Goal: Task Accomplishment & Management: Manage account settings

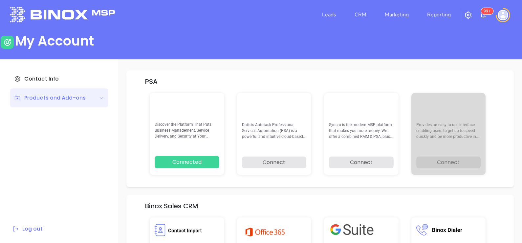
scroll to position [136, 0]
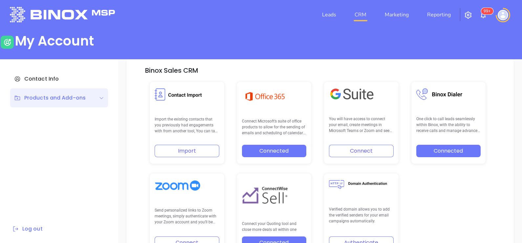
click at [362, 18] on link "CRM" at bounding box center [360, 14] width 17 height 13
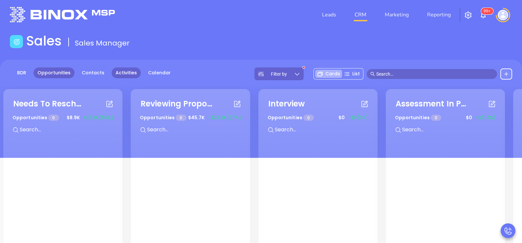
click at [127, 72] on link "Activities" at bounding box center [126, 73] width 29 height 11
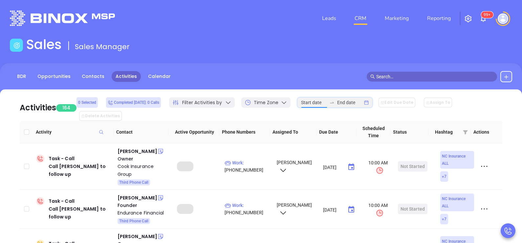
click at [319, 106] on input at bounding box center [314, 102] width 26 height 7
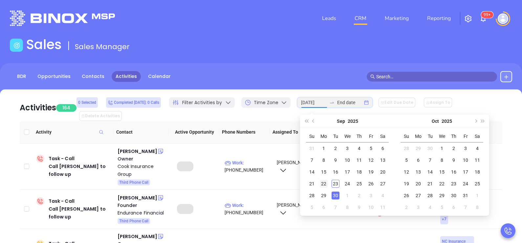
type input "2025-09-22"
click at [325, 184] on div "22" at bounding box center [324, 184] width 8 height 8
type input "2025-09-22"
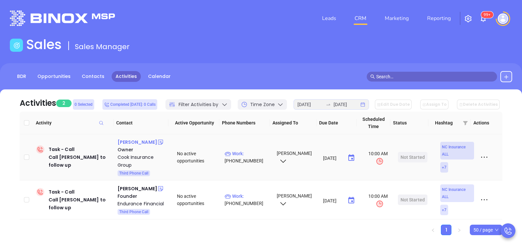
click at [121, 143] on div "Tim Cook" at bounding box center [137, 142] width 40 height 8
click at [129, 187] on div "Charles West" at bounding box center [137, 189] width 40 height 8
click at [256, 196] on p "Work : (919) 650-3928" at bounding box center [247, 200] width 46 height 14
type input "(919) 650-3928"
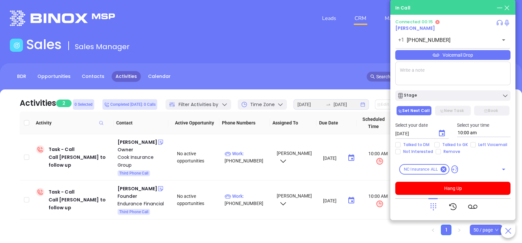
click at [436, 208] on icon at bounding box center [432, 206] width 9 height 9
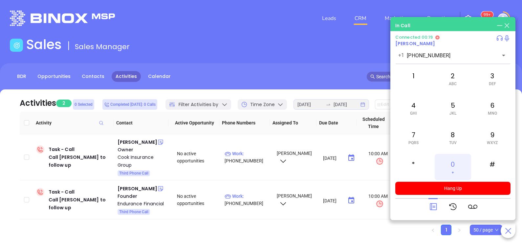
click at [455, 167] on div "0 +" at bounding box center [452, 167] width 36 height 26
click at [433, 208] on icon at bounding box center [432, 206] width 9 height 9
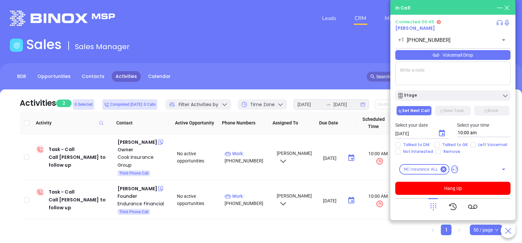
click at [467, 60] on div "Voicemail Drop" at bounding box center [452, 55] width 115 height 10
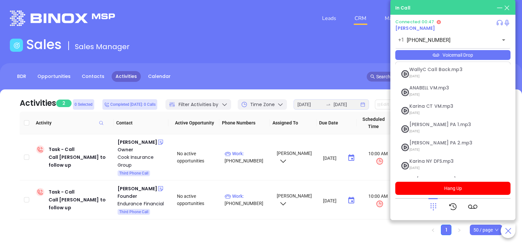
scroll to position [53, 0]
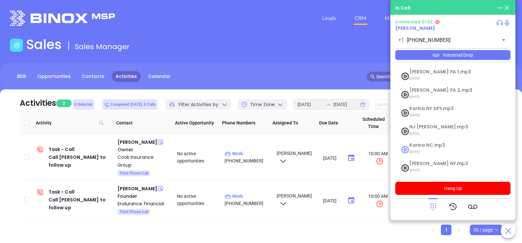
click at [425, 146] on span "Karina NC.mp3" at bounding box center [444, 145] width 71 height 5
checkbox input "true"
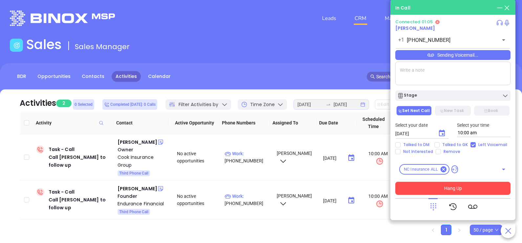
click at [452, 192] on button "Hang Up" at bounding box center [452, 188] width 115 height 13
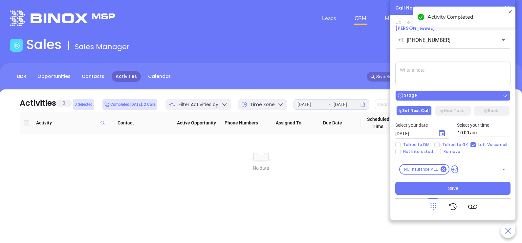
click at [443, 99] on div "Stage" at bounding box center [452, 96] width 111 height 7
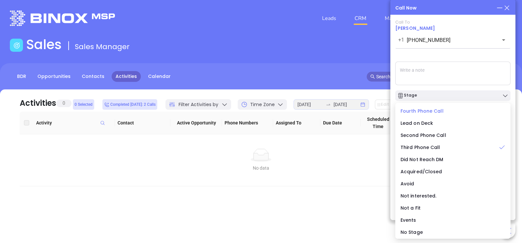
click at [423, 110] on span "Fourth Phone Call" at bounding box center [421, 111] width 43 height 7
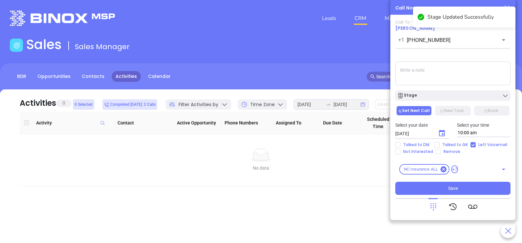
click at [441, 133] on icon "Choose date, selected date is Sep 24, 2025" at bounding box center [442, 134] width 8 height 8
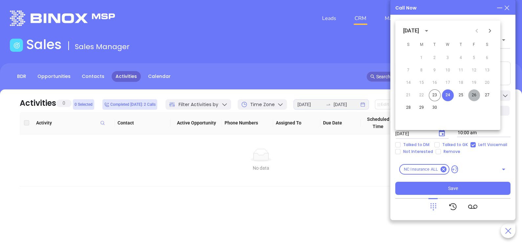
click at [473, 93] on button "26" at bounding box center [474, 96] width 12 height 12
type input "09/26/2025"
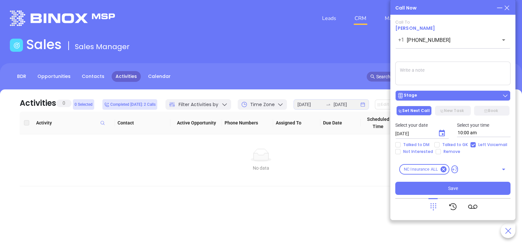
click at [444, 92] on button "Stage" at bounding box center [452, 96] width 115 height 10
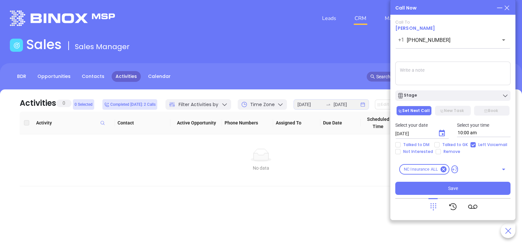
click at [462, 71] on textarea at bounding box center [452, 74] width 115 height 24
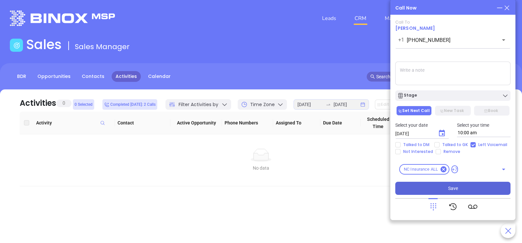
click at [407, 191] on button "Save" at bounding box center [452, 188] width 115 height 13
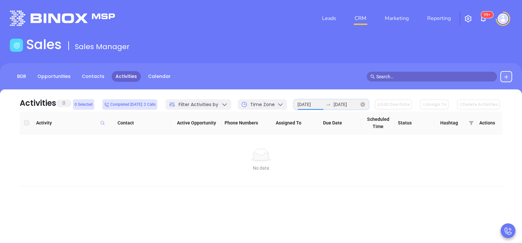
click at [318, 103] on input "2025-09-22" at bounding box center [310, 104] width 26 height 7
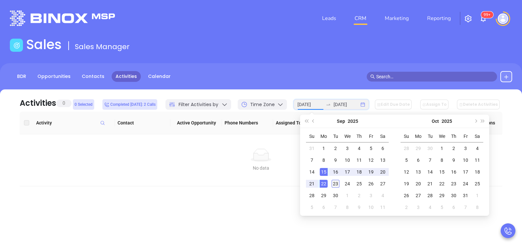
type input "2025-09-23"
click at [332, 184] on div "23" at bounding box center [335, 184] width 8 height 8
type input "2025-09-23"
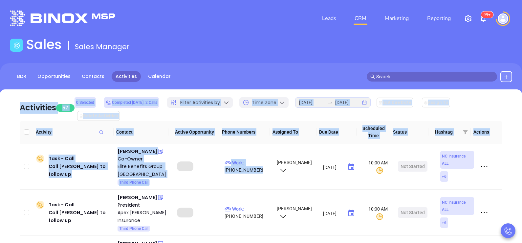
drag, startPoint x: 251, startPoint y: 173, endPoint x: 269, endPoint y: 52, distance: 122.1
click at [269, 52] on main "Sales Sales Manager BDR Opportunities Contacts Activities Calendar Call Now Cal…" at bounding box center [261, 208] width 522 height 343
click at [269, 52] on div "Sales Sales Manager" at bounding box center [261, 46] width 510 height 18
click at [23, 78] on link "BDR" at bounding box center [21, 76] width 17 height 11
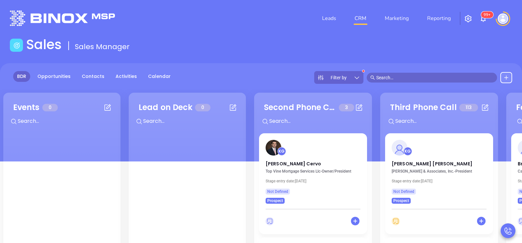
click at [349, 77] on div "Filter by" at bounding box center [338, 77] width 49 height 13
click at [289, 73] on div "BDR Opportunities Contacts Activities Calendar Filter by" at bounding box center [261, 77] width 522 height 13
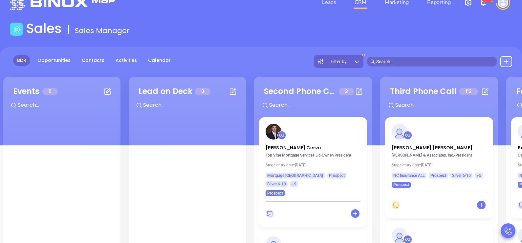
scroll to position [32, 0]
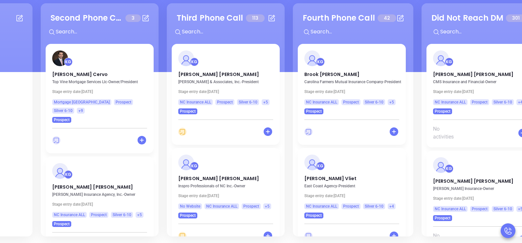
scroll to position [0, 226]
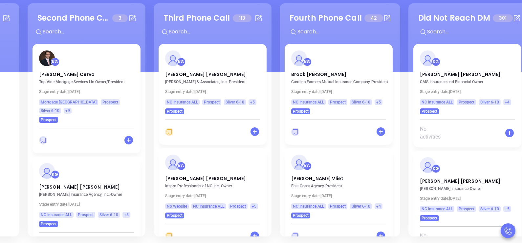
click at [269, 102] on div "Third Phone Call 113 + KG Michael Johnson Johnson & Associates, Inc. - Presiden…" at bounding box center [213, 120] width 118 height 234
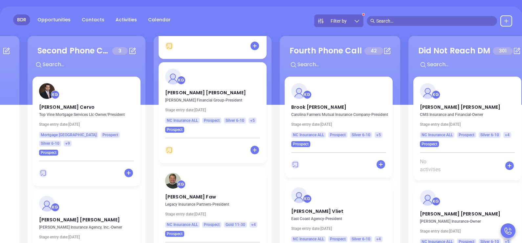
scroll to position [771, 0]
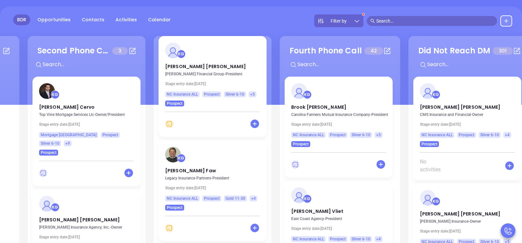
click at [93, 123] on p "Stage entry date: Wed 10/4/2023" at bounding box center [88, 124] width 98 height 5
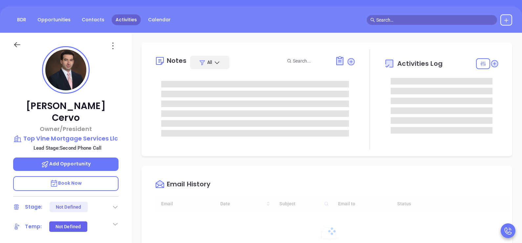
type input "[DATE]"
click at [116, 18] on link "Activities" at bounding box center [126, 19] width 29 height 11
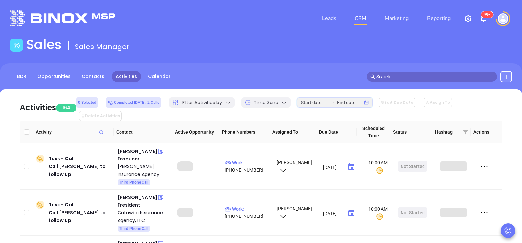
click at [321, 105] on input at bounding box center [314, 102] width 26 height 7
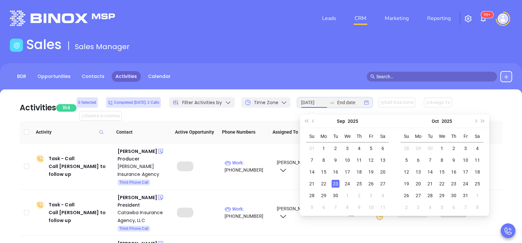
type input "2025-09-23"
click at [336, 183] on div "23" at bounding box center [335, 184] width 8 height 8
type input "2025-09-23"
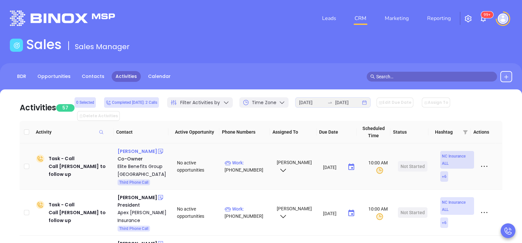
click at [136, 148] on div "Tom Donahue" at bounding box center [137, 152] width 40 height 8
click at [245, 159] on p "Work : (704) 289-2320" at bounding box center [247, 166] width 46 height 14
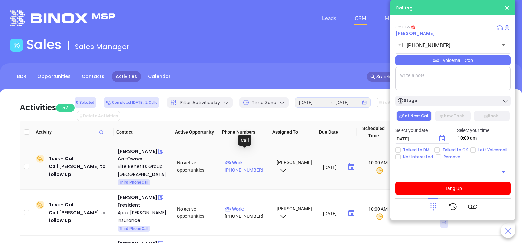
type input "(704) 289-2320"
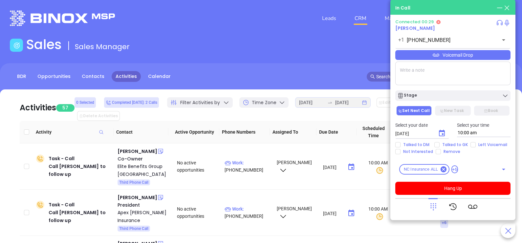
click at [489, 56] on div "Voicemail Drop" at bounding box center [452, 55] width 115 height 10
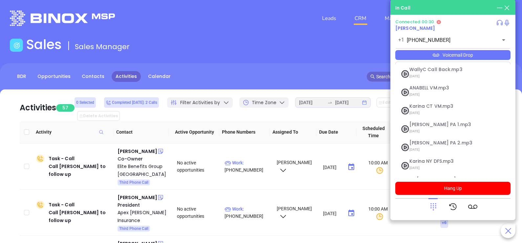
scroll to position [53, 0]
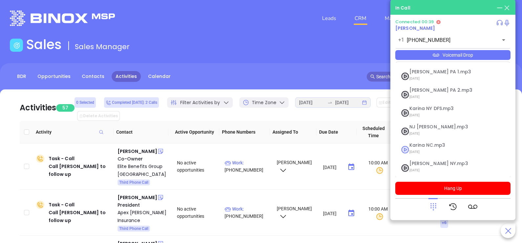
click at [426, 146] on span "Karina NC.mp3" at bounding box center [444, 145] width 71 height 5
checkbox input "true"
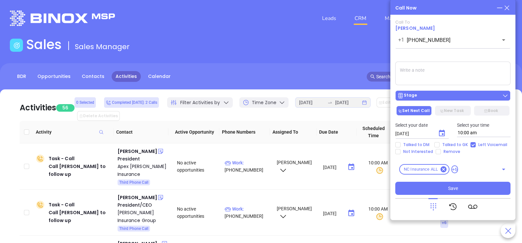
click at [456, 98] on div "Stage" at bounding box center [452, 96] width 111 height 7
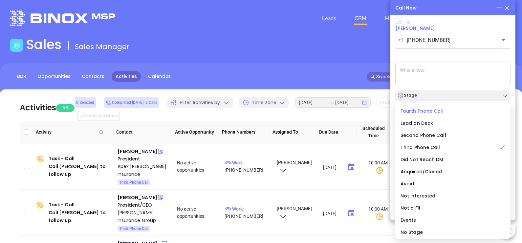
click at [431, 112] on span "Fourth Phone Call" at bounding box center [421, 111] width 43 height 7
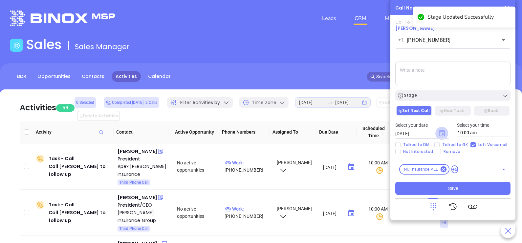
click at [443, 134] on icon "Choose date, selected date is Sep 24, 2025" at bounding box center [442, 133] width 6 height 7
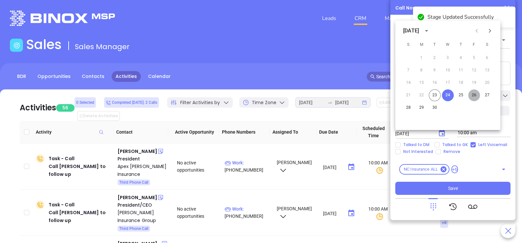
click at [475, 97] on button "26" at bounding box center [474, 96] width 12 height 12
type input "09/26/2025"
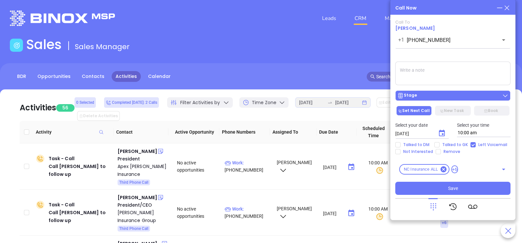
click at [465, 96] on div "Stage" at bounding box center [452, 96] width 111 height 7
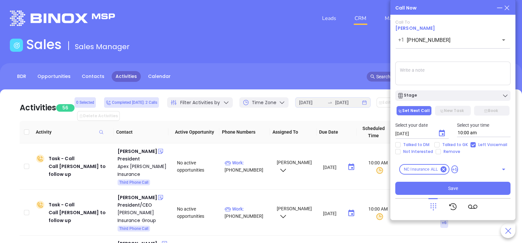
click at [467, 76] on textarea at bounding box center [452, 74] width 115 height 24
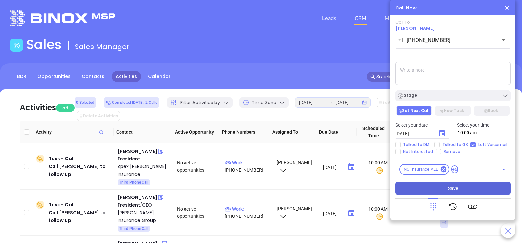
click at [449, 190] on span "Save" at bounding box center [453, 188] width 10 height 7
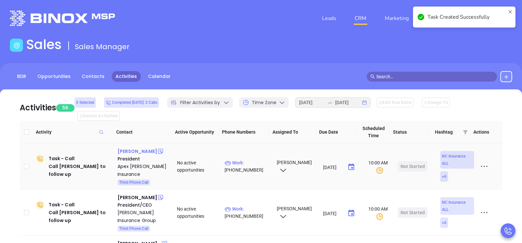
click at [137, 148] on div "Mark Wilson" at bounding box center [137, 152] width 40 height 8
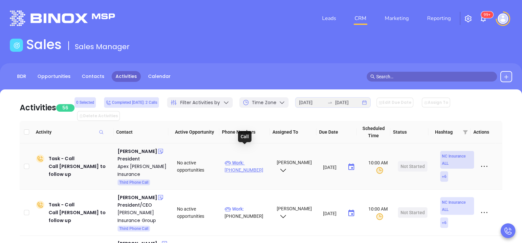
click at [242, 159] on p "Work : (919) 630-3240" at bounding box center [247, 166] width 46 height 14
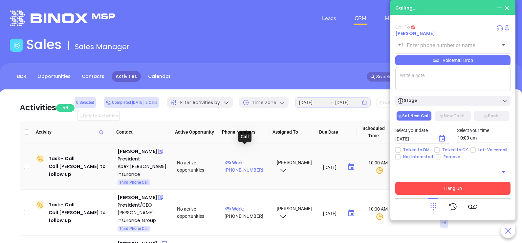
type input "(919) 630-3240"
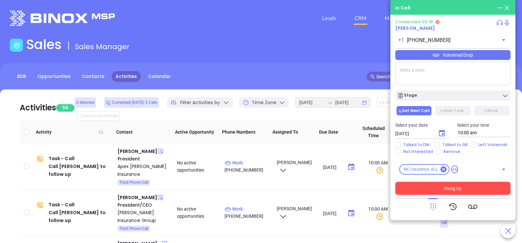
click at [482, 56] on div "Voicemail Drop" at bounding box center [452, 55] width 115 height 10
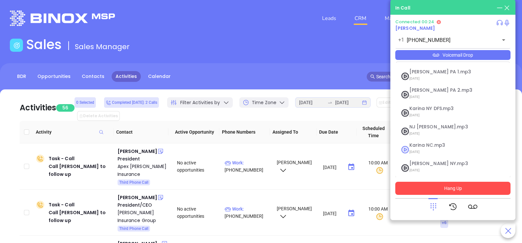
click at [434, 145] on span "Karina NC.mp3" at bounding box center [444, 145] width 71 height 5
checkbox input "true"
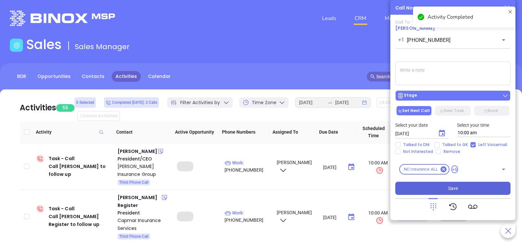
click at [465, 100] on button "Stage" at bounding box center [452, 96] width 115 height 10
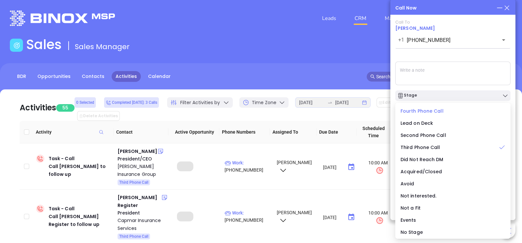
click at [423, 113] on span "Fourth Phone Call" at bounding box center [421, 111] width 43 height 7
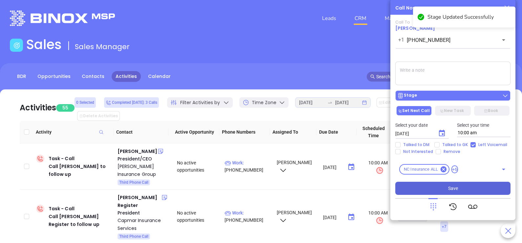
click at [439, 95] on div "Stage" at bounding box center [452, 96] width 111 height 7
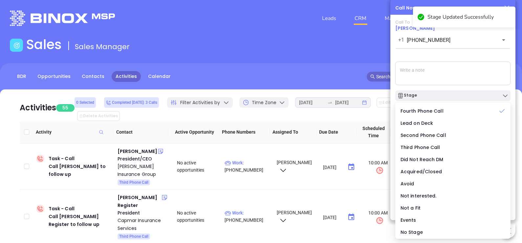
click at [455, 78] on textarea at bounding box center [452, 74] width 115 height 24
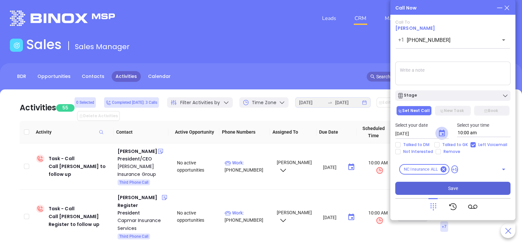
click at [440, 133] on icon "Choose date, selected date is Sep 24, 2025" at bounding box center [442, 134] width 8 height 8
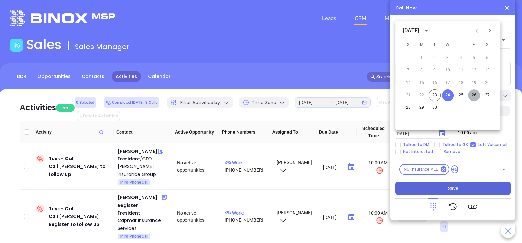
click at [473, 96] on button "26" at bounding box center [474, 96] width 12 height 12
type input "09/26/2025"
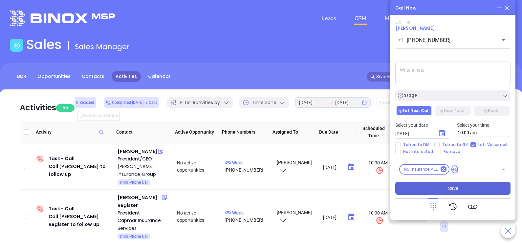
click at [464, 190] on button "Save" at bounding box center [452, 188] width 115 height 13
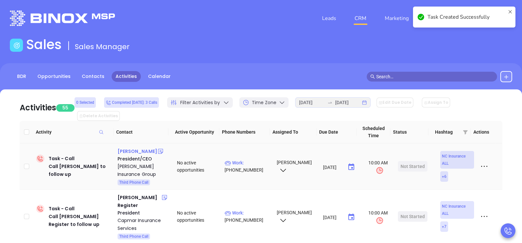
click at [125, 148] on div "Bennie Sheally" at bounding box center [137, 152] width 40 height 8
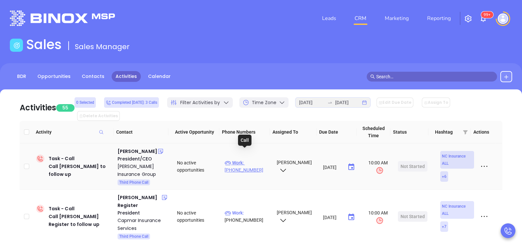
click at [249, 159] on p "Work : (910) 452-9877" at bounding box center [247, 166] width 46 height 14
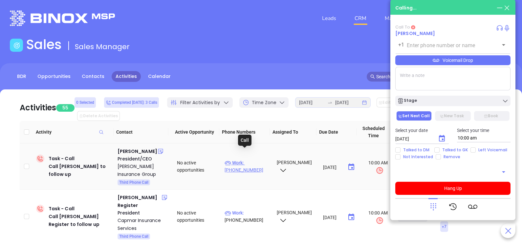
type input "(910) 452-9877"
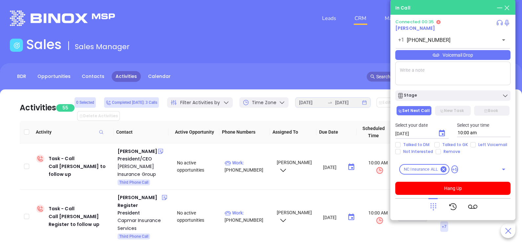
click at [434, 206] on icon at bounding box center [432, 206] width 9 height 9
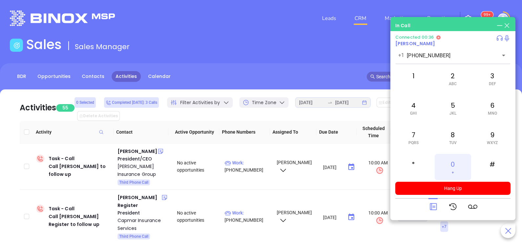
click at [450, 166] on div "0 +" at bounding box center [452, 167] width 36 height 26
click at [463, 87] on div "2 ABC" at bounding box center [452, 79] width 36 height 26
click at [479, 87] on div "3 DEF" at bounding box center [492, 79] width 36 height 26
click at [406, 147] on div "7 PQRS" at bounding box center [413, 138] width 36 height 26
click at [436, 208] on icon at bounding box center [432, 206] width 9 height 9
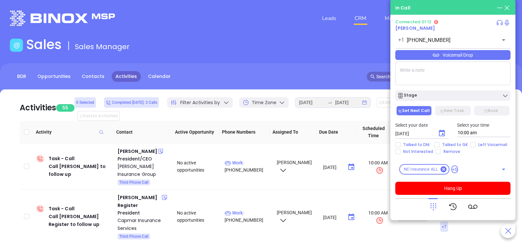
click at [482, 57] on div "Voicemail Drop" at bounding box center [452, 55] width 115 height 10
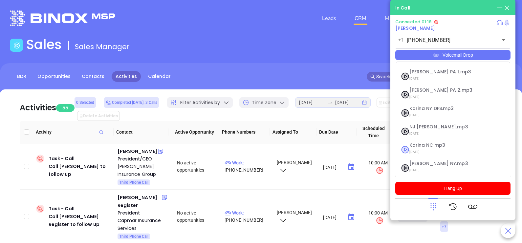
click at [436, 146] on span "Karina NC.mp3" at bounding box center [444, 145] width 71 height 5
checkbox input "true"
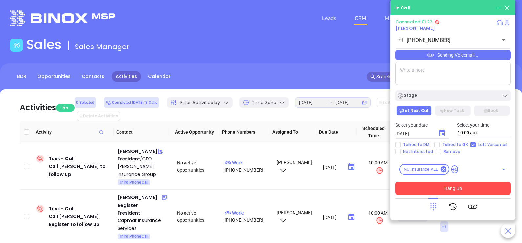
click at [453, 188] on button "Hang Up" at bounding box center [452, 188] width 115 height 13
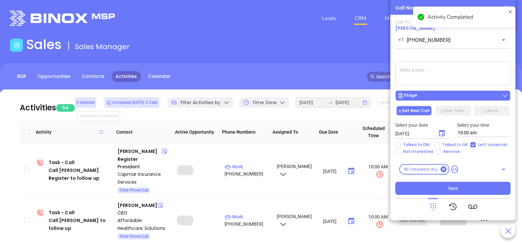
click at [442, 95] on div "Stage" at bounding box center [452, 96] width 111 height 7
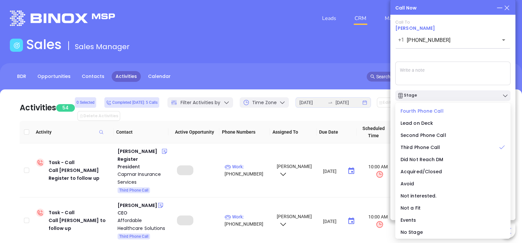
click at [416, 111] on span "Fourth Phone Call" at bounding box center [421, 111] width 43 height 7
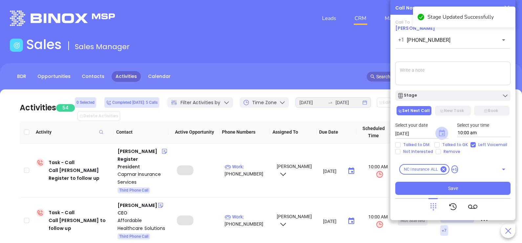
click at [443, 135] on icon "Choose date, selected date is Sep 24, 2025" at bounding box center [442, 133] width 6 height 7
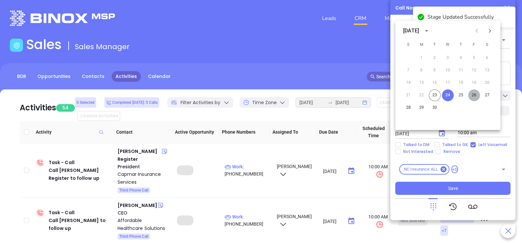
click at [474, 94] on button "26" at bounding box center [474, 96] width 12 height 12
type input "09/26/2025"
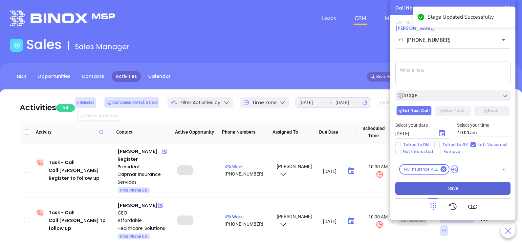
click at [471, 187] on button "Save" at bounding box center [452, 188] width 115 height 13
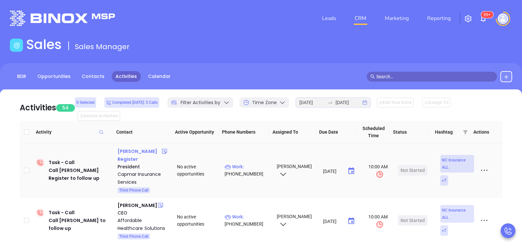
click at [120, 148] on div "Terry Register" at bounding box center [139, 156] width 44 height 16
click at [249, 163] on p "Work : (919) 488-7124" at bounding box center [247, 170] width 46 height 14
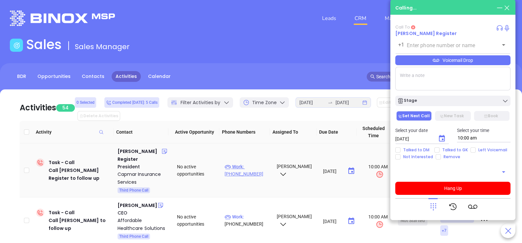
type input "(919) 488-7124"
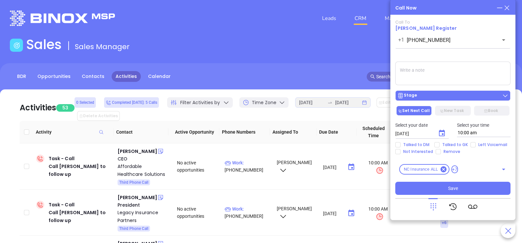
click at [408, 97] on div "Stage" at bounding box center [407, 96] width 20 height 7
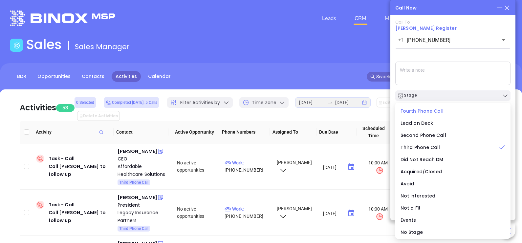
click at [417, 111] on span "Fourth Phone Call" at bounding box center [421, 111] width 43 height 7
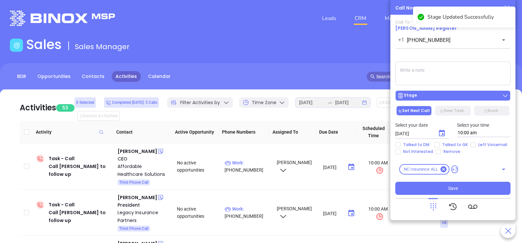
click at [433, 95] on div "Stage" at bounding box center [452, 96] width 111 height 7
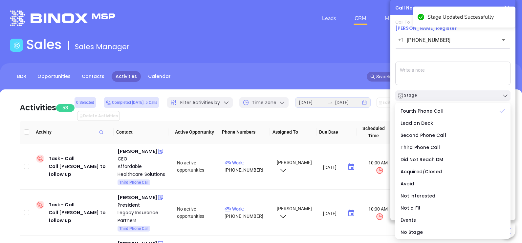
click at [453, 70] on textarea at bounding box center [452, 74] width 115 height 24
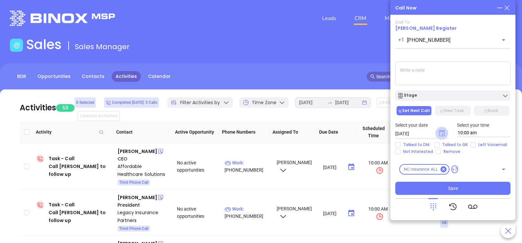
click at [442, 134] on icon "Choose date, selected date is Sep 24, 2025" at bounding box center [442, 133] width 6 height 7
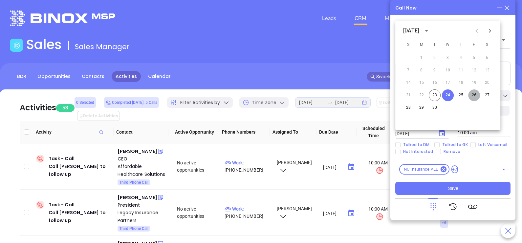
click at [472, 97] on button "26" at bounding box center [474, 96] width 12 height 12
type input "09/26/2025"
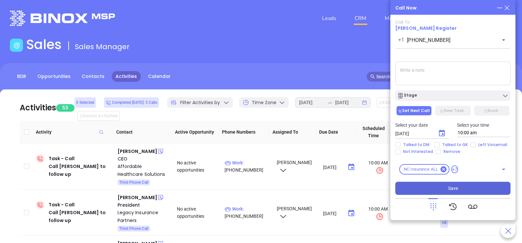
click at [439, 188] on button "Save" at bounding box center [452, 188] width 115 height 13
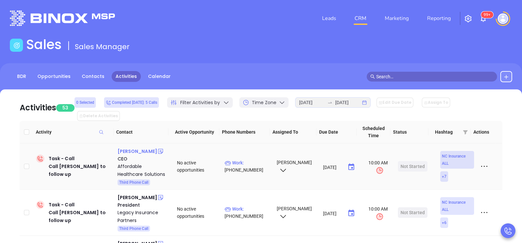
click at [140, 148] on div "Todd Steen" at bounding box center [137, 152] width 40 height 8
click at [251, 159] on p "Work : (704) 947-9564" at bounding box center [247, 166] width 46 height 14
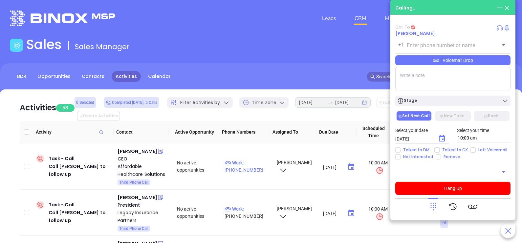
type input "(704) 947-9564"
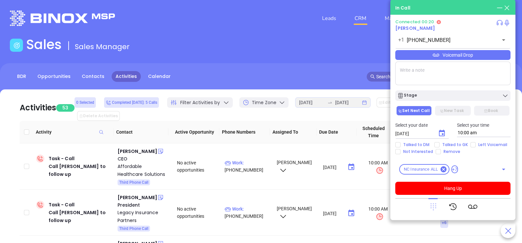
click at [433, 206] on icon at bounding box center [433, 207] width 6 height 7
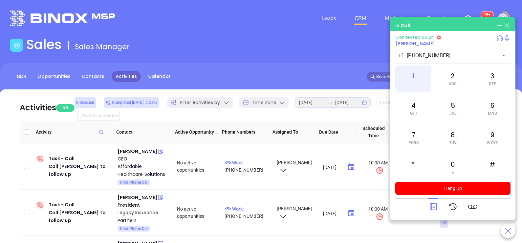
click at [413, 79] on div "1" at bounding box center [413, 79] width 36 height 26
click at [457, 166] on div "0 +" at bounding box center [452, 167] width 36 height 26
click at [407, 79] on div "1" at bounding box center [413, 79] width 36 height 26
click at [435, 209] on icon at bounding box center [432, 206] width 9 height 9
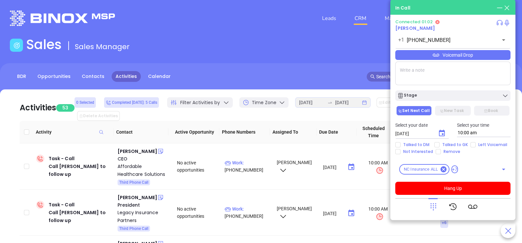
click at [474, 55] on div "Voicemail Drop" at bounding box center [452, 55] width 115 height 10
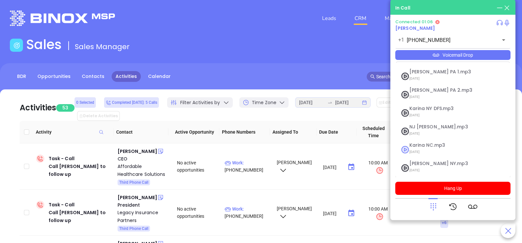
click at [428, 144] on span "Karina NC.mp3" at bounding box center [444, 145] width 71 height 5
checkbox input "true"
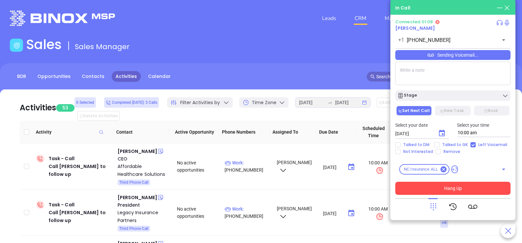
click at [420, 187] on button "Hang Up" at bounding box center [452, 188] width 115 height 13
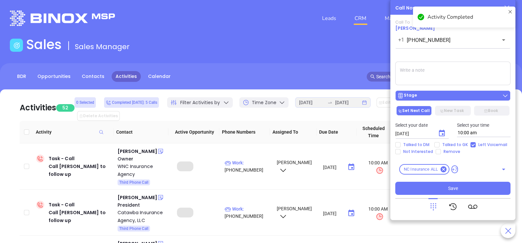
click at [461, 98] on div "Stage" at bounding box center [452, 96] width 111 height 7
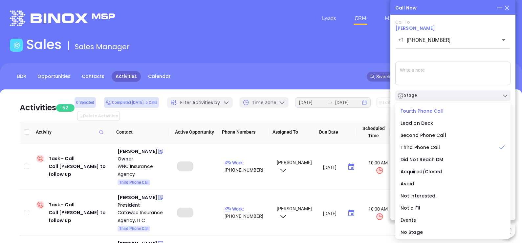
click at [428, 110] on span "Fourth Phone Call" at bounding box center [421, 111] width 43 height 7
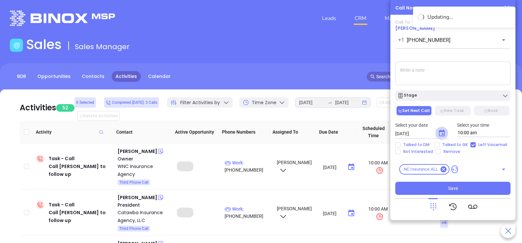
click at [441, 134] on icon "Choose date, selected date is Sep 24, 2025" at bounding box center [442, 134] width 8 height 8
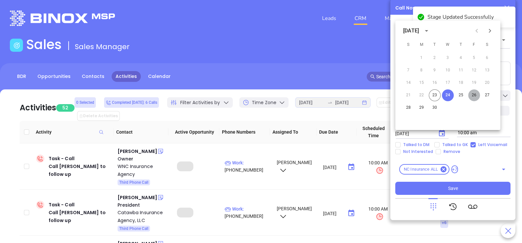
click at [476, 95] on button "26" at bounding box center [474, 96] width 12 height 12
type input "[DATE]"
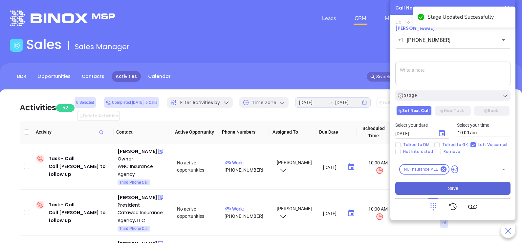
click at [455, 192] on span "Save" at bounding box center [453, 188] width 10 height 7
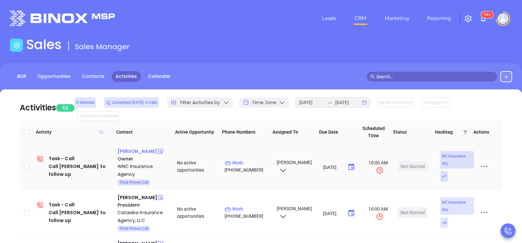
click at [136, 148] on div "Dick Cramer" at bounding box center [137, 152] width 40 height 8
click at [254, 159] on p "Work : (828) 515-1678" at bounding box center [247, 166] width 46 height 14
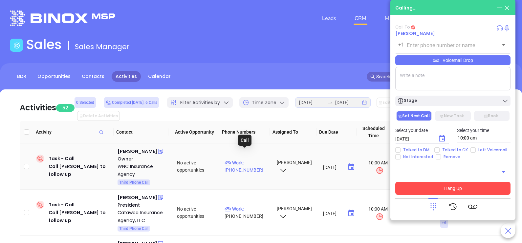
type input "(828) 515-1678"
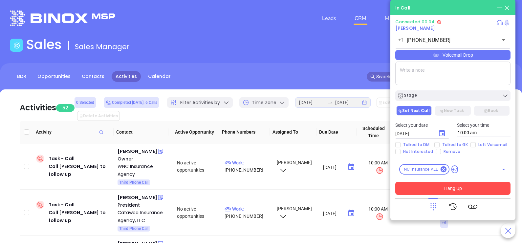
click at [427, 204] on div at bounding box center [452, 206] width 115 height 17
click at [431, 206] on icon at bounding box center [432, 206] width 9 height 9
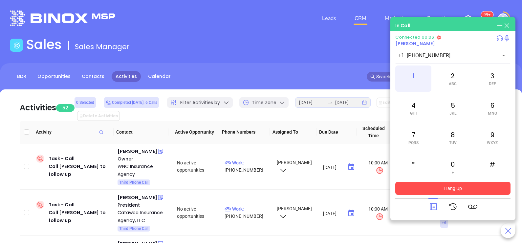
click at [407, 79] on div "1" at bounding box center [413, 79] width 36 height 26
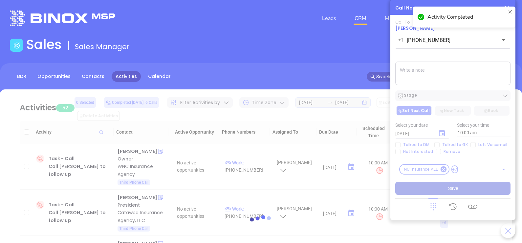
click at [456, 75] on textarea at bounding box center [452, 74] width 115 height 24
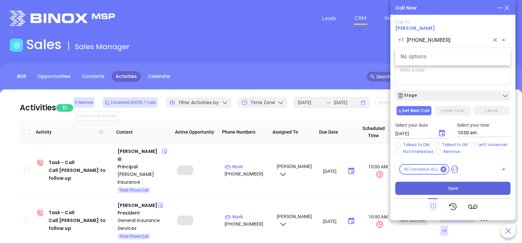
drag, startPoint x: 446, startPoint y: 42, endPoint x: 408, endPoint y: 41, distance: 37.8
click at [408, 41] on input "(828) 515-1678" at bounding box center [447, 40] width 82 height 8
click at [431, 75] on textarea at bounding box center [452, 74] width 115 height 24
paste textarea "828) 515-1678"
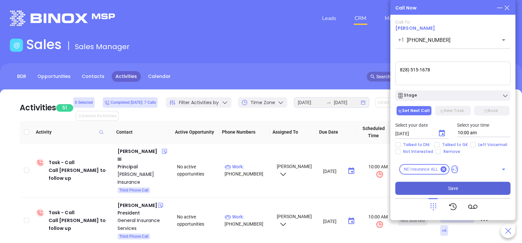
click at [397, 71] on textarea "828) 515-1678" at bounding box center [452, 74] width 115 height 24
click at [471, 72] on textarea "When I called 828) 515-1678" at bounding box center [452, 74] width 115 height 24
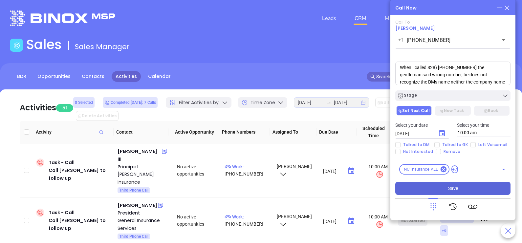
type textarea "When I called 828) 515-1678 the gentleman said wrong number, he does not recogn…"
click at [460, 187] on button "Save" at bounding box center [452, 188] width 115 height 13
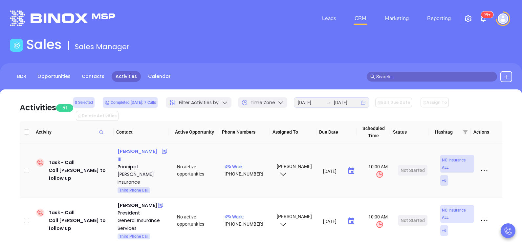
click at [144, 148] on div "Roy A. Whitley III" at bounding box center [139, 156] width 44 height 16
click at [251, 163] on p "Work : (336) 766-0515" at bounding box center [247, 170] width 46 height 14
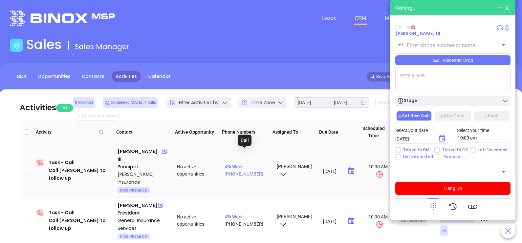
type input "(336) 766-0515"
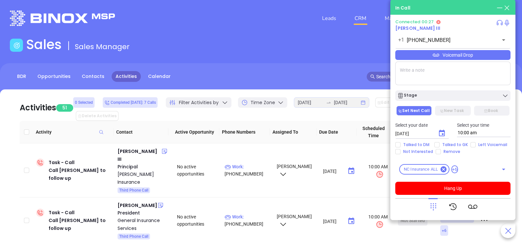
click at [491, 60] on div "Voicemail Drop" at bounding box center [452, 55] width 115 height 10
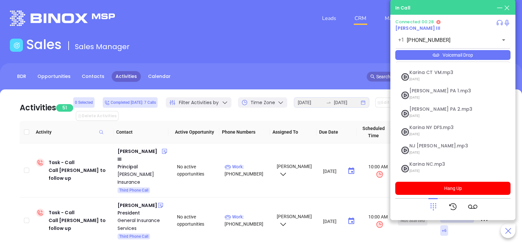
scroll to position [53, 0]
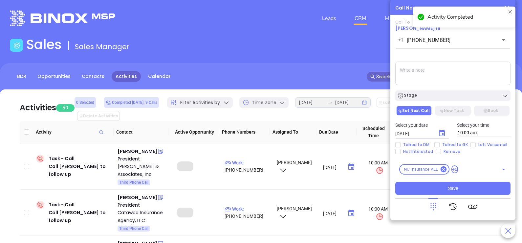
click at [435, 208] on icon at bounding box center [432, 206] width 9 height 9
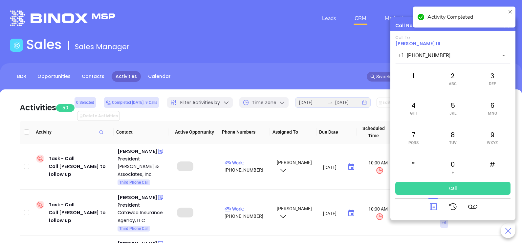
click at [436, 203] on icon at bounding box center [432, 206] width 9 height 9
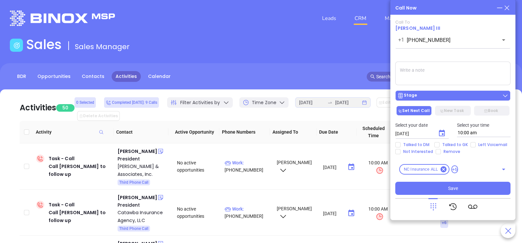
click at [473, 95] on div "Stage" at bounding box center [452, 96] width 111 height 7
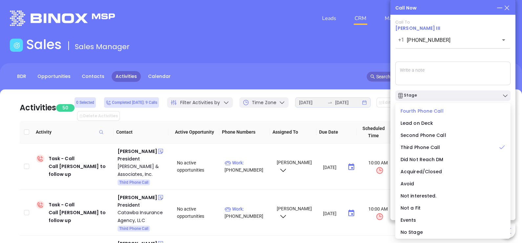
click at [425, 112] on span "Fourth Phone Call" at bounding box center [421, 111] width 43 height 7
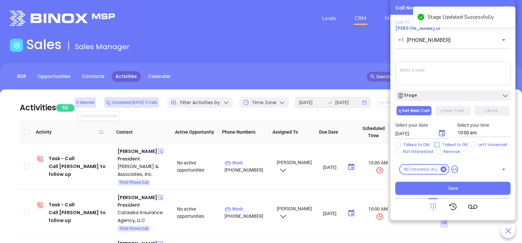
click at [454, 146] on span "Talked to GK" at bounding box center [454, 144] width 31 height 5
click at [439, 146] on input "Talked to GK" at bounding box center [436, 144] width 5 height 5
checkbox input "true"
click at [443, 136] on icon "Choose date, selected date is Sep 24, 2025" at bounding box center [442, 134] width 8 height 8
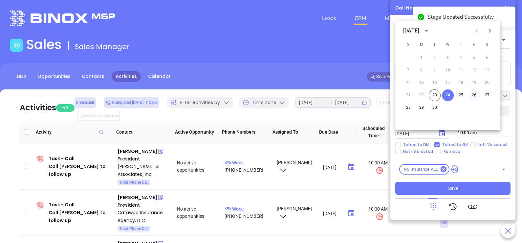
click at [473, 97] on button "26" at bounding box center [474, 96] width 12 height 12
type input "09/26/2025"
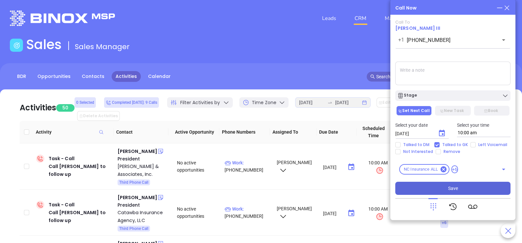
click at [449, 192] on span "Save" at bounding box center [453, 188] width 10 height 7
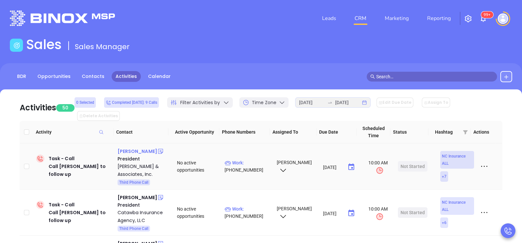
click at [149, 148] on div "Michael Johnson" at bounding box center [137, 152] width 40 height 8
click at [244, 159] on p "Work : (336) 226-8595" at bounding box center [247, 166] width 46 height 14
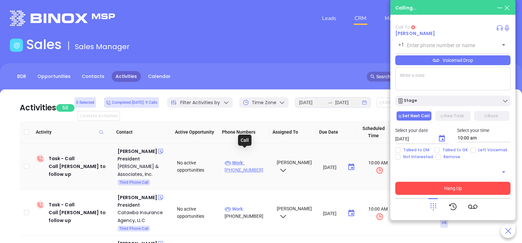
type input "(336) 226-8595"
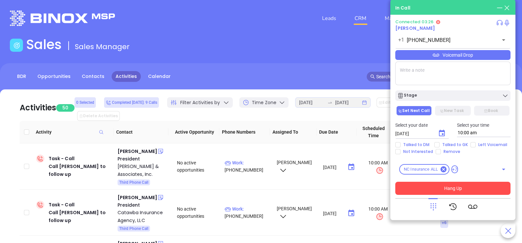
click at [433, 188] on button "Hang Up" at bounding box center [452, 188] width 115 height 13
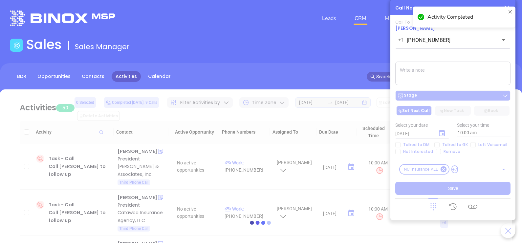
click at [443, 95] on div at bounding box center [261, 223] width 502 height 267
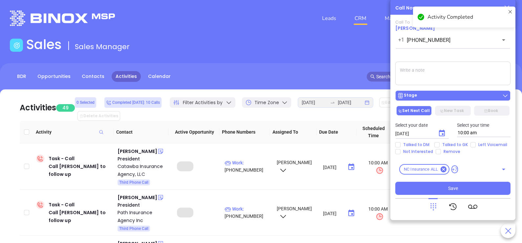
click at [443, 95] on div "Stage" at bounding box center [452, 96] width 111 height 7
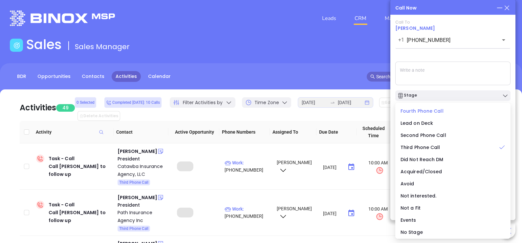
click at [433, 112] on span "Fourth Phone Call" at bounding box center [421, 111] width 43 height 7
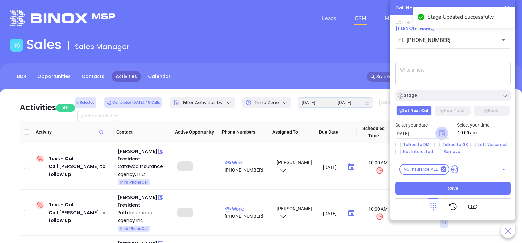
click at [439, 135] on icon "Choose date, selected date is Sep 24, 2025" at bounding box center [442, 133] width 6 height 7
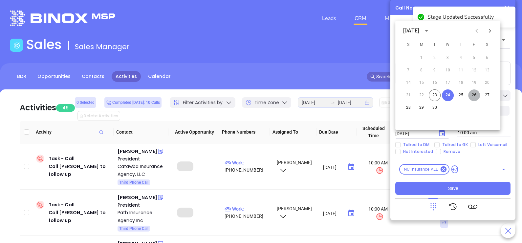
click at [471, 96] on button "26" at bounding box center [474, 96] width 12 height 12
type input "[DATE]"
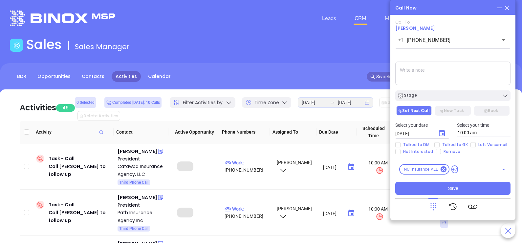
click at [455, 142] on div "Select your date 09/26/2025 ​ Select your time 10:00 am" at bounding box center [452, 130] width 123 height 26
click at [441, 145] on span "Talked to GK" at bounding box center [454, 144] width 31 height 5
click at [439, 145] on input "Talked to GK" at bounding box center [436, 144] width 5 height 5
checkbox input "true"
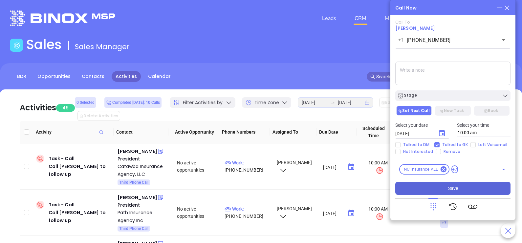
click at [451, 185] on span "Save" at bounding box center [453, 188] width 10 height 7
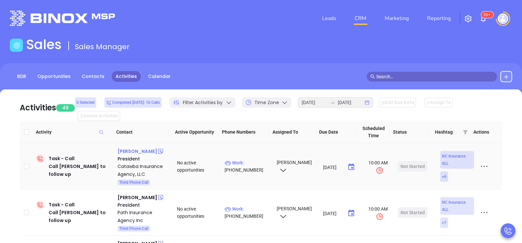
click at [126, 148] on div "Patrick Laney" at bounding box center [137, 152] width 40 height 8
click at [238, 160] on span "Work :" at bounding box center [233, 162] width 19 height 5
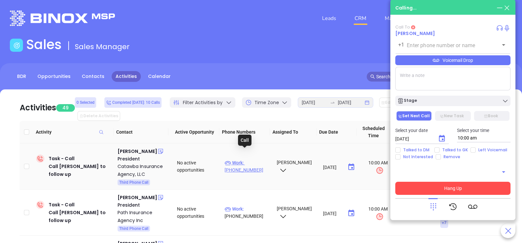
type input "(828) 241-3166"
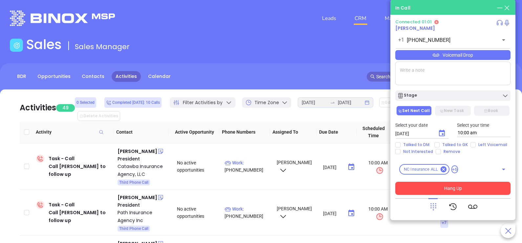
click at [428, 186] on button "Hang Up" at bounding box center [452, 188] width 115 height 13
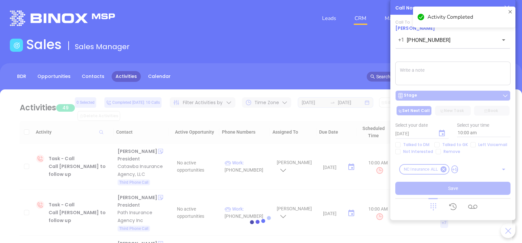
click at [455, 96] on div at bounding box center [261, 223] width 502 height 267
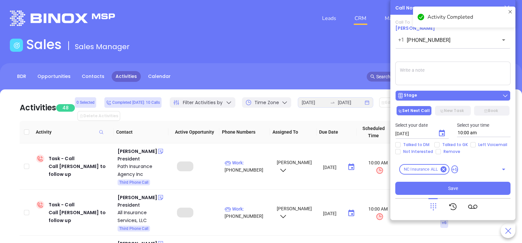
click at [451, 94] on div "Stage" at bounding box center [452, 96] width 111 height 7
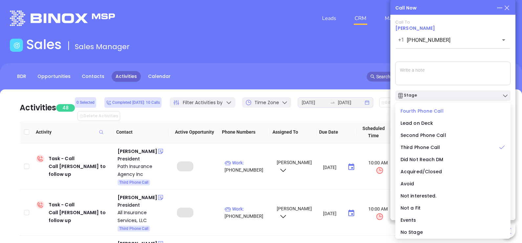
click at [428, 110] on span "Fourth Phone Call" at bounding box center [421, 111] width 43 height 7
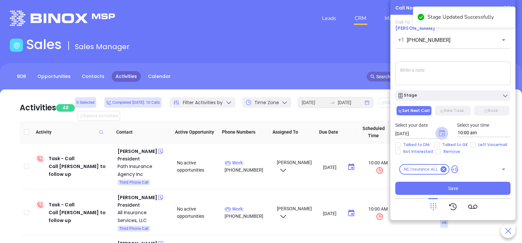
click at [444, 133] on icon "Choose date, selected date is Sep 24, 2025" at bounding box center [442, 133] width 6 height 7
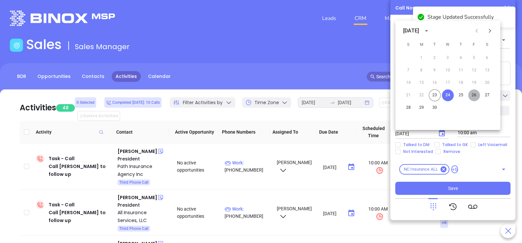
click at [470, 97] on button "26" at bounding box center [474, 96] width 12 height 12
type input "09/26/2025"
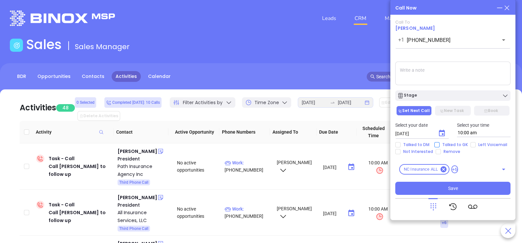
click at [456, 146] on span "Talked to GK" at bounding box center [454, 144] width 31 height 5
click at [439, 146] on input "Talked to GK" at bounding box center [436, 144] width 5 height 5
checkbox input "true"
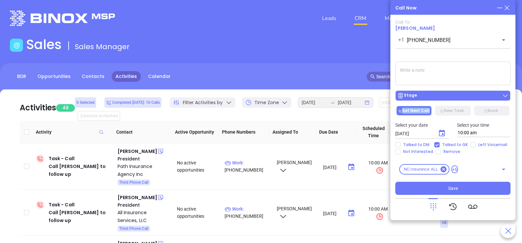
drag, startPoint x: 459, startPoint y: 103, endPoint x: 457, endPoint y: 97, distance: 6.4
click at [457, 97] on div "Call To Patrick Laney +1 (828) 241-3166 ​ Voicemail Drop Stage Set Next Call Ne…" at bounding box center [452, 108] width 115 height 176
click at [457, 97] on div "Stage" at bounding box center [452, 96] width 111 height 7
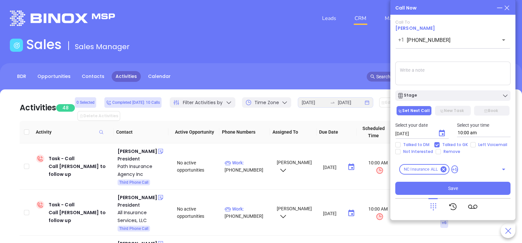
click at [457, 72] on textarea at bounding box center [452, 74] width 115 height 24
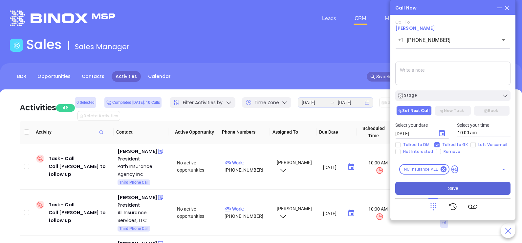
click at [451, 187] on span "Save" at bounding box center [453, 188] width 10 height 7
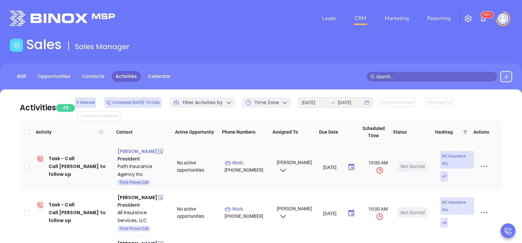
click at [130, 148] on div "Elias J. Ghali" at bounding box center [137, 152] width 40 height 8
click at [258, 159] on p "Work : (704) 289-6266" at bounding box center [247, 166] width 46 height 14
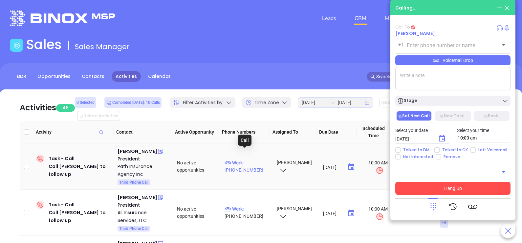
type input "(704) 289-6266"
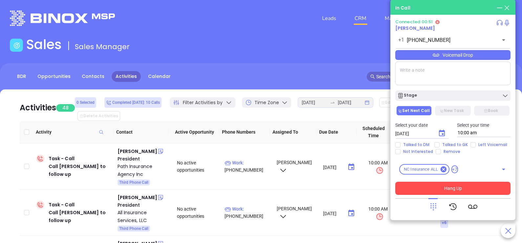
click at [433, 207] on icon at bounding box center [432, 206] width 9 height 9
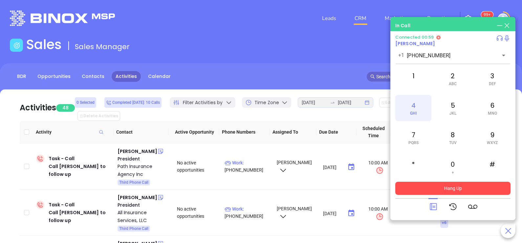
click at [413, 110] on div "4 GHI" at bounding box center [413, 108] width 36 height 26
click at [431, 206] on icon at bounding box center [432, 206] width 9 height 9
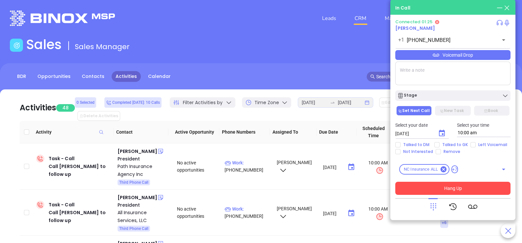
click at [481, 60] on div "Voicemail Drop" at bounding box center [452, 55] width 115 height 10
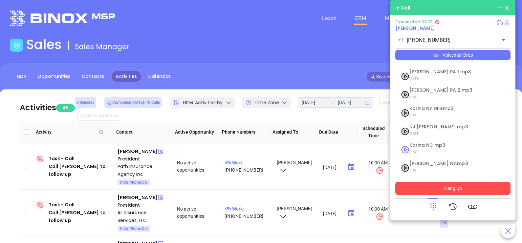
click at [430, 148] on span "09/10/2025" at bounding box center [444, 152] width 71 height 9
checkbox input "true"
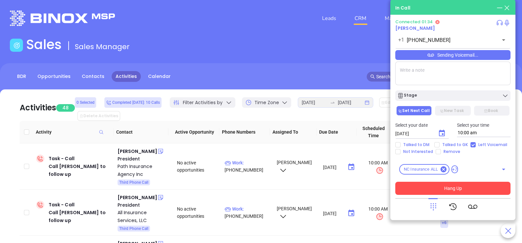
click at [454, 191] on button "Hang Up" at bounding box center [452, 188] width 115 height 13
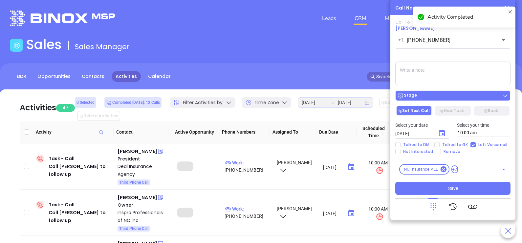
click at [464, 98] on div "Stage" at bounding box center [452, 96] width 111 height 7
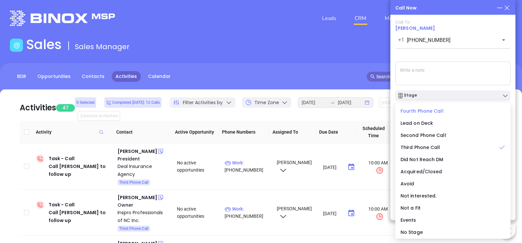
click at [419, 111] on span "Fourth Phone Call" at bounding box center [421, 111] width 43 height 7
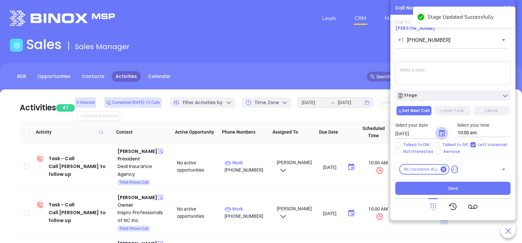
click at [439, 135] on icon "Choose date, selected date is Sep 24, 2025" at bounding box center [442, 134] width 8 height 8
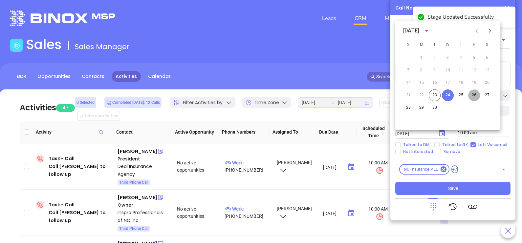
click at [474, 96] on button "26" at bounding box center [474, 96] width 12 height 12
type input "09/26/2025"
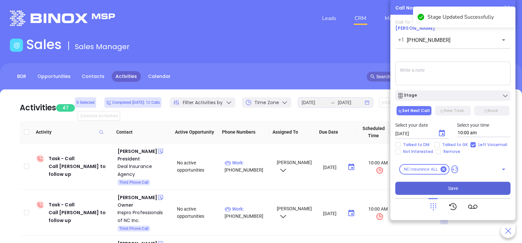
click at [465, 186] on button "Save" at bounding box center [452, 188] width 115 height 13
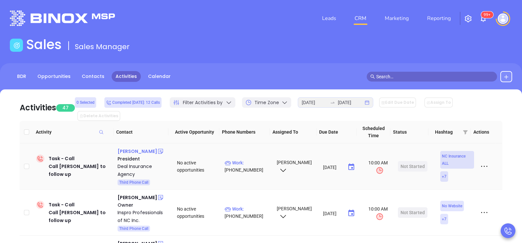
click at [135, 148] on div "Dustin Deal" at bounding box center [137, 152] width 40 height 8
click at [252, 159] on p "Work : (336) 838-3838" at bounding box center [247, 166] width 46 height 14
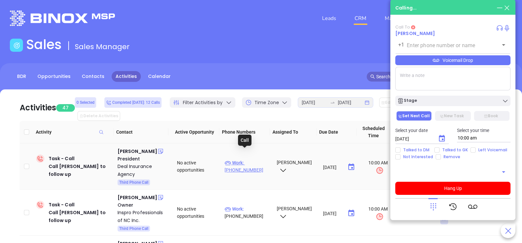
type input "(336) 838-3838"
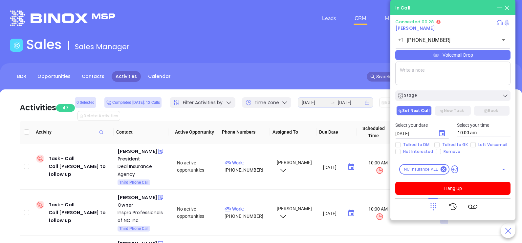
click at [468, 60] on div "Voicemail Drop" at bounding box center [452, 55] width 115 height 10
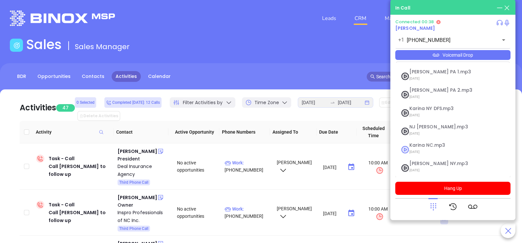
click at [421, 149] on span "09/10/2025" at bounding box center [444, 152] width 71 height 9
checkbox input "true"
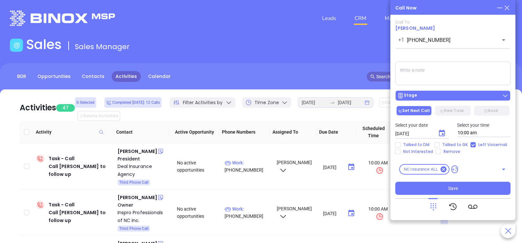
click at [466, 97] on div "Stage" at bounding box center [452, 96] width 111 height 7
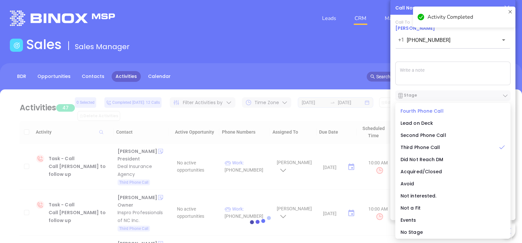
click at [423, 112] on span "Fourth Phone Call" at bounding box center [421, 111] width 43 height 7
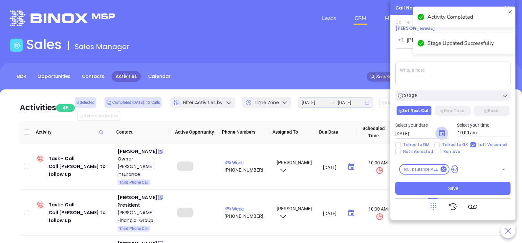
click at [445, 136] on icon "Choose date, selected date is Sep 24, 2025" at bounding box center [442, 134] width 8 height 8
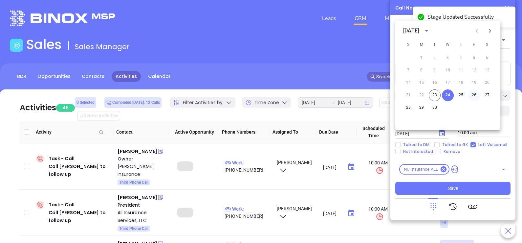
click at [472, 94] on button "26" at bounding box center [474, 96] width 12 height 12
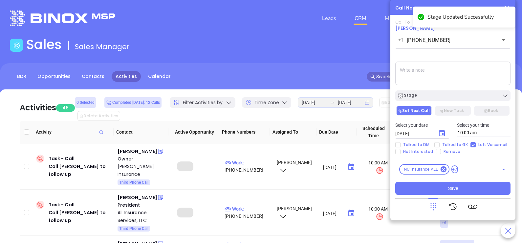
type input "09/26/2025"
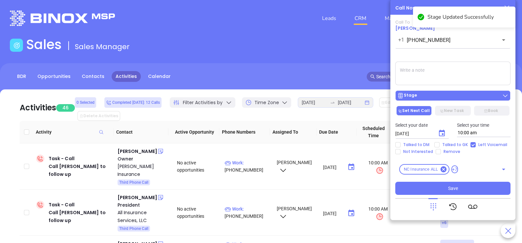
click at [459, 93] on div "Stage" at bounding box center [452, 96] width 111 height 7
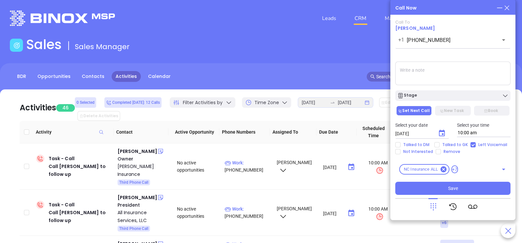
click at [463, 88] on div "Call To Dustin Deal +1 (336) 838-3838 ​ Voicemail Drop Stage Set Next Call New …" at bounding box center [452, 108] width 115 height 176
click at [440, 144] on span "Talked to GK" at bounding box center [454, 144] width 31 height 5
click at [439, 144] on input "Talked to GK" at bounding box center [436, 144] width 5 height 5
checkbox input "true"
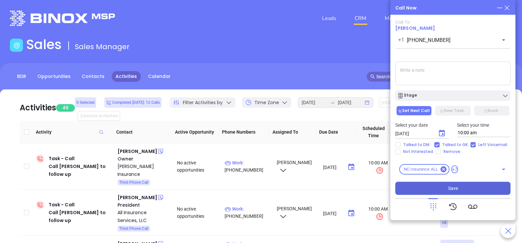
click at [446, 184] on button "Save" at bounding box center [452, 188] width 115 height 13
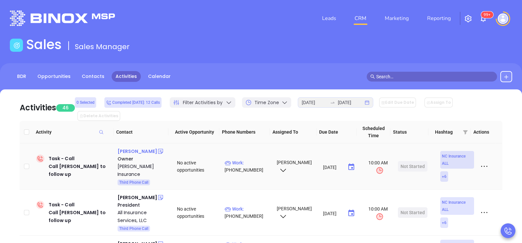
click at [137, 148] on div "Brian Phillips" at bounding box center [137, 152] width 40 height 8
click at [251, 159] on p "Work : (919) 874-0405" at bounding box center [247, 166] width 46 height 14
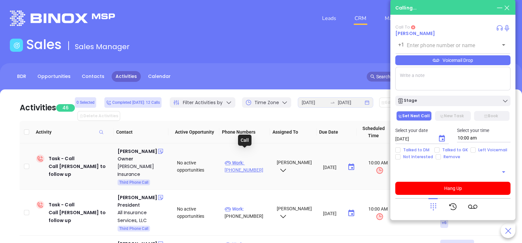
type input "(919) 874-0405"
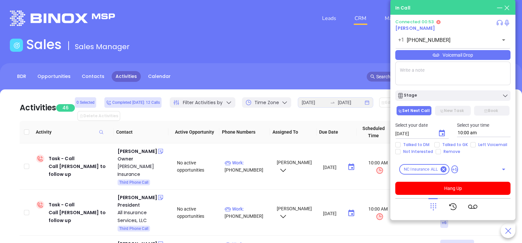
click at [477, 60] on div "Voicemail Drop" at bounding box center [452, 55] width 115 height 10
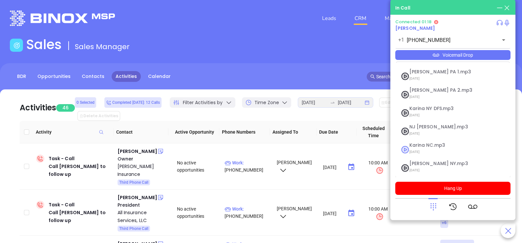
click at [442, 148] on span "09/10/2025" at bounding box center [444, 152] width 71 height 9
checkbox input "true"
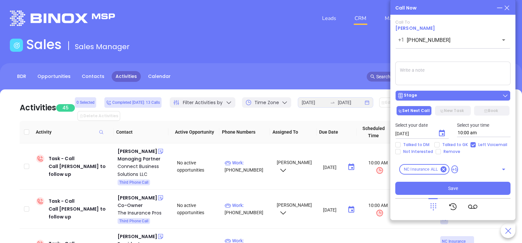
click at [461, 98] on div "Stage" at bounding box center [452, 96] width 111 height 7
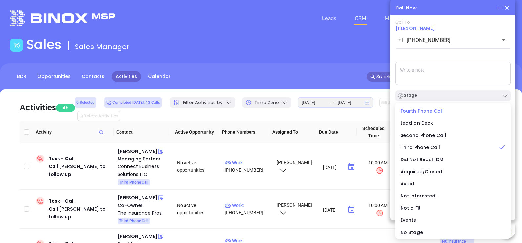
click at [428, 108] on span "Fourth Phone Call" at bounding box center [421, 111] width 43 height 7
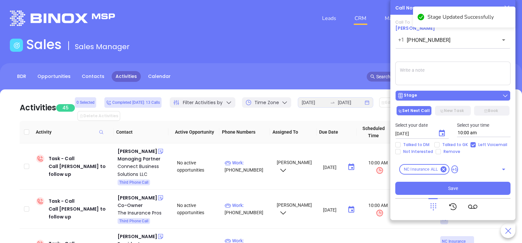
click at [462, 94] on div "Stage" at bounding box center [452, 96] width 111 height 7
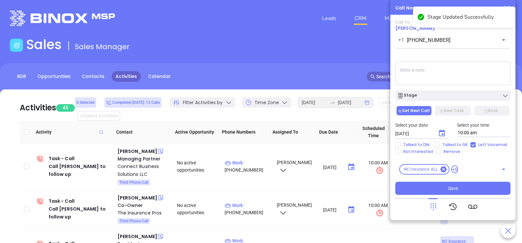
click at [459, 74] on textarea at bounding box center [452, 74] width 115 height 24
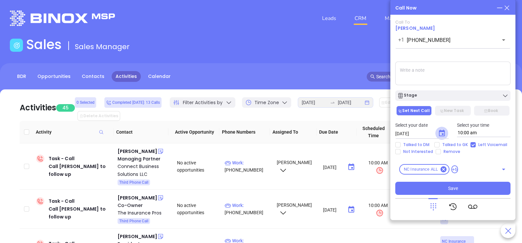
click at [441, 134] on icon "Choose date, selected date is Sep 24, 2025" at bounding box center [442, 134] width 8 height 8
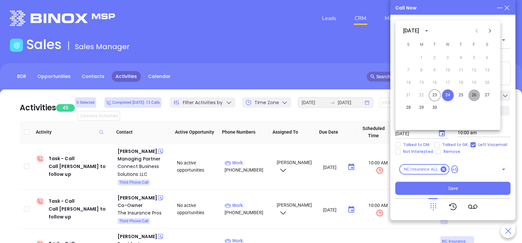
click at [472, 94] on button "26" at bounding box center [474, 96] width 12 height 12
type input "09/26/2025"
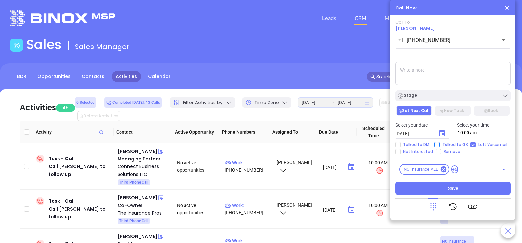
click at [454, 145] on span "Talked to GK" at bounding box center [454, 144] width 31 height 5
click at [439, 145] on input "Talked to GK" at bounding box center [436, 144] width 5 height 5
checkbox input "true"
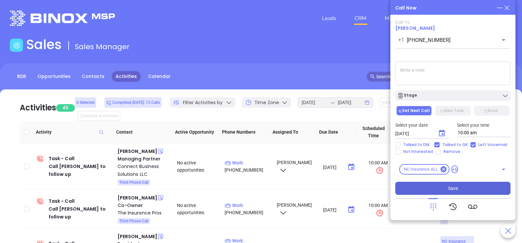
click at [452, 191] on span "Save" at bounding box center [453, 188] width 10 height 7
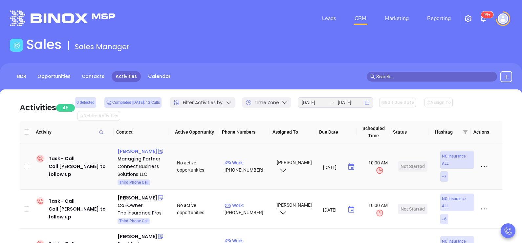
click at [143, 148] on div "Cecil L. Jackson" at bounding box center [137, 152] width 40 height 8
click at [244, 159] on p "Work : (252) 717-2648" at bounding box center [247, 166] width 46 height 14
type input "(252) 717-2648"
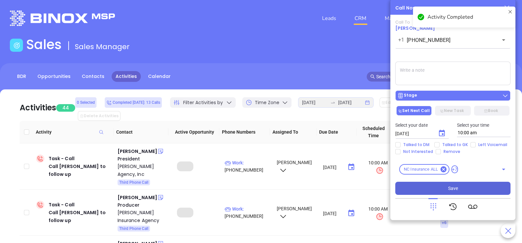
click at [445, 98] on div "Stage" at bounding box center [452, 96] width 111 height 7
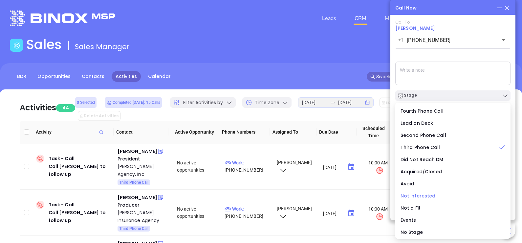
click at [427, 195] on span "Not interested." at bounding box center [418, 196] width 36 height 7
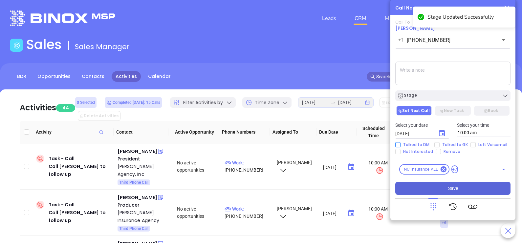
click at [423, 144] on span "Talked to DM" at bounding box center [415, 144] width 31 height 5
click at [400, 144] on input "Talked to DM" at bounding box center [397, 144] width 5 height 5
checkbox input "true"
click at [421, 151] on span "Not Interested" at bounding box center [417, 151] width 35 height 5
click at [400, 151] on input "Not Interested" at bounding box center [397, 151] width 5 height 5
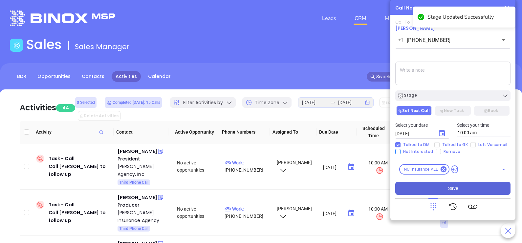
checkbox input "true"
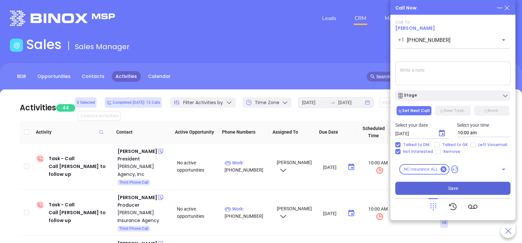
click at [433, 190] on button "Save" at bounding box center [452, 188] width 115 height 13
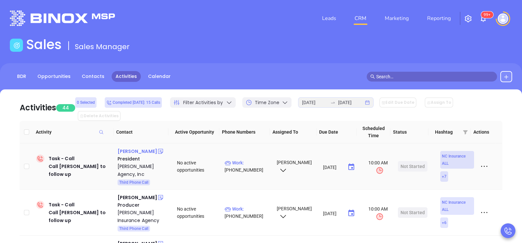
click at [129, 148] on div "Ed Morgan" at bounding box center [137, 152] width 40 height 8
click at [248, 159] on p "Work : (252) 465-8616" at bounding box center [247, 166] width 46 height 14
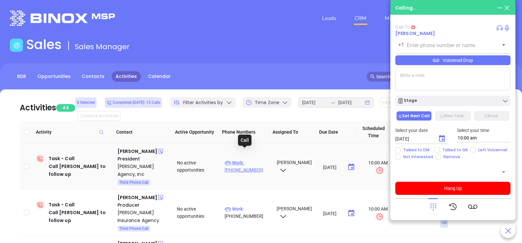
type input "(252) 465-8616"
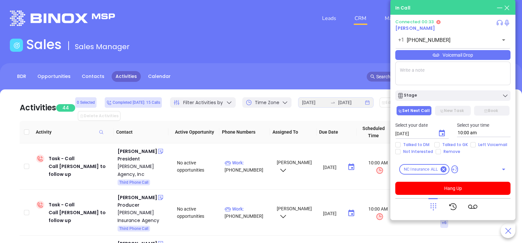
click at [475, 56] on div "Voicemail Drop" at bounding box center [452, 55] width 115 height 10
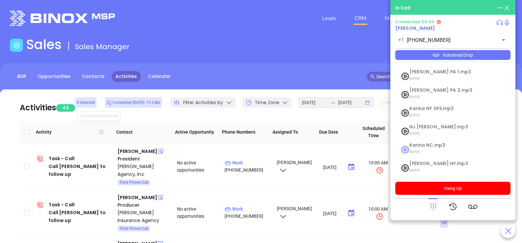
click at [426, 148] on span "09/10/2025" at bounding box center [444, 152] width 71 height 9
checkbox input "true"
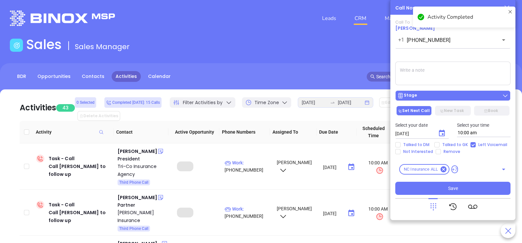
click at [436, 95] on div "Stage" at bounding box center [452, 96] width 111 height 7
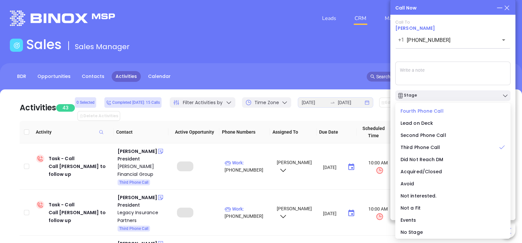
click at [426, 111] on span "Fourth Phone Call" at bounding box center [421, 111] width 43 height 7
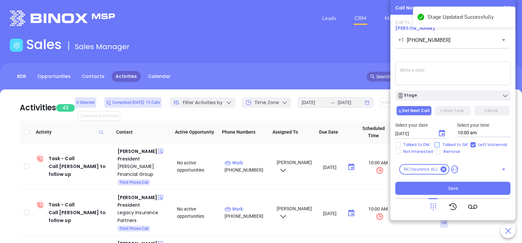
click at [438, 145] on input "Talked to GK" at bounding box center [436, 144] width 5 height 5
checkbox input "true"
click at [441, 135] on icon "Choose date, selected date is Sep 24, 2025" at bounding box center [442, 134] width 8 height 8
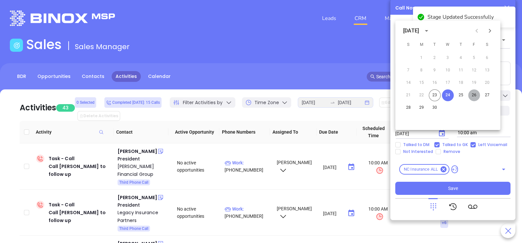
click at [474, 95] on button "26" at bounding box center [474, 96] width 12 height 12
type input "09/26/2025"
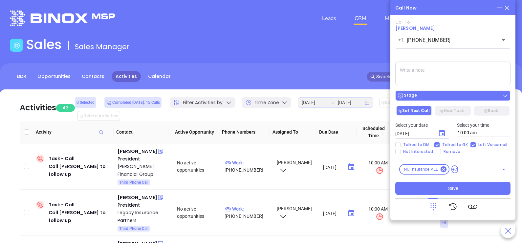
click at [456, 98] on div "Stage" at bounding box center [452, 96] width 111 height 7
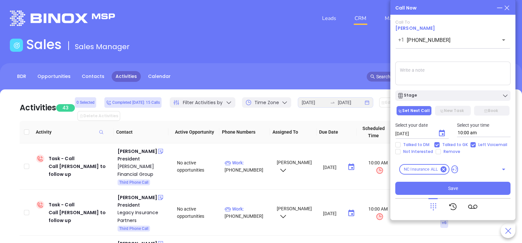
click at [467, 77] on textarea at bounding box center [452, 74] width 115 height 24
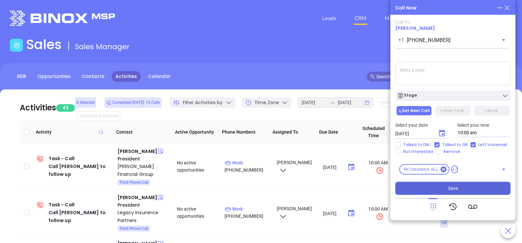
click at [450, 190] on span "Save" at bounding box center [453, 188] width 10 height 7
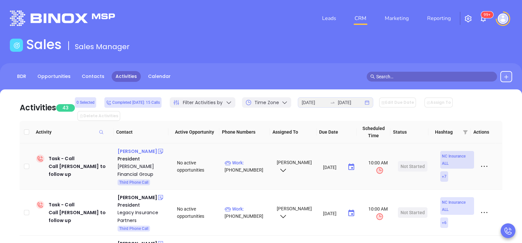
click at [136, 148] on div "William Hege" at bounding box center [137, 152] width 40 height 8
click at [257, 159] on p "Work : (336) 722-4343" at bounding box center [247, 166] width 46 height 14
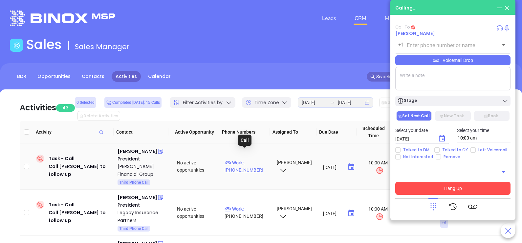
type input "(336) 722-4343"
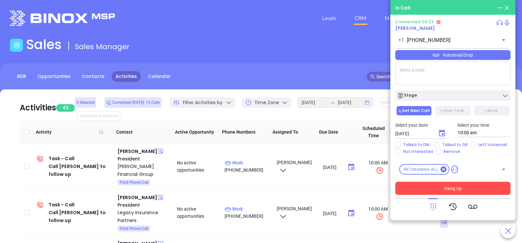
click at [479, 57] on div "Voicemail Drop" at bounding box center [452, 55] width 115 height 10
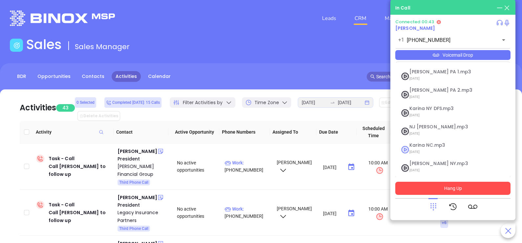
click at [430, 146] on span "Karina NC.mp3" at bounding box center [444, 145] width 71 height 5
checkbox input "true"
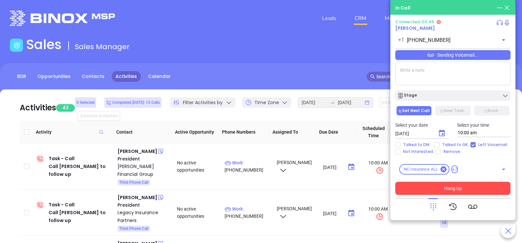
click at [447, 187] on button "Hang Up" at bounding box center [452, 188] width 115 height 13
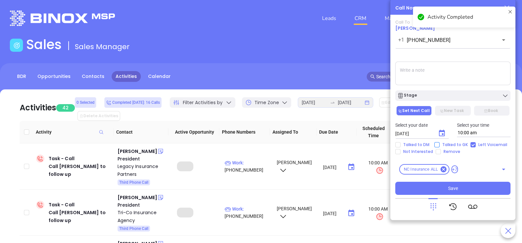
click at [447, 145] on span "Talked to GK" at bounding box center [454, 144] width 31 height 5
click at [439, 145] on input "Talked to GK" at bounding box center [436, 144] width 5 height 5
checkbox input "true"
click at [443, 134] on icon "Choose date, selected date is Sep 24, 2025" at bounding box center [442, 133] width 6 height 7
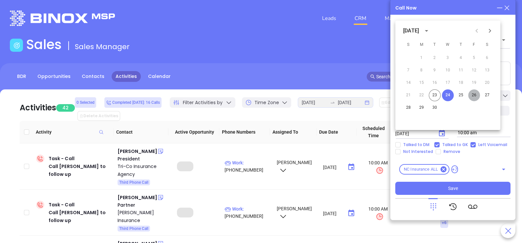
click at [473, 98] on button "26" at bounding box center [474, 96] width 12 height 12
type input "09/26/2025"
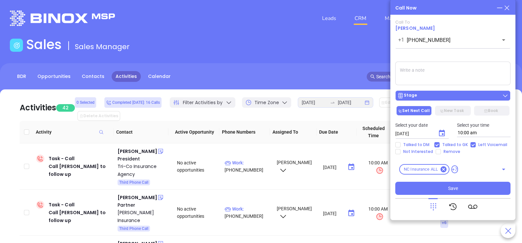
click at [464, 98] on div "Stage" at bounding box center [452, 96] width 111 height 7
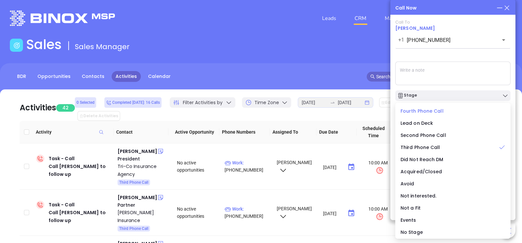
click at [426, 113] on span "Fourth Phone Call" at bounding box center [421, 111] width 43 height 7
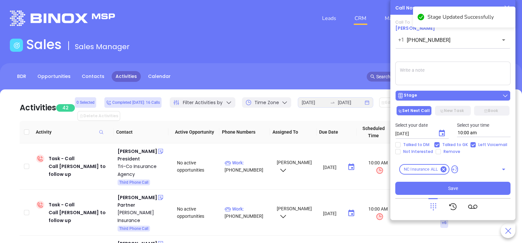
click at [448, 96] on div "Stage" at bounding box center [452, 96] width 111 height 7
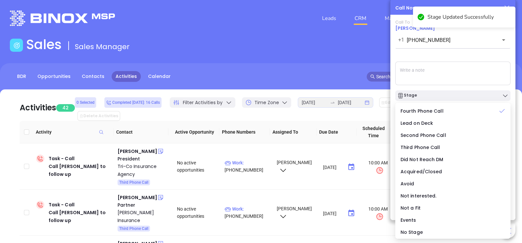
click at [464, 73] on textarea at bounding box center [452, 74] width 115 height 24
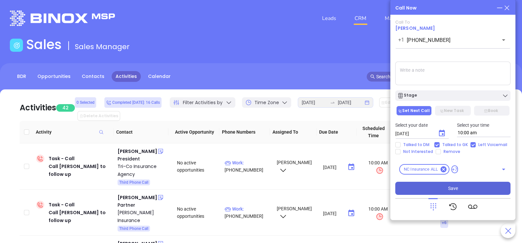
click at [458, 190] on button "Save" at bounding box center [452, 188] width 115 height 13
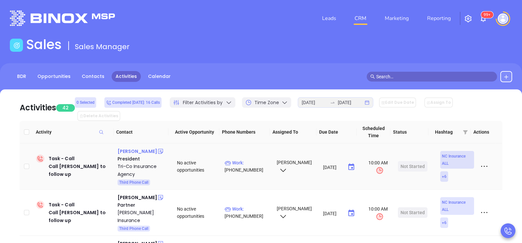
click at [139, 148] on div "Scott Roberts" at bounding box center [137, 152] width 40 height 8
click at [247, 159] on p "Work : (910) 893-5157" at bounding box center [247, 166] width 46 height 14
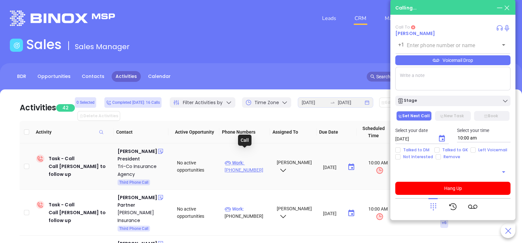
type input "(910) 893-5157"
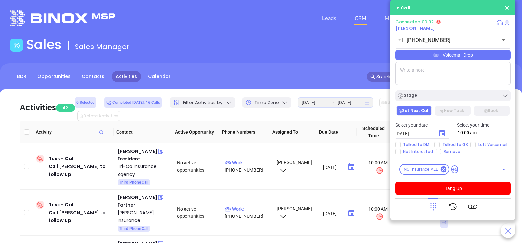
click at [490, 55] on div "Voicemail Drop" at bounding box center [452, 55] width 115 height 10
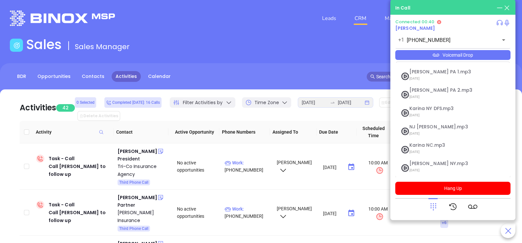
click at [435, 203] on icon at bounding box center [432, 206] width 9 height 9
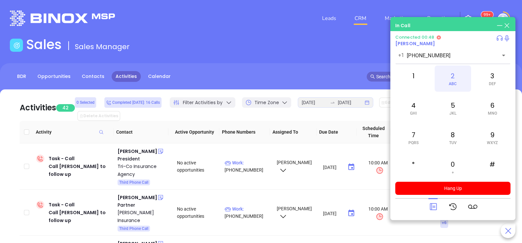
click at [453, 80] on div "2 ABC" at bounding box center [452, 79] width 36 height 26
click at [433, 206] on icon at bounding box center [432, 207] width 7 height 7
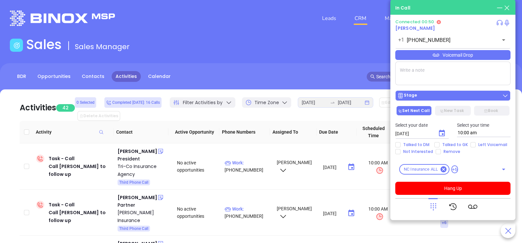
click at [478, 94] on div "Stage" at bounding box center [452, 96] width 111 height 7
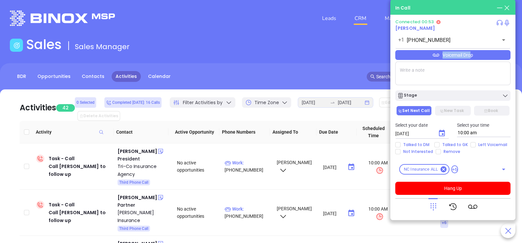
drag, startPoint x: 471, startPoint y: 62, endPoint x: 471, endPoint y: 56, distance: 5.9
click at [471, 56] on div "Connected 00:53 Scott Roberts +1 (910) 893-5157 ​ Voicemail Drop Stage Set Next…" at bounding box center [452, 107] width 115 height 176
click at [471, 56] on div "Voicemail Drop" at bounding box center [452, 55] width 115 height 10
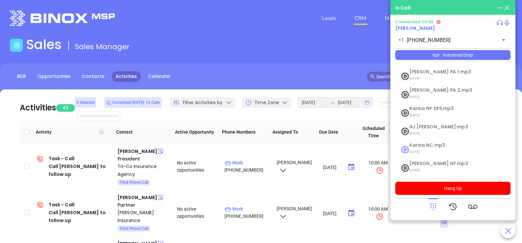
click at [431, 145] on span "Karina NC.mp3" at bounding box center [444, 145] width 71 height 5
checkbox input "true"
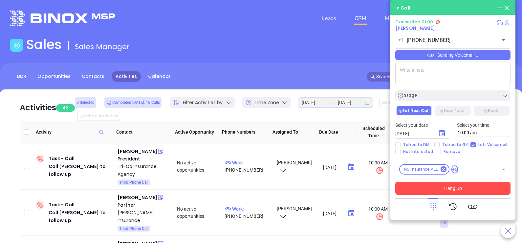
click at [436, 188] on button "Hang Up" at bounding box center [452, 188] width 115 height 13
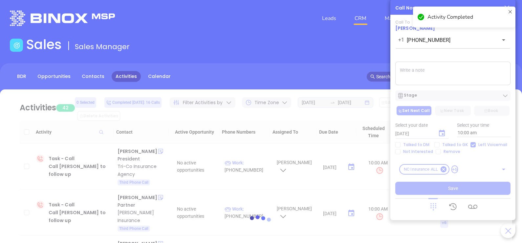
click at [464, 98] on div at bounding box center [261, 223] width 502 height 267
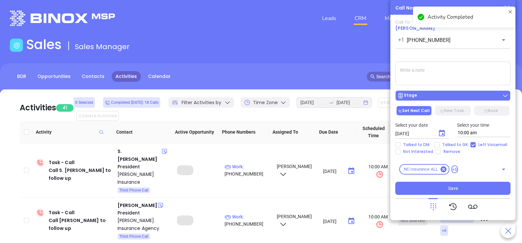
click at [472, 95] on div "Stage" at bounding box center [452, 96] width 111 height 7
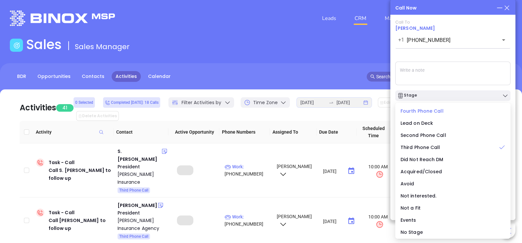
click at [422, 113] on span "Fourth Phone Call" at bounding box center [421, 111] width 43 height 7
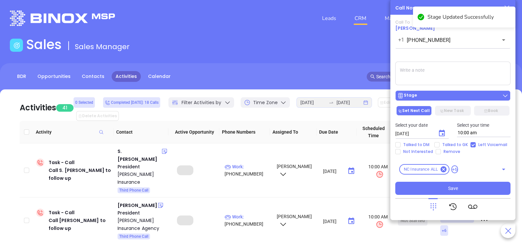
click at [434, 99] on div "Stage" at bounding box center [452, 96] width 111 height 7
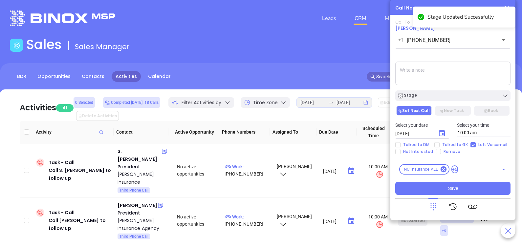
click at [455, 69] on textarea at bounding box center [452, 74] width 115 height 24
click at [444, 134] on icon "Choose date, selected date is Sep 24, 2025" at bounding box center [442, 133] width 6 height 7
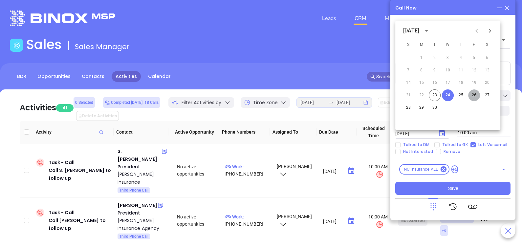
click at [475, 96] on button "26" at bounding box center [474, 96] width 12 height 12
type input "09/26/2025"
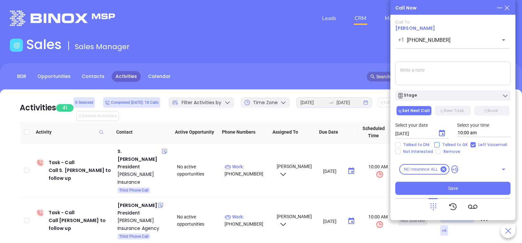
click at [458, 145] on span "Talked to GK" at bounding box center [454, 144] width 31 height 5
click at [439, 145] on input "Talked to GK" at bounding box center [436, 144] width 5 height 5
checkbox input "true"
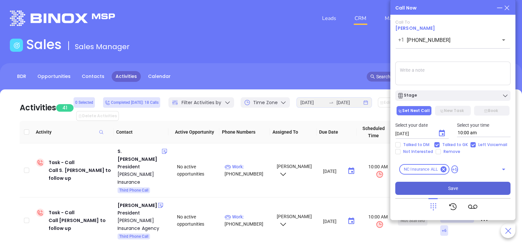
click at [468, 190] on button "Save" at bounding box center [452, 188] width 115 height 13
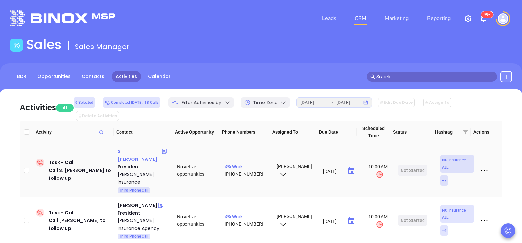
click at [131, 148] on div "S. Dan Gilbert" at bounding box center [139, 156] width 44 height 16
click at [251, 163] on p "Work : (828) 681-2855" at bounding box center [247, 170] width 46 height 14
type input "(828) 681-2855"
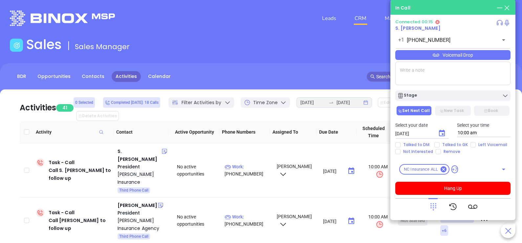
click at [431, 207] on icon at bounding box center [432, 206] width 9 height 9
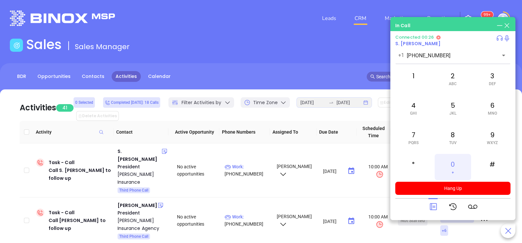
click at [450, 168] on div "0 +" at bounding box center [452, 167] width 36 height 26
click at [436, 207] on icon at bounding box center [432, 207] width 7 height 7
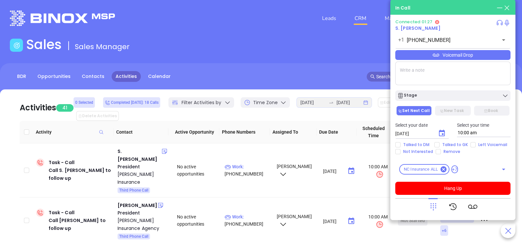
click at [465, 57] on div "Voicemail Drop" at bounding box center [452, 55] width 115 height 10
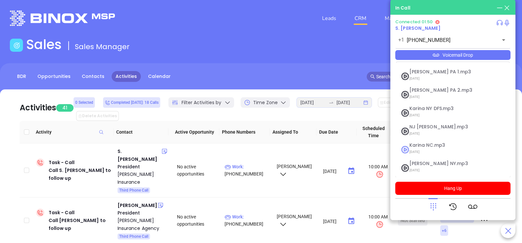
click at [437, 150] on span "09/10/2025" at bounding box center [444, 152] width 71 height 9
checkbox input "true"
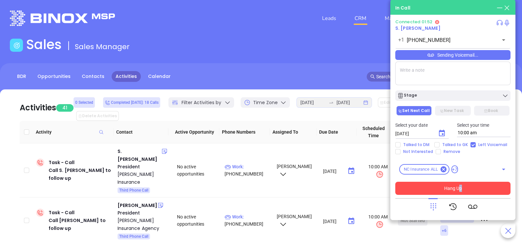
drag, startPoint x: 458, startPoint y: 196, endPoint x: 468, endPoint y: 187, distance: 13.0
click at [468, 187] on div "Connected 01:52 S. Dan Gilbert +1 (828) 681-2855 ​ Sending Voicemail... Stage S…" at bounding box center [452, 117] width 115 height 196
click at [468, 187] on button "Hang Up" at bounding box center [452, 188] width 115 height 13
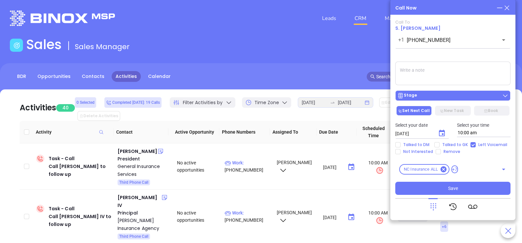
click at [468, 99] on div "Stage" at bounding box center [452, 96] width 111 height 7
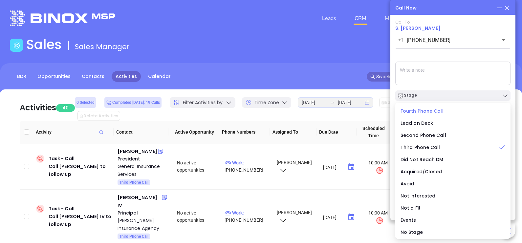
click at [425, 112] on span "Fourth Phone Call" at bounding box center [421, 111] width 43 height 7
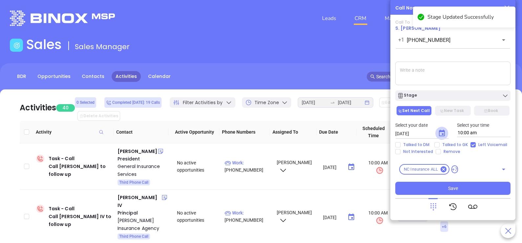
click at [446, 133] on button "Choose date, selected date is Sep 24, 2025" at bounding box center [441, 133] width 13 height 13
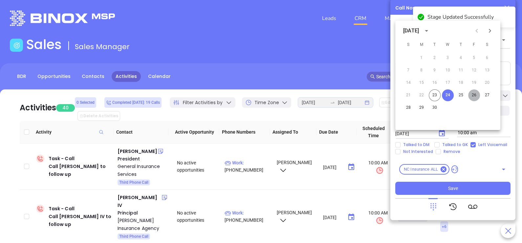
click at [473, 96] on button "26" at bounding box center [474, 96] width 12 height 12
type input "09/26/2025"
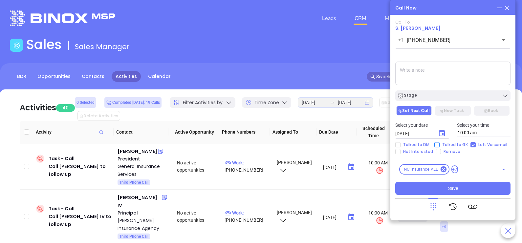
click at [453, 144] on span "Talked to GK" at bounding box center [454, 144] width 31 height 5
click at [439, 144] on input "Talked to GK" at bounding box center [436, 144] width 5 height 5
checkbox input "true"
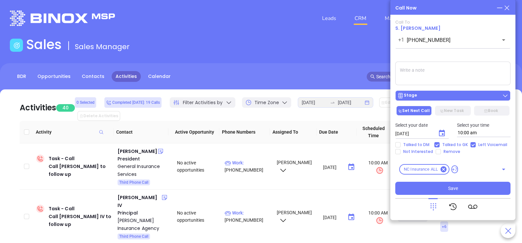
click at [454, 99] on div "Stage" at bounding box center [452, 96] width 111 height 7
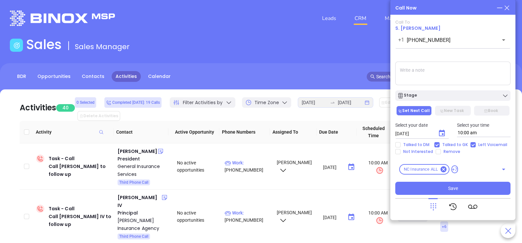
click at [467, 82] on textarea at bounding box center [452, 74] width 115 height 24
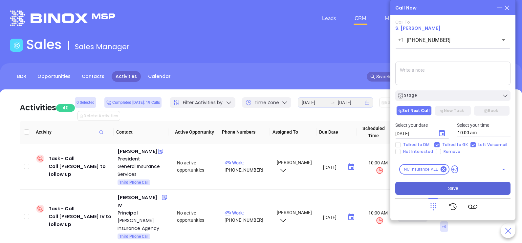
click at [451, 189] on span "Save" at bounding box center [453, 188] width 10 height 7
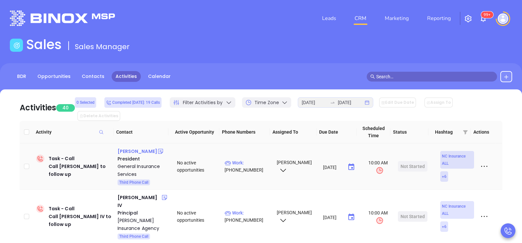
click at [131, 148] on div "Raife Davis" at bounding box center [137, 152] width 40 height 8
click at [247, 159] on p "Work : (828) 252-6848" at bounding box center [247, 166] width 46 height 14
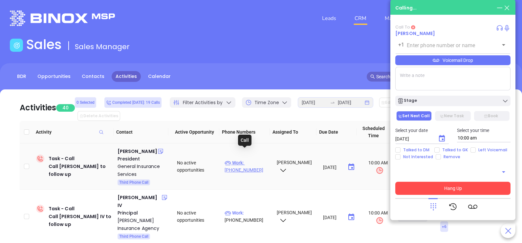
type input "(828) 252-6848"
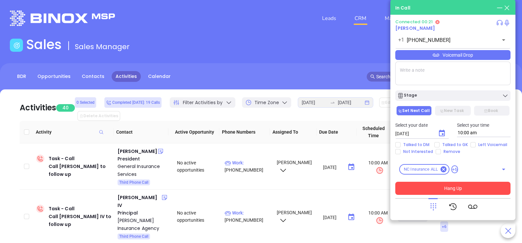
click at [433, 207] on icon at bounding box center [432, 206] width 9 height 9
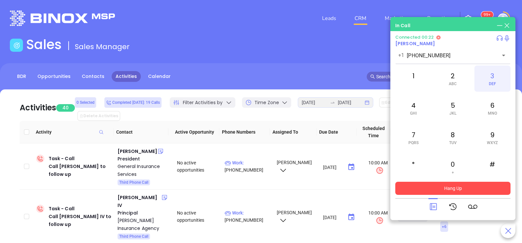
click at [494, 88] on div "3 DEF" at bounding box center [492, 79] width 36 height 26
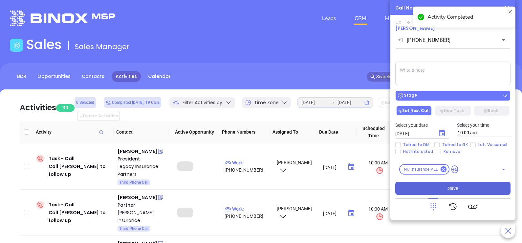
click at [436, 95] on div "Stage" at bounding box center [452, 96] width 111 height 7
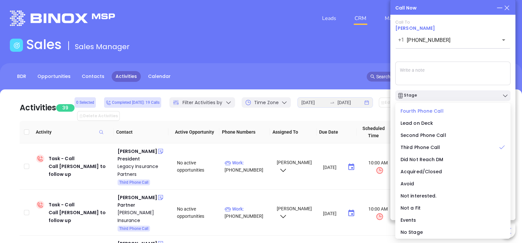
click at [427, 112] on span "Fourth Phone Call" at bounding box center [421, 111] width 43 height 7
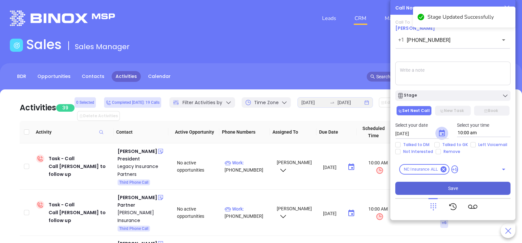
click at [442, 136] on icon "Choose date, selected date is Sep 24, 2025" at bounding box center [442, 134] width 8 height 8
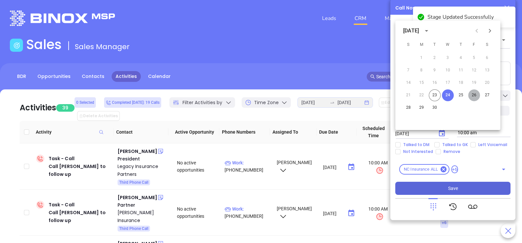
click at [473, 95] on button "26" at bounding box center [474, 96] width 12 height 12
type input "09/26/2025"
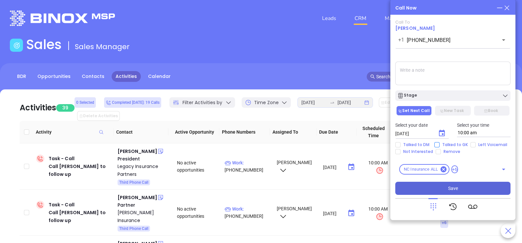
click at [448, 145] on span "Talked to GK" at bounding box center [454, 144] width 31 height 5
click at [439, 145] on input "Talked to GK" at bounding box center [436, 144] width 5 height 5
checkbox input "true"
click at [460, 187] on button "Save" at bounding box center [452, 188] width 115 height 13
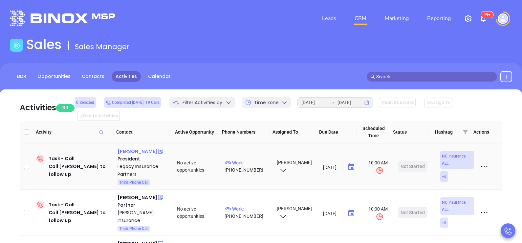
click at [126, 148] on div "Claude Faw" at bounding box center [137, 152] width 40 height 8
click at [241, 160] on span "Work :" at bounding box center [233, 162] width 19 height 5
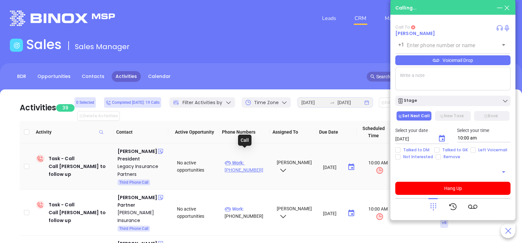
type input "(336) 667-7125"
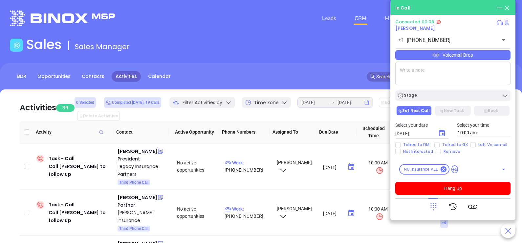
click at [427, 205] on div at bounding box center [452, 206] width 115 height 17
click at [430, 205] on icon at bounding box center [432, 206] width 9 height 9
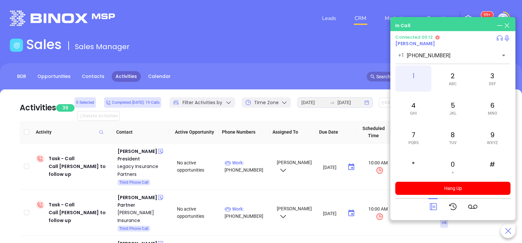
click at [420, 77] on div "1" at bounding box center [413, 79] width 36 height 26
click at [453, 80] on div "2 ABC" at bounding box center [452, 79] width 36 height 26
click at [455, 112] on span "JKL" at bounding box center [452, 113] width 7 height 5
click at [453, 91] on div "2 ABC" at bounding box center [452, 79] width 36 height 26
click at [416, 74] on div "1" at bounding box center [413, 79] width 36 height 26
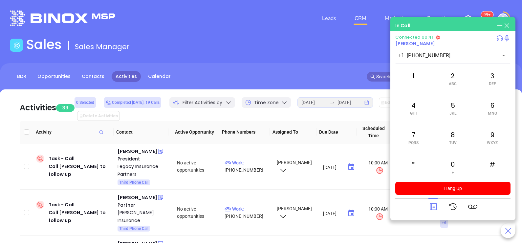
click at [433, 212] on icon at bounding box center [432, 206] width 9 height 9
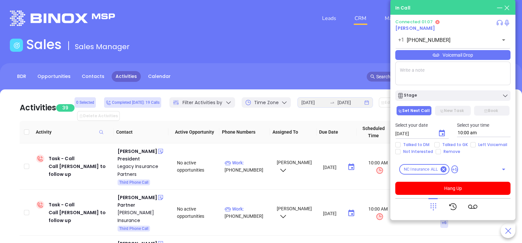
click at [482, 56] on div "Voicemail Drop" at bounding box center [452, 55] width 115 height 10
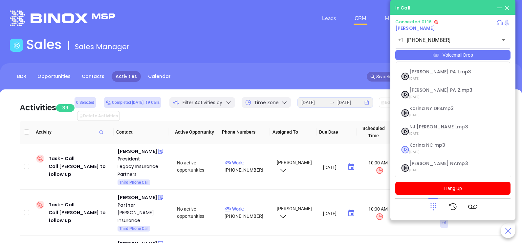
click at [431, 148] on span "09/10/2025" at bounding box center [444, 152] width 71 height 9
checkbox input "true"
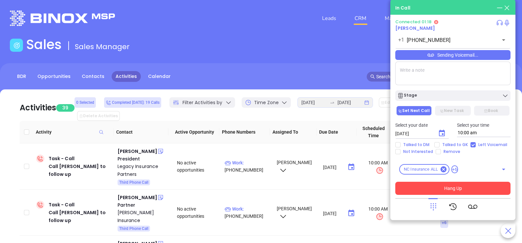
click at [431, 187] on button "Hang Up" at bounding box center [452, 188] width 115 height 13
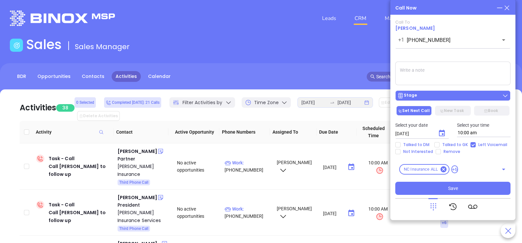
click at [413, 96] on div "Stage" at bounding box center [407, 96] width 20 height 7
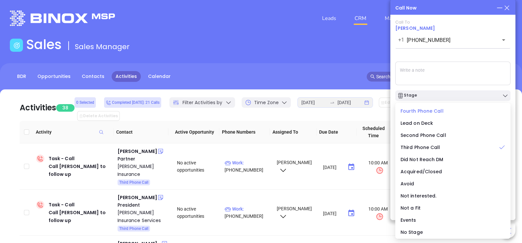
click at [431, 108] on span "Fourth Phone Call" at bounding box center [421, 111] width 43 height 7
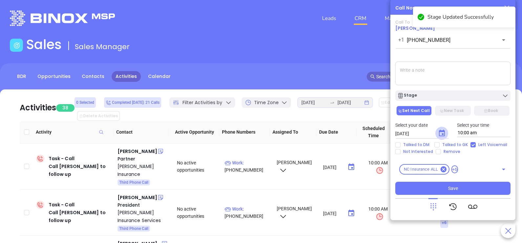
click at [446, 131] on button "Choose date, selected date is Sep 24, 2025" at bounding box center [441, 133] width 13 height 13
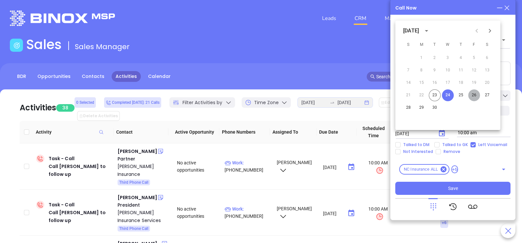
click at [476, 94] on button "26" at bounding box center [474, 96] width 12 height 12
type input "09/26/2025"
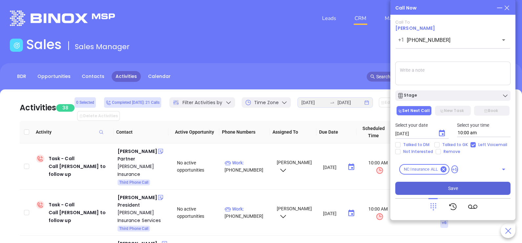
click at [451, 187] on span "Save" at bounding box center [453, 188] width 10 height 7
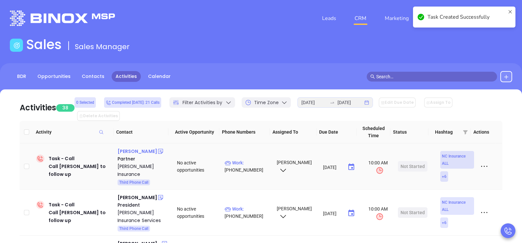
click at [140, 148] on div "Billy Austin Jr." at bounding box center [137, 152] width 40 height 8
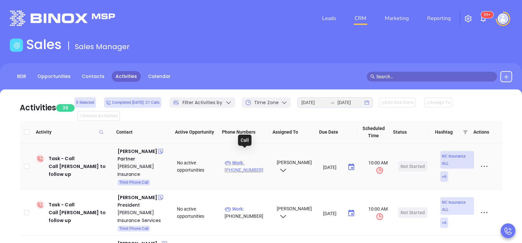
click at [249, 159] on p "Work : (704) 543-1544" at bounding box center [247, 166] width 46 height 14
type input "(704) 543-1544"
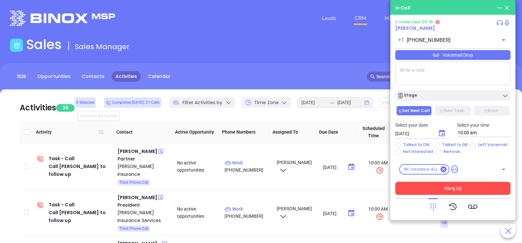
click at [429, 204] on icon at bounding box center [432, 206] width 9 height 9
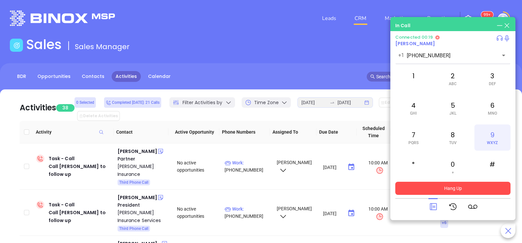
click at [490, 133] on div "9 WXYZ" at bounding box center [492, 138] width 36 height 26
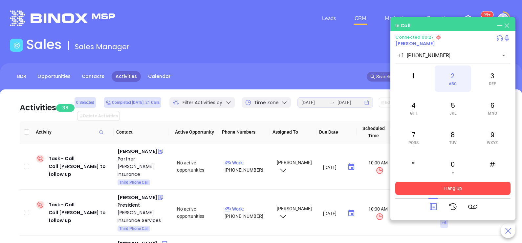
click at [455, 80] on div "2 ABC" at bounding box center [452, 79] width 36 height 26
click at [417, 105] on div "4 GHI" at bounding box center [413, 108] width 36 height 26
click at [457, 105] on div "5 JKL" at bounding box center [452, 108] width 36 height 26
click at [412, 74] on div "1" at bounding box center [413, 79] width 36 height 26
click at [435, 205] on icon at bounding box center [432, 206] width 9 height 9
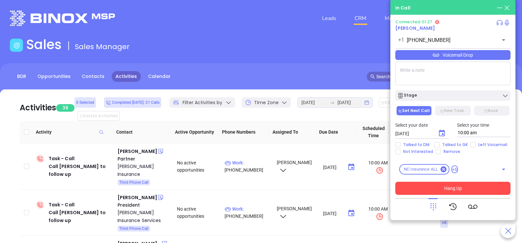
click at [484, 59] on div "Voicemail Drop" at bounding box center [452, 55] width 115 height 10
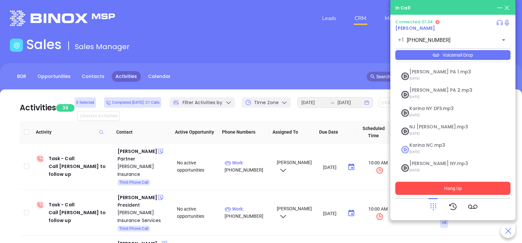
click at [431, 147] on span "Karina NC.mp3" at bounding box center [444, 145] width 71 height 5
checkbox input "true"
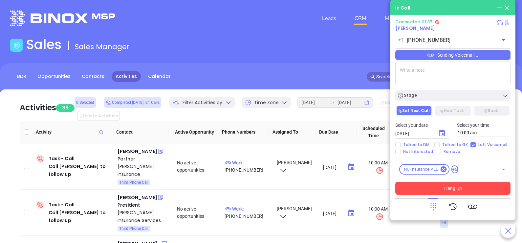
click at [437, 188] on button "Hang Up" at bounding box center [452, 188] width 115 height 13
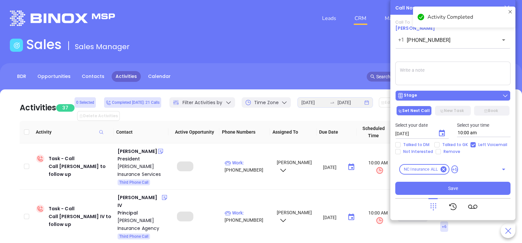
click at [440, 96] on div "Stage" at bounding box center [452, 96] width 111 height 7
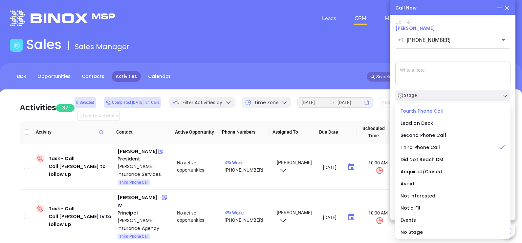
click at [415, 109] on span "Fourth Phone Call" at bounding box center [421, 111] width 43 height 7
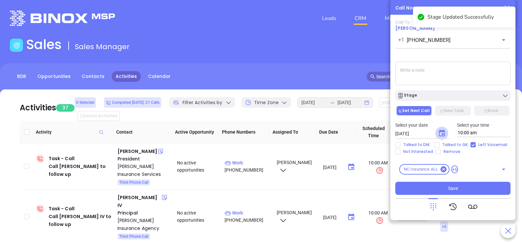
click at [441, 134] on icon "Choose date, selected date is Sep 24, 2025" at bounding box center [442, 134] width 8 height 8
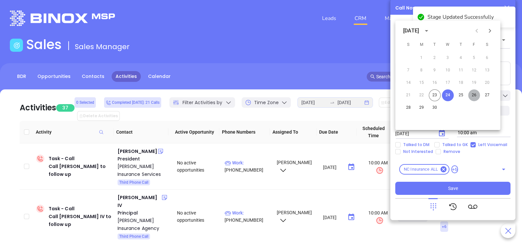
click at [475, 96] on button "26" at bounding box center [474, 96] width 12 height 12
type input "09/26/2025"
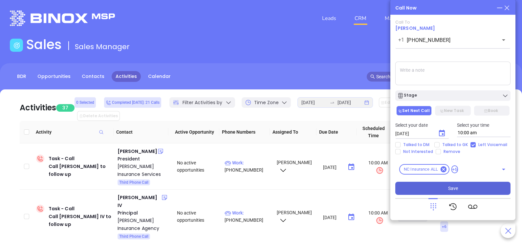
click at [449, 192] on span "Save" at bounding box center [453, 188] width 10 height 7
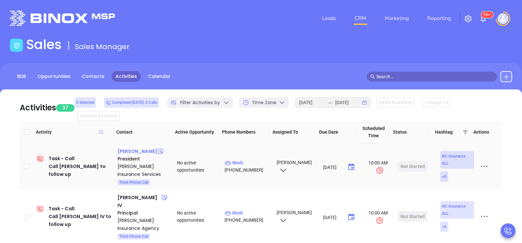
click at [134, 148] on div "Gerald Goforth" at bounding box center [137, 152] width 40 height 8
click at [249, 159] on p "Work : (800) 334-1975" at bounding box center [247, 166] width 46 height 14
type input "(800) 334-1975"
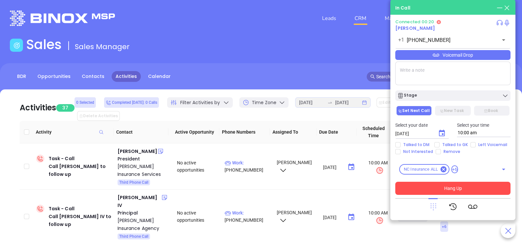
click at [430, 206] on icon at bounding box center [433, 207] width 6 height 7
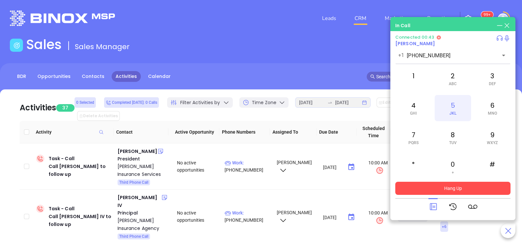
click at [447, 114] on div "5 JKL" at bounding box center [452, 108] width 36 height 26
click at [432, 209] on icon at bounding box center [432, 206] width 9 height 9
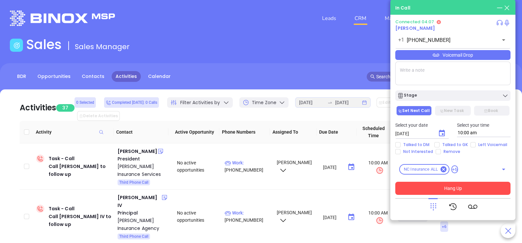
click at [458, 190] on button "Hang Up" at bounding box center [452, 188] width 115 height 13
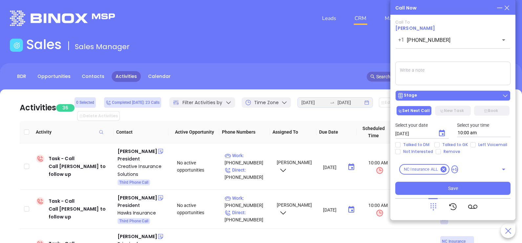
click at [463, 95] on div "Stage" at bounding box center [452, 96] width 111 height 7
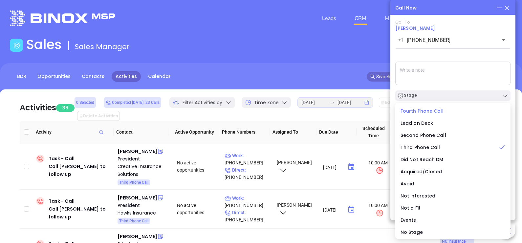
click at [430, 111] on span "Fourth Phone Call" at bounding box center [421, 111] width 43 height 7
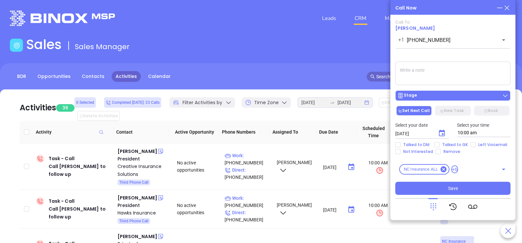
click at [420, 98] on div "Stage" at bounding box center [452, 96] width 111 height 7
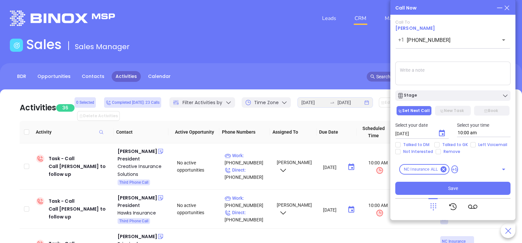
click at [455, 70] on textarea at bounding box center [452, 74] width 115 height 24
click at [446, 145] on span "Talked to GK" at bounding box center [454, 144] width 31 height 5
click at [439, 145] on input "Talked to GK" at bounding box center [436, 144] width 5 height 5
checkbox input "true"
click at [443, 135] on icon "Choose date, selected date is Sep 24, 2025" at bounding box center [442, 133] width 6 height 7
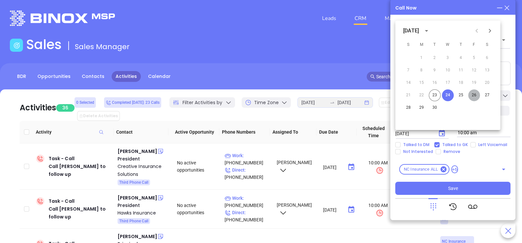
click at [474, 94] on button "26" at bounding box center [474, 96] width 12 height 12
type input "09/26/2025"
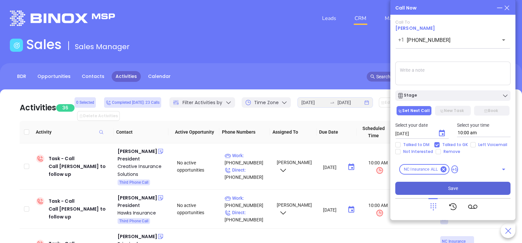
click at [456, 186] on span "Save" at bounding box center [453, 188] width 10 height 7
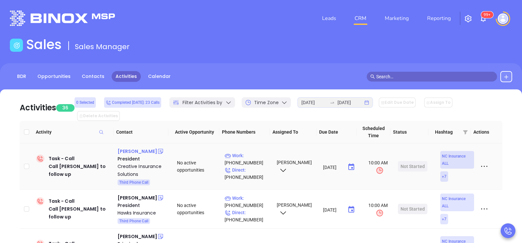
click at [124, 148] on div "Scott Johnson" at bounding box center [137, 152] width 40 height 8
click at [258, 167] on p "Direct : (919) 818-6332" at bounding box center [247, 174] width 46 height 14
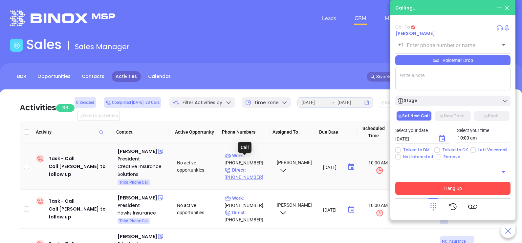
type input "(919) 818-6332"
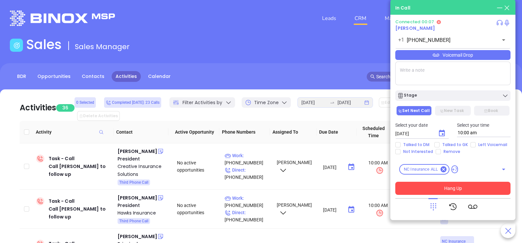
click at [470, 54] on div "Voicemail Drop" at bounding box center [452, 55] width 115 height 10
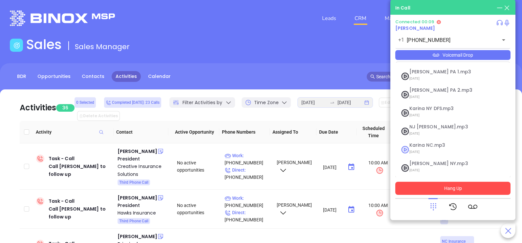
click at [424, 148] on span "09/10/2025" at bounding box center [444, 152] width 71 height 9
checkbox input "true"
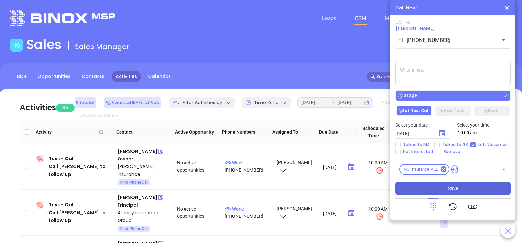
click at [457, 95] on div "Stage" at bounding box center [452, 96] width 111 height 7
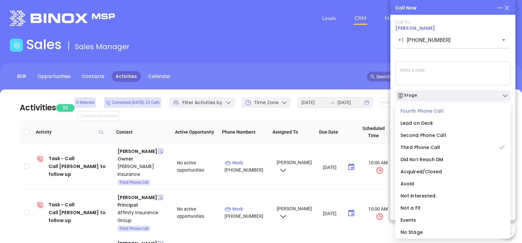
click at [421, 111] on span "Fourth Phone Call" at bounding box center [421, 111] width 43 height 7
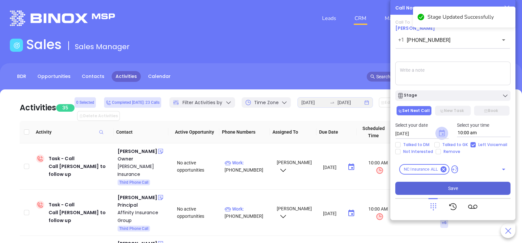
click at [441, 131] on icon "Choose date, selected date is Sep 24, 2025" at bounding box center [442, 133] width 6 height 7
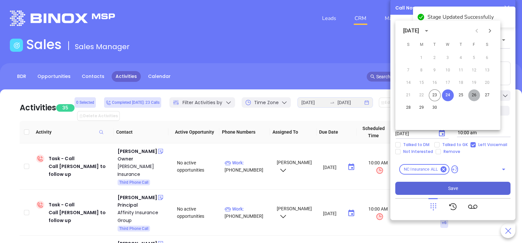
click at [472, 96] on button "26" at bounding box center [474, 96] width 12 height 12
type input "09/26/2025"
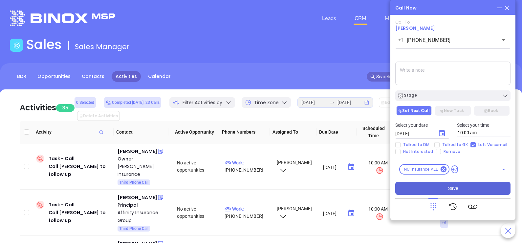
click at [461, 184] on button "Save" at bounding box center [452, 188] width 115 height 13
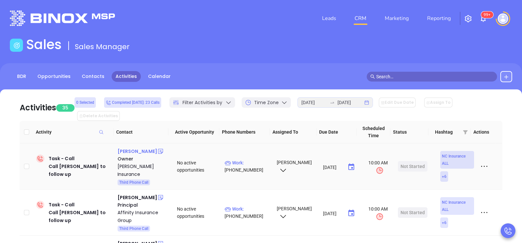
click at [128, 148] on div "Stephen West" at bounding box center [137, 152] width 40 height 8
click at [250, 159] on p "Work : (252) 756-3212" at bounding box center [247, 166] width 46 height 14
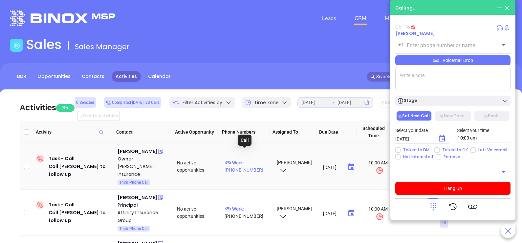
type input "(252) 756-3212"
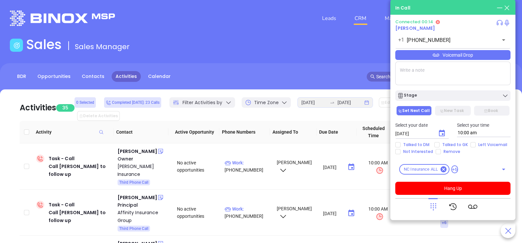
click at [489, 59] on div "Voicemail Drop" at bounding box center [452, 55] width 115 height 10
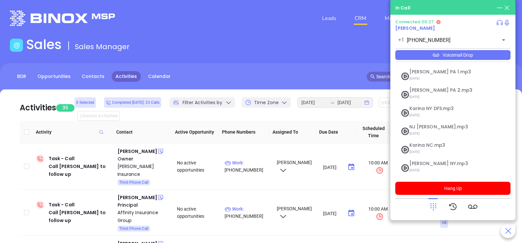
click at [431, 211] on icon at bounding box center [432, 206] width 9 height 9
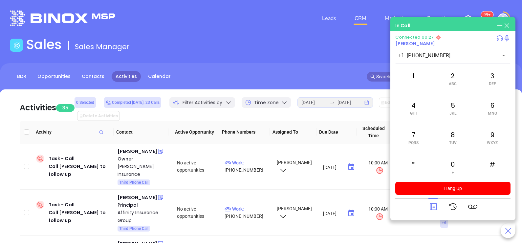
click at [431, 211] on icon at bounding box center [432, 206] width 9 height 9
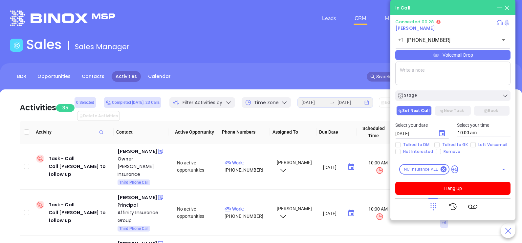
click at [432, 208] on icon at bounding box center [432, 206] width 9 height 9
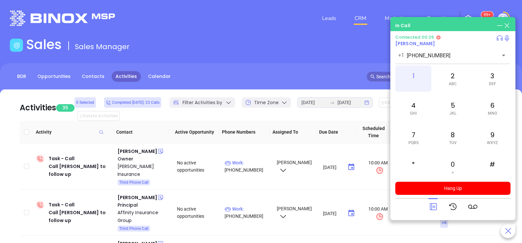
click at [417, 72] on div "1" at bounding box center [413, 79] width 36 height 26
click at [435, 206] on icon at bounding box center [432, 206] width 9 height 9
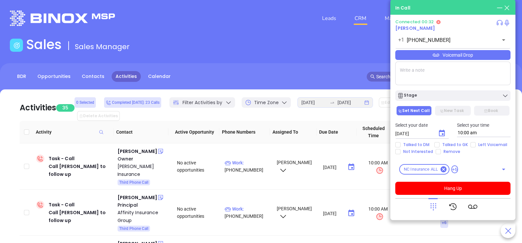
click at [492, 56] on div "Voicemail Drop" at bounding box center [452, 55] width 115 height 10
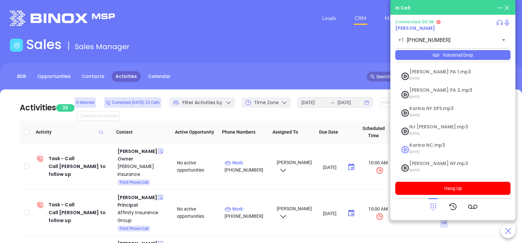
click at [448, 146] on span "Karina NC.mp3" at bounding box center [444, 145] width 71 height 5
checkbox input "true"
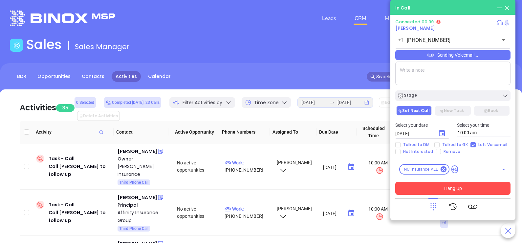
click at [451, 188] on button "Hang Up" at bounding box center [452, 188] width 115 height 13
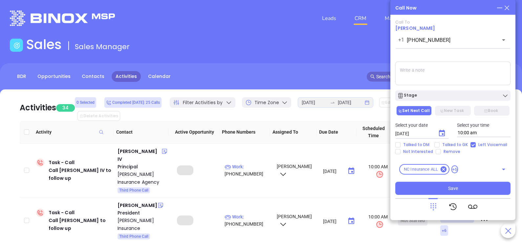
click at [477, 98] on div "Stage" at bounding box center [452, 96] width 111 height 7
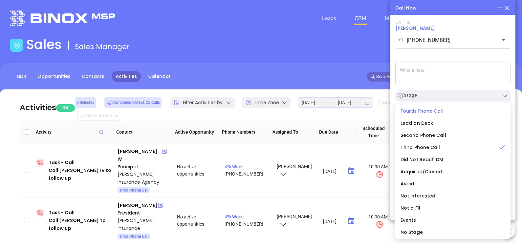
click at [427, 113] on span "Fourth Phone Call" at bounding box center [421, 111] width 43 height 7
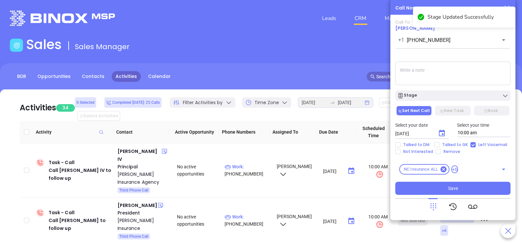
click at [439, 134] on icon "Choose date, selected date is Sep 24, 2025" at bounding box center [442, 134] width 8 height 8
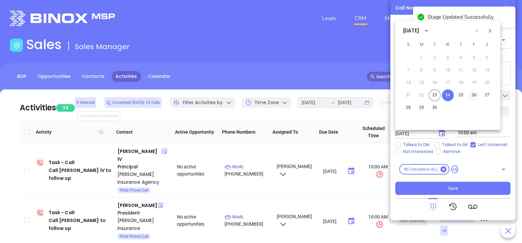
click at [476, 94] on button "26" at bounding box center [474, 96] width 12 height 12
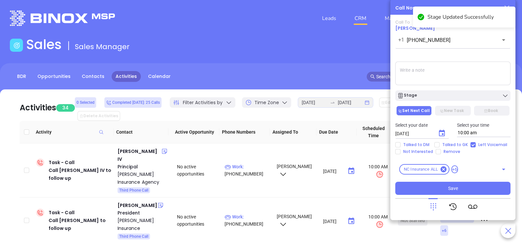
type input "09/26/2025"
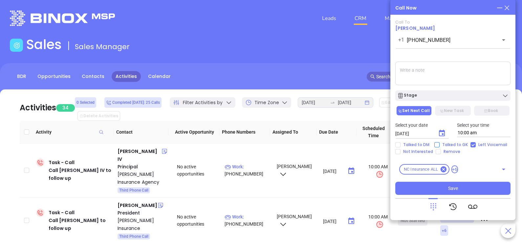
click at [458, 143] on span "Talked to GK" at bounding box center [454, 144] width 31 height 5
click at [439, 143] on input "Talked to GK" at bounding box center [436, 144] width 5 height 5
checkbox input "true"
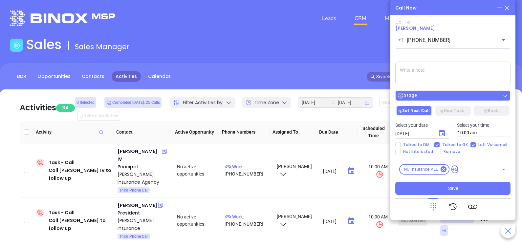
click at [458, 97] on div "Stage" at bounding box center [452, 96] width 111 height 7
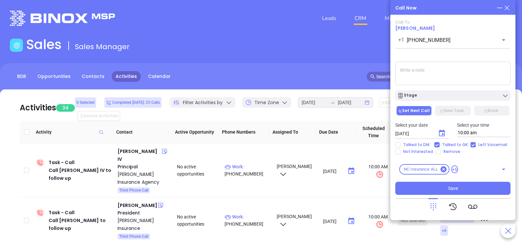
click at [473, 72] on textarea at bounding box center [452, 74] width 115 height 24
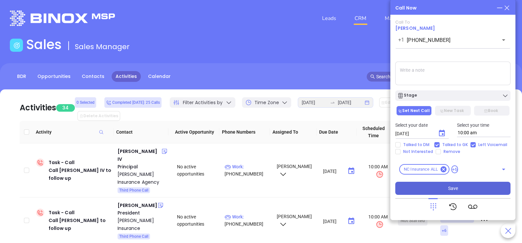
click at [445, 187] on button "Save" at bounding box center [452, 188] width 115 height 13
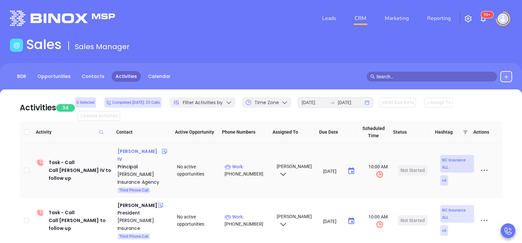
click at [140, 148] on div "Paul Hoover IV" at bounding box center [139, 156] width 44 height 16
click at [257, 163] on p "Work : (919) 790-6415" at bounding box center [247, 170] width 46 height 14
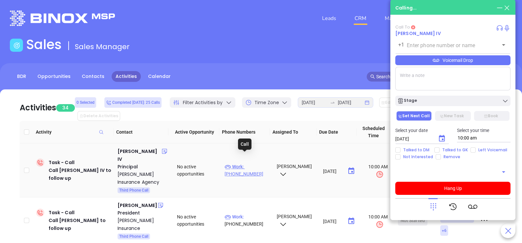
type input "(919) 790-6415"
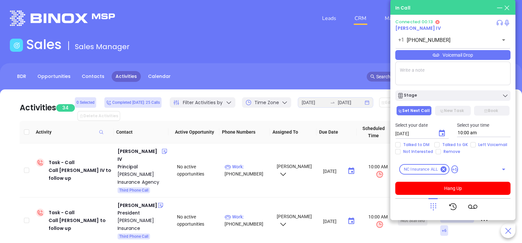
click at [485, 60] on div "Voicemail Drop" at bounding box center [452, 55] width 115 height 10
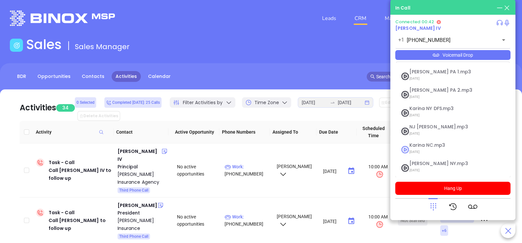
click at [431, 145] on span "Karina NC.mp3" at bounding box center [444, 145] width 71 height 5
checkbox input "true"
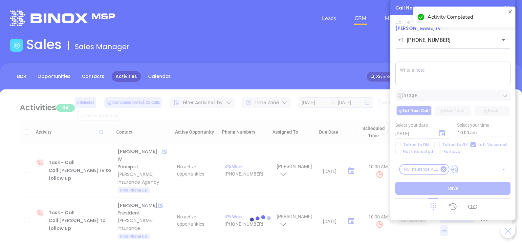
drag, startPoint x: 441, startPoint y: 191, endPoint x: 455, endPoint y: 134, distance: 58.1
click at [455, 134] on main "Sales Sales Manager BDR Opportunities Contacts Activities Calendar Call Now Cal…" at bounding box center [261, 208] width 522 height 343
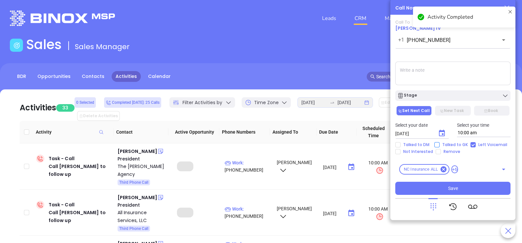
click at [445, 146] on span "Talked to GK" at bounding box center [454, 144] width 31 height 5
click at [439, 146] on input "Talked to GK" at bounding box center [436, 144] width 5 height 5
checkbox input "true"
click at [441, 131] on icon "Choose date, selected date is Sep 24, 2025" at bounding box center [442, 133] width 6 height 7
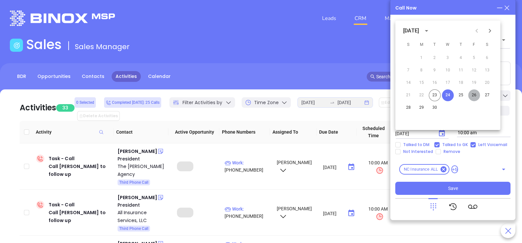
click at [473, 95] on button "26" at bounding box center [474, 96] width 12 height 12
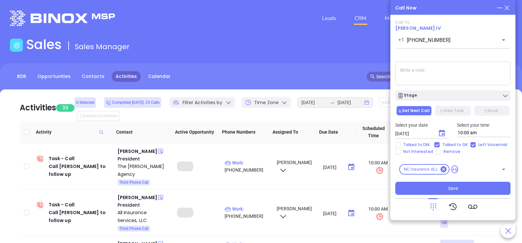
type input "09/26/2025"
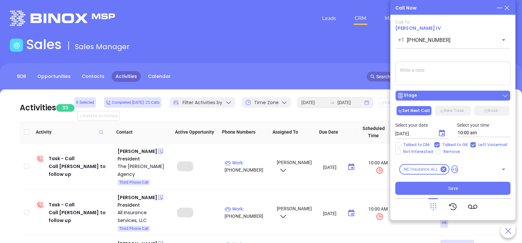
click at [465, 96] on div "Stage" at bounding box center [452, 96] width 111 height 7
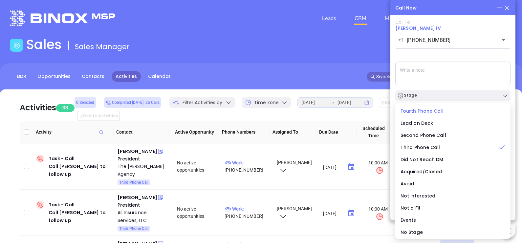
click at [432, 109] on span "Fourth Phone Call" at bounding box center [421, 111] width 43 height 7
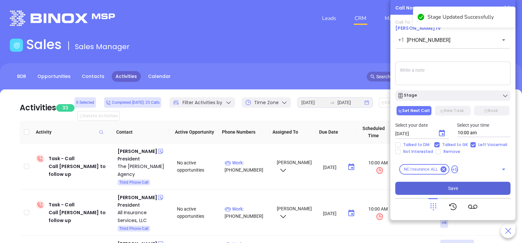
click at [449, 184] on button "Save" at bounding box center [452, 188] width 115 height 13
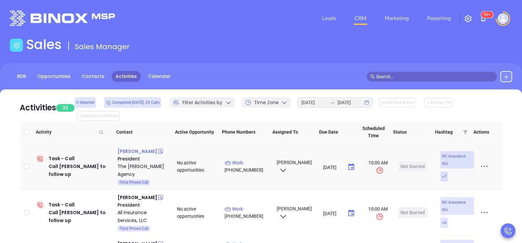
click at [141, 148] on div "Michael Morgan" at bounding box center [137, 152] width 40 height 8
click at [251, 159] on p "Work : (336) 721-9054" at bounding box center [247, 166] width 46 height 14
type input "(336) 721-9054"
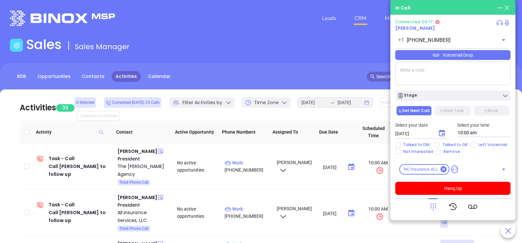
click at [434, 204] on icon at bounding box center [432, 206] width 9 height 9
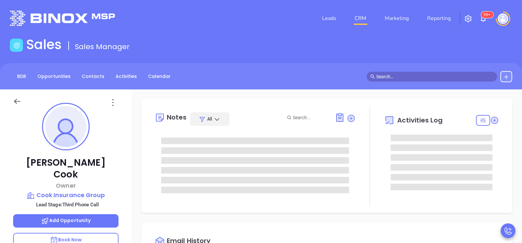
type input "[DATE]"
type input "[PERSON_NAME]"
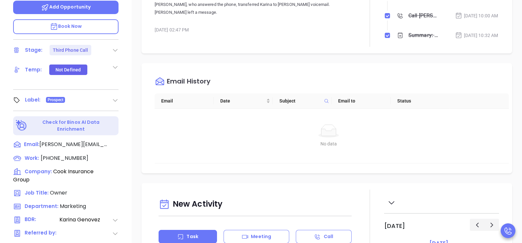
scroll to position [230, 0]
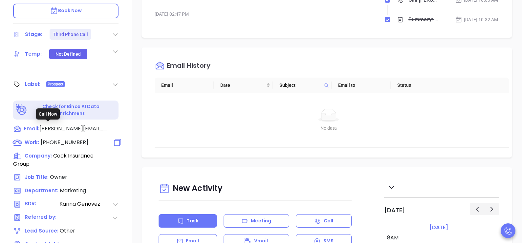
click at [60, 139] on span "(336) 526-2665" at bounding box center [65, 143] width 48 height 8
type input "(336) 526-2665"
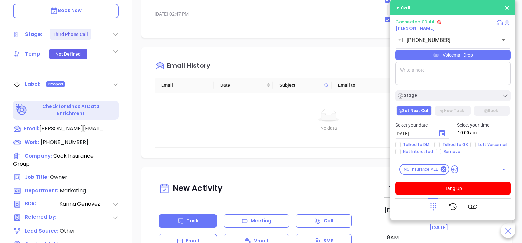
click at [474, 56] on div "Voicemail Drop" at bounding box center [452, 55] width 115 height 10
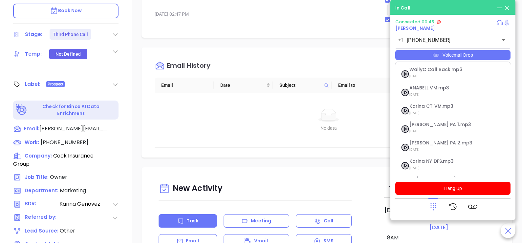
scroll to position [53, 0]
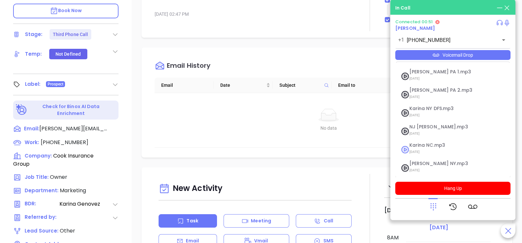
click at [431, 146] on span "Karina NC.mp3" at bounding box center [444, 145] width 71 height 5
checkbox input "true"
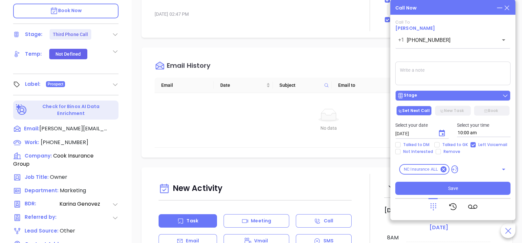
click at [457, 94] on div "Stage" at bounding box center [452, 96] width 111 height 7
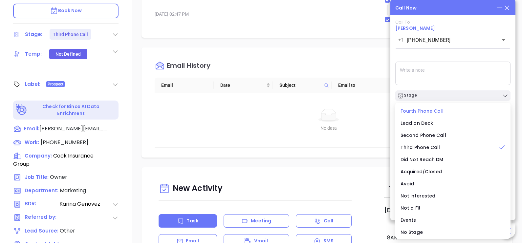
click at [430, 112] on span "Fourth Phone Call" at bounding box center [421, 111] width 43 height 7
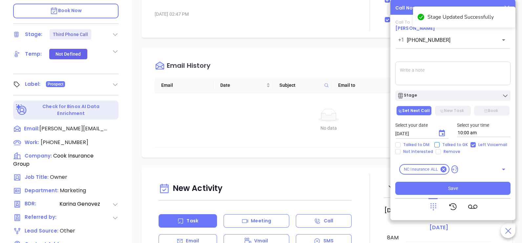
click at [451, 146] on span "Talked to GK" at bounding box center [454, 144] width 31 height 5
click at [439, 146] on input "Talked to GK" at bounding box center [436, 144] width 5 height 5
checkbox input "true"
click at [443, 135] on icon "Choose date, selected date is Sep 24, 2025" at bounding box center [442, 134] width 8 height 8
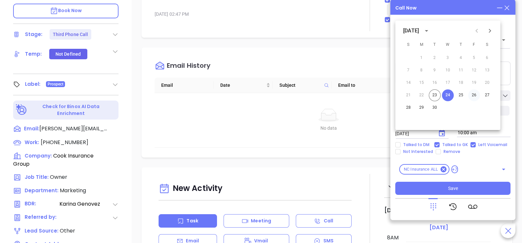
click at [475, 95] on button "26" at bounding box center [474, 96] width 12 height 12
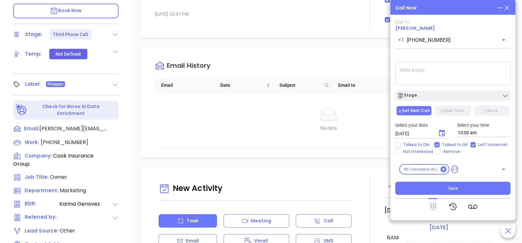
type input "09/26/2025"
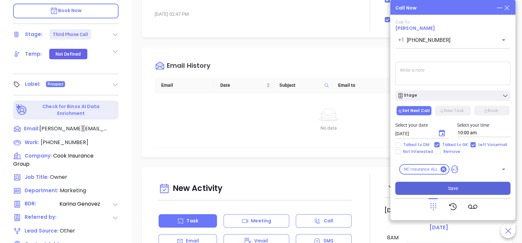
click at [458, 189] on button "Save" at bounding box center [452, 188] width 115 height 13
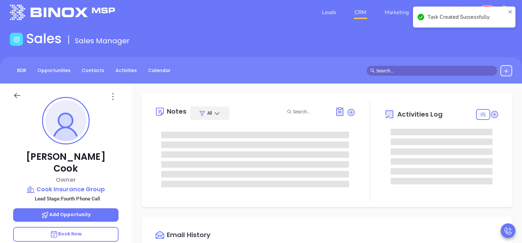
scroll to position [0, 0]
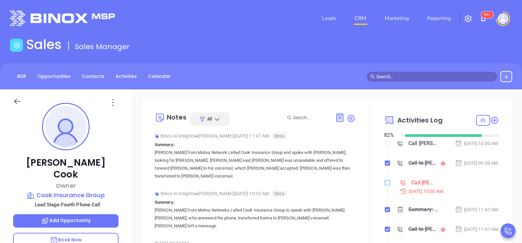
click at [385, 186] on input "checkbox" at bounding box center [387, 182] width 5 height 5
checkbox input "true"
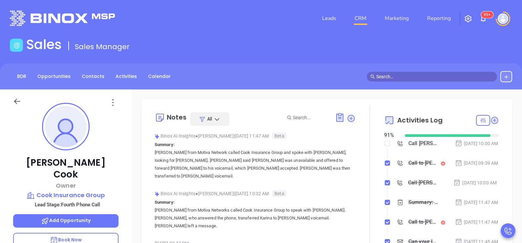
click at [475, 167] on div "Sep 23, 2025 | 09:39 AM" at bounding box center [476, 163] width 43 height 7
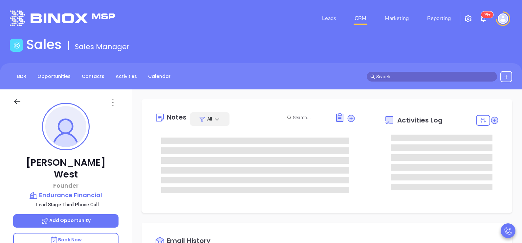
type input "[DATE]"
type input "[PERSON_NAME]"
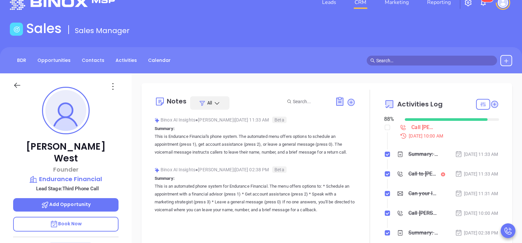
scroll to position [0, 0]
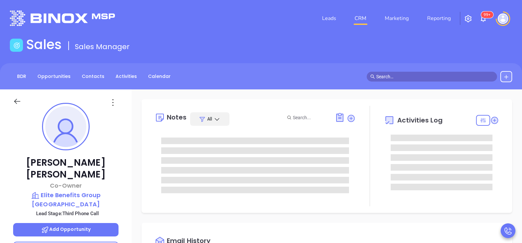
type input "10:00 am"
type input "[DATE]"
type input "[PERSON_NAME]"
type input "[DATE]"
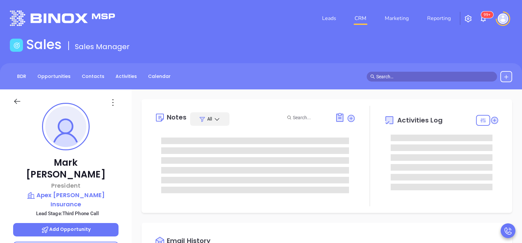
type input "[PERSON_NAME]"
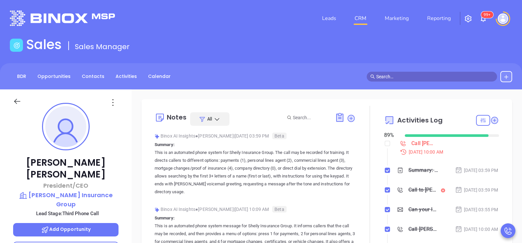
scroll to position [172, 0]
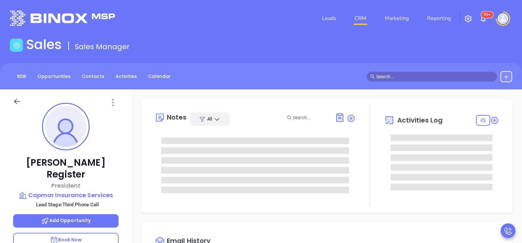
type input "[PERSON_NAME]"
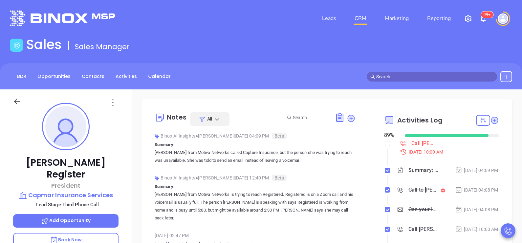
scroll to position [172, 0]
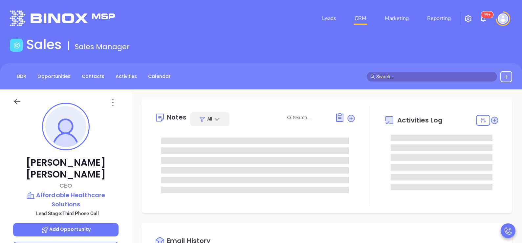
type input "[PERSON_NAME]"
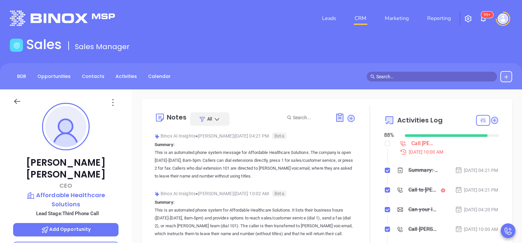
scroll to position [172, 0]
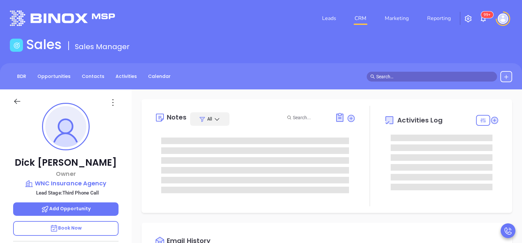
type input "[PERSON_NAME]"
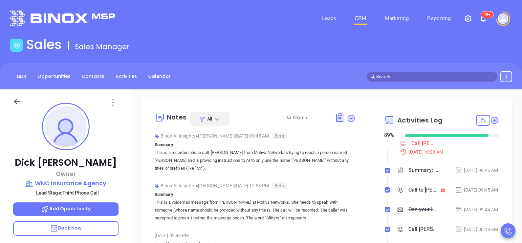
scroll to position [172, 0]
click at [127, 143] on div "Dick Cramer Owner WNC Insurance Agency Lead Stage: Third Phone Call Add Opportu…" at bounding box center [66, 242] width 132 height 304
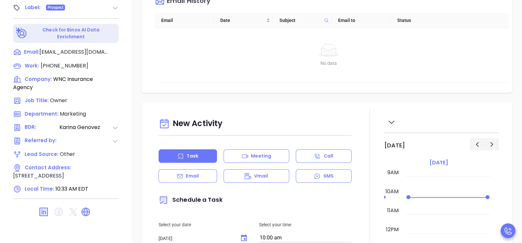
scroll to position [295, 0]
click at [111, 76] on icon at bounding box center [112, 79] width 8 height 8
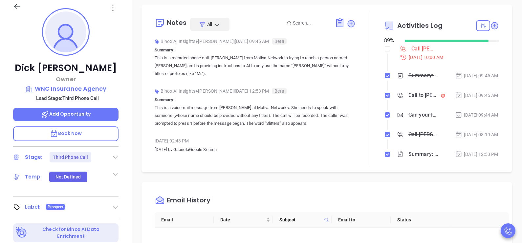
scroll to position [49, 0]
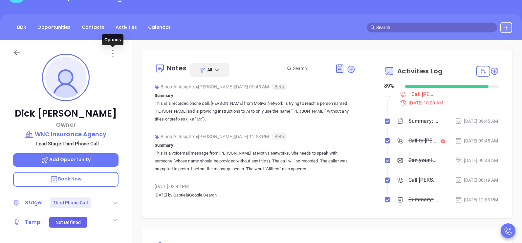
click at [113, 56] on icon at bounding box center [113, 53] width 10 height 10
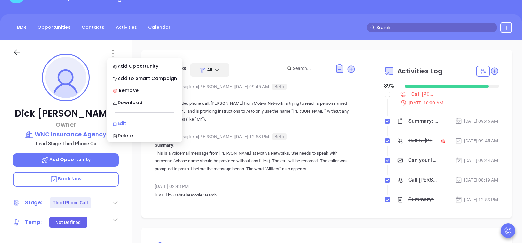
click at [134, 122] on div "Edit" at bounding box center [145, 123] width 64 height 7
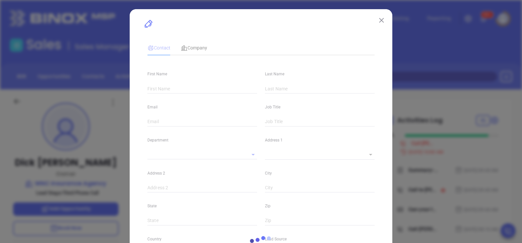
type input "Dick"
type input "Cramer"
type input "info@wncins.com"
type input "Owner"
type input "1"
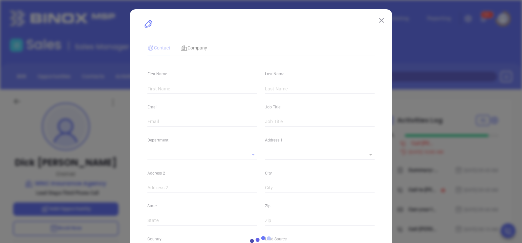
type input "www.linkedin.com/in/dick-cramer-32433915"
type input "Marketing"
type input "Other"
type input "[PERSON_NAME]"
type input "Third Phone Call"
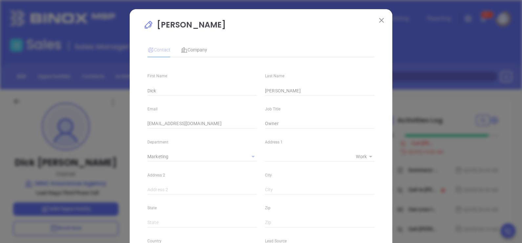
type input "(828) 515-1678"
type input "1"
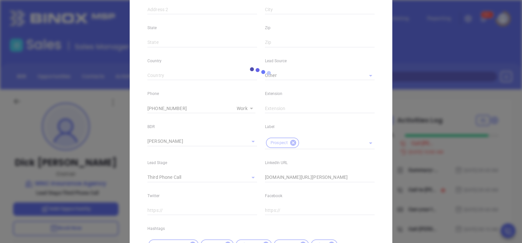
scroll to position [181, 0]
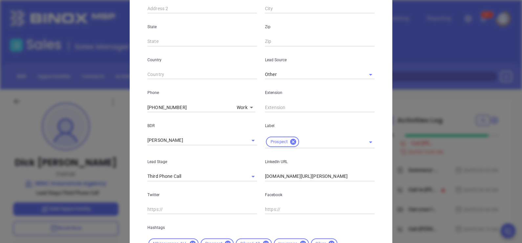
click at [182, 108] on input "(828) 515-1678" at bounding box center [190, 108] width 87 height 10
paste input "285-9590"
type input "(828) 285-9590"
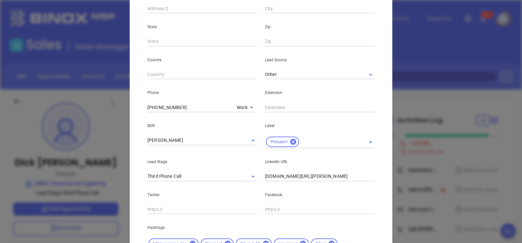
scroll to position [251, 0]
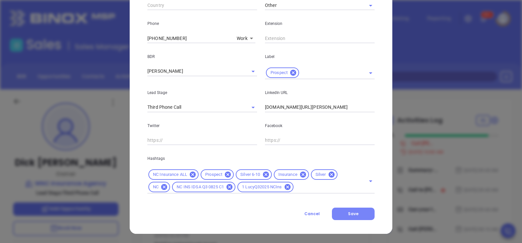
click at [343, 215] on button "Save" at bounding box center [353, 214] width 43 height 12
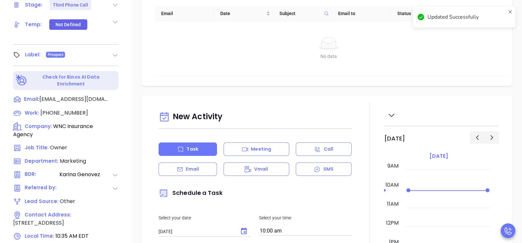
scroll to position [305, 0]
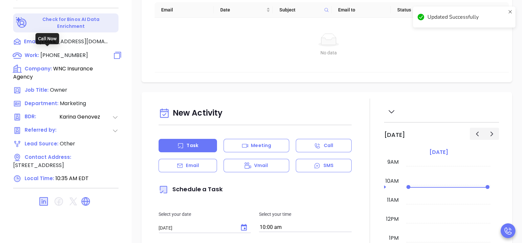
click at [74, 52] on span "(828) 285-9590" at bounding box center [64, 56] width 48 height 8
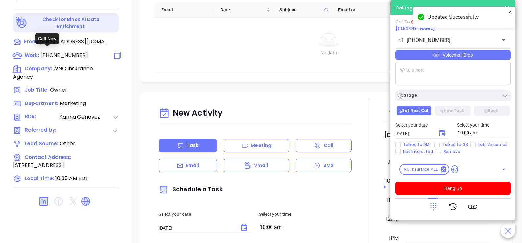
type input "(828) 285-9590"
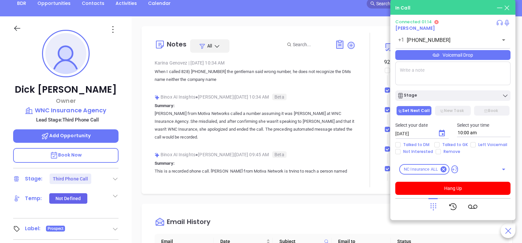
scroll to position [10, 0]
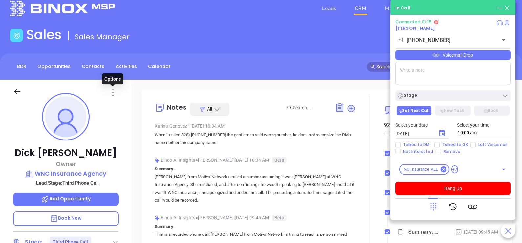
click at [112, 95] on icon at bounding box center [113, 93] width 10 height 10
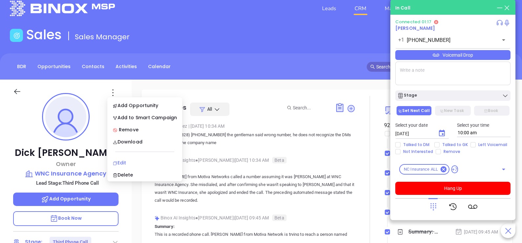
click at [125, 164] on div "Edit" at bounding box center [145, 162] width 64 height 7
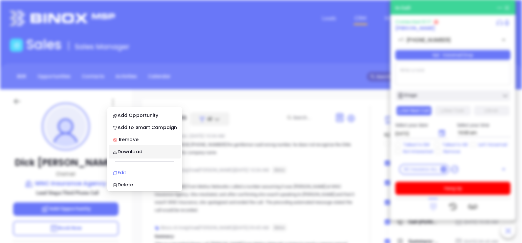
scroll to position [0, 0]
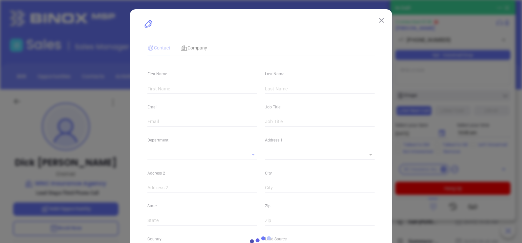
type input "Dick"
type input "Cramer"
type input "info@wncins.com"
type input "Owner"
type input "1"
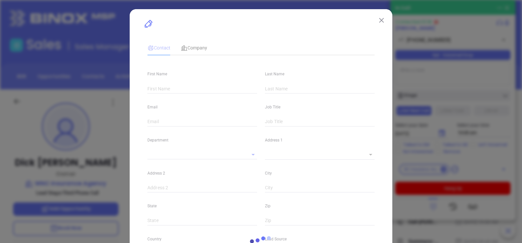
type input "www.linkedin.com/in/dick-cramer-32433915"
type input "Marketing"
type input "Other"
type input "[PERSON_NAME]"
type input "Third Phone Call"
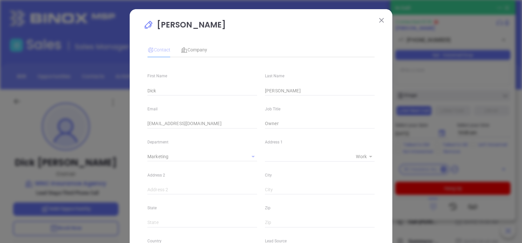
type input "(828) 285-9590"
type input "1"
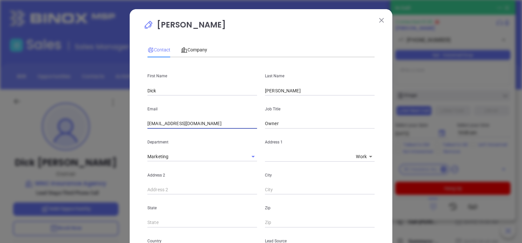
click at [183, 125] on input "info@wncins.com" at bounding box center [202, 124] width 110 height 10
type input "cramer@wncins.com"
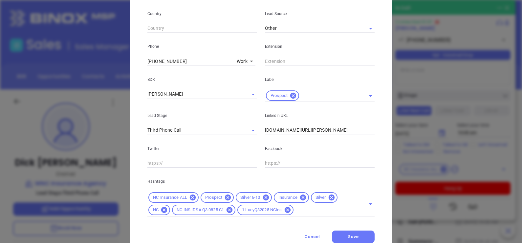
scroll to position [251, 0]
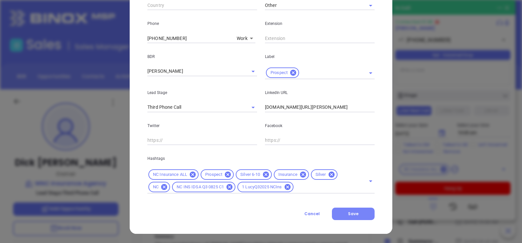
click at [345, 220] on button "Save" at bounding box center [353, 214] width 43 height 12
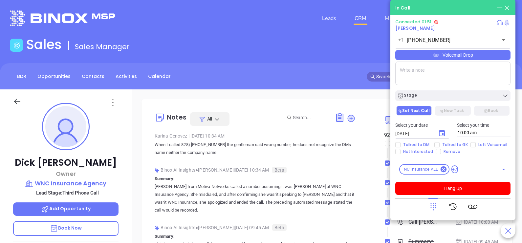
click at [125, 171] on div "Dick Cramer Owner WNC Insurance Agency Lead Stage: Third Phone Call Add Opportu…" at bounding box center [66, 242] width 132 height 304
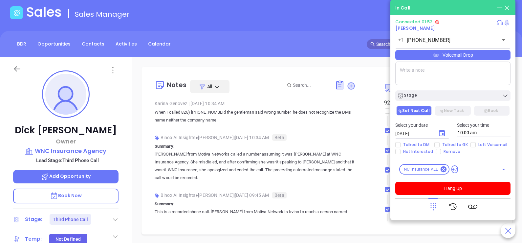
scroll to position [49, 0]
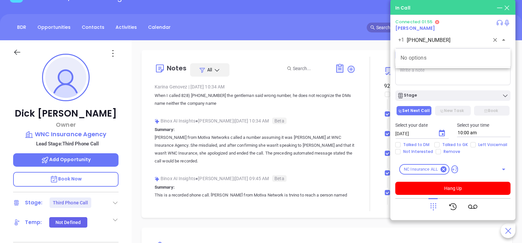
drag, startPoint x: 446, startPoint y: 41, endPoint x: 407, endPoint y: 43, distance: 38.8
click at [407, 43] on input "(828) 285-9590" at bounding box center [447, 40] width 82 height 8
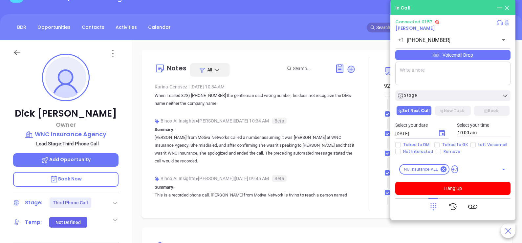
click at [422, 74] on textarea at bounding box center [452, 74] width 115 height 24
type textarea "S"
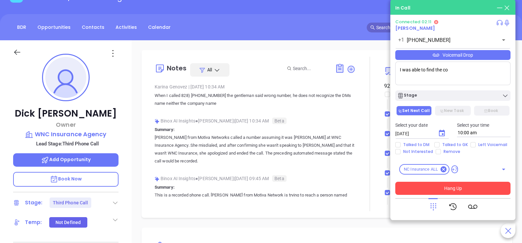
click at [448, 185] on button "Hang Up" at bounding box center [452, 188] width 115 height 13
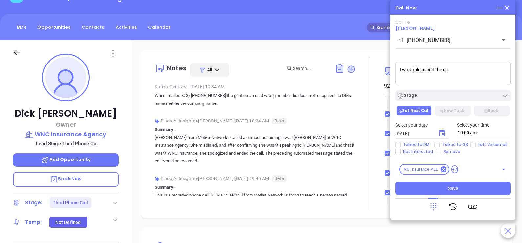
click at [454, 70] on textarea "I was able to find the co" at bounding box center [452, 74] width 115 height 24
paste textarea "828) 285-9590"
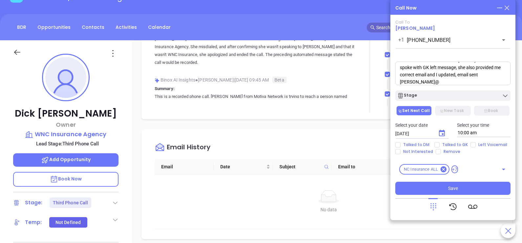
click at [131, 167] on div "Dick Cramer Owner WNC Insurance Agency Lead Stage: Third Phone Call Add Opportu…" at bounding box center [66, 192] width 132 height 304
click at [126, 162] on div "Dick Cramer Owner WNC Insurance Agency Lead Stage: Third Phone Call Add Opportu…" at bounding box center [66, 192] width 132 height 304
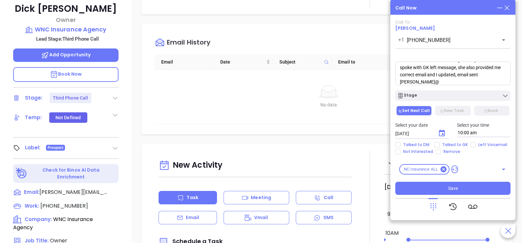
scroll to position [230, 0]
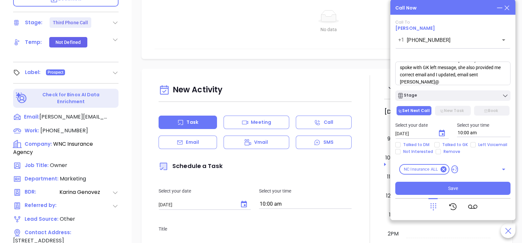
click at [442, 81] on textarea "I was able to find the correct ph#828) 285-9590 and spoke with GK left message,…" at bounding box center [452, 74] width 115 height 24
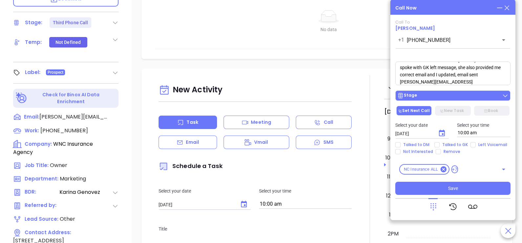
type textarea "I was able to find the correct ph#828) 285-9590 and spoke with GK left message,…"
click at [463, 99] on div "Stage" at bounding box center [452, 96] width 111 height 7
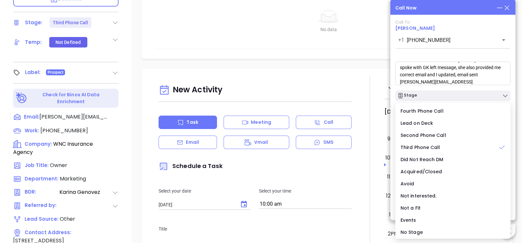
click at [466, 87] on div "Call To Dick Cramer +1 (828) 285-9590 ​ Voicemail Drop I was able to find the c…" at bounding box center [452, 108] width 115 height 176
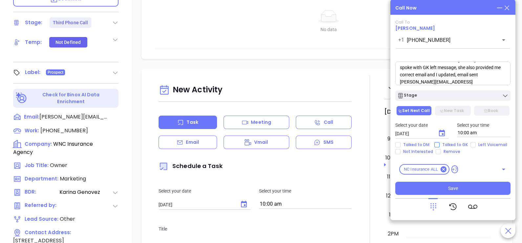
click at [455, 145] on span "Talked to GK" at bounding box center [454, 144] width 31 height 5
click at [439, 145] on input "Talked to GK" at bounding box center [436, 144] width 5 height 5
checkbox input "true"
click at [444, 134] on icon "Choose date, selected date is Sep 24, 2025" at bounding box center [442, 133] width 6 height 7
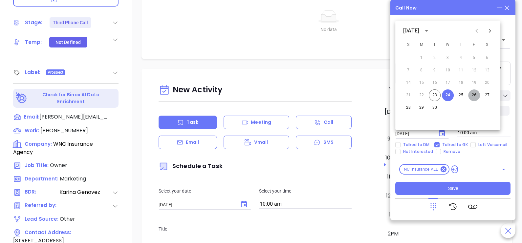
click at [474, 95] on button "26" at bounding box center [474, 96] width 12 height 12
type input "09/26/2025"
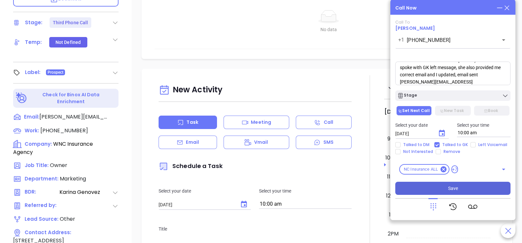
click at [459, 185] on button "Save" at bounding box center [452, 188] width 115 height 13
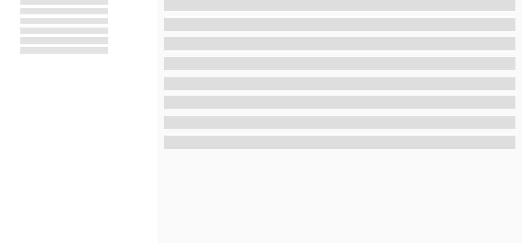
scroll to position [230, 0]
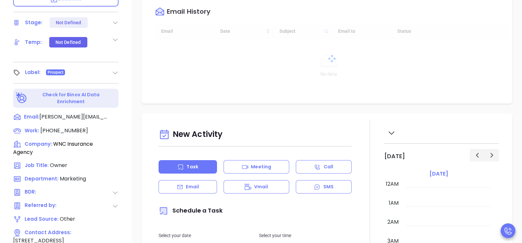
type input "[DATE]"
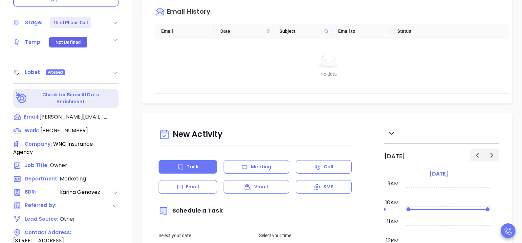
type input "[PERSON_NAME]"
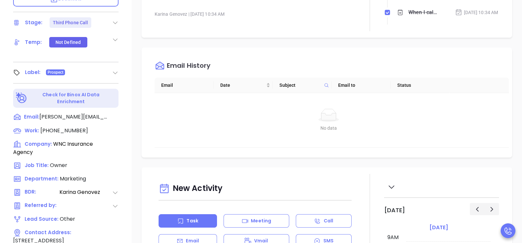
click at [512, 31] on div "Notes All [PERSON_NAME] | [DATE] 10:39 AM I was able to find the correct ph#828…" at bounding box center [327, 89] width 390 height 459
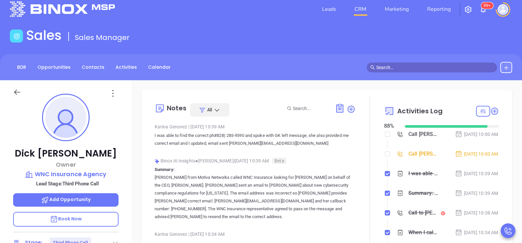
scroll to position [0, 0]
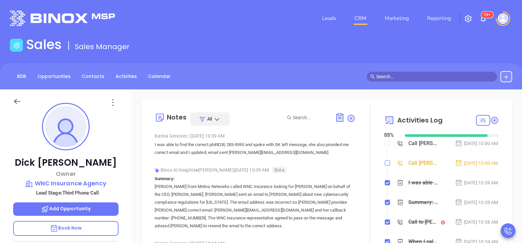
click at [385, 166] on input "checkbox" at bounding box center [387, 163] width 5 height 5
checkbox input "true"
click at [493, 174] on div "Notes All Karina Genovez | Sep 23, 2025 10:39 AM I was able to find the correct…" at bounding box center [326, 183] width 357 height 155
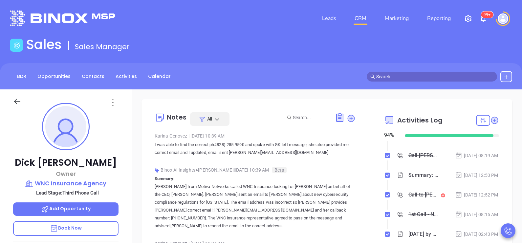
scroll to position [297, 0]
click at [119, 143] on div "Dick Cramer Owner WNC Insurance Agency Lead Stage: Third Phone Call Add Opportu…" at bounding box center [66, 242] width 132 height 304
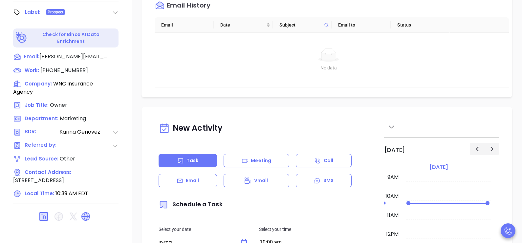
scroll to position [295, 0]
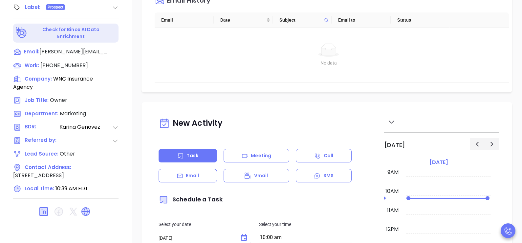
click at [180, 18] on th "Email" at bounding box center [184, 19] width 59 height 15
click at [199, 174] on div "Email" at bounding box center [187, 175] width 58 height 13
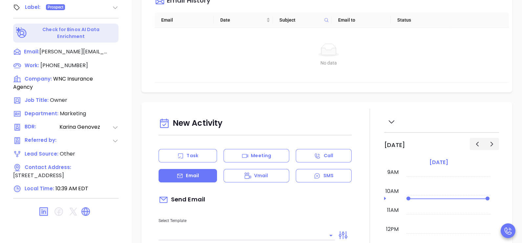
type input "[PERSON_NAME]"
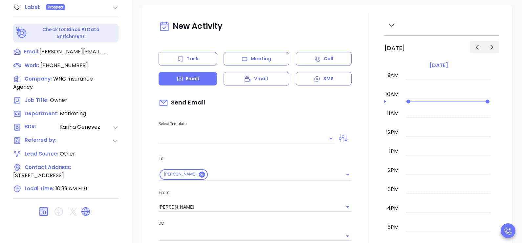
scroll to position [164, 0]
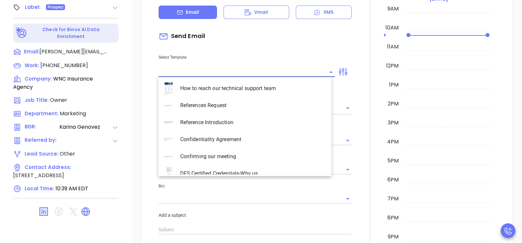
click at [295, 67] on input "text" at bounding box center [241, 72] width 166 height 10
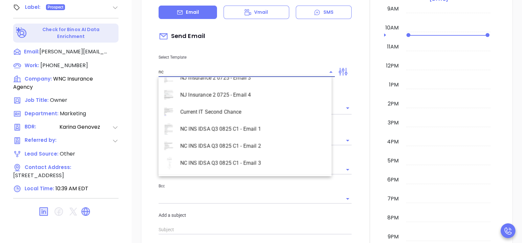
scroll to position [300, 0]
click at [253, 130] on li "NC INS IDSA Q3 0825 C1 - Email 2" at bounding box center [244, 129] width 173 height 17
type input "NC INS IDSA Q3 0825 C1 - Email 2"
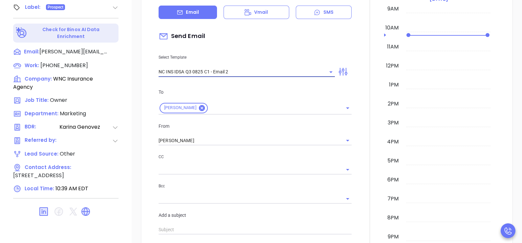
type input "Can your IT partner prove you're covered?"
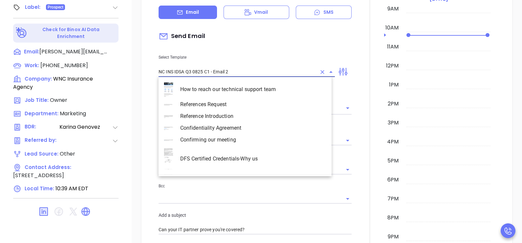
click at [307, 73] on input "NC INS IDSA Q3 0825 C1 - Email 2" at bounding box center [237, 72] width 158 height 10
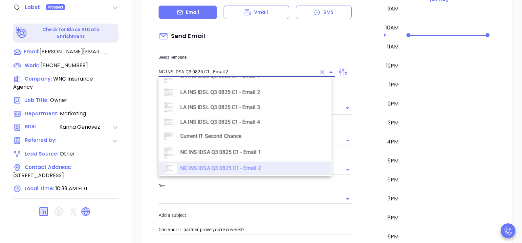
click at [256, 153] on li "NC INS IDSA Q3 0825 C1 - Email 1" at bounding box center [244, 153] width 173 height 18
type input "NC INS IDSA Q3 0825 C1 - Email 1"
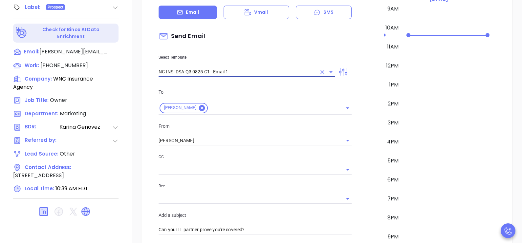
type input "Dick, did you know North Carolina's data protection act is now being enforced?"
type input "NC INS IDSA Q3 0825 C1 - Email 1"
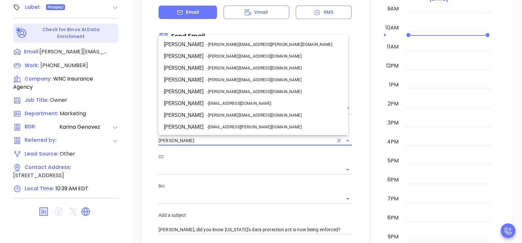
click at [320, 142] on input "[PERSON_NAME]" at bounding box center [245, 141] width 175 height 10
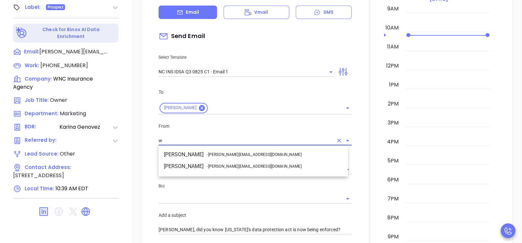
scroll to position [0, 0]
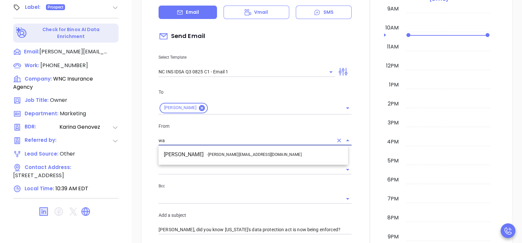
click at [256, 158] on li "Walter Contreras - walter@motiva.net" at bounding box center [252, 155] width 189 height 12
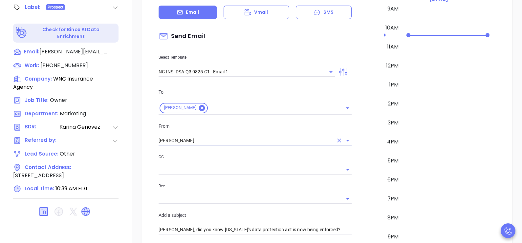
type input "[PERSON_NAME]"
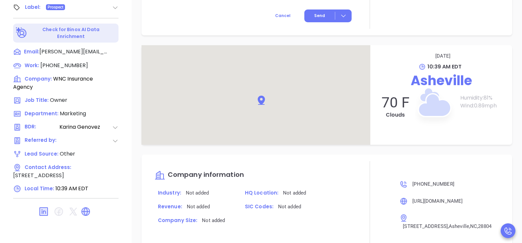
scroll to position [705, 0]
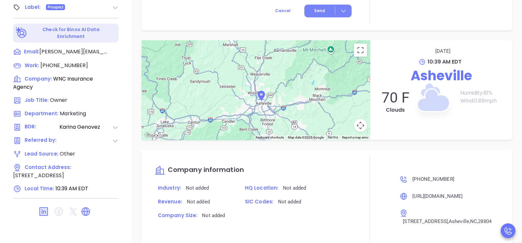
click at [317, 12] on button "Send" at bounding box center [327, 11] width 47 height 13
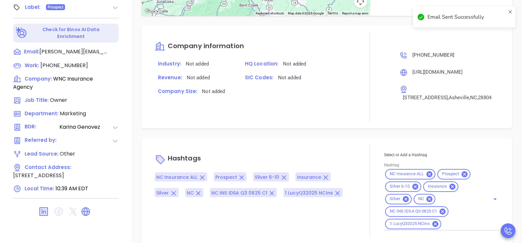
scroll to position [592, 0]
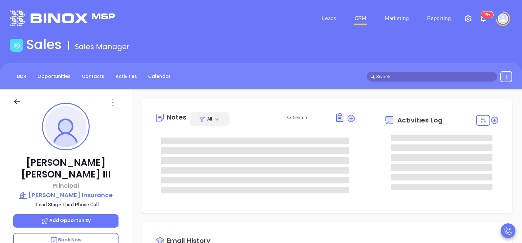
type input "[PERSON_NAME]"
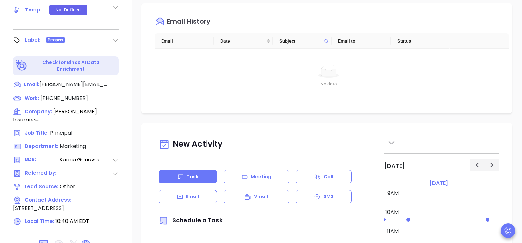
scroll to position [279, 0]
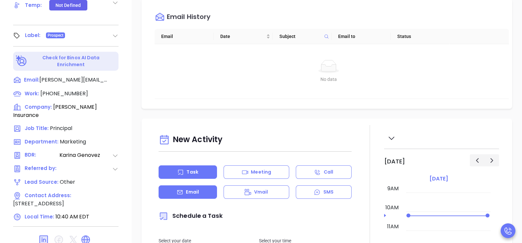
click at [202, 194] on div "Email" at bounding box center [187, 192] width 58 height 13
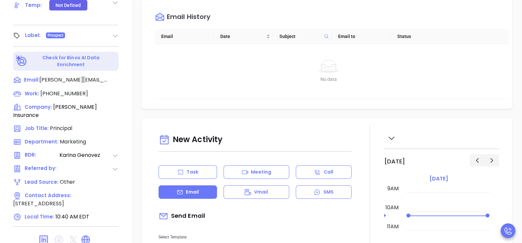
type input "[PERSON_NAME]"
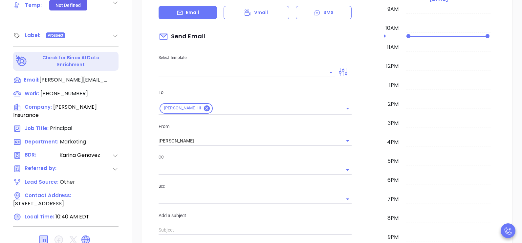
scroll to position [180, 0]
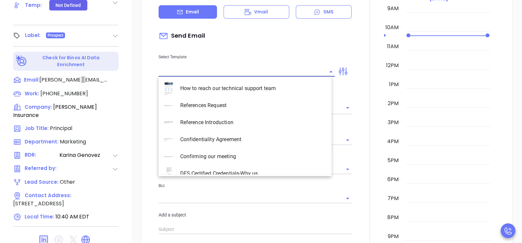
click at [282, 73] on input "text" at bounding box center [241, 72] width 166 height 10
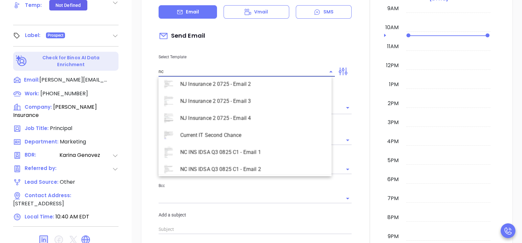
scroll to position [300, 0]
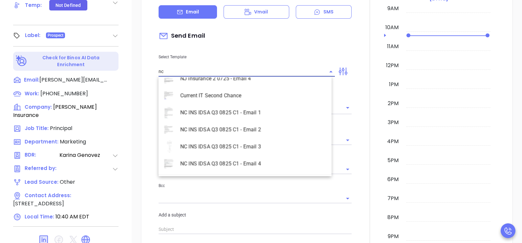
click at [254, 146] on li "NC INS IDSA Q3 0825 C1 - Email 3" at bounding box center [244, 146] width 173 height 17
type input "NC INS IDSA Q3 0825 C1 - Email 3"
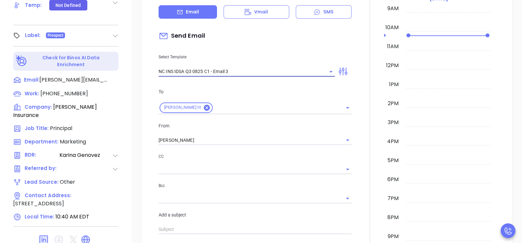
type input "[PERSON_NAME], could your agency survive a data breach?"
click at [228, 144] on div "[PERSON_NAME]" at bounding box center [254, 141] width 193 height 10
type input "NC INS IDSA Q3 0825 C1 - Email 3"
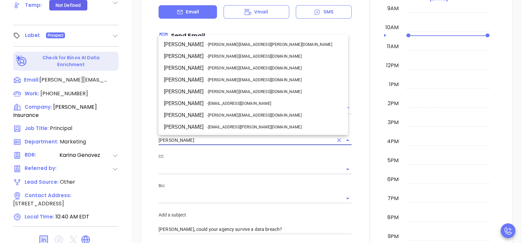
scroll to position [35, 0]
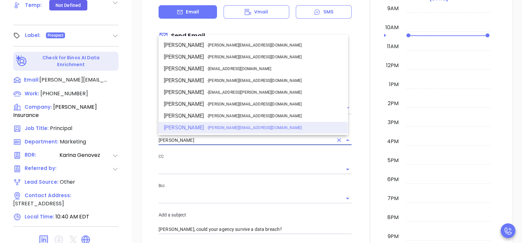
click at [227, 143] on input "[PERSON_NAME]" at bounding box center [245, 141] width 175 height 10
type input "a"
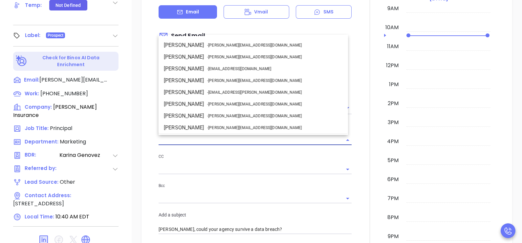
scroll to position [0, 0]
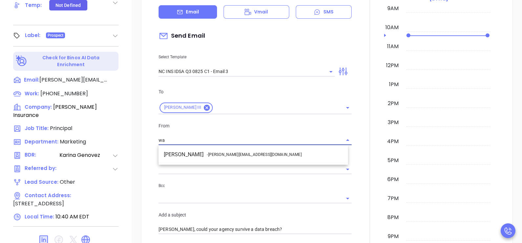
click at [234, 156] on span "- [PERSON_NAME][EMAIL_ADDRESS][DOMAIN_NAME]" at bounding box center [254, 155] width 94 height 6
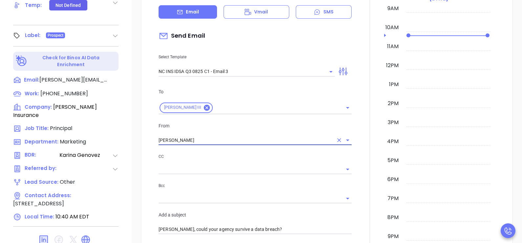
type input "[PERSON_NAME]"
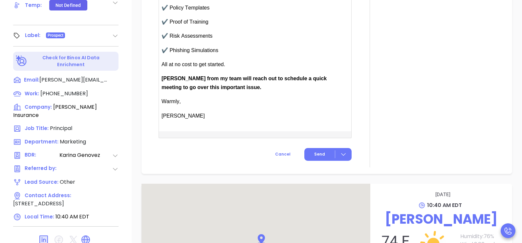
scroll to position [607, 0]
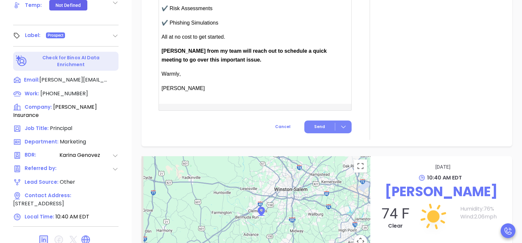
click at [320, 125] on span "Send" at bounding box center [319, 127] width 11 height 6
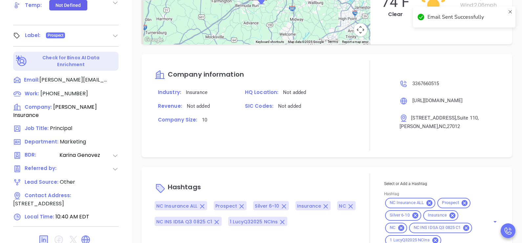
scroll to position [552, 0]
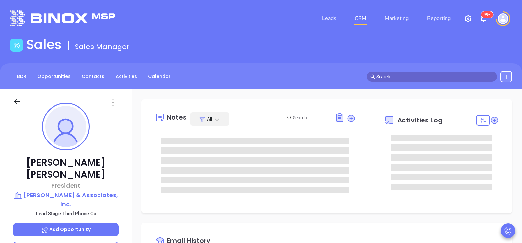
type input "[PERSON_NAME]"
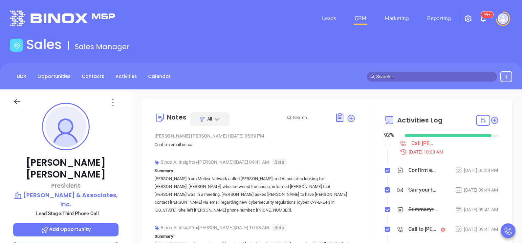
scroll to position [172, 0]
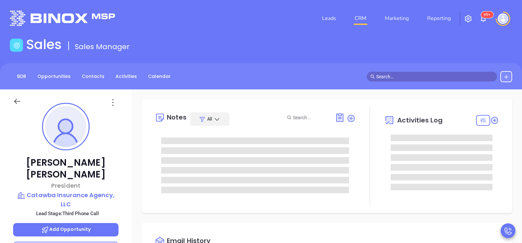
type input "[DATE]"
type input "[PERSON_NAME]"
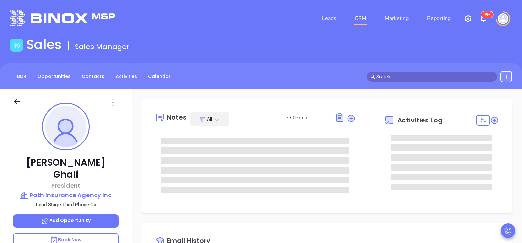
type input "[PERSON_NAME]"
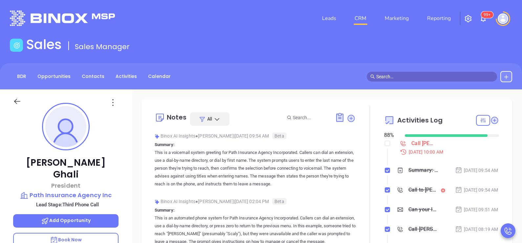
scroll to position [190, 0]
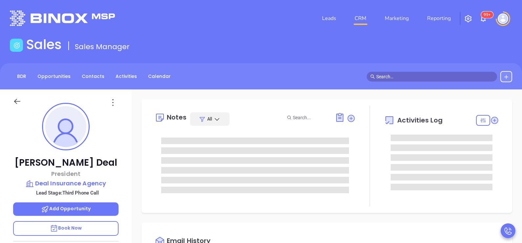
type input "[PERSON_NAME]"
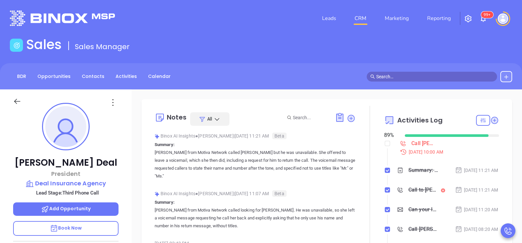
scroll to position [190, 0]
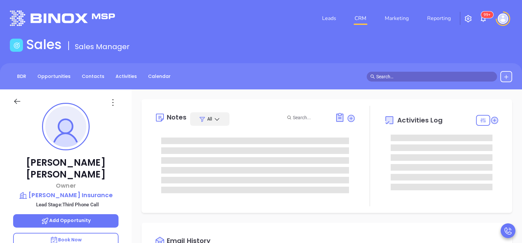
type input "[DATE]"
type input "[PERSON_NAME]"
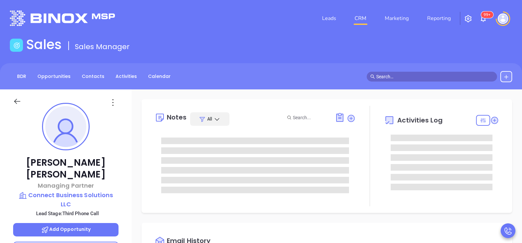
type input "[PERSON_NAME]"
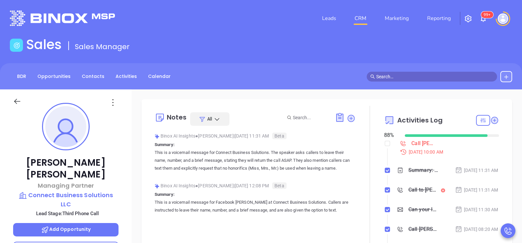
scroll to position [190, 0]
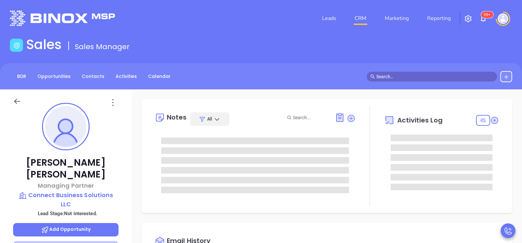
type input "[DATE]"
type input "[PERSON_NAME]"
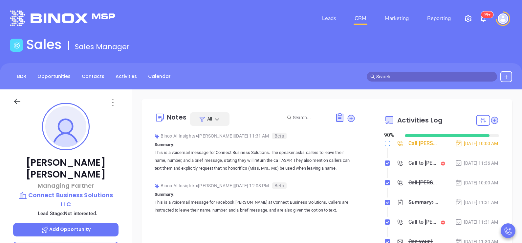
click at [385, 143] on input "checkbox" at bounding box center [387, 143] width 5 height 5
checkbox input "true"
click at [369, 146] on div at bounding box center [369, 183] width 29 height 155
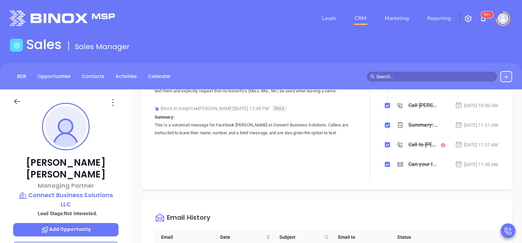
scroll to position [82, 0]
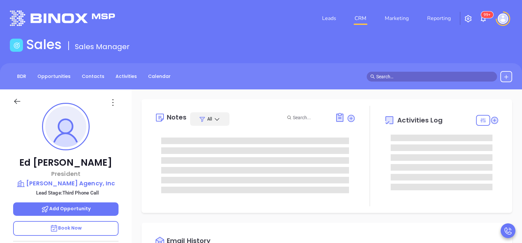
type input "[DATE]"
type input "[PERSON_NAME]"
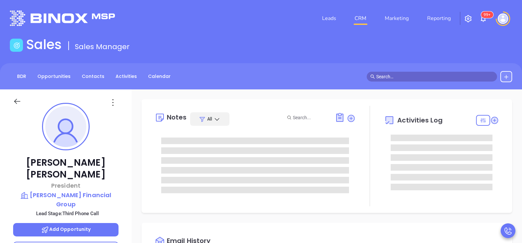
type input "[DATE]"
type input "[PERSON_NAME]"
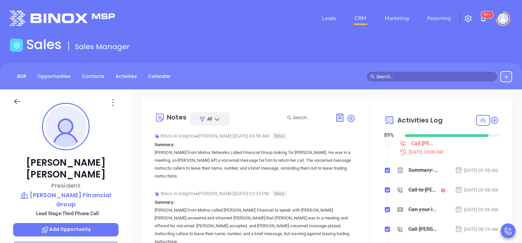
scroll to position [190, 0]
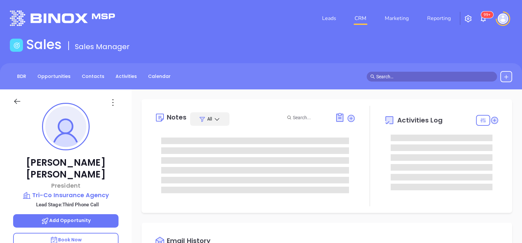
type input "[DATE]"
type input "[PERSON_NAME]"
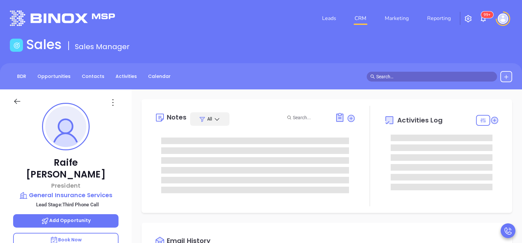
type input "[PERSON_NAME]"
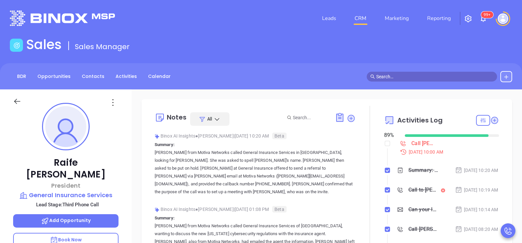
scroll to position [190, 0]
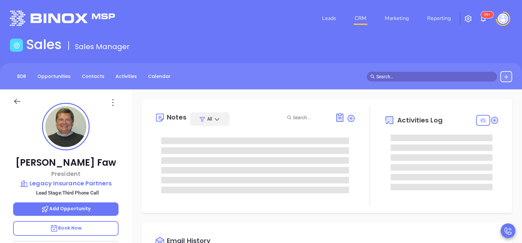
type input "[PERSON_NAME]"
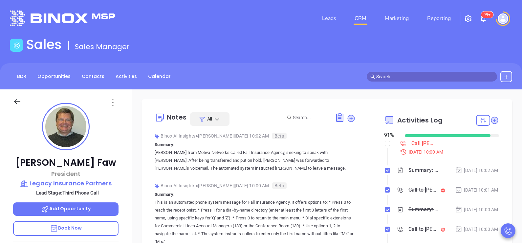
scroll to position [190, 0]
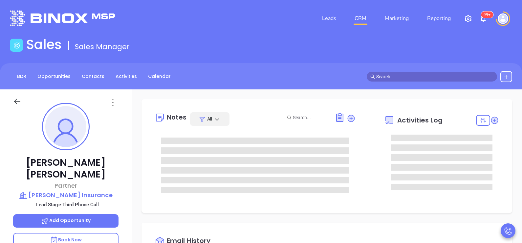
type input "[PERSON_NAME]"
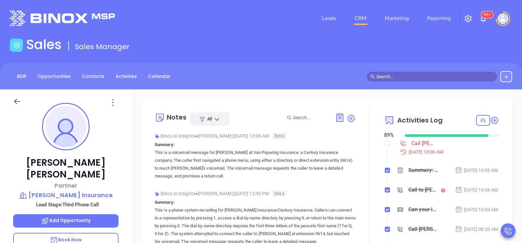
scroll to position [190, 0]
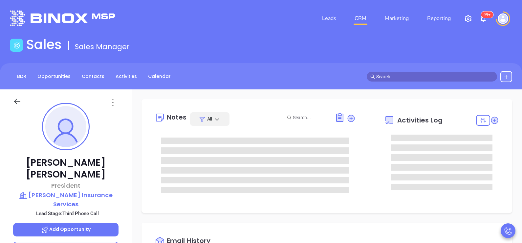
type input "[PERSON_NAME]"
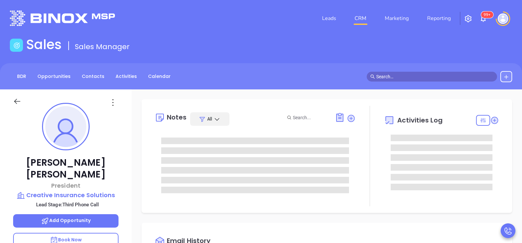
type input "[DATE]"
type input "[PERSON_NAME]"
type input "[DATE]"
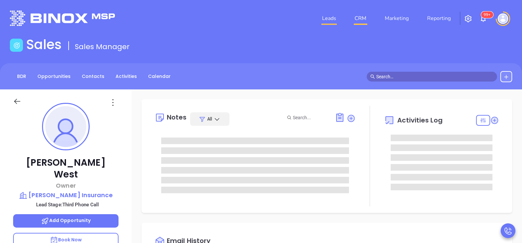
type input "[PERSON_NAME]"
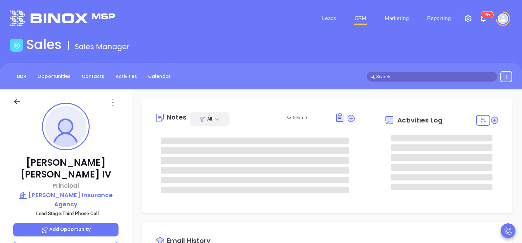
type input "[PERSON_NAME]"
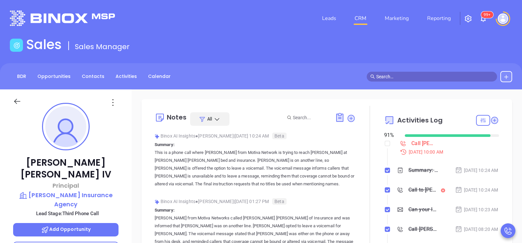
scroll to position [190, 0]
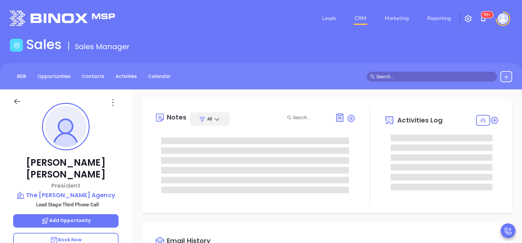
type input "[PERSON_NAME]"
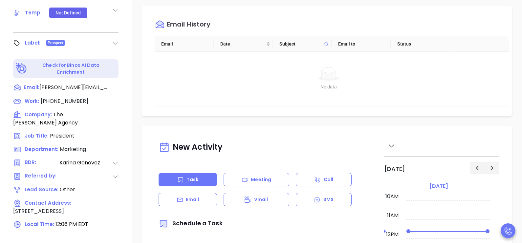
scroll to position [295, 0]
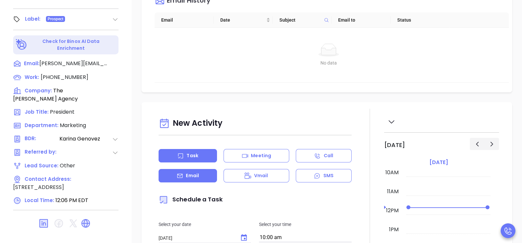
click at [202, 172] on div "Email" at bounding box center [187, 175] width 58 height 13
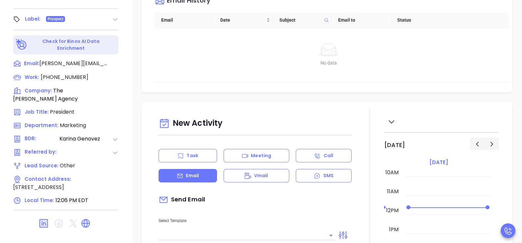
type input "[PERSON_NAME]"
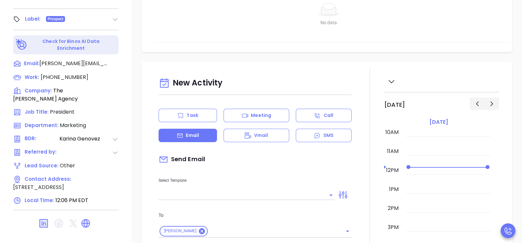
scroll to position [147, 0]
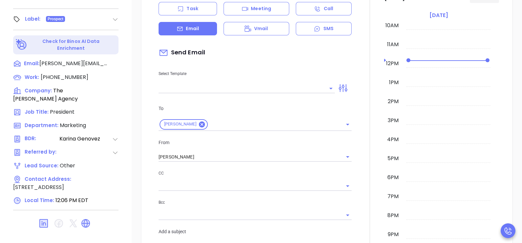
click at [273, 87] on input "text" at bounding box center [241, 89] width 166 height 10
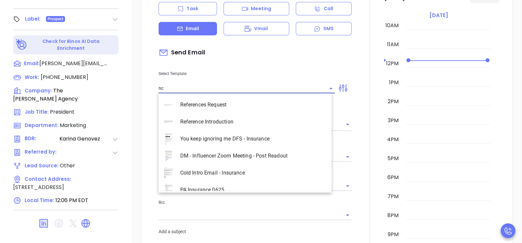
scroll to position [300, 0]
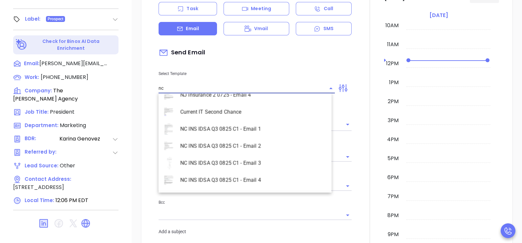
click at [243, 161] on li "NC INS IDSA Q3 0825 C1 - Email 3" at bounding box center [244, 163] width 173 height 17
type input "NC INS IDSA Q3 0825 C1 - Email 3"
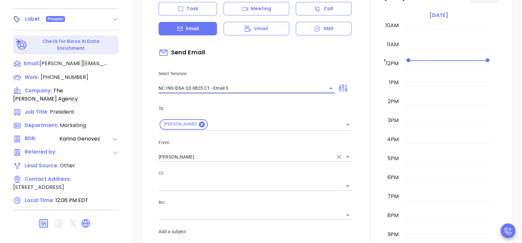
type input "Michael, could your agency survive a data breach?"
type input "NC INS IDSA Q3 0825 C1 - Email 3"
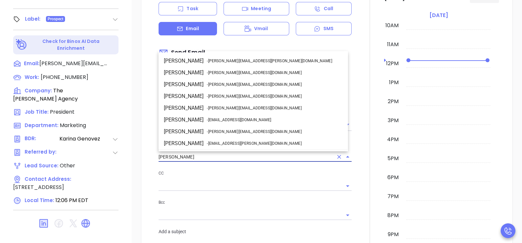
click at [216, 156] on input "[PERSON_NAME]" at bounding box center [245, 158] width 175 height 10
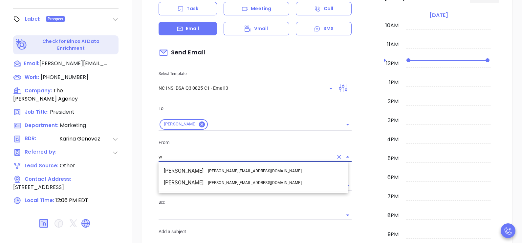
scroll to position [0, 0]
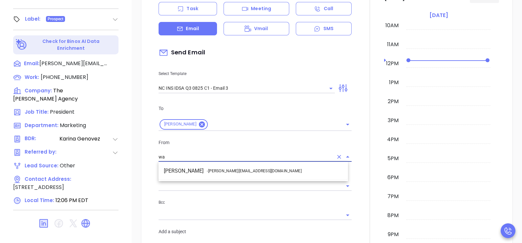
click at [243, 170] on li "Walter Contreras - walter@motiva.net" at bounding box center [252, 171] width 189 height 12
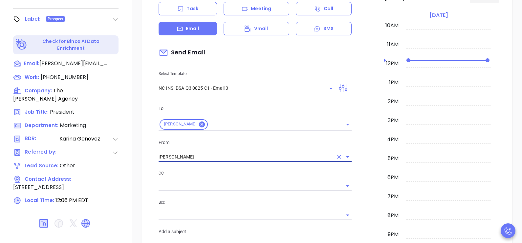
type input "Walter Contreras"
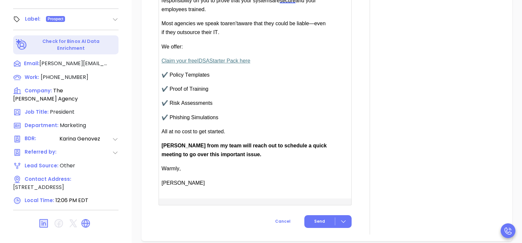
scroll to position [590, 0]
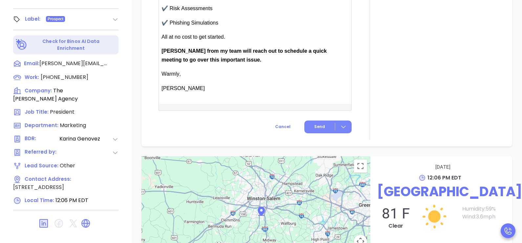
click at [317, 129] on button "Send" at bounding box center [327, 127] width 47 height 13
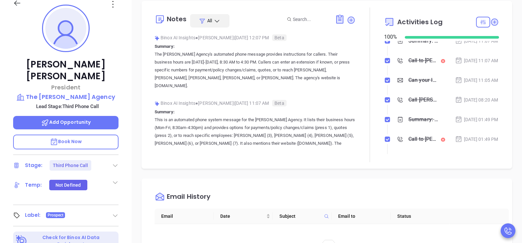
scroll to position [65, 0]
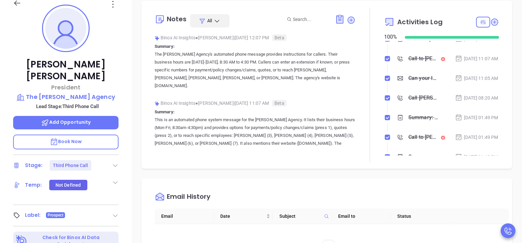
click at [155, 171] on div "Notes All Binox AI Insights ● Karina Genovez | Sep 23, 2025 12:07 PM Beta Summa…" at bounding box center [327, 220] width 390 height 459
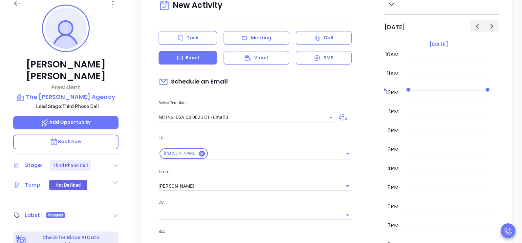
scroll to position [328, 0]
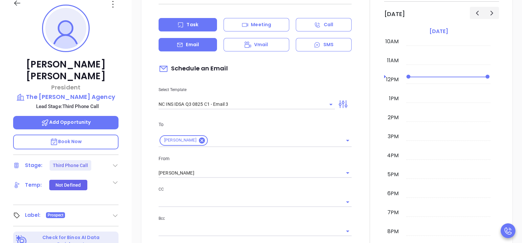
click at [195, 27] on p "Task" at bounding box center [191, 24] width 11 height 7
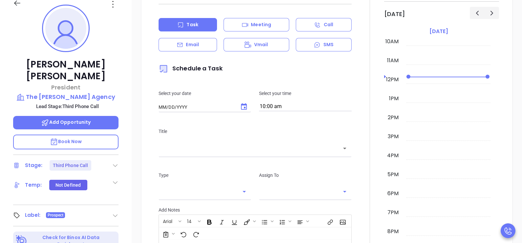
type input "[DATE]"
type input "[PERSON_NAME]"
click at [241, 103] on icon "Choose date, selected date is Sep 24, 2025" at bounding box center [244, 106] width 6 height 7
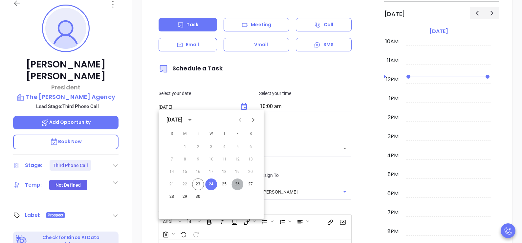
click at [235, 182] on button "26" at bounding box center [237, 185] width 12 height 12
type input "09/26/2025"
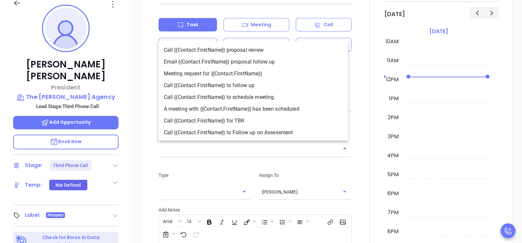
click at [246, 151] on input "text" at bounding box center [249, 149] width 177 height 8
click at [258, 89] on li "Call {{Contact.FirstName}} to follow up" at bounding box center [252, 85] width 189 height 12
type input "Call Michael to follow up"
type input "Call"
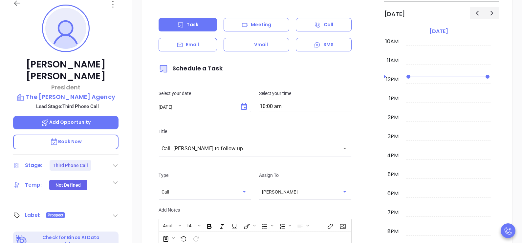
click at [359, 164] on div at bounding box center [369, 162] width 29 height 369
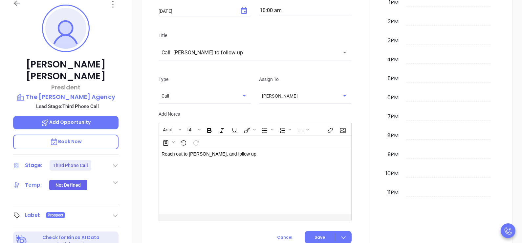
scroll to position [525, 0]
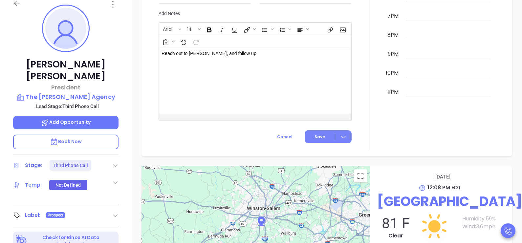
click at [317, 134] on span "Save" at bounding box center [319, 137] width 10 height 6
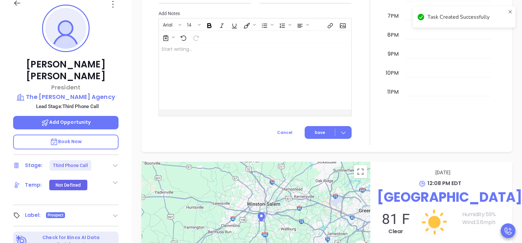
scroll to position [573, 0]
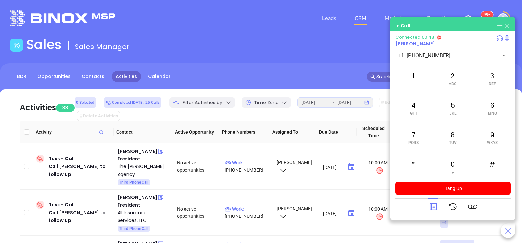
click at [448, 164] on div "0 +" at bounding box center [452, 167] width 36 height 26
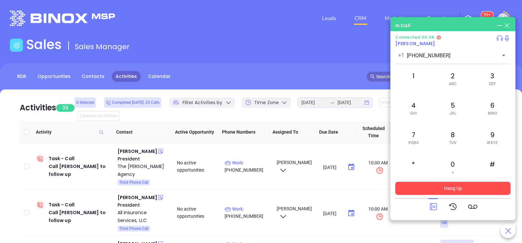
click at [434, 189] on button "Hang Up" at bounding box center [452, 188] width 115 height 13
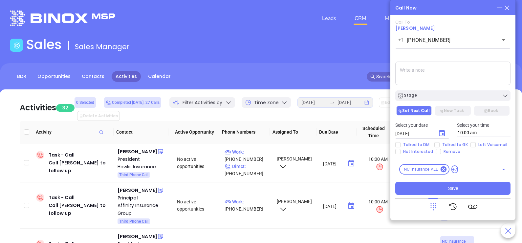
click at [506, 8] on icon at bounding box center [506, 7] width 7 height 7
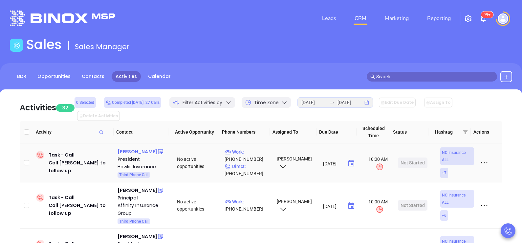
click at [134, 148] on div "Terry Hawks" at bounding box center [137, 152] width 40 height 8
click at [256, 163] on p "Direct : (336) 755-2160" at bounding box center [247, 170] width 46 height 14
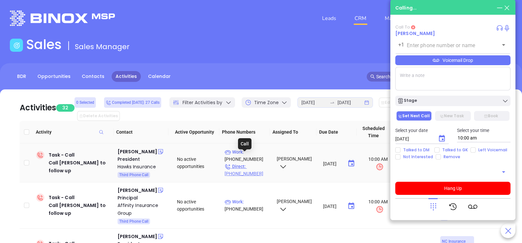
type input "(336) 755-2160"
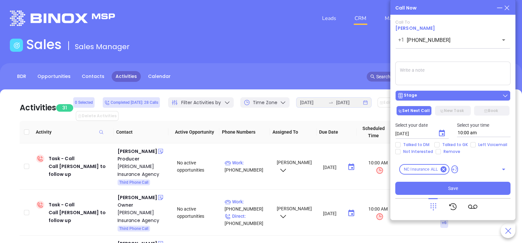
click at [433, 92] on button "Stage" at bounding box center [452, 96] width 115 height 10
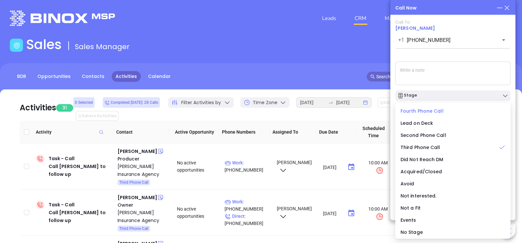
click at [424, 112] on span "Fourth Phone Call" at bounding box center [421, 111] width 43 height 7
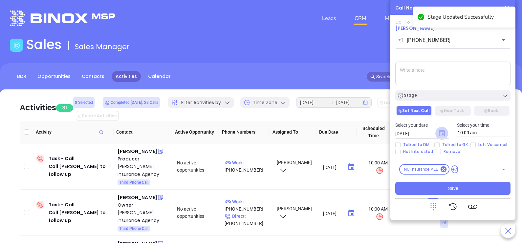
click at [439, 134] on icon "Choose date, selected date is Sep 24, 2025" at bounding box center [442, 133] width 6 height 7
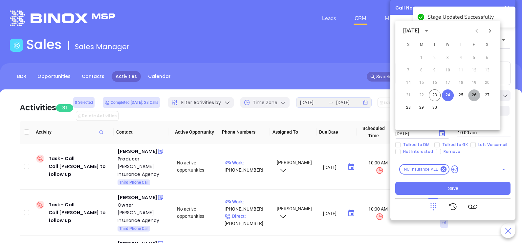
click at [474, 97] on button "26" at bounding box center [474, 96] width 12 height 12
type input "09/26/2025"
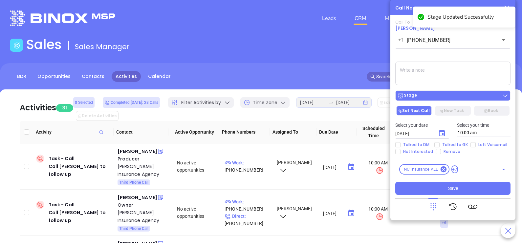
click at [468, 97] on div "Stage" at bounding box center [452, 96] width 111 height 7
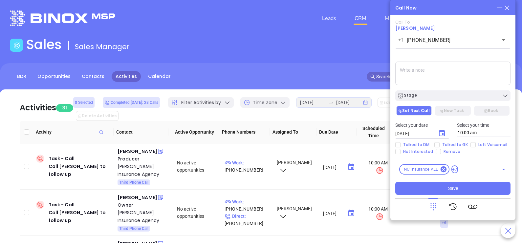
click at [464, 82] on textarea at bounding box center [452, 74] width 115 height 24
click at [453, 146] on span "Talked to GK" at bounding box center [454, 144] width 31 height 5
click at [439, 146] on input "Talked to GK" at bounding box center [436, 144] width 5 height 5
checkbox input "true"
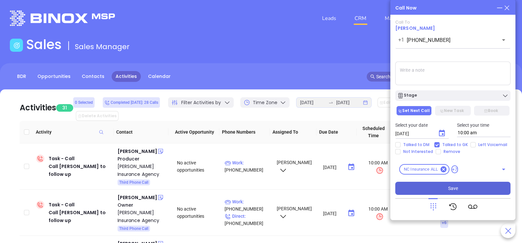
click at [460, 187] on button "Save" at bounding box center [452, 188] width 115 height 13
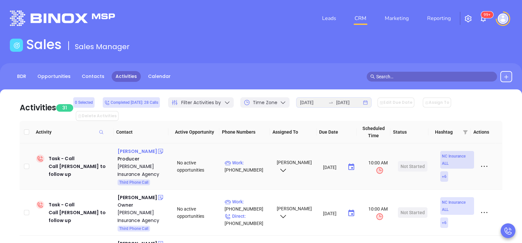
click at [127, 148] on div "Alan West" at bounding box center [137, 152] width 40 height 8
click at [249, 159] on p "Work : (910) 862-4156" at bounding box center [247, 166] width 46 height 14
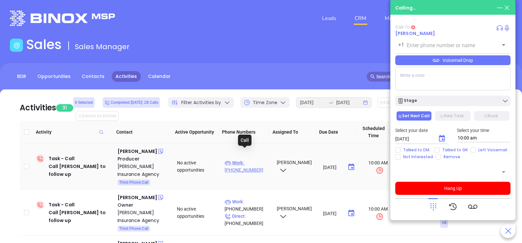
type input "(910) 862-4156"
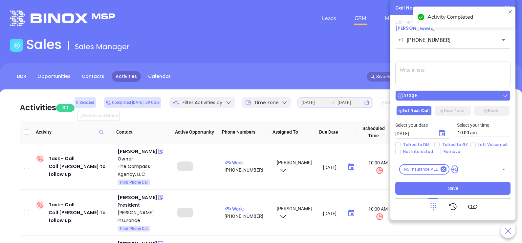
click at [443, 94] on div "Stage" at bounding box center [452, 96] width 111 height 7
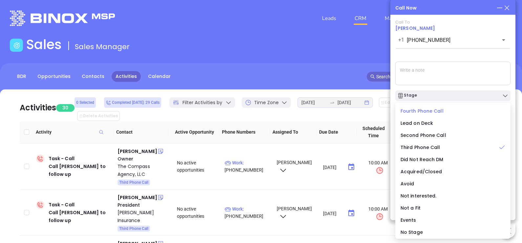
click at [427, 111] on span "Fourth Phone Call" at bounding box center [421, 111] width 43 height 7
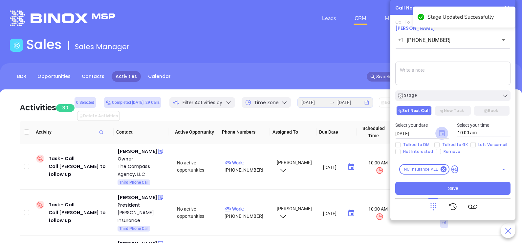
click at [440, 132] on icon "Choose date, selected date is Sep 24, 2025" at bounding box center [442, 133] width 6 height 7
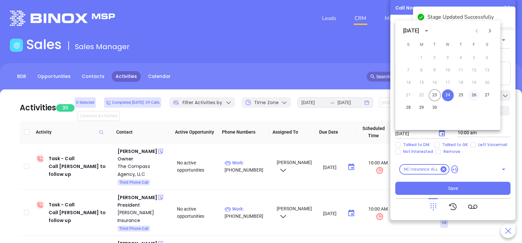
click at [472, 96] on button "26" at bounding box center [474, 96] width 12 height 12
type input "09/26/2025"
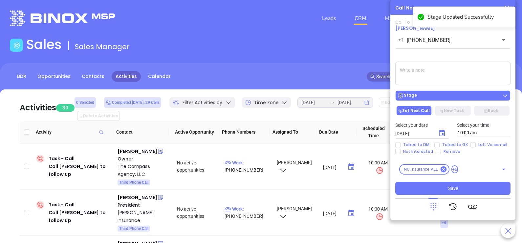
click at [466, 98] on div "Stage" at bounding box center [452, 96] width 111 height 7
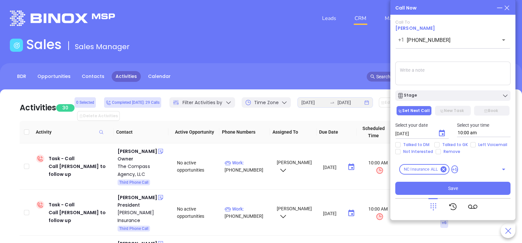
click at [469, 73] on textarea at bounding box center [452, 74] width 115 height 24
click at [458, 144] on span "Talked to GK" at bounding box center [454, 144] width 31 height 5
click at [439, 144] on input "Talked to GK" at bounding box center [436, 144] width 5 height 5
checkbox input "true"
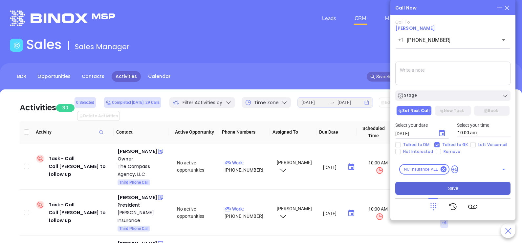
click at [456, 185] on span "Save" at bounding box center [453, 188] width 10 height 7
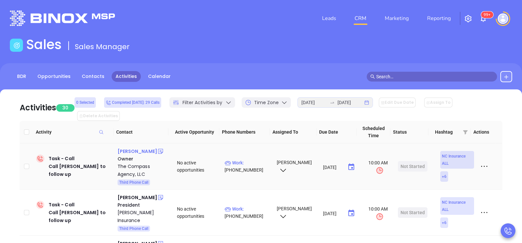
click at [138, 148] on div "Steve Schattner" at bounding box center [137, 152] width 40 height 8
click at [244, 159] on p "Work : (704) 847-4222" at bounding box center [247, 166] width 46 height 14
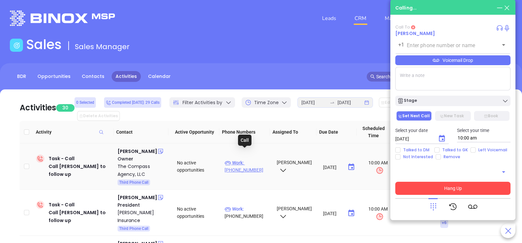
type input "(704) 847-4222"
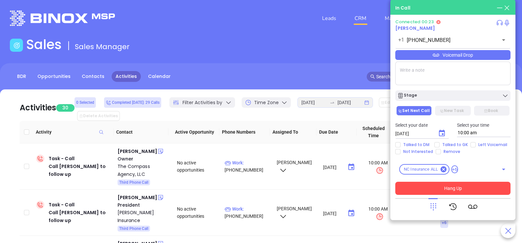
click at [432, 202] on div at bounding box center [432, 206] width 9 height 17
click at [430, 213] on div at bounding box center [432, 206] width 9 height 17
click at [433, 209] on icon at bounding box center [432, 206] width 9 height 9
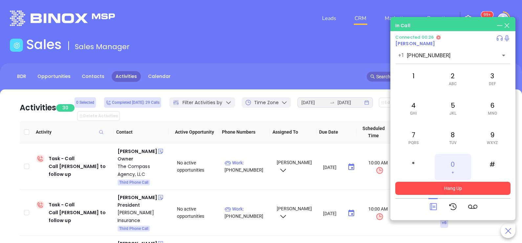
click at [451, 172] on span "+" at bounding box center [452, 172] width 2 height 5
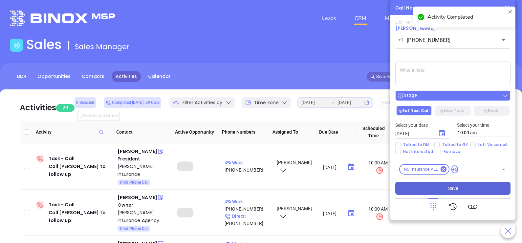
click at [443, 94] on div "Stage" at bounding box center [452, 96] width 111 height 7
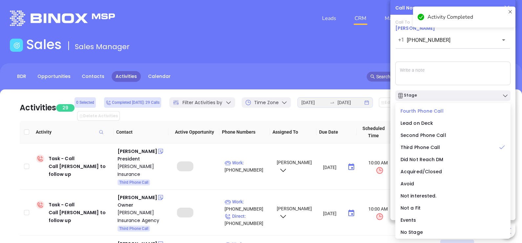
click at [427, 111] on span "Fourth Phone Call" at bounding box center [421, 111] width 43 height 7
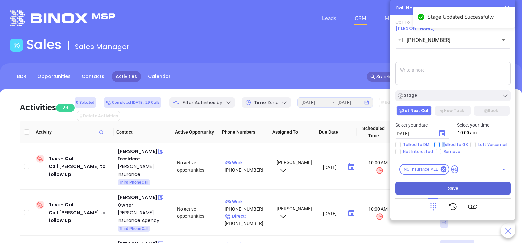
click at [440, 144] on span "Talked to GK" at bounding box center [454, 144] width 31 height 5
click at [439, 144] on input "Talked to GK" at bounding box center [436, 144] width 5 height 5
checkbox input "true"
click at [440, 135] on icon "Choose date, selected date is Sep 24, 2025" at bounding box center [442, 134] width 8 height 8
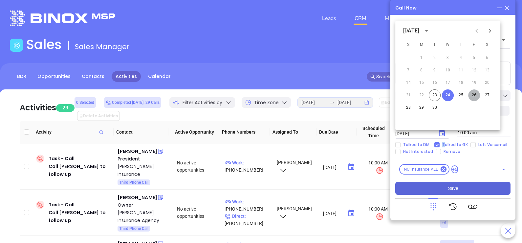
click at [477, 95] on button "26" at bounding box center [474, 96] width 12 height 12
type input "09/26/2025"
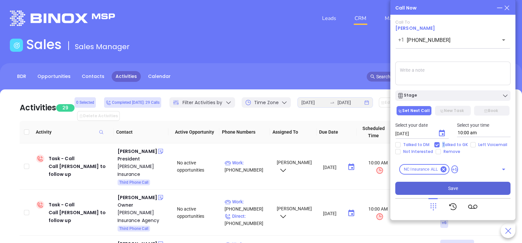
click at [449, 185] on span "Save" at bounding box center [453, 188] width 10 height 7
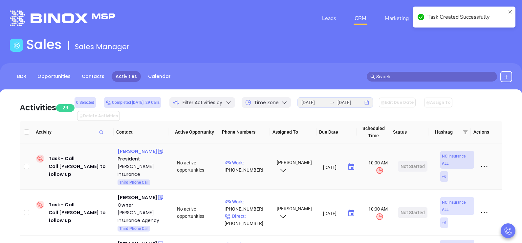
click at [148, 148] on div "Veronica McKay" at bounding box center [137, 152] width 40 height 8
click at [247, 159] on p "Work : (828) 693-9084" at bounding box center [247, 166] width 46 height 14
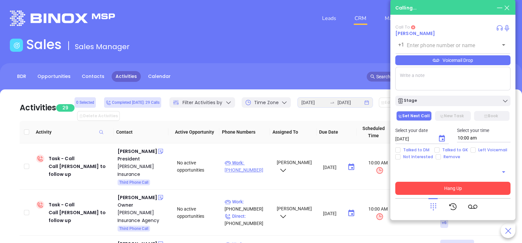
type input "(828) 693-9084"
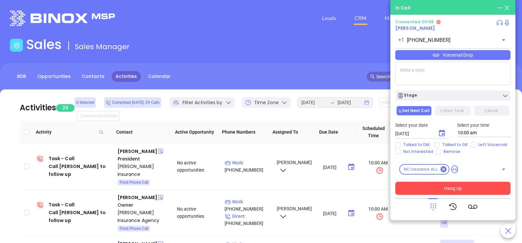
click at [454, 60] on div "Voicemail Drop" at bounding box center [452, 55] width 115 height 10
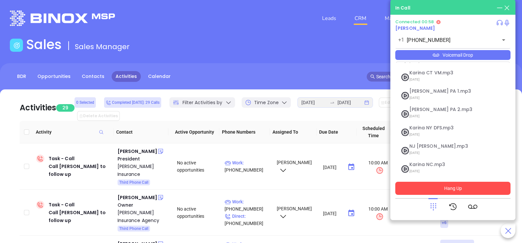
scroll to position [53, 0]
click at [420, 146] on span "Karina NC.mp3" at bounding box center [444, 145] width 71 height 5
checkbox input "true"
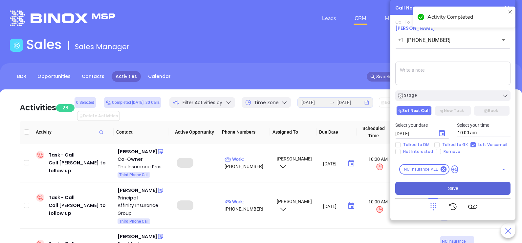
click at [442, 148] on div "Talked to DM Talked to GK Left Voicemail Not Interested Remove" at bounding box center [452, 148] width 123 height 12
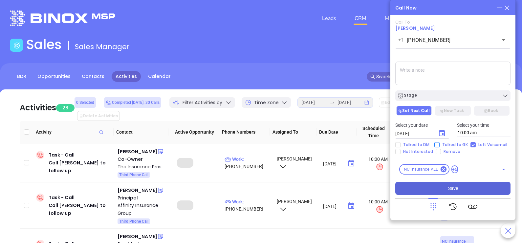
click at [436, 146] on input "Talked to GK" at bounding box center [436, 144] width 5 height 5
checkbox input "true"
click at [441, 136] on icon "Choose date, selected date is Sep 24, 2025" at bounding box center [442, 133] width 6 height 7
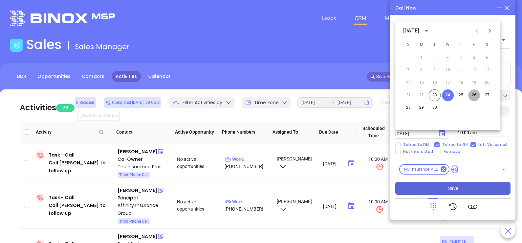
click at [473, 97] on button "26" at bounding box center [474, 96] width 12 height 12
type input "[DATE]"
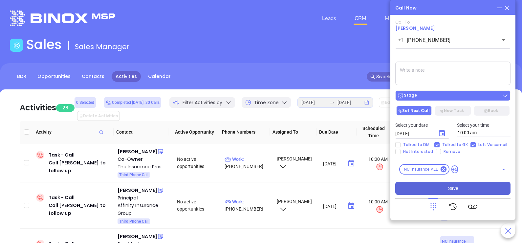
click at [466, 99] on div "Stage" at bounding box center [452, 96] width 111 height 7
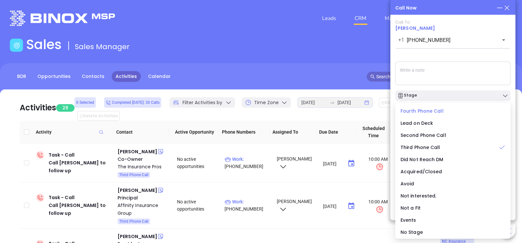
click at [427, 113] on span "Fourth Phone Call" at bounding box center [421, 111] width 43 height 7
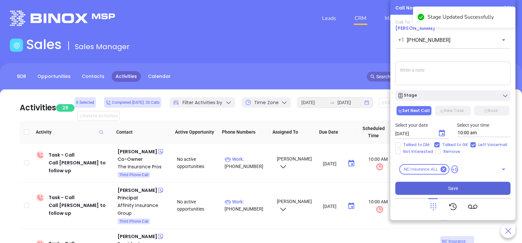
click at [441, 190] on button "Save" at bounding box center [452, 188] width 115 height 13
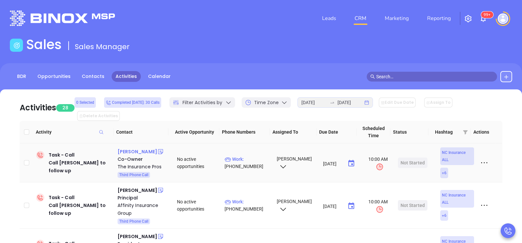
click at [133, 148] on div "Tim Foster" at bounding box center [137, 152] width 40 height 8
click at [248, 156] on p "Work : (919) 294-6613" at bounding box center [247, 163] width 46 height 14
type input "(919) 294-6613"
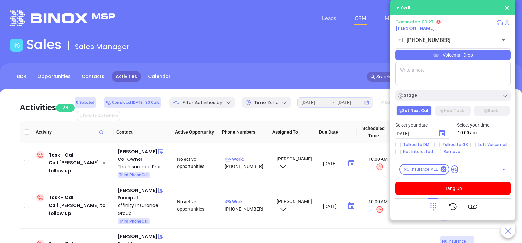
drag, startPoint x: 474, startPoint y: 51, endPoint x: 474, endPoint y: 54, distance: 3.6
click at [474, 54] on div "Connected 00:27 Tim Foster +1 (919) 294-6613 ​ Voicemail Drop Stage Set Next Ca…" at bounding box center [452, 107] width 115 height 176
click at [474, 54] on div "Voicemail Drop" at bounding box center [452, 55] width 115 height 10
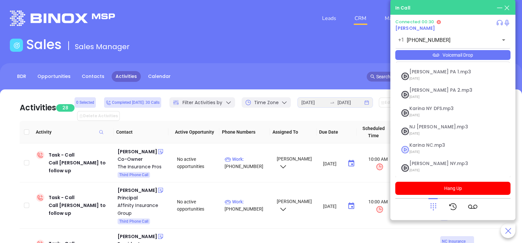
click at [440, 141] on li "Karina NC.mp3 09/10/2025" at bounding box center [452, 150] width 113 height 20
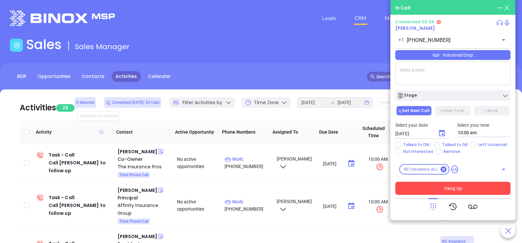
click at [468, 186] on button "Hang Up" at bounding box center [452, 188] width 115 height 13
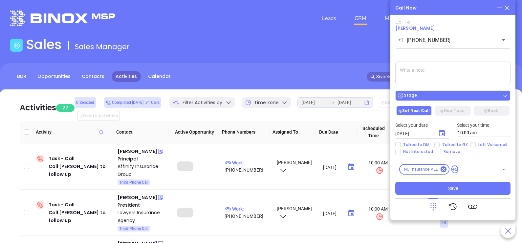
click at [451, 96] on div "Stage" at bounding box center [452, 96] width 111 height 7
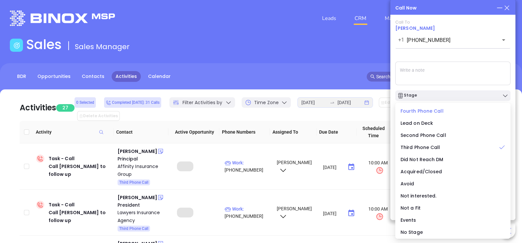
click at [428, 113] on span "Fourth Phone Call" at bounding box center [421, 111] width 43 height 7
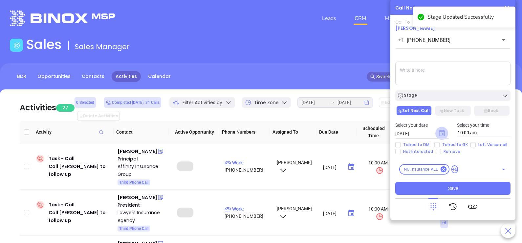
click at [443, 134] on icon "Choose date, selected date is Sep 24, 2025" at bounding box center [442, 133] width 6 height 7
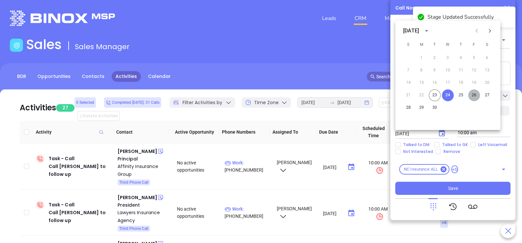
click at [475, 95] on button "26" at bounding box center [474, 96] width 12 height 12
type input "09/26/2025"
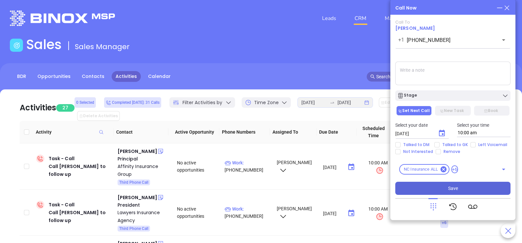
click at [463, 186] on button "Save" at bounding box center [452, 188] width 115 height 13
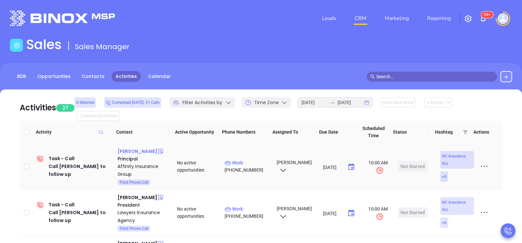
click at [125, 148] on div "Mike Petilli" at bounding box center [137, 152] width 40 height 8
click at [256, 159] on p "Work : (919) 296-3711" at bounding box center [247, 166] width 46 height 14
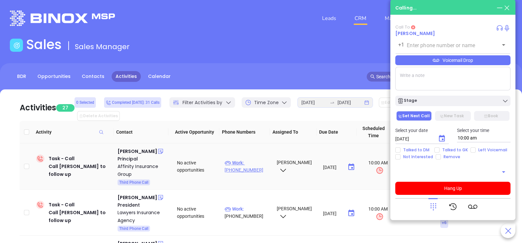
type input "(919) 296-3711"
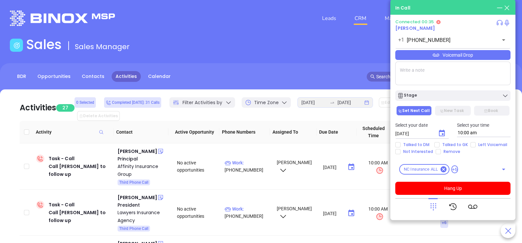
click at [478, 57] on div "Voicemail Drop" at bounding box center [452, 55] width 115 height 10
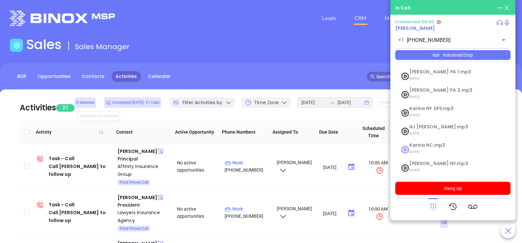
click at [424, 149] on span "09/10/2025" at bounding box center [444, 152] width 71 height 9
checkbox input "true"
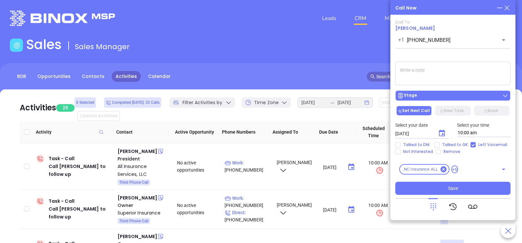
click at [469, 96] on div "Stage" at bounding box center [452, 96] width 111 height 7
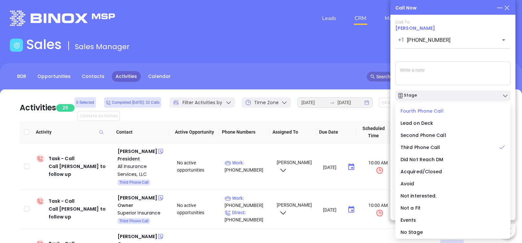
click at [419, 113] on span "Fourth Phone Call" at bounding box center [421, 111] width 43 height 7
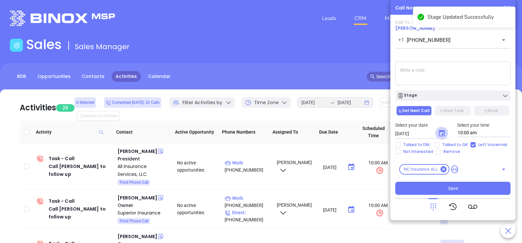
click at [441, 135] on icon "Choose date, selected date is Sep 24, 2025" at bounding box center [442, 134] width 8 height 8
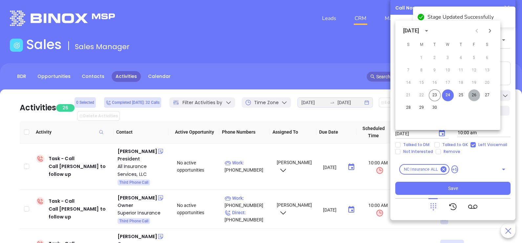
click at [474, 95] on button "26" at bounding box center [474, 96] width 12 height 12
type input "09/26/2025"
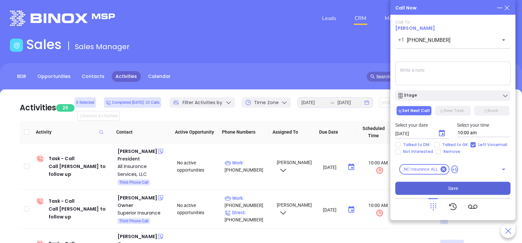
click at [457, 191] on button "Save" at bounding box center [452, 188] width 115 height 13
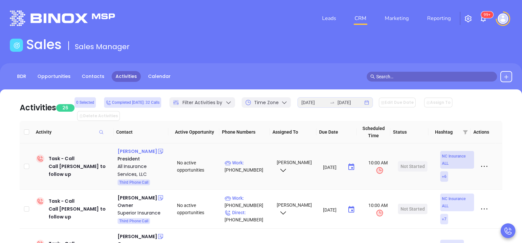
click at [142, 148] on div "Bruce Hamrick" at bounding box center [137, 152] width 40 height 8
click at [249, 159] on p "Work : (919) 779-5115" at bounding box center [247, 166] width 46 height 14
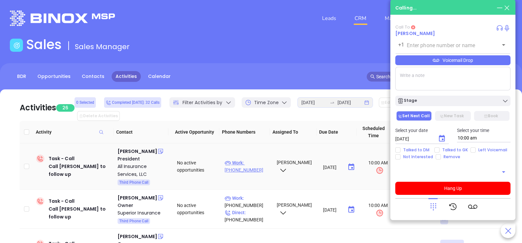
type input "(919) 779-5115"
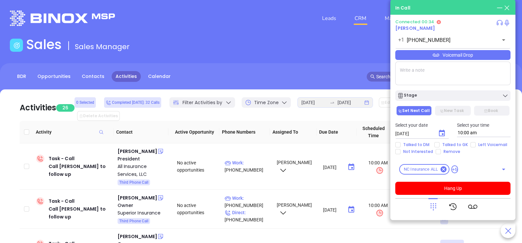
click at [434, 208] on icon at bounding box center [432, 206] width 9 height 9
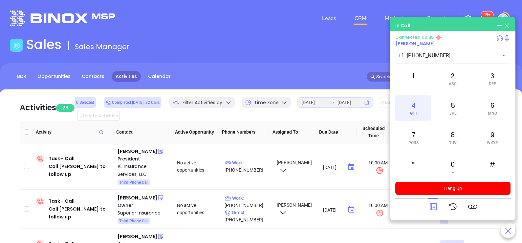
click at [417, 109] on div "4 GHI" at bounding box center [413, 108] width 36 height 26
click at [428, 203] on icon at bounding box center [432, 206] width 9 height 9
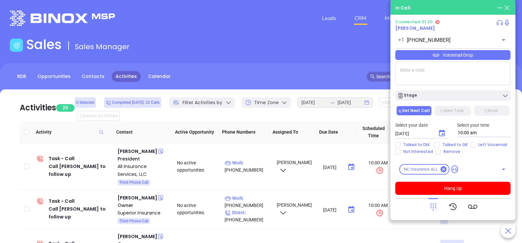
click at [486, 59] on div "Voicemail Drop" at bounding box center [452, 55] width 115 height 10
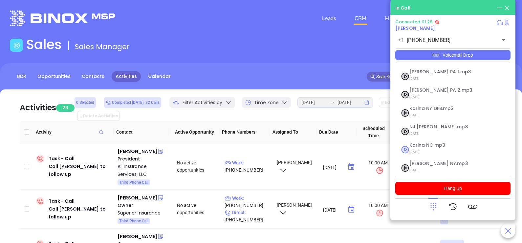
click at [429, 148] on span "09/10/2025" at bounding box center [444, 152] width 71 height 9
checkbox input "true"
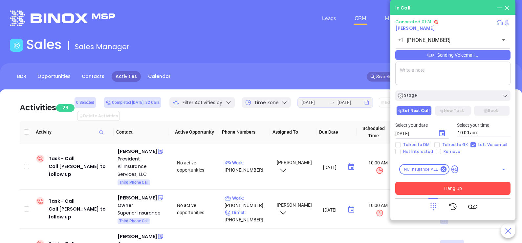
click at [457, 193] on button "Hang Up" at bounding box center [452, 188] width 115 height 13
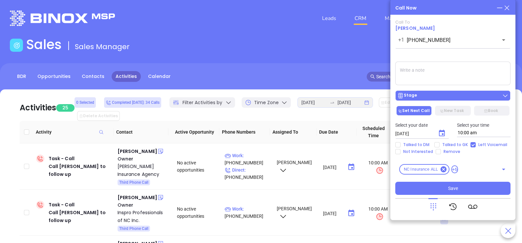
click at [494, 98] on div "Stage" at bounding box center [452, 96] width 111 height 7
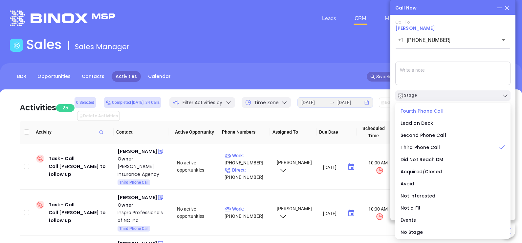
click at [432, 111] on span "Fourth Phone Call" at bounding box center [421, 111] width 43 height 7
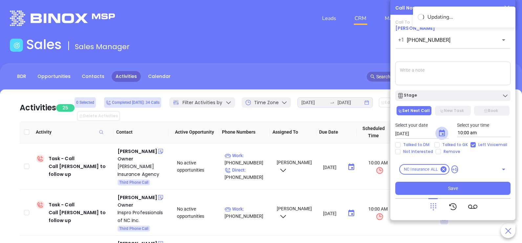
click at [441, 130] on icon "Choose date, selected date is Sep 24, 2025" at bounding box center [442, 134] width 8 height 8
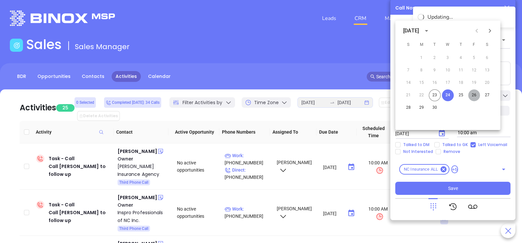
click at [478, 94] on button "26" at bounding box center [474, 96] width 12 height 12
type input "[DATE]"
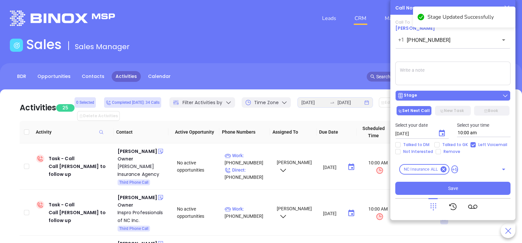
click at [473, 95] on div "Stage" at bounding box center [452, 96] width 111 height 7
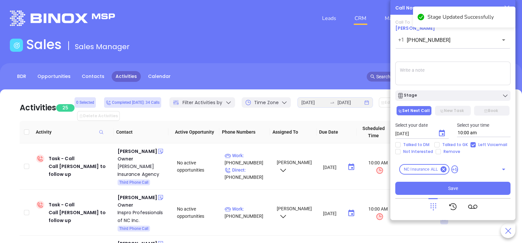
click at [481, 78] on textarea at bounding box center [452, 74] width 115 height 24
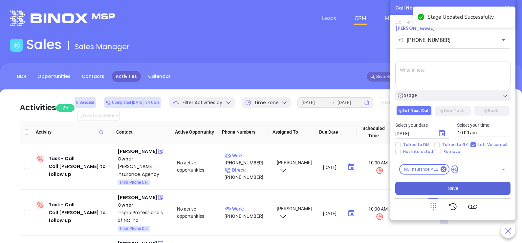
click at [462, 187] on button "Save" at bounding box center [452, 188] width 115 height 13
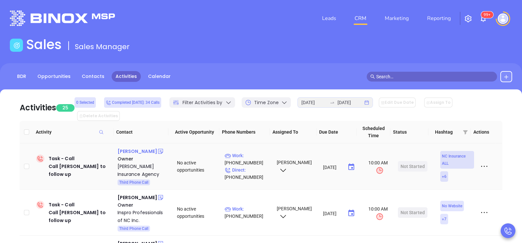
click at [149, 148] on div "Corey Illingworth" at bounding box center [137, 152] width 40 height 8
click at [253, 167] on p "Direct : (888) 563-4343" at bounding box center [247, 174] width 46 height 14
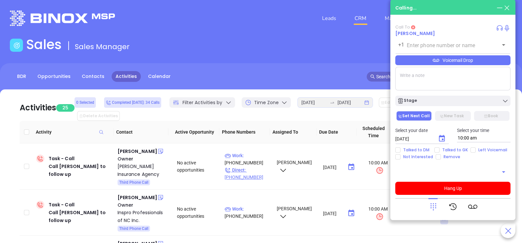
type input "(888) 563-4343"
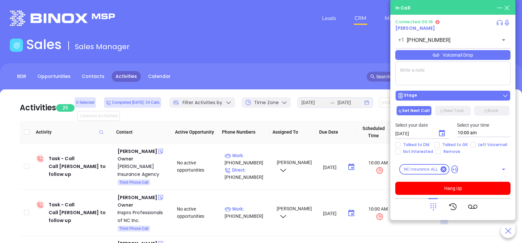
click at [460, 98] on div "Stage" at bounding box center [452, 96] width 111 height 7
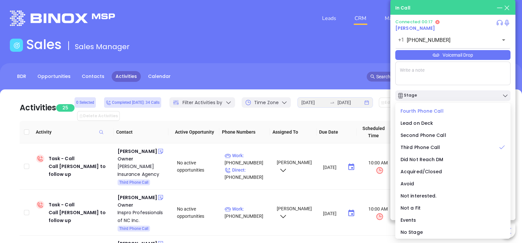
click at [436, 111] on span "Fourth Phone Call" at bounding box center [421, 111] width 43 height 7
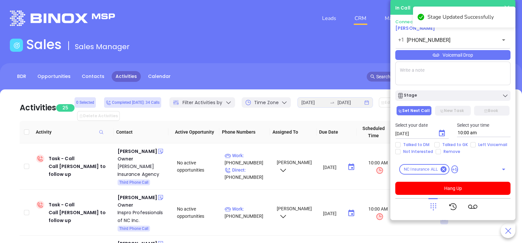
click at [437, 199] on div at bounding box center [432, 206] width 9 height 17
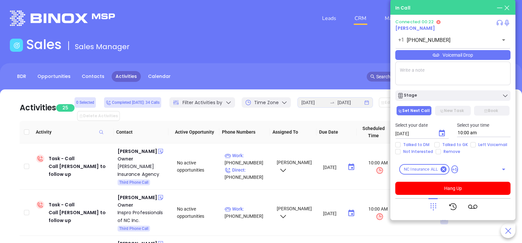
click at [433, 207] on icon at bounding box center [432, 206] width 9 height 9
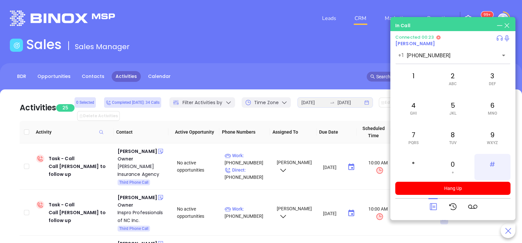
click at [490, 163] on div "#" at bounding box center [492, 167] width 36 height 26
click at [398, 84] on div "1" at bounding box center [413, 79] width 36 height 26
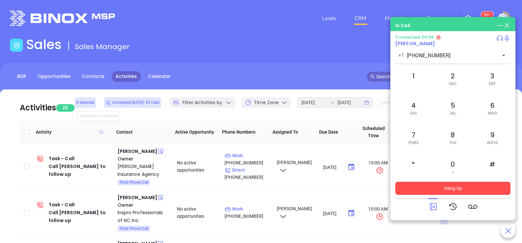
click at [461, 184] on button "Hang Up" at bounding box center [452, 188] width 115 height 13
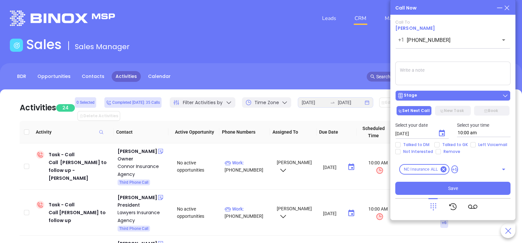
click at [481, 100] on button "Stage" at bounding box center [452, 96] width 115 height 10
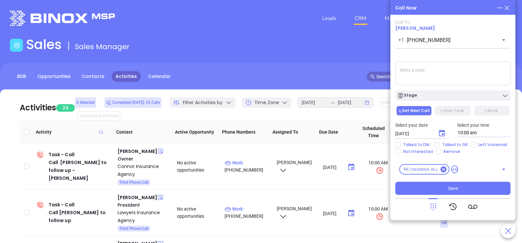
click at [477, 78] on textarea at bounding box center [452, 74] width 115 height 24
click at [503, 9] on icon at bounding box center [506, 7] width 7 height 7
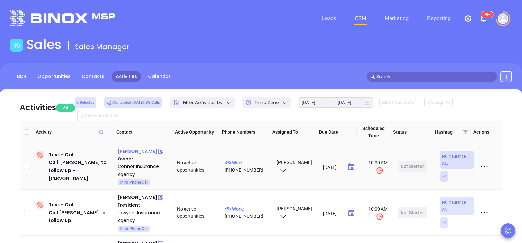
click at [133, 148] on div "Oliver Connor" at bounding box center [137, 152] width 40 height 8
click at [252, 159] on p "Work : (828) 478-3743" at bounding box center [247, 166] width 46 height 14
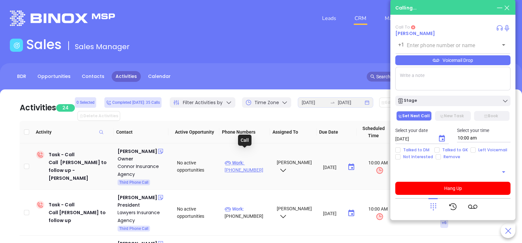
type input "(828) 478-3743"
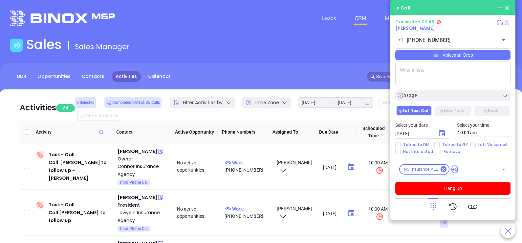
click at [463, 62] on div "Connected 00:49 Oliver Connor +1 (828) 478-3743 ​ Voicemail Drop Stage Set Next…" at bounding box center [452, 107] width 115 height 176
click at [465, 59] on div "Voicemail Drop" at bounding box center [452, 55] width 115 height 10
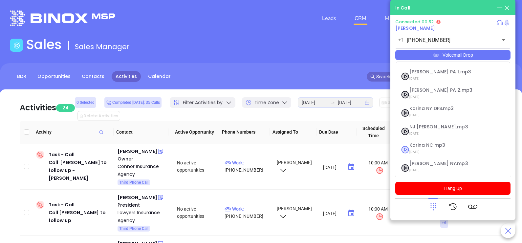
click at [436, 144] on span "Karina NC.mp3" at bounding box center [444, 145] width 71 height 5
checkbox input "true"
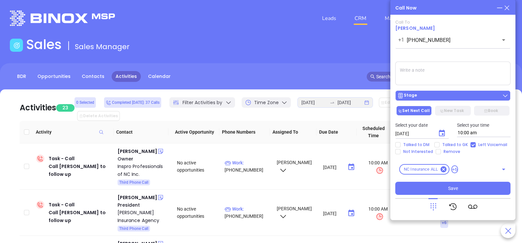
click at [436, 97] on div "Stage" at bounding box center [452, 96] width 111 height 7
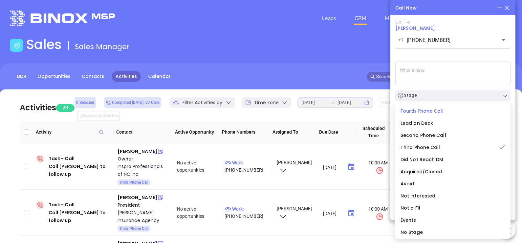
click at [426, 113] on span "Fourth Phone Call" at bounding box center [421, 111] width 43 height 7
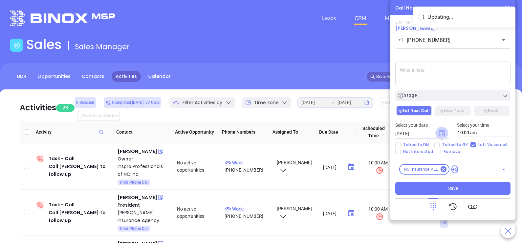
click at [441, 135] on icon "Choose date, selected date is Sep 24, 2025" at bounding box center [442, 133] width 6 height 7
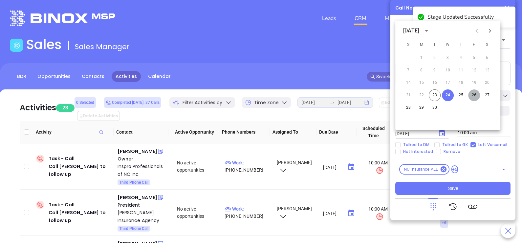
click at [474, 97] on button "26" at bounding box center [474, 96] width 12 height 12
type input "09/26/2025"
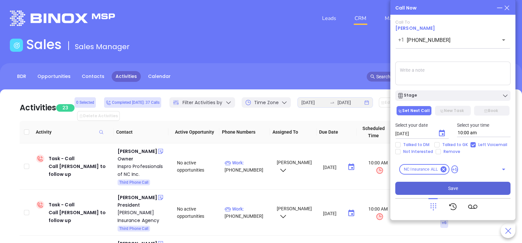
click at [465, 186] on button "Save" at bounding box center [452, 188] width 115 height 13
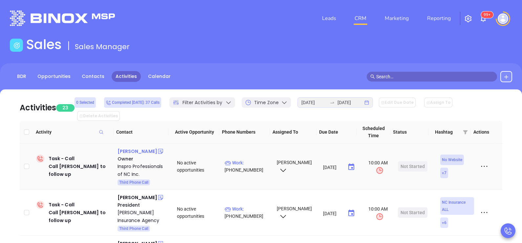
click at [134, 148] on div "Michelle Corcoran" at bounding box center [137, 152] width 40 height 8
click at [252, 159] on p "Work : (919) 467-5555" at bounding box center [247, 166] width 46 height 14
type input "(919) 467-5555"
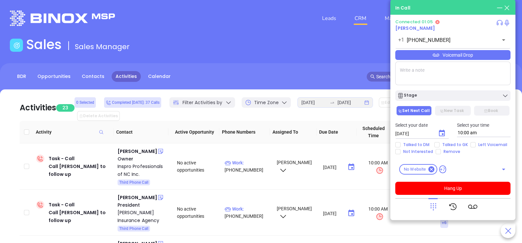
click at [458, 57] on div "Voicemail Drop" at bounding box center [452, 55] width 115 height 10
click at [431, 203] on icon at bounding box center [432, 206] width 9 height 9
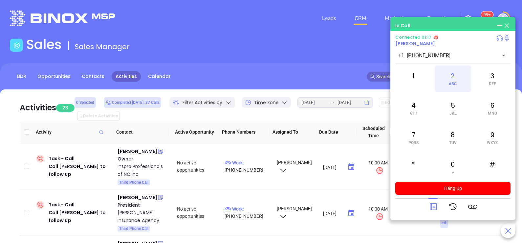
click at [456, 79] on div "2 ABC" at bounding box center [452, 79] width 36 height 26
click at [431, 210] on icon at bounding box center [432, 206] width 9 height 9
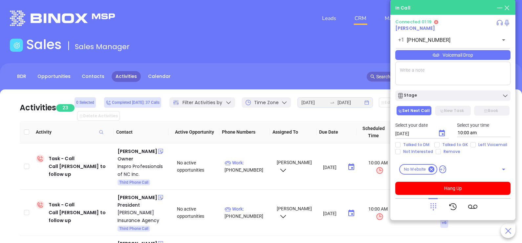
click at [480, 59] on div "Voicemail Drop" at bounding box center [452, 55] width 115 height 10
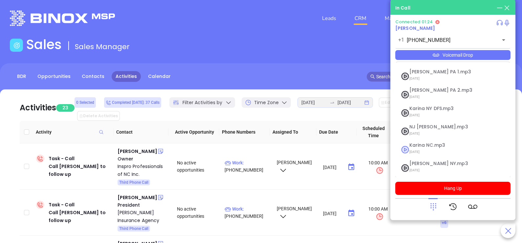
click at [429, 148] on span "09/10/2025" at bounding box center [444, 152] width 71 height 9
checkbox input "true"
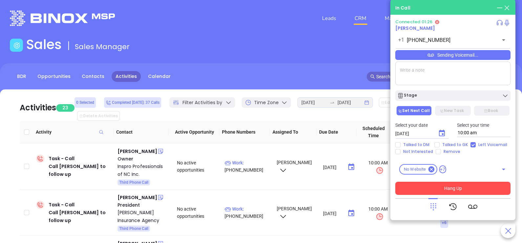
click at [446, 188] on button "Hang Up" at bounding box center [452, 188] width 115 height 13
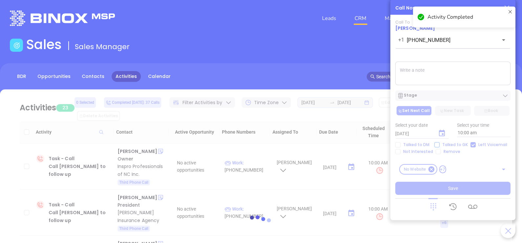
click at [450, 144] on div at bounding box center [261, 223] width 502 height 267
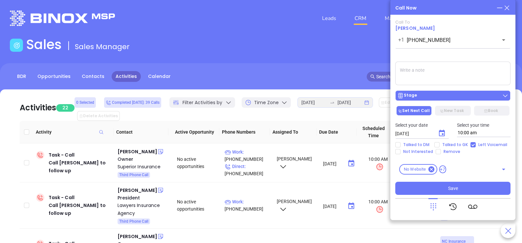
click at [457, 95] on div "Stage" at bounding box center [452, 96] width 111 height 7
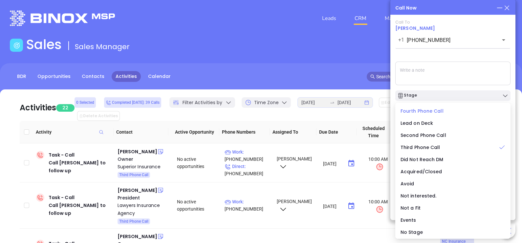
click at [423, 113] on span "Fourth Phone Call" at bounding box center [421, 111] width 43 height 7
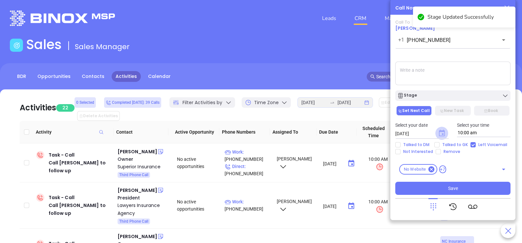
click at [442, 131] on icon "Choose date, selected date is Sep 24, 2025" at bounding box center [442, 133] width 6 height 7
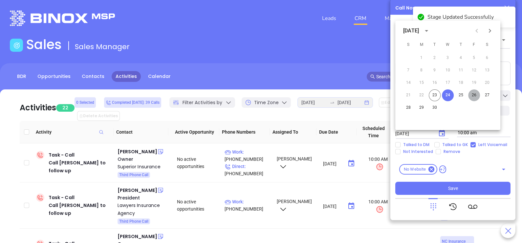
click at [474, 95] on button "26" at bounding box center [474, 96] width 12 height 12
type input "09/26/2025"
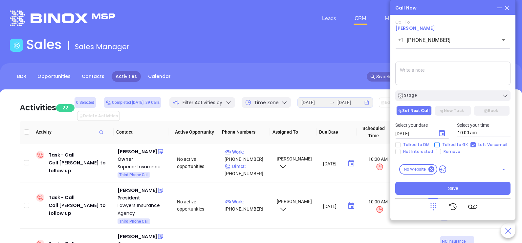
click at [456, 144] on span "Talked to GK" at bounding box center [454, 144] width 31 height 5
click at [439, 144] on input "Talked to GK" at bounding box center [436, 144] width 5 height 5
checkbox input "true"
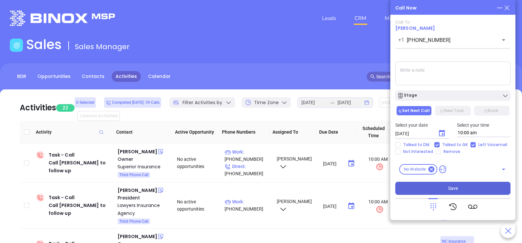
click at [460, 185] on button "Save" at bounding box center [452, 188] width 115 height 13
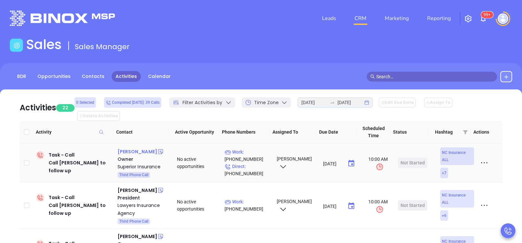
click at [139, 148] on div "Jacob Carroll" at bounding box center [137, 152] width 40 height 8
click at [252, 163] on p "Direct : (910) 550-3758" at bounding box center [247, 170] width 46 height 14
type input "(910) 550-3758"
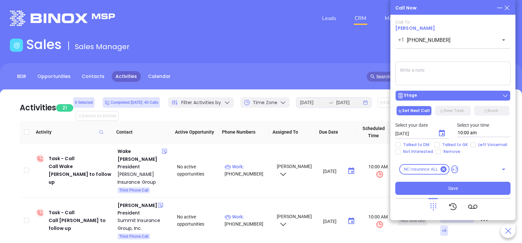
click at [463, 100] on button "Stage" at bounding box center [452, 96] width 115 height 10
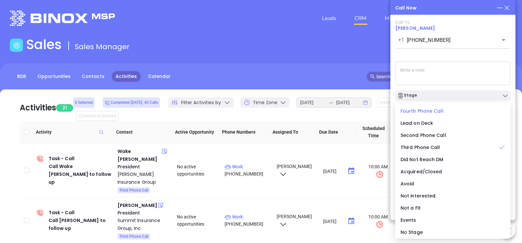
click at [425, 113] on span "Fourth Phone Call" at bounding box center [421, 111] width 43 height 7
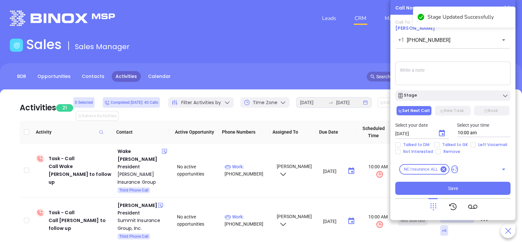
click at [445, 133] on icon "Choose date, selected date is Sep 24, 2025" at bounding box center [442, 134] width 8 height 8
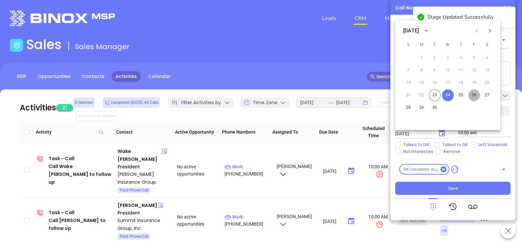
click at [474, 92] on button "26" at bounding box center [474, 96] width 12 height 12
type input "09/26/2025"
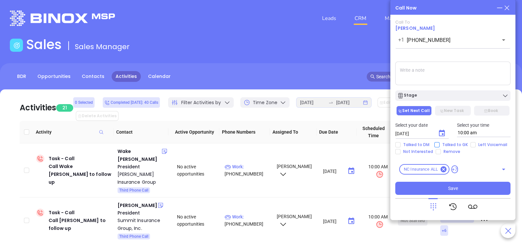
click at [456, 146] on span "Talked to GK" at bounding box center [454, 144] width 31 height 5
click at [439, 146] on input "Talked to GK" at bounding box center [436, 144] width 5 height 5
checkbox input "true"
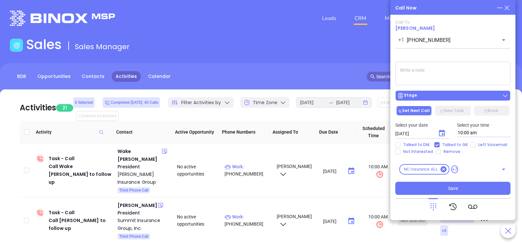
click at [471, 99] on div "Stage" at bounding box center [452, 96] width 111 height 7
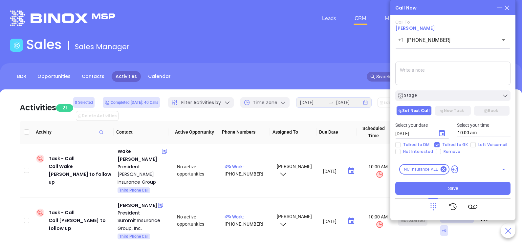
click at [477, 66] on textarea at bounding box center [452, 74] width 115 height 24
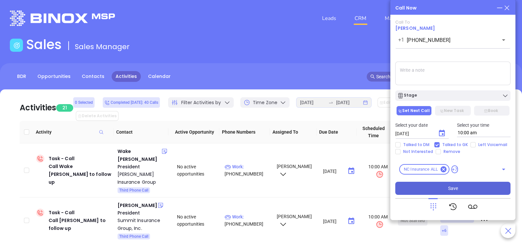
click at [457, 193] on button "Save" at bounding box center [452, 188] width 115 height 13
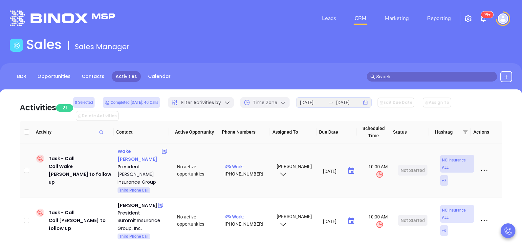
click at [144, 148] on div "Wake Clinard" at bounding box center [139, 156] width 44 height 16
click at [238, 163] on p "Work : (336) 397-1250" at bounding box center [247, 170] width 46 height 14
type input "(336) 397-1250"
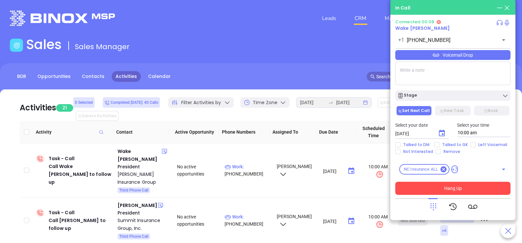
click at [453, 190] on button "Hang Up" at bounding box center [452, 188] width 115 height 13
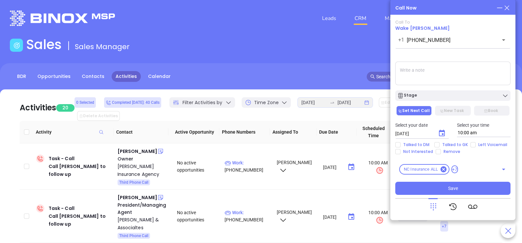
drag, startPoint x: 505, startPoint y: 11, endPoint x: 508, endPoint y: 5, distance: 7.1
click at [508, 5] on icon at bounding box center [506, 7] width 7 height 7
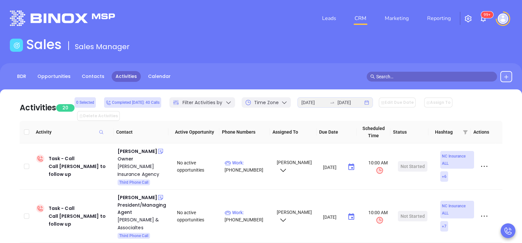
click at [508, 5] on header "Leads CRM Marketing Reporting 99+ Financial Leads Leads" at bounding box center [261, 18] width 502 height 37
click at [135, 148] on div "Glenn Lewis" at bounding box center [137, 152] width 40 height 8
click at [252, 159] on p "Work : (919) 823-2534" at bounding box center [247, 166] width 46 height 14
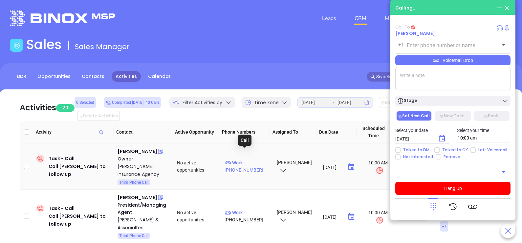
type input "(919) 823-2534"
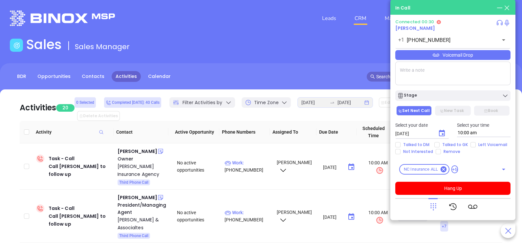
click at [468, 59] on div "Voicemail Drop" at bounding box center [452, 55] width 115 height 10
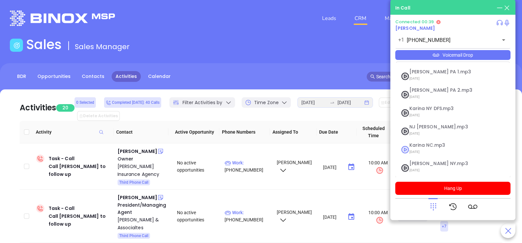
click at [428, 149] on span "09/10/2025" at bounding box center [444, 152] width 71 height 9
checkbox input "true"
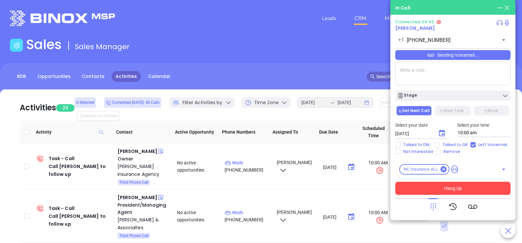
click at [461, 186] on button "Hang Up" at bounding box center [452, 188] width 115 height 13
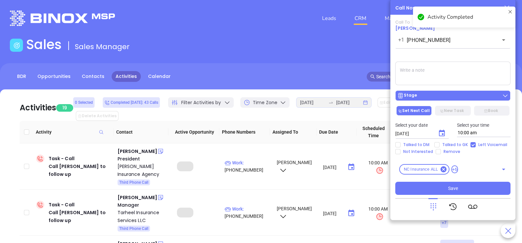
click at [455, 96] on div "Stage" at bounding box center [452, 96] width 111 height 7
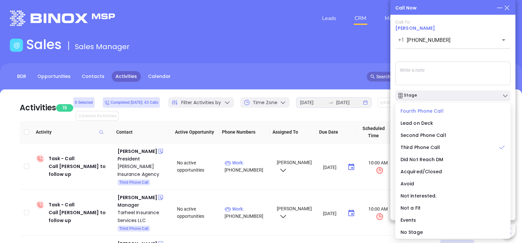
click at [430, 113] on span "Fourth Phone Call" at bounding box center [421, 111] width 43 height 7
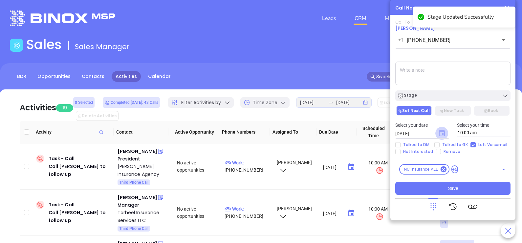
click at [439, 134] on icon "Choose date, selected date is Sep 24, 2025" at bounding box center [442, 133] width 6 height 7
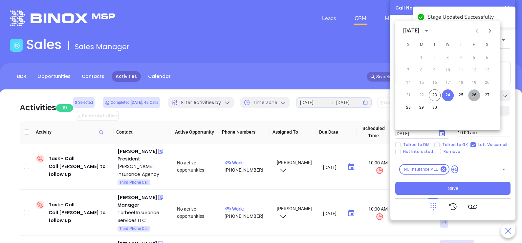
click at [472, 98] on button "26" at bounding box center [474, 96] width 12 height 12
type input "09/26/2025"
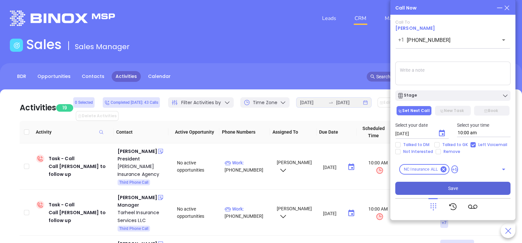
click at [468, 187] on button "Save" at bounding box center [452, 188] width 115 height 13
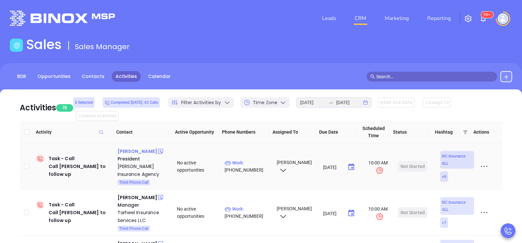
click at [135, 148] on div "Todd Modlin" at bounding box center [137, 152] width 40 height 8
click at [251, 159] on p "Work : (252) 355-7557" at bounding box center [247, 166] width 46 height 14
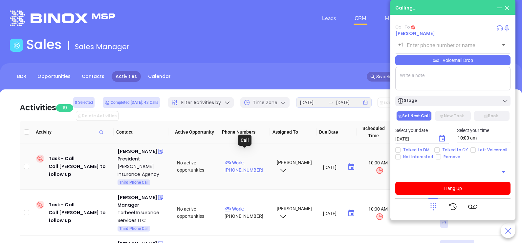
type input "(252) 355-7557"
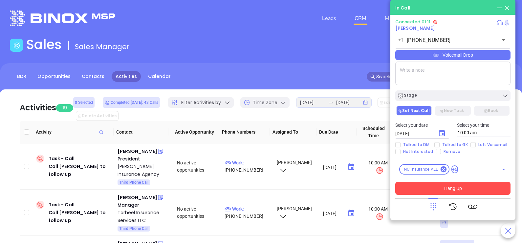
click at [435, 190] on button "Hang Up" at bounding box center [452, 188] width 115 height 13
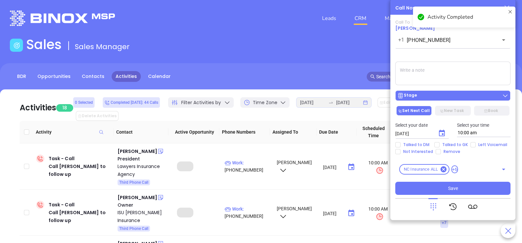
click at [460, 93] on button "Stage" at bounding box center [452, 96] width 115 height 10
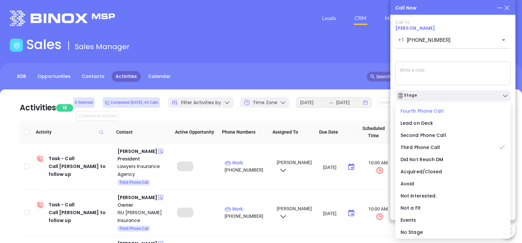
click at [435, 110] on span "Fourth Phone Call" at bounding box center [421, 111] width 43 height 7
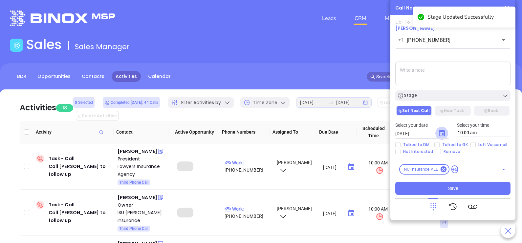
click at [441, 130] on icon "Choose date, selected date is Sep 24, 2025" at bounding box center [442, 134] width 8 height 8
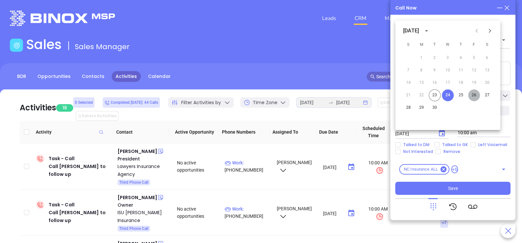
click at [474, 96] on button "26" at bounding box center [474, 96] width 12 height 12
type input "09/26/2025"
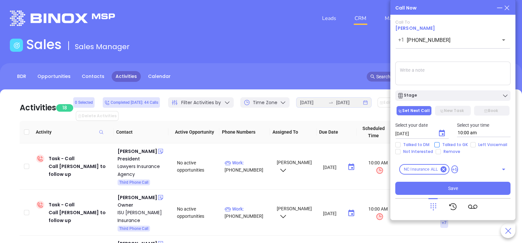
click at [459, 144] on span "Talked to GK" at bounding box center [454, 144] width 31 height 5
click at [439, 144] on input "Talked to GK" at bounding box center [436, 144] width 5 height 5
checkbox input "true"
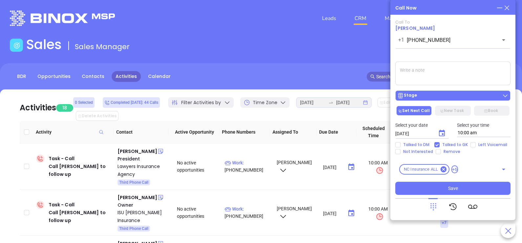
click at [459, 98] on div "Stage" at bounding box center [452, 96] width 111 height 7
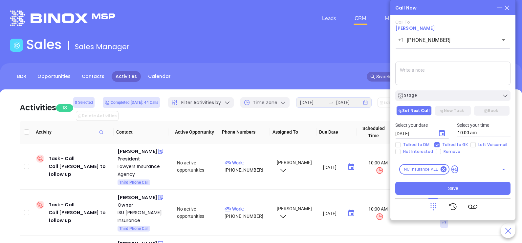
click at [464, 78] on textarea at bounding box center [452, 74] width 115 height 24
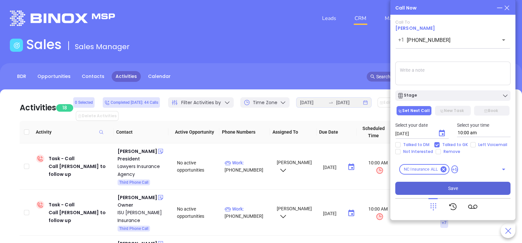
click at [463, 187] on button "Save" at bounding box center [452, 188] width 115 height 13
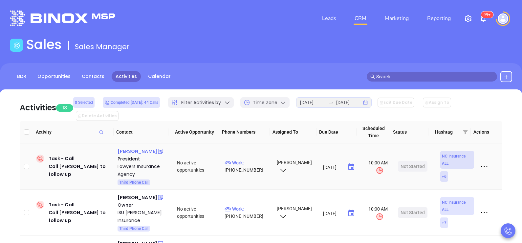
click at [143, 148] on div "William Stroud" at bounding box center [137, 152] width 40 height 8
click at [252, 159] on p "Work : (919) 677-8900" at bounding box center [247, 166] width 46 height 14
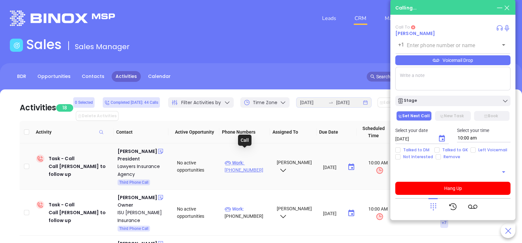
type input "(919) 677-8900"
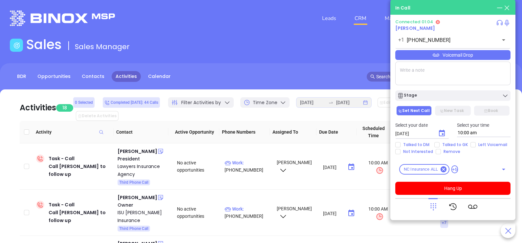
click at [451, 58] on div "Voicemail Drop" at bounding box center [452, 55] width 115 height 10
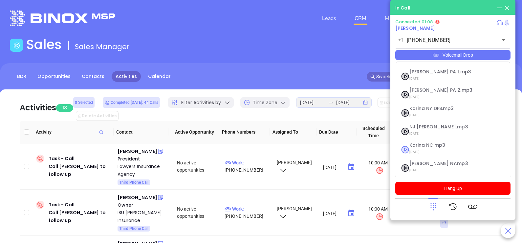
click at [435, 147] on span "Karina NC.mp3" at bounding box center [444, 145] width 71 height 5
checkbox input "true"
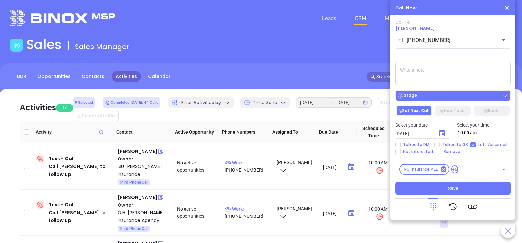
click at [451, 101] on button "Stage" at bounding box center [452, 96] width 115 height 10
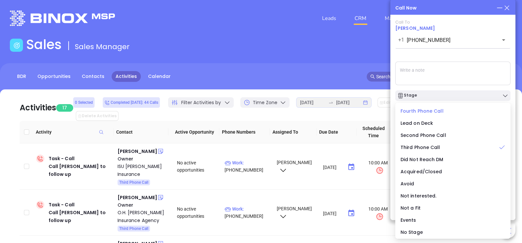
click at [425, 109] on span "Fourth Phone Call" at bounding box center [421, 111] width 43 height 7
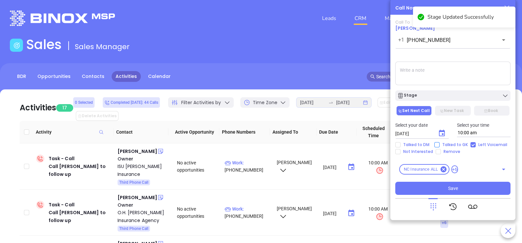
click at [450, 146] on span "Talked to GK" at bounding box center [454, 144] width 31 height 5
click at [439, 146] on input "Talked to GK" at bounding box center [436, 144] width 5 height 5
checkbox input "true"
click at [440, 133] on icon "Choose date, selected date is Sep 24, 2025" at bounding box center [442, 134] width 8 height 8
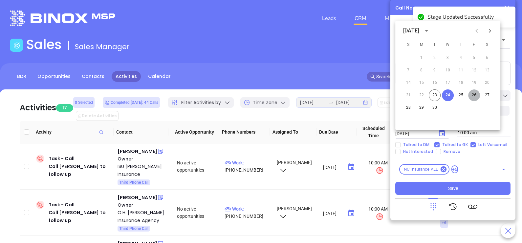
click at [475, 94] on button "26" at bounding box center [474, 96] width 12 height 12
type input "09/26/2025"
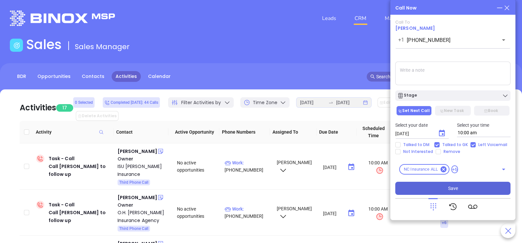
click at [455, 189] on span "Save" at bounding box center [453, 188] width 10 height 7
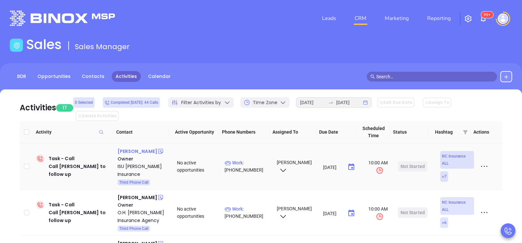
click at [136, 148] on div "Neil Goolsby" at bounding box center [137, 152] width 40 height 8
click at [256, 159] on p "Work : (704) 788-1415" at bounding box center [247, 166] width 46 height 14
type input "(704) 788-1415"
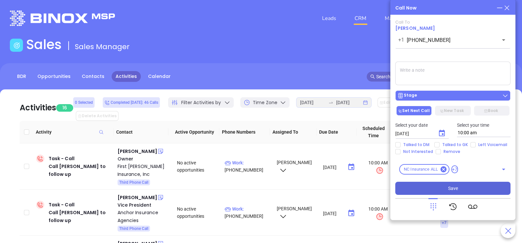
click at [470, 100] on button "Stage" at bounding box center [452, 96] width 115 height 10
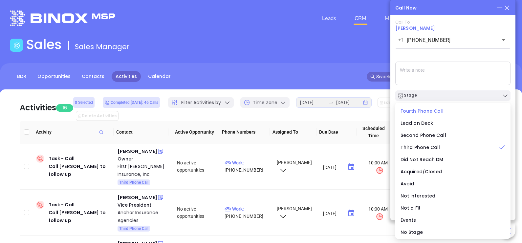
click at [423, 111] on span "Fourth Phone Call" at bounding box center [421, 111] width 43 height 7
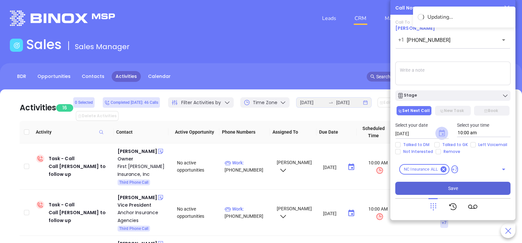
click at [442, 136] on icon "Choose date, selected date is Sep 24, 2025" at bounding box center [442, 133] width 6 height 7
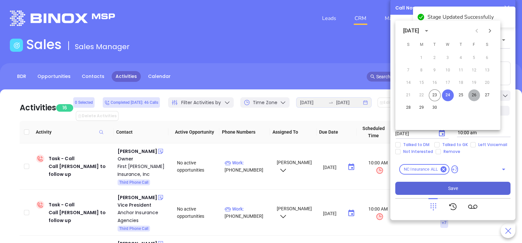
click at [473, 95] on button "26" at bounding box center [474, 96] width 12 height 12
type input "09/26/2025"
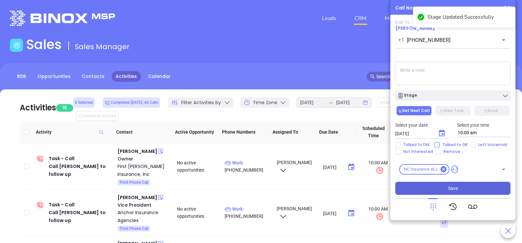
click at [456, 144] on span "Talked to GK" at bounding box center [454, 144] width 31 height 5
click at [439, 144] on input "Talked to GK" at bounding box center [436, 144] width 5 height 5
checkbox input "true"
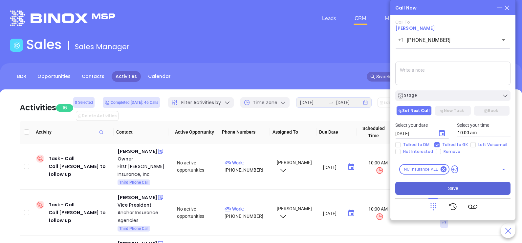
click at [458, 188] on button "Save" at bounding box center [452, 188] width 115 height 13
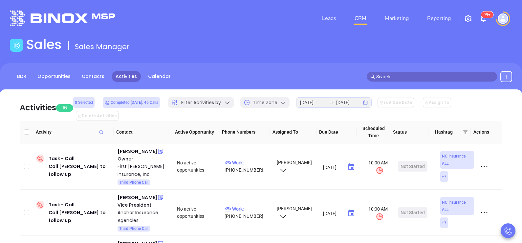
click at [362, 74] on div "BDR Opportunities Contacts Activities Calendar" at bounding box center [261, 76] width 522 height 11
click at [141, 148] on div "Dennis Brockland" at bounding box center [137, 152] width 40 height 8
click at [249, 159] on p "Work : (828) 433-1298" at bounding box center [247, 166] width 46 height 14
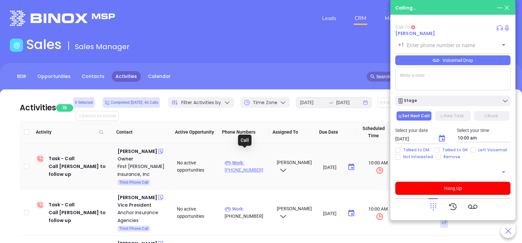
type input "(828) 433-1298"
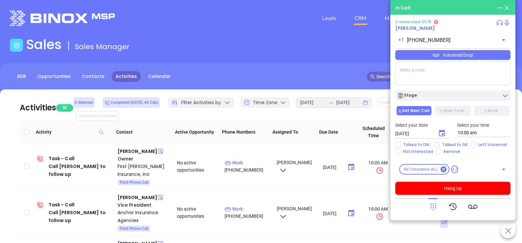
click at [490, 54] on div "Voicemail Drop" at bounding box center [452, 55] width 115 height 10
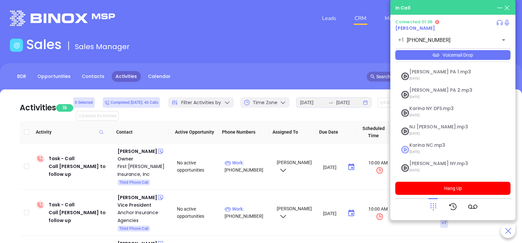
click at [430, 147] on span "Karina NC.mp3" at bounding box center [444, 145] width 71 height 5
checkbox input "true"
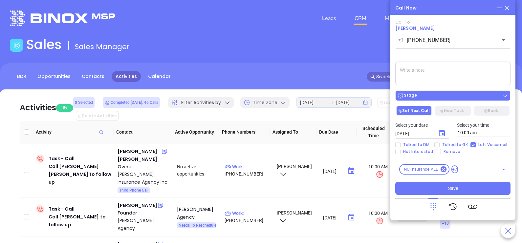
click at [450, 101] on button "Stage" at bounding box center [452, 96] width 115 height 10
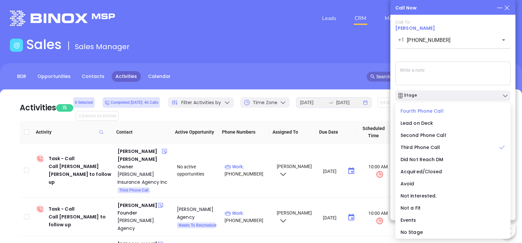
click at [415, 111] on span "Fourth Phone Call" at bounding box center [421, 111] width 43 height 7
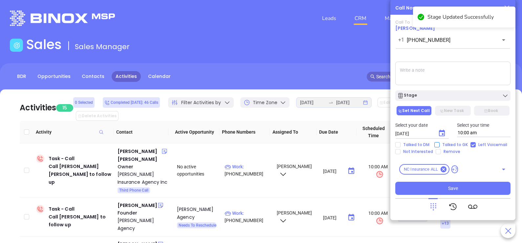
click at [443, 146] on span "Talked to GK" at bounding box center [454, 144] width 31 height 5
click at [439, 146] on input "Talked to GK" at bounding box center [436, 144] width 5 height 5
checkbox input "true"
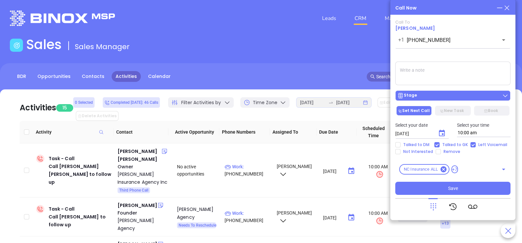
click at [463, 97] on div "Stage" at bounding box center [452, 96] width 111 height 7
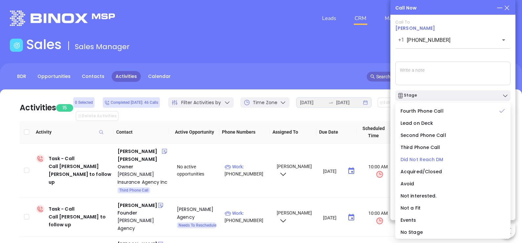
click at [423, 162] on span "Did Not Reach DM" at bounding box center [421, 159] width 43 height 7
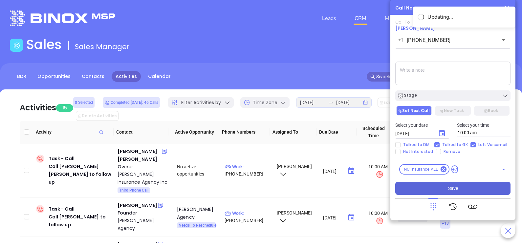
click at [444, 191] on button "Save" at bounding box center [452, 188] width 115 height 13
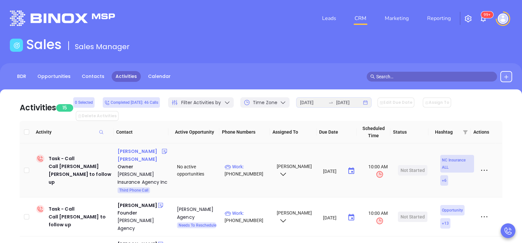
click at [134, 148] on div "Beth Darden Velthoven" at bounding box center [139, 156] width 44 height 16
click at [252, 163] on p "Work : (910) 270-3017" at bounding box center [247, 170] width 46 height 14
type input "(910) 270-3017"
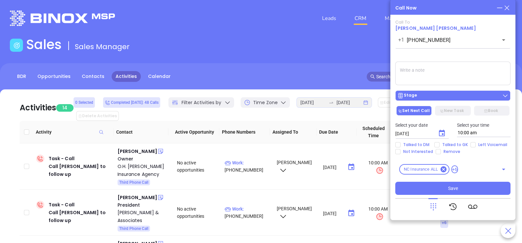
click at [417, 97] on div "Stage" at bounding box center [452, 96] width 111 height 7
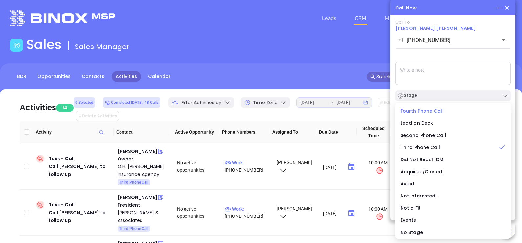
click at [420, 113] on span "Fourth Phone Call" at bounding box center [421, 111] width 43 height 7
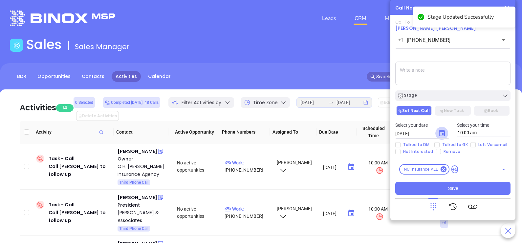
click at [443, 133] on icon "Choose date, selected date is Sep 24, 2025" at bounding box center [442, 134] width 8 height 8
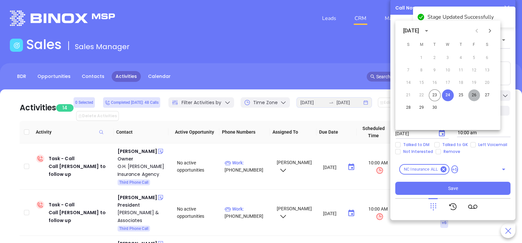
click at [471, 96] on button "26" at bounding box center [474, 96] width 12 height 12
type input "09/26/2025"
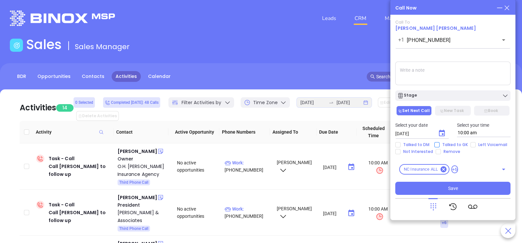
click at [452, 145] on span "Talked to GK" at bounding box center [454, 144] width 31 height 5
click at [439, 145] on input "Talked to GK" at bounding box center [436, 144] width 5 height 5
checkbox input "true"
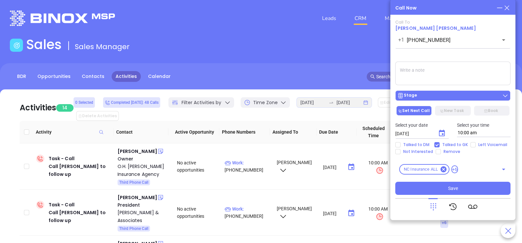
click at [454, 95] on div "Stage" at bounding box center [452, 96] width 111 height 7
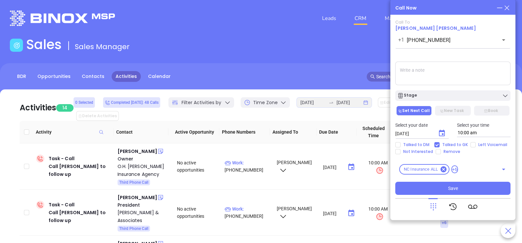
click at [456, 76] on textarea at bounding box center [452, 74] width 115 height 24
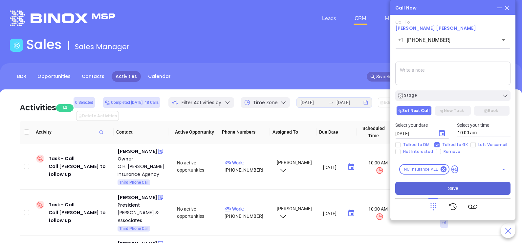
click at [431, 186] on button "Save" at bounding box center [452, 188] width 115 height 13
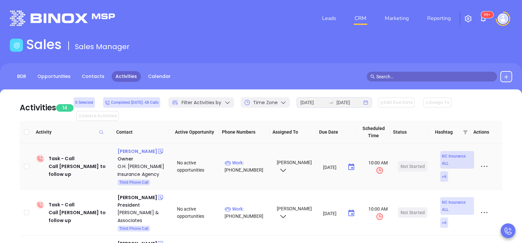
click at [126, 148] on div "Buddy Walker" at bounding box center [137, 152] width 40 height 8
click at [247, 159] on p "Work : (704) 814-4343" at bounding box center [247, 166] width 46 height 14
type input "(704) 814-4343"
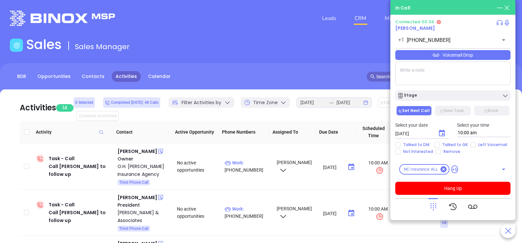
click at [470, 54] on div "Voicemail Drop" at bounding box center [452, 55] width 115 height 10
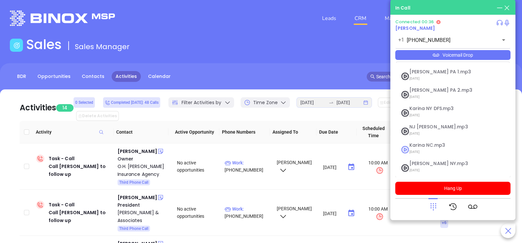
click at [432, 143] on span "Karina NC.mp3" at bounding box center [444, 145] width 71 height 5
checkbox input "true"
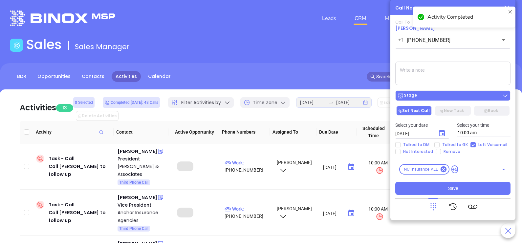
click at [445, 98] on div "Stage" at bounding box center [452, 96] width 111 height 7
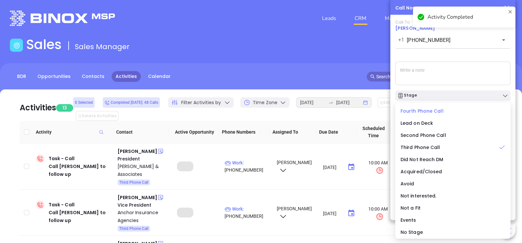
click at [428, 112] on span "Fourth Phone Call" at bounding box center [421, 111] width 43 height 7
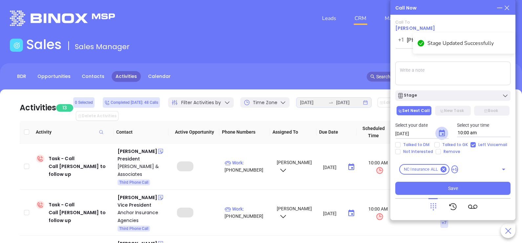
click at [441, 134] on icon "Choose date, selected date is Sep 24, 2025" at bounding box center [442, 134] width 8 height 8
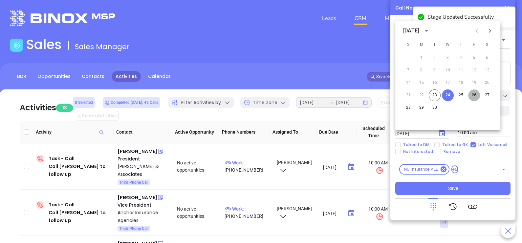
click at [474, 94] on button "26" at bounding box center [474, 96] width 12 height 12
type input "09/26/2025"
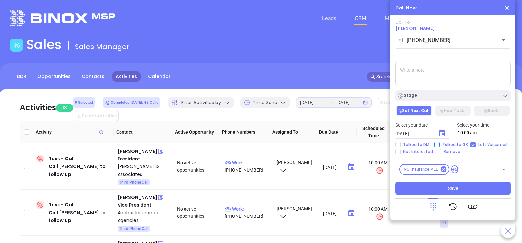
click at [452, 143] on span "Talked to GK" at bounding box center [454, 144] width 31 height 5
click at [439, 143] on input "Talked to GK" at bounding box center [436, 144] width 5 height 5
checkbox input "true"
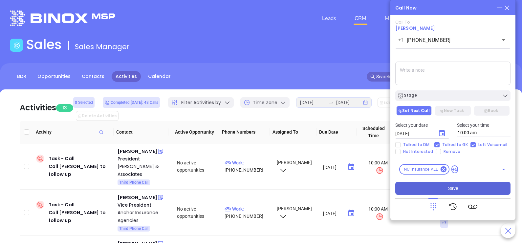
click at [464, 191] on button "Save" at bounding box center [452, 188] width 115 height 13
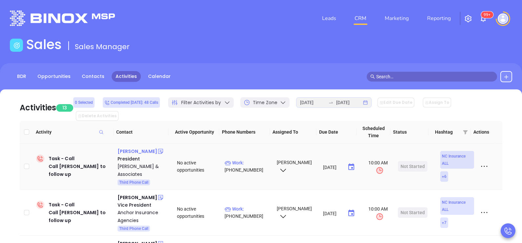
click at [131, 148] on div "Rod Evans" at bounding box center [137, 152] width 40 height 8
click at [254, 159] on p "Work : (252) 523-3137" at bounding box center [247, 166] width 46 height 14
type input "(252) 523-3137"
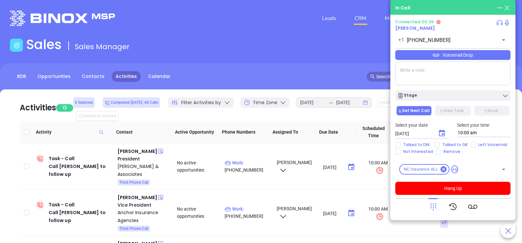
click at [431, 209] on icon at bounding box center [432, 206] width 9 height 9
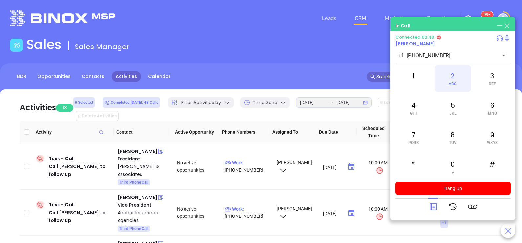
click at [453, 86] on div "2 ABC" at bounding box center [452, 79] width 36 height 26
click at [433, 202] on icon at bounding box center [432, 206] width 9 height 9
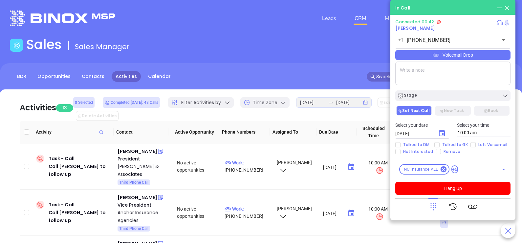
click at [496, 56] on div "Voicemail Drop" at bounding box center [452, 55] width 115 height 10
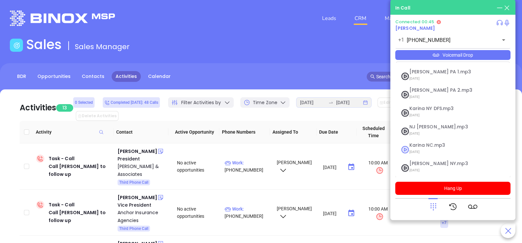
click at [431, 146] on span "Karina NC.mp3" at bounding box center [444, 145] width 71 height 5
checkbox input "true"
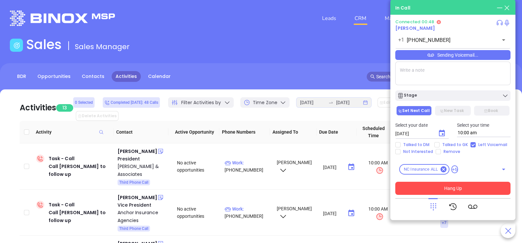
click at [441, 191] on button "Hang Up" at bounding box center [452, 188] width 115 height 13
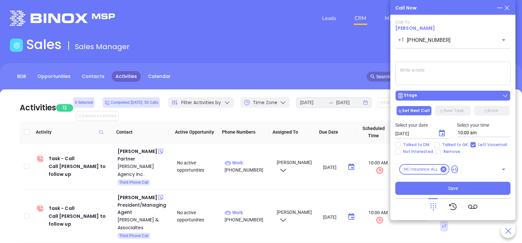
click at [439, 96] on div "Stage" at bounding box center [452, 96] width 111 height 7
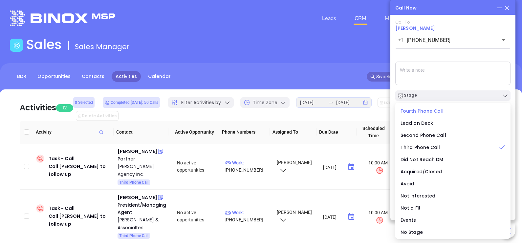
click at [429, 109] on span "Fourth Phone Call" at bounding box center [421, 111] width 43 height 7
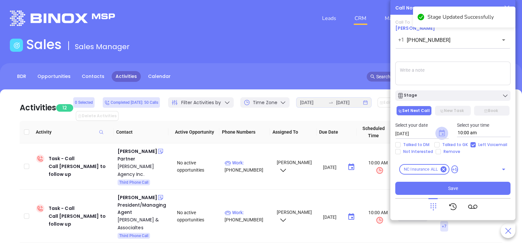
click at [442, 135] on icon "Choose date, selected date is Sep 24, 2025" at bounding box center [442, 133] width 6 height 7
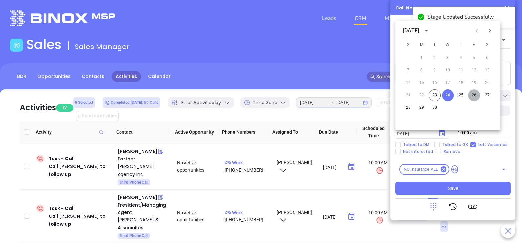
click at [475, 95] on button "26" at bounding box center [474, 96] width 12 height 12
type input "09/26/2025"
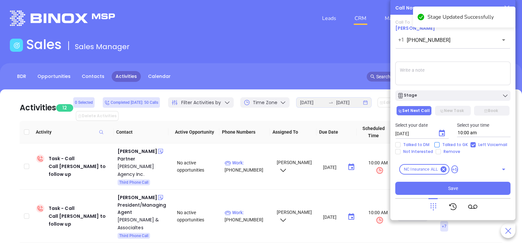
click at [456, 147] on span "Talked to GK" at bounding box center [454, 144] width 31 height 5
click at [439, 147] on input "Talked to GK" at bounding box center [436, 144] width 5 height 5
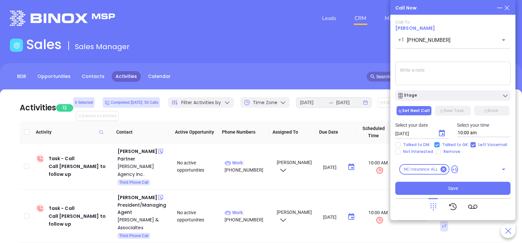
click at [457, 146] on span "Talked to GK" at bounding box center [454, 144] width 31 height 5
click at [439, 146] on input "Talked to GK" at bounding box center [436, 144] width 5 height 5
checkbox input "false"
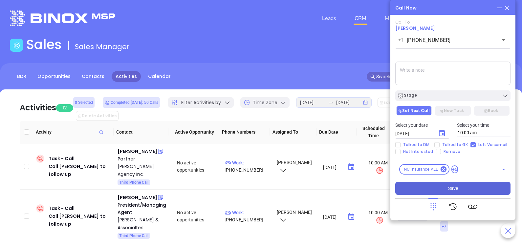
click at [463, 186] on button "Save" at bounding box center [452, 188] width 115 height 13
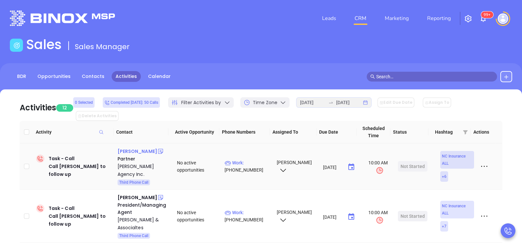
click at [135, 148] on div "Blaine Riney" at bounding box center [137, 152] width 40 height 8
click at [250, 159] on p "Work : (910) 295-1121" at bounding box center [247, 166] width 46 height 14
type input "(910) 295-1121"
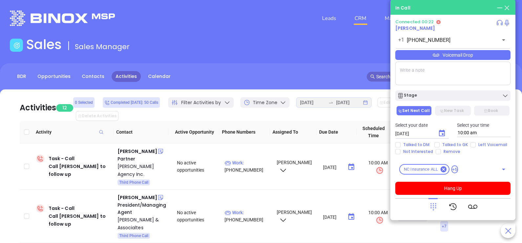
click at [430, 211] on icon at bounding box center [432, 206] width 9 height 9
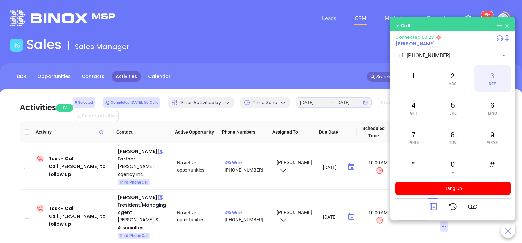
click at [483, 75] on div "3 DEF" at bounding box center [492, 79] width 36 height 26
click at [453, 84] on span "ABC" at bounding box center [452, 84] width 8 height 5
click at [436, 209] on icon at bounding box center [432, 207] width 7 height 7
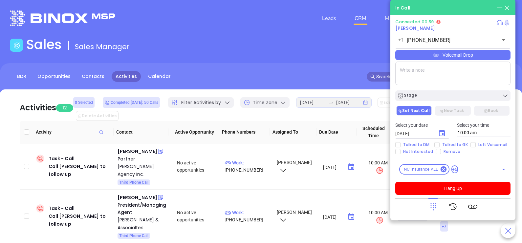
click at [480, 56] on div "Voicemail Drop" at bounding box center [452, 55] width 115 height 10
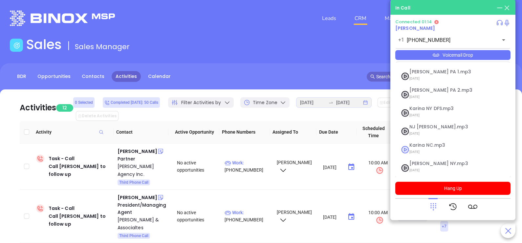
click at [427, 147] on span "Karina NC.mp3" at bounding box center [444, 145] width 71 height 5
checkbox input "true"
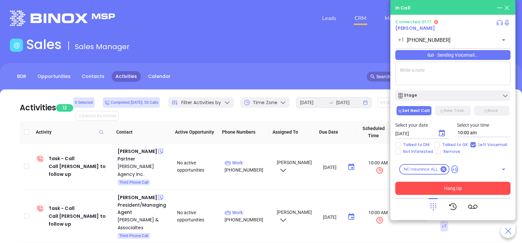
click at [457, 190] on button "Hang Up" at bounding box center [452, 188] width 115 height 13
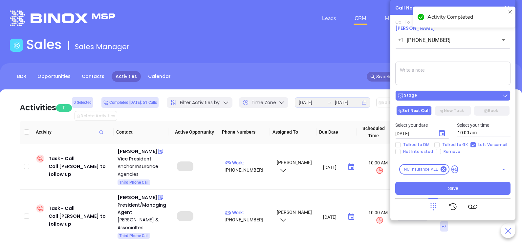
click at [448, 93] on div "Stage" at bounding box center [452, 96] width 111 height 7
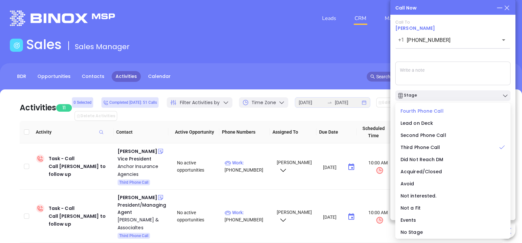
click at [424, 114] on div "Fourth Phone Call" at bounding box center [452, 111] width 105 height 7
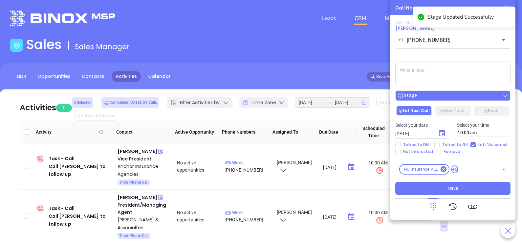
click at [425, 98] on div "Call To Blaine Riney +1 (910) 295-1121 ​ Sending Voicemail... Stage Set Next Ca…" at bounding box center [452, 108] width 115 height 176
click at [425, 98] on div "Stage" at bounding box center [452, 96] width 111 height 7
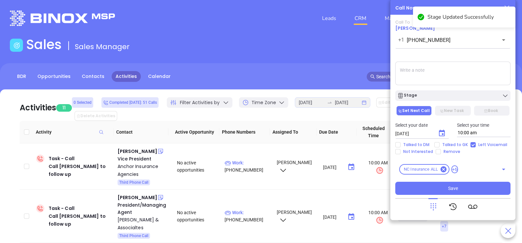
click at [442, 80] on textarea at bounding box center [452, 74] width 115 height 24
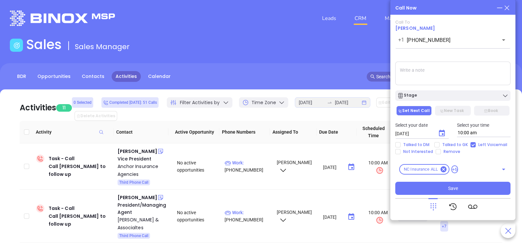
click at [469, 156] on div "Call To Blaine Riney +1 (910) 295-1121 ​ Sending Voicemail... Stage Set Next Ca…" at bounding box center [452, 108] width 115 height 176
click at [443, 135] on icon "Choose date, selected date is Sep 24, 2025" at bounding box center [442, 133] width 6 height 7
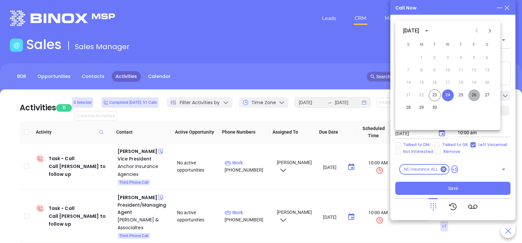
click at [474, 95] on button "26" at bounding box center [474, 96] width 12 height 12
type input "09/26/2025"
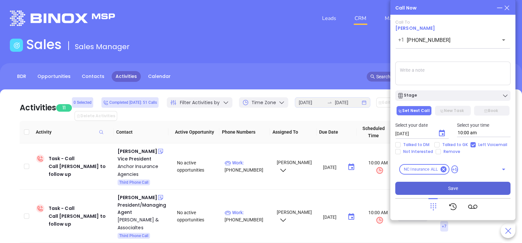
click at [461, 187] on button "Save" at bounding box center [452, 188] width 115 height 13
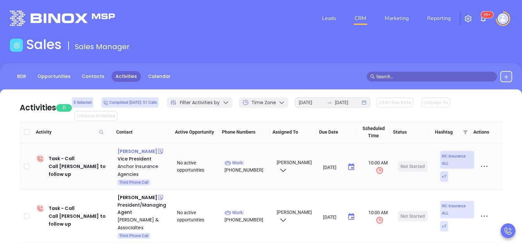
click at [127, 148] on div "Rich Winkler" at bounding box center [137, 152] width 40 height 8
click at [245, 159] on p "Work : (252) 756-1700" at bounding box center [247, 166] width 46 height 14
type input "(252) 756-1700"
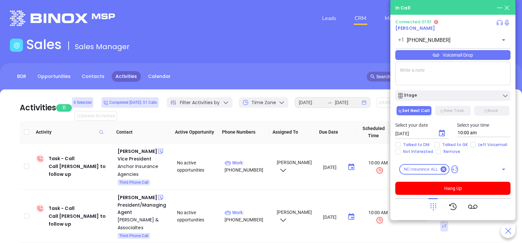
click at [466, 59] on div "Voicemail Drop" at bounding box center [452, 55] width 115 height 10
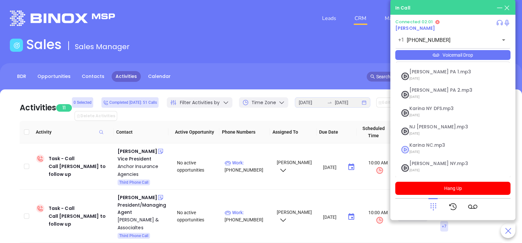
click at [434, 143] on span "Karina NC.mp3" at bounding box center [444, 145] width 71 height 5
checkbox input "true"
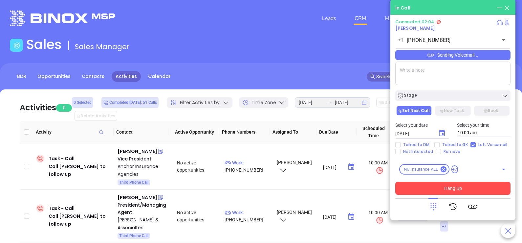
click at [446, 191] on button "Hang Up" at bounding box center [452, 188] width 115 height 13
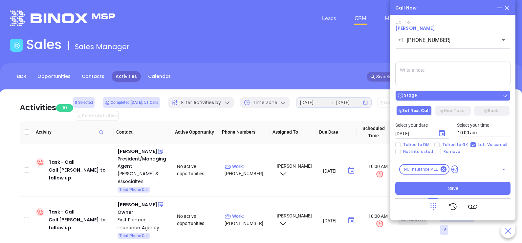
click at [440, 98] on div "Stage" at bounding box center [452, 96] width 111 height 7
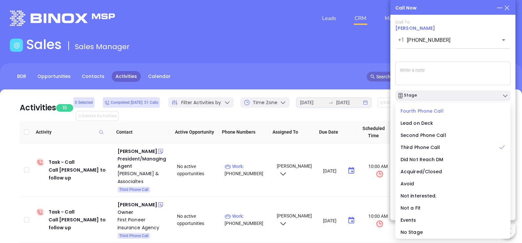
click at [427, 112] on span "Fourth Phone Call" at bounding box center [421, 111] width 43 height 7
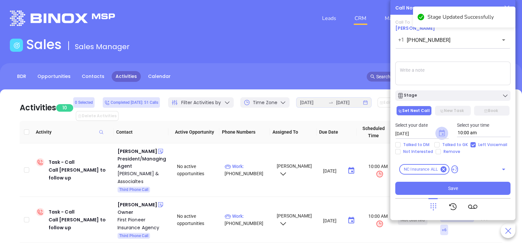
click at [441, 131] on icon "Choose date, selected date is Sep 24, 2025" at bounding box center [442, 133] width 6 height 7
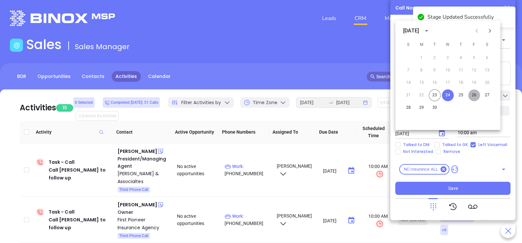
click at [472, 95] on button "26" at bounding box center [474, 96] width 12 height 12
type input "09/26/2025"
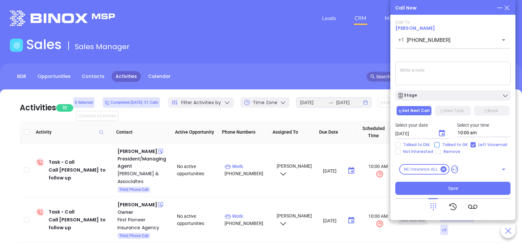
click at [451, 146] on span "Talked to GK" at bounding box center [454, 144] width 31 height 5
click at [439, 146] on input "Talked to GK" at bounding box center [436, 144] width 5 height 5
checkbox input "true"
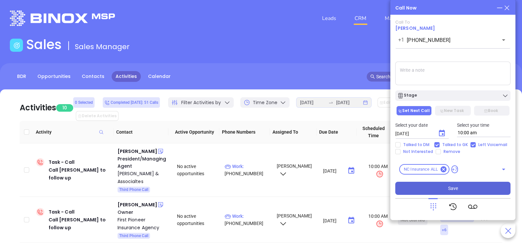
click at [462, 186] on button "Save" at bounding box center [452, 188] width 115 height 13
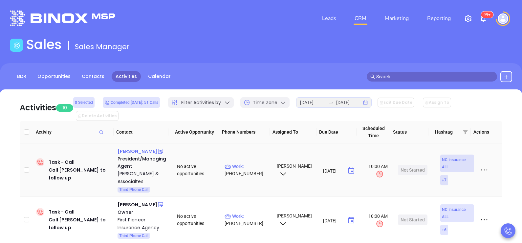
click at [129, 148] on div "Bruce Frizen" at bounding box center [137, 152] width 40 height 8
click at [250, 163] on p "Work : (800) 537-5859" at bounding box center [247, 170] width 46 height 14
type input "(800) 537-5859"
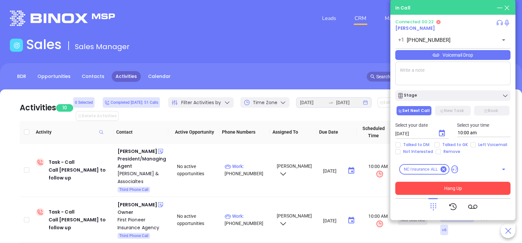
click at [443, 189] on button "Hang Up" at bounding box center [452, 188] width 115 height 13
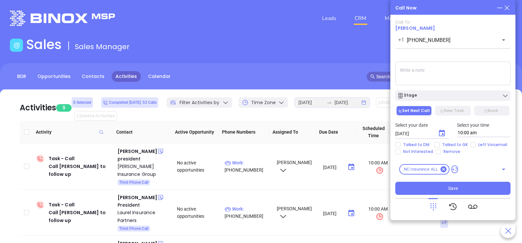
click at [507, 5] on icon at bounding box center [506, 7] width 7 height 7
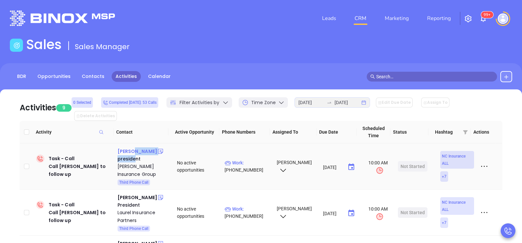
drag, startPoint x: 135, startPoint y: 147, endPoint x: 129, endPoint y: 140, distance: 8.7
click at [129, 148] on div "Paul Mears president Mears Insurance Group Third Phone Call" at bounding box center [142, 167] width 51 height 38
click at [129, 148] on div "Paul Mears" at bounding box center [137, 152] width 40 height 8
click at [246, 159] on p "Work : (828) 874-2186" at bounding box center [247, 166] width 46 height 14
type input "(828) 874-2186"
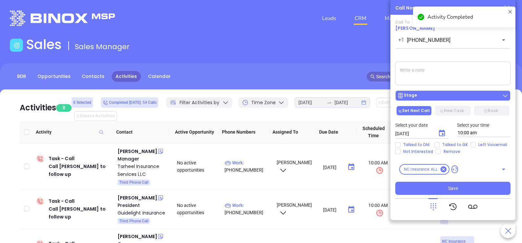
click at [416, 97] on div "Stage" at bounding box center [452, 96] width 111 height 7
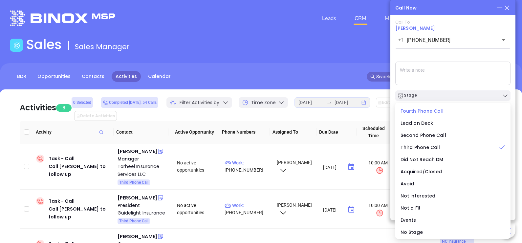
click at [427, 113] on span "Fourth Phone Call" at bounding box center [421, 111] width 43 height 7
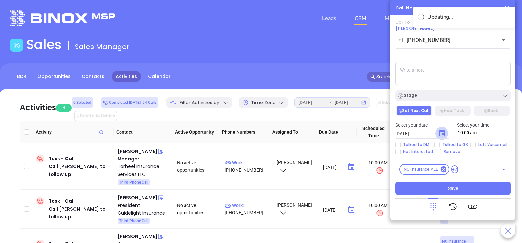
click at [445, 131] on icon "Choose date, selected date is Sep 24, 2025" at bounding box center [442, 134] width 8 height 8
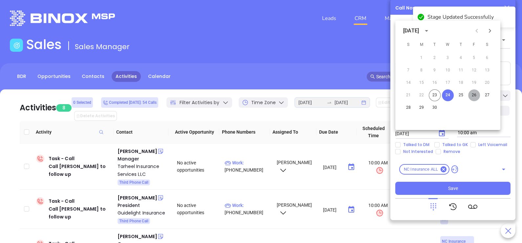
click at [474, 97] on button "26" at bounding box center [474, 96] width 12 height 12
type input "09/26/2025"
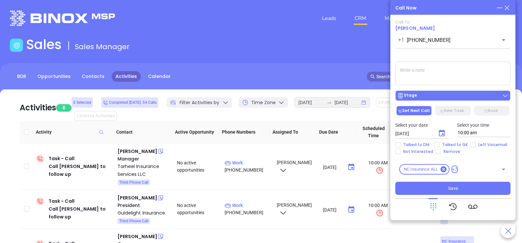
click at [458, 95] on div "Stage" at bounding box center [452, 96] width 111 height 7
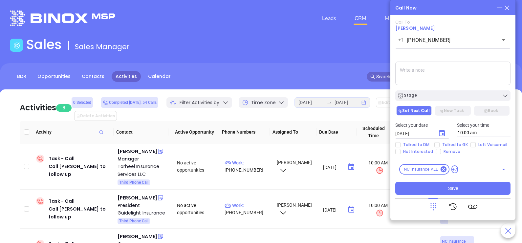
click at [473, 70] on textarea at bounding box center [452, 74] width 115 height 24
click at [475, 66] on textarea at bounding box center [452, 74] width 115 height 24
click at [477, 58] on div "Call To Paul Mears +1 (828) 874-2186 ​ Voicemail Drop Stage Set Next Call New T…" at bounding box center [452, 108] width 115 height 176
click at [450, 144] on span "Talked to GK" at bounding box center [454, 144] width 31 height 5
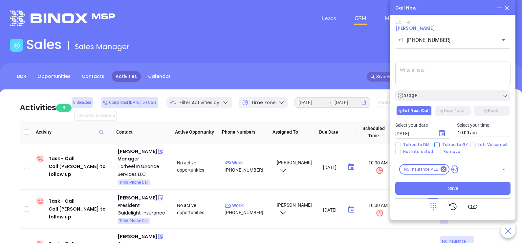
click at [439, 144] on input "Talked to GK" at bounding box center [436, 144] width 5 height 5
checkbox input "true"
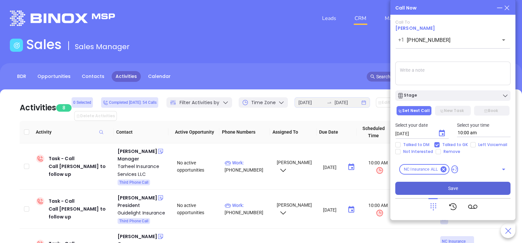
click at [454, 190] on span "Save" at bounding box center [453, 188] width 10 height 7
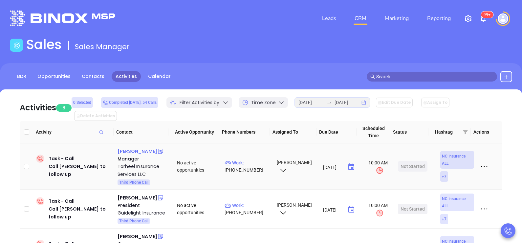
click at [134, 148] on div "Mike Griffin" at bounding box center [137, 152] width 40 height 8
click at [250, 159] on p "Work : (888) 768-2001" at bounding box center [247, 166] width 46 height 14
type input "(888) 768-2001"
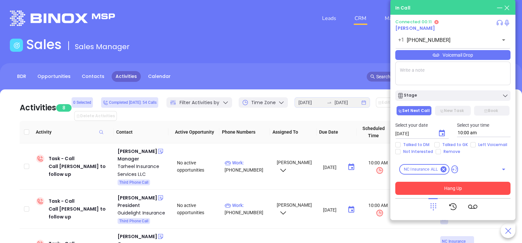
click at [436, 188] on button "Hang Up" at bounding box center [452, 188] width 115 height 13
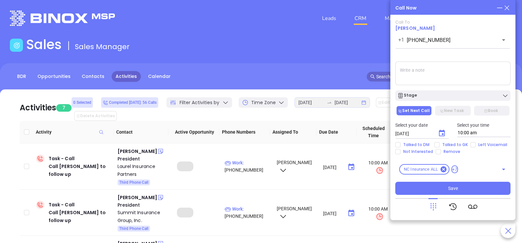
click at [507, 8] on icon at bounding box center [506, 7] width 7 height 7
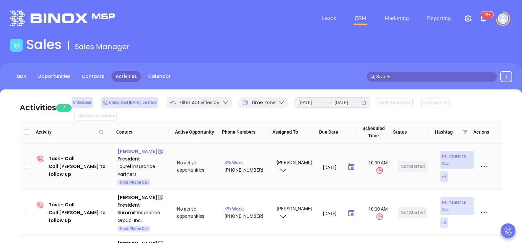
click at [138, 148] on div "Beau Singletary" at bounding box center [137, 152] width 40 height 8
click at [249, 159] on p "Work : (855) 664-5660" at bounding box center [247, 166] width 46 height 14
type input "(855) 664-5660"
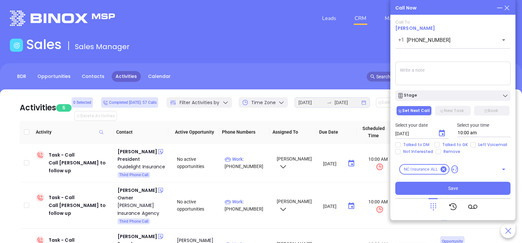
click at [507, 8] on icon at bounding box center [506, 7] width 7 height 7
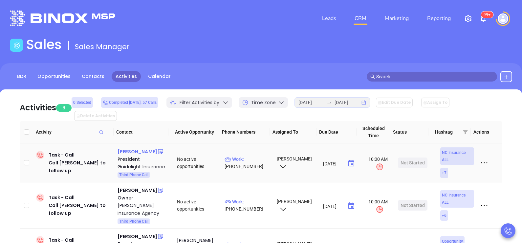
click at [122, 148] on div "Jason Trent" at bounding box center [137, 152] width 40 height 8
click at [256, 156] on p "Work : (828) 552-5477" at bounding box center [247, 163] width 46 height 14
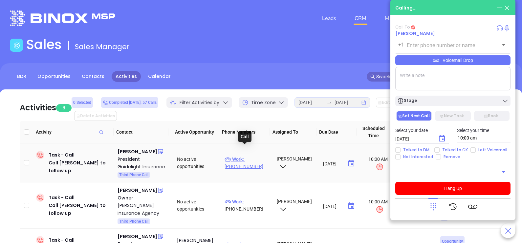
type input "(828) 552-5477"
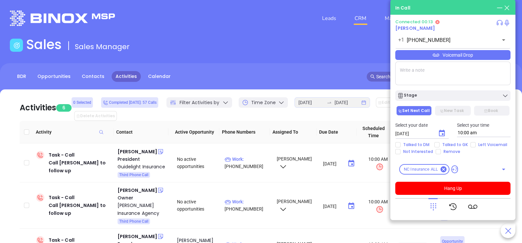
click at [432, 207] on icon at bounding box center [432, 206] width 9 height 9
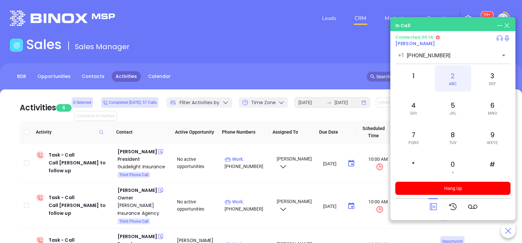
click at [450, 80] on div "2 ABC" at bounding box center [452, 79] width 36 height 26
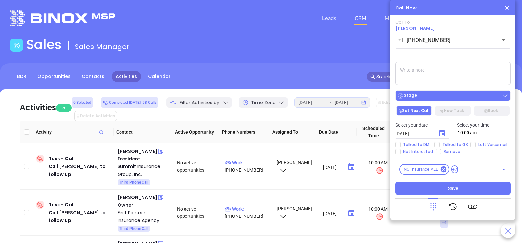
click at [452, 95] on div "Stage" at bounding box center [452, 96] width 111 height 7
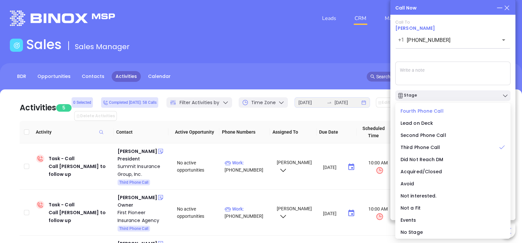
click at [424, 113] on span "Fourth Phone Call" at bounding box center [421, 111] width 43 height 7
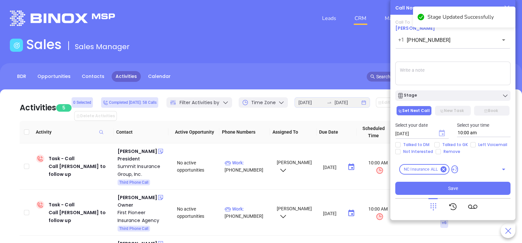
click at [441, 132] on icon "Choose date, selected date is Sep 24, 2025" at bounding box center [442, 133] width 6 height 7
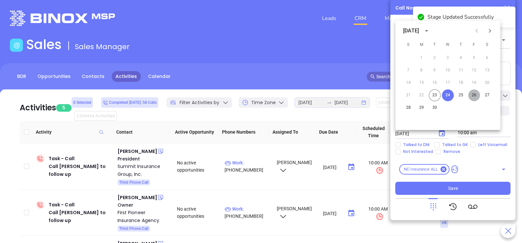
click at [472, 99] on button "26" at bounding box center [474, 96] width 12 height 12
type input "09/26/2025"
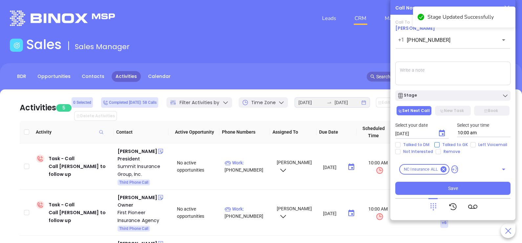
click at [459, 144] on span "Talked to GK" at bounding box center [454, 144] width 31 height 5
click at [439, 144] on input "Talked to GK" at bounding box center [436, 144] width 5 height 5
checkbox input "true"
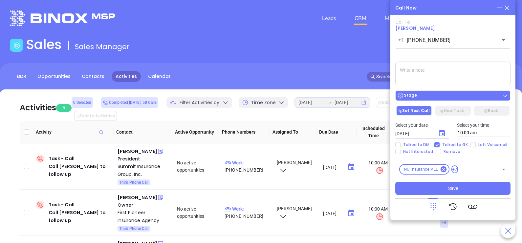
click at [457, 101] on button "Stage" at bounding box center [452, 96] width 115 height 10
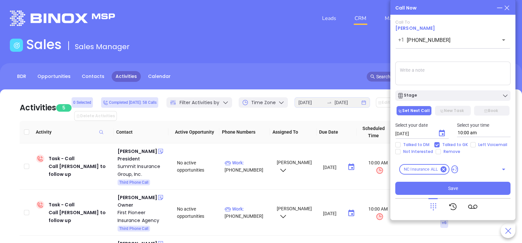
click at [466, 82] on textarea at bounding box center [452, 74] width 115 height 24
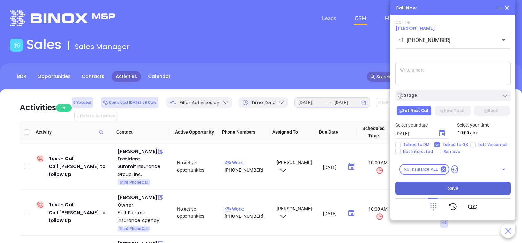
click at [442, 185] on button "Save" at bounding box center [452, 188] width 115 height 13
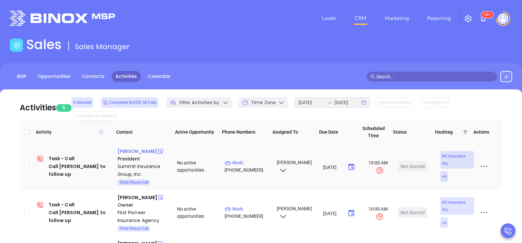
click at [141, 148] on div "Rob Squatriglia" at bounding box center [137, 152] width 40 height 8
click at [253, 159] on p "Work : (704) 659-2141" at bounding box center [247, 166] width 46 height 14
type input "(704) 659-2141"
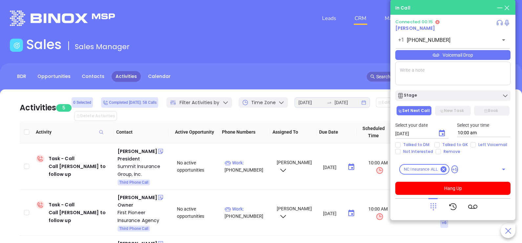
click at [435, 203] on icon at bounding box center [432, 206] width 9 height 9
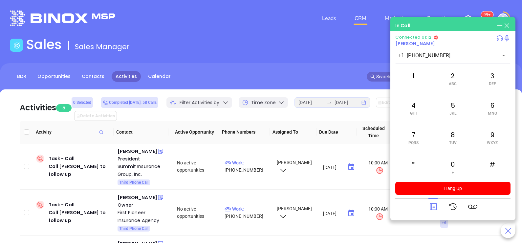
click at [435, 202] on div at bounding box center [432, 206] width 9 height 17
click at [435, 205] on icon at bounding box center [432, 206] width 9 height 9
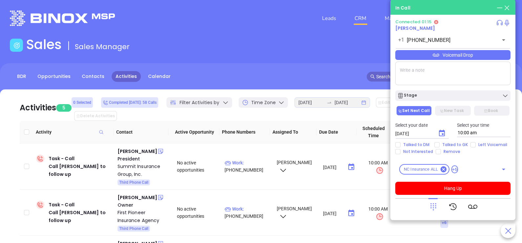
click at [488, 54] on div "Voicemail Drop" at bounding box center [452, 55] width 115 height 10
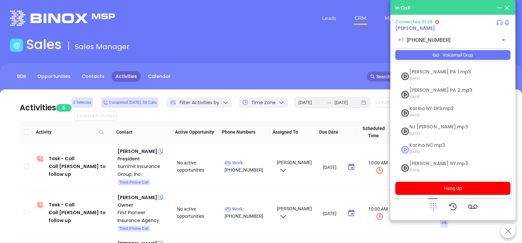
click at [429, 148] on span "09/10/2025" at bounding box center [444, 152] width 71 height 9
checkbox input "true"
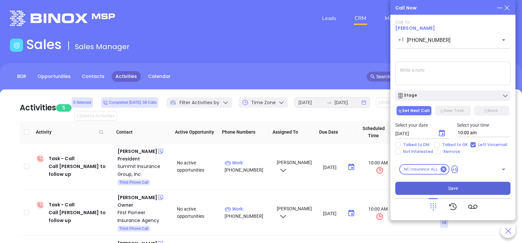
click at [434, 187] on button "Save" at bounding box center [452, 188] width 115 height 13
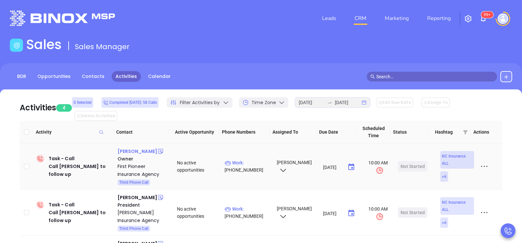
click at [142, 148] on div "Clayton Evans" at bounding box center [137, 152] width 40 height 8
click at [256, 159] on p "Work : (910) 944-2848" at bounding box center [247, 166] width 46 height 14
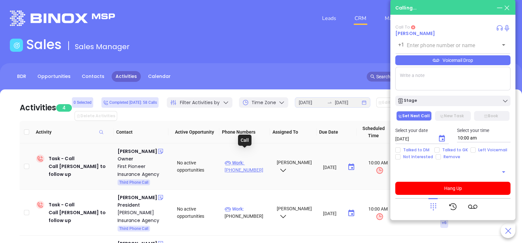
type input "(910) 944-2848"
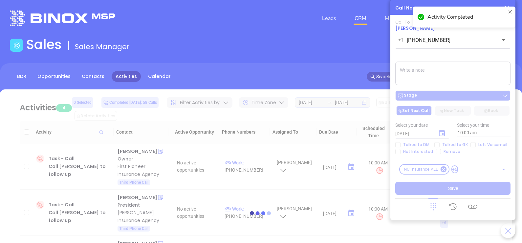
click at [433, 97] on div at bounding box center [261, 214] width 502 height 248
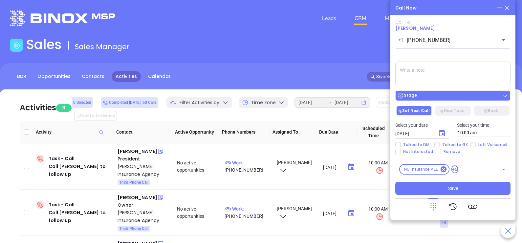
click at [433, 97] on div "Stage" at bounding box center [452, 96] width 111 height 7
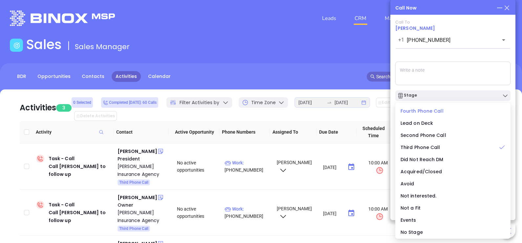
click at [428, 110] on span "Fourth Phone Call" at bounding box center [421, 111] width 43 height 7
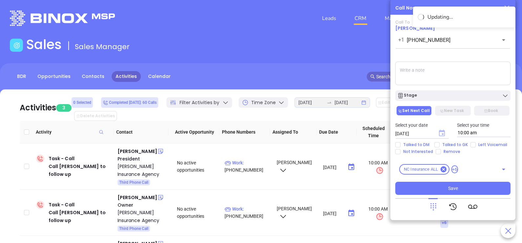
click at [441, 132] on icon "Choose date, selected date is Sep 24, 2025" at bounding box center [442, 133] width 6 height 7
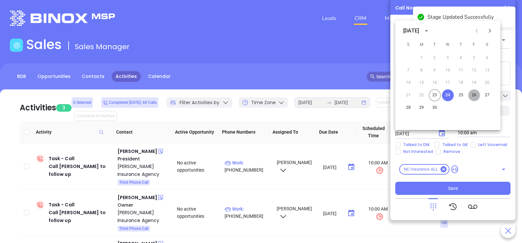
click at [473, 95] on button "26" at bounding box center [474, 96] width 12 height 12
type input "09/26/2025"
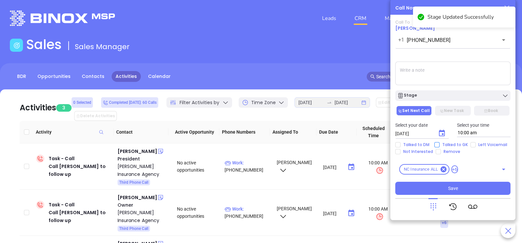
click at [459, 145] on span "Talked to GK" at bounding box center [454, 144] width 31 height 5
click at [439, 145] on input "Talked to GK" at bounding box center [436, 144] width 5 height 5
checkbox input "true"
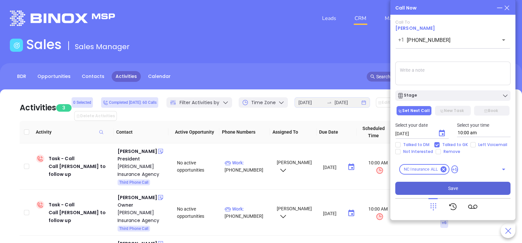
click at [461, 187] on button "Save" at bounding box center [452, 188] width 115 height 13
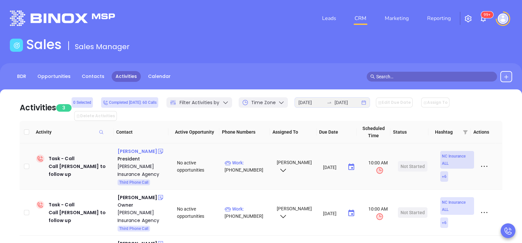
click at [132, 148] on div "Rob Simpson" at bounding box center [137, 152] width 40 height 8
click at [258, 159] on p "Work : (919) 481-9015" at bounding box center [247, 166] width 46 height 14
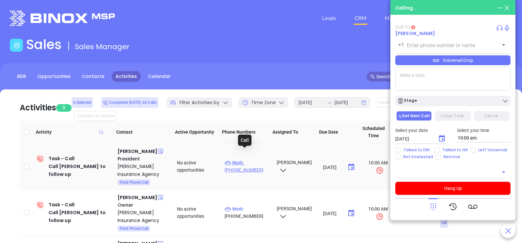
type input "(919) 481-9015"
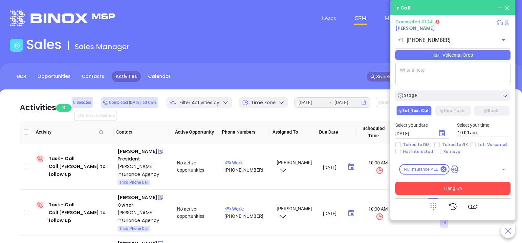
click at [463, 189] on button "Hang Up" at bounding box center [452, 188] width 115 height 13
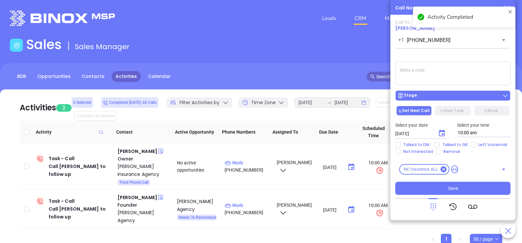
click at [452, 95] on div "Stage" at bounding box center [452, 96] width 111 height 7
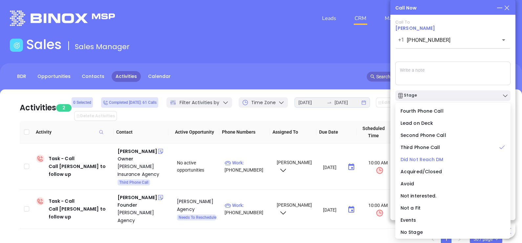
click at [428, 160] on span "Did Not Reach DM" at bounding box center [421, 159] width 43 height 7
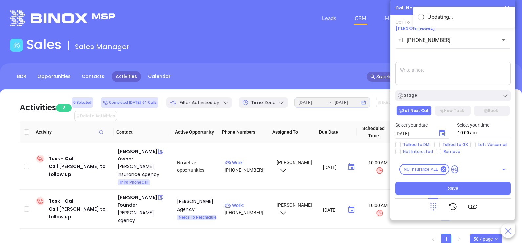
click at [448, 149] on div "Talked to DM Talked to GK Left Voicemail Not Interested Remove" at bounding box center [452, 148] width 123 height 12
click at [451, 148] on div "Talked to DM Talked to GK Left Voicemail Not Interested Remove" at bounding box center [452, 148] width 123 height 12
click at [450, 146] on span "Talked to GK" at bounding box center [454, 144] width 31 height 5
click at [439, 146] on input "Talked to GK" at bounding box center [436, 144] width 5 height 5
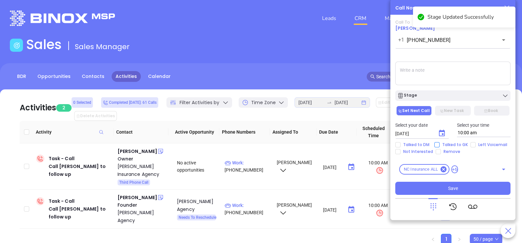
checkbox input "true"
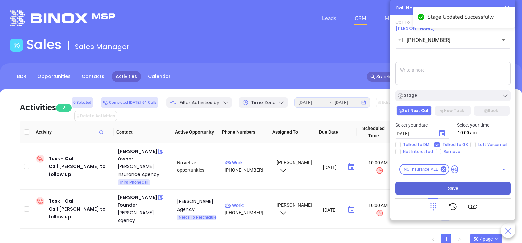
click at [464, 193] on button "Save" at bounding box center [452, 188] width 115 height 13
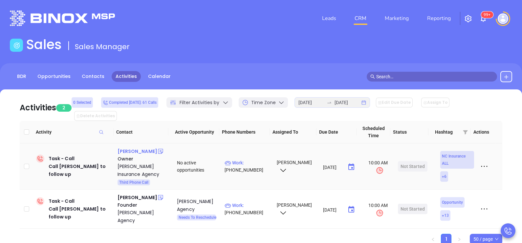
click at [137, 148] on div "Timothy Hoffman" at bounding box center [137, 152] width 40 height 8
click at [243, 159] on p "Work : (866) 306-8586" at bounding box center [247, 166] width 46 height 14
type input "(866) 306-8586"
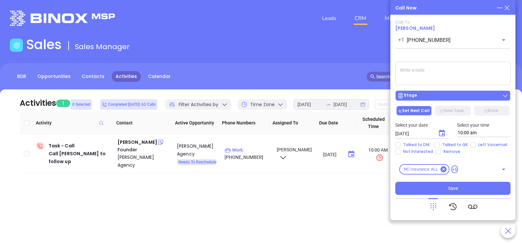
click at [441, 95] on div "Stage" at bounding box center [452, 96] width 111 height 7
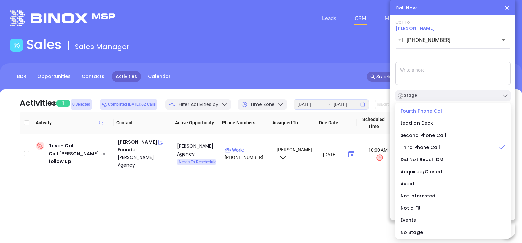
click at [429, 114] on span "Fourth Phone Call" at bounding box center [421, 111] width 43 height 7
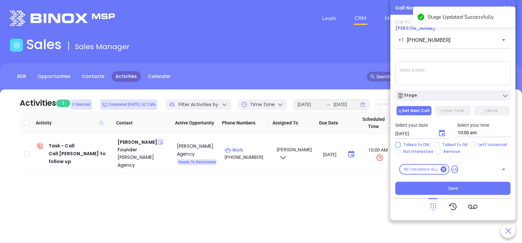
click at [424, 146] on span "Talked to DM" at bounding box center [415, 144] width 31 height 5
click at [400, 146] on input "Talked to DM" at bounding box center [397, 144] width 5 height 5
checkbox input "true"
click at [440, 134] on icon "Choose date, selected date is Sep 24, 2025" at bounding box center [442, 134] width 8 height 8
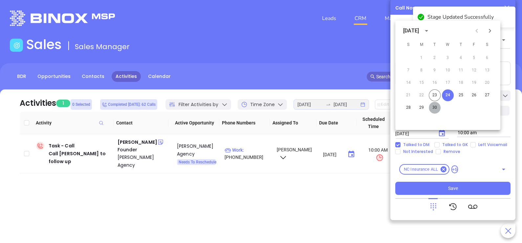
click at [436, 110] on button "30" at bounding box center [434, 108] width 12 height 12
type input "09/30/2025"
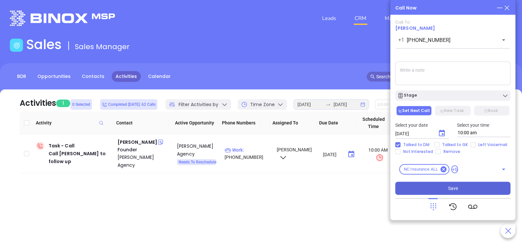
click at [435, 194] on button "Save" at bounding box center [452, 188] width 115 height 13
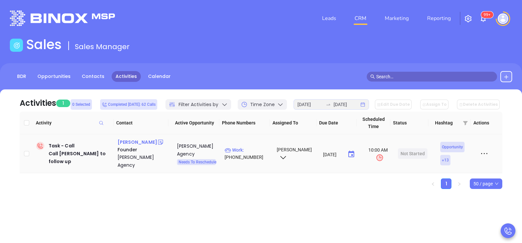
click at [122, 143] on div "Wayne Vitale" at bounding box center [137, 142] width 40 height 8
click at [253, 149] on p "Work : (631) 286-6800" at bounding box center [247, 154] width 46 height 14
type input "[PHONE_NUMBER]"
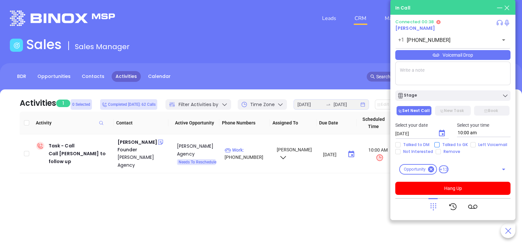
click at [443, 146] on span "Talked to GK" at bounding box center [454, 144] width 31 height 5
click at [439, 146] on input "Talked to GK" at bounding box center [436, 144] width 5 height 5
checkbox input "true"
click at [443, 135] on icon "Choose date, selected date is Sep 24, 2025" at bounding box center [442, 133] width 6 height 7
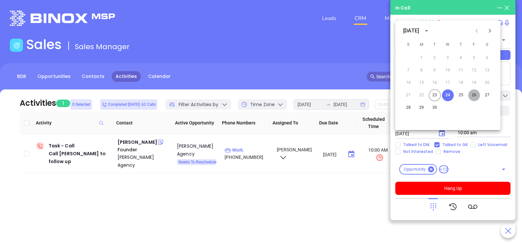
click at [473, 95] on button "26" at bounding box center [474, 96] width 12 height 12
type input "09/26/2025"
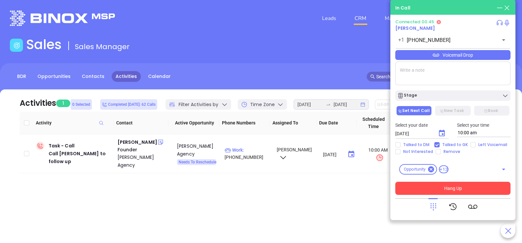
click at [448, 187] on button "Hang Up" at bounding box center [452, 188] width 115 height 13
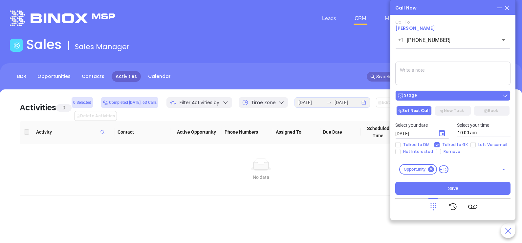
click at [448, 98] on div "Stage" at bounding box center [452, 96] width 111 height 7
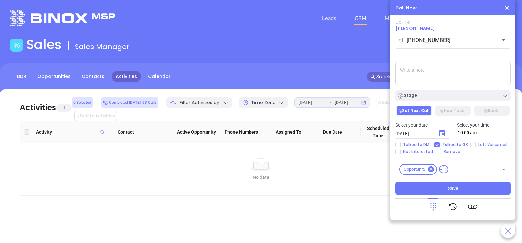
click at [469, 65] on textarea at bounding box center [452, 74] width 115 height 24
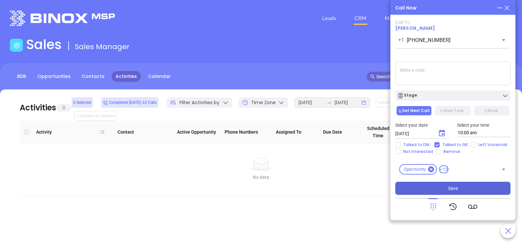
click at [446, 193] on button "Save" at bounding box center [452, 188] width 115 height 13
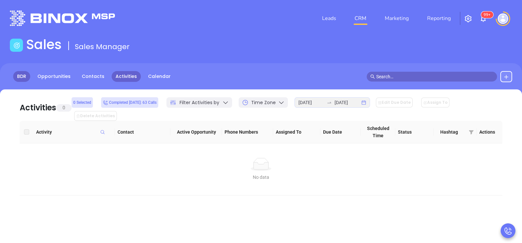
click at [23, 74] on link "BDR" at bounding box center [21, 76] width 17 height 11
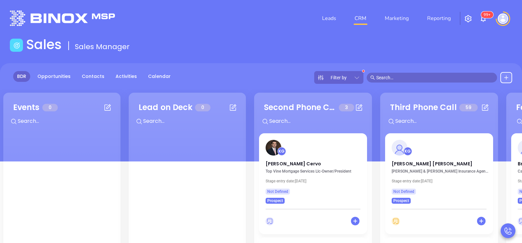
click at [359, 77] on icon at bounding box center [356, 77] width 7 height 7
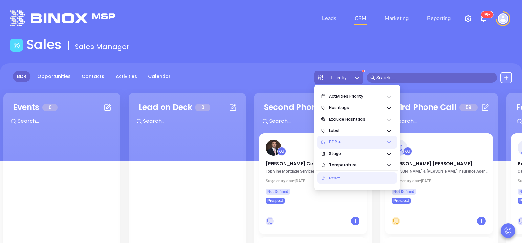
click at [349, 143] on span "BDR" at bounding box center [357, 142] width 57 height 13
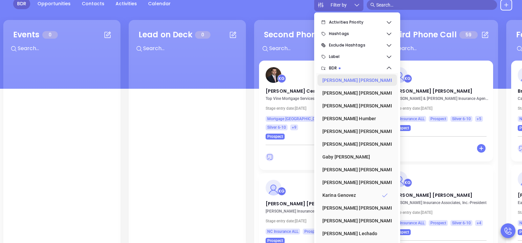
scroll to position [85, 0]
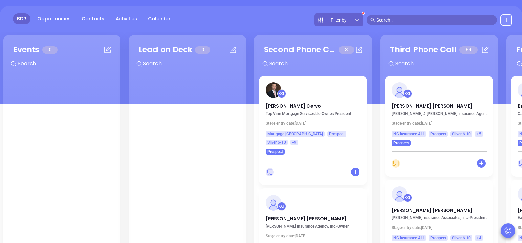
scroll to position [57, 0]
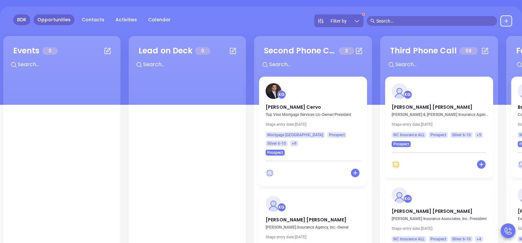
click at [60, 23] on link "Opportunities" at bounding box center [53, 19] width 41 height 11
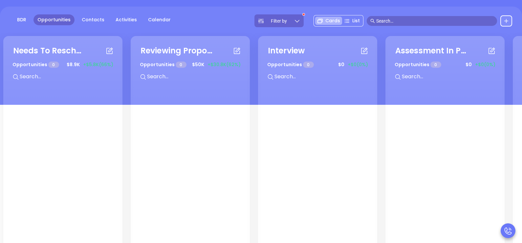
click at [289, 18] on div "Filter by" at bounding box center [278, 20] width 49 height 13
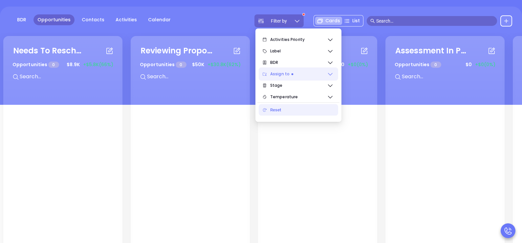
click at [302, 72] on span "Assign to" at bounding box center [298, 74] width 57 height 13
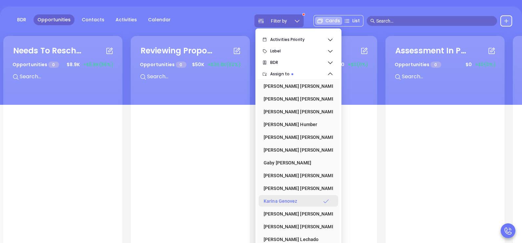
click at [289, 205] on div "Karina Genovez" at bounding box center [296, 201] width 66 height 13
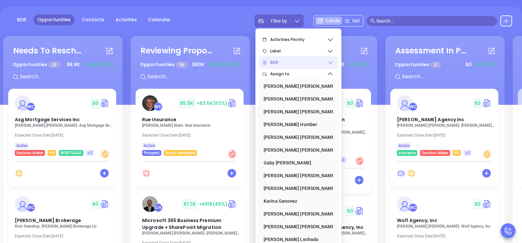
click at [326, 60] on span "BDR" at bounding box center [298, 62] width 57 height 13
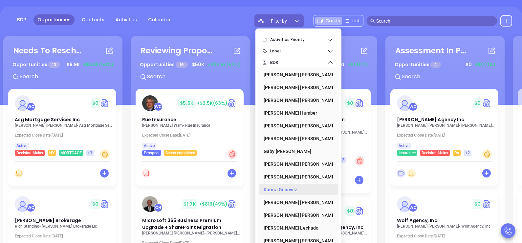
click at [290, 194] on div "Karina Genovez" at bounding box center [296, 189] width 66 height 13
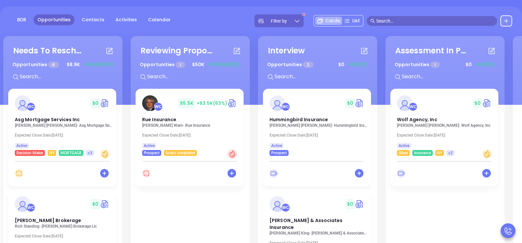
click at [234, 21] on div "BDR Opportunities Contacts Activities Calendar Filter by Cards List" at bounding box center [261, 20] width 522 height 13
click at [123, 122] on div "Needs To Reschedule Opportunities 6 $ 8.9K +$5.8K (66%) + WC $ 0 Asg Mortgage S…" at bounding box center [384, 152] width 764 height 237
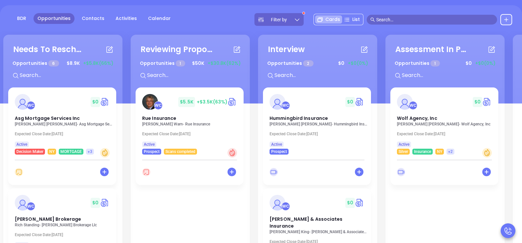
scroll to position [40, 0]
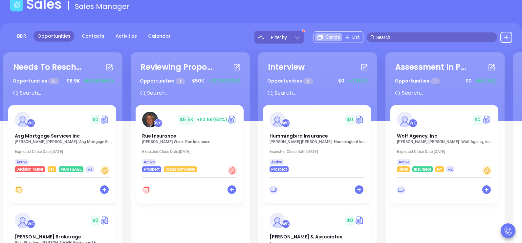
click at [397, 37] on input "text" at bounding box center [434, 37] width 117 height 7
paste input "thoffman@thehoffmanagency.biz"
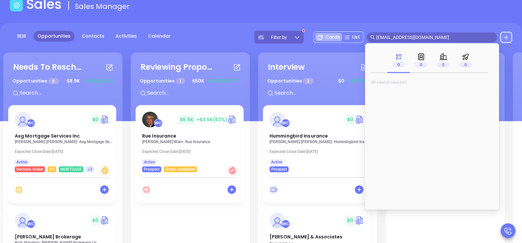
type input "thoffman@thehoffmanagency.biz"
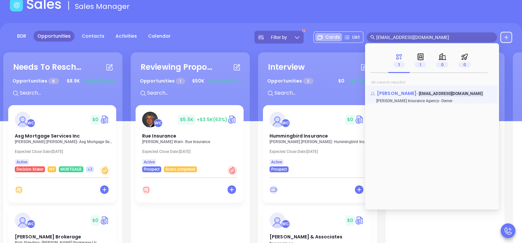
click at [393, 95] on span "Timothy Hoffman" at bounding box center [397, 93] width 40 height 7
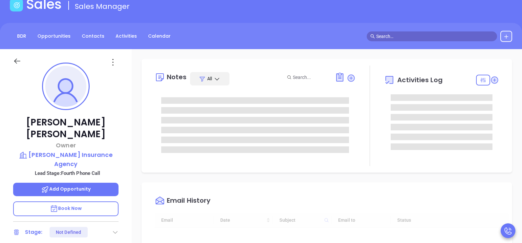
type input "[DATE]"
type input "[PERSON_NAME]"
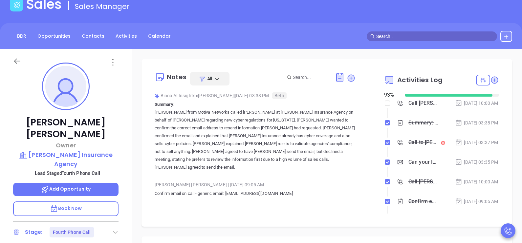
click at [281, 190] on p "Confirm email on call - generic email: info@thehoffmanagency.biz" at bounding box center [255, 194] width 201 height 8
drag, startPoint x: 281, startPoint y: 185, endPoint x: 226, endPoint y: 188, distance: 55.2
click at [226, 190] on p "Confirm email on call - generic email: info@thehoffmanagency.biz" at bounding box center [255, 194] width 201 height 8
copy p "info@thehoffmanagency.biz"
click at [113, 62] on icon at bounding box center [112, 62] width 1 height 7
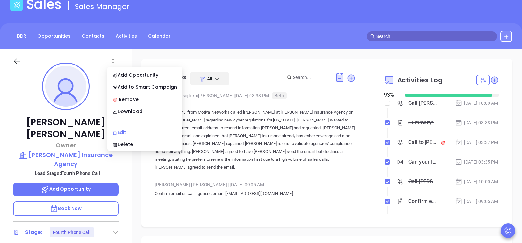
click at [133, 131] on div "Edit" at bounding box center [145, 132] width 64 height 7
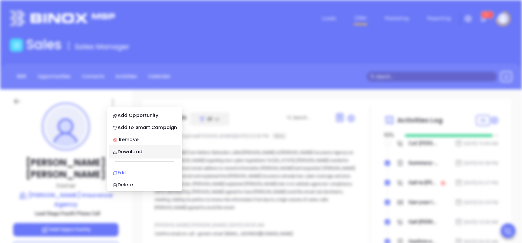
scroll to position [0, 0]
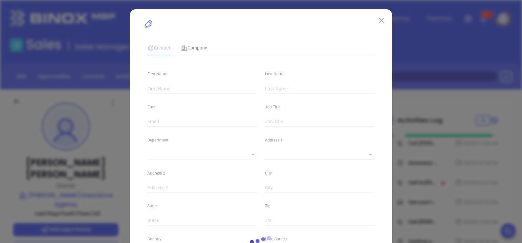
type input "Timothy"
type input "Hoffman"
type input "thoffman@thehoffmanagency.biz"
type input "Owner"
type input "1"
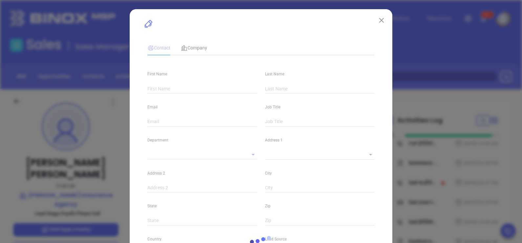
type input "www.linkedin.com/in/timothy-hoffman-9231507"
type input "Marketing"
type input "Other"
type input "[PERSON_NAME]"
type input "Fourth Phone Call"
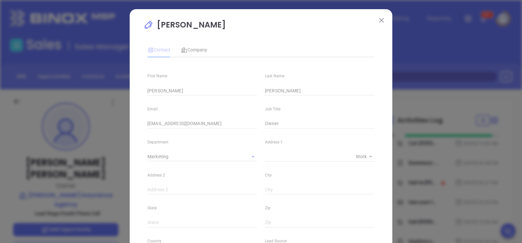
type input "(866) 306-8586"
type input "1"
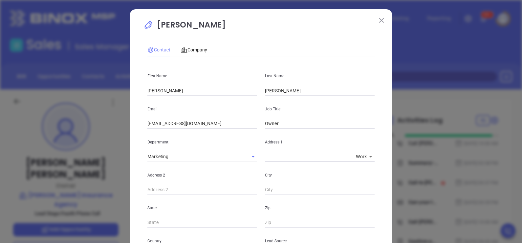
click at [189, 126] on input "thoffman@thehoffmanagency.biz" at bounding box center [202, 124] width 110 height 10
paste input "info"
type input "info@thehoffmanagency.biz"
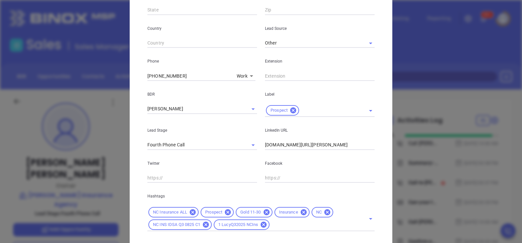
scroll to position [251, 0]
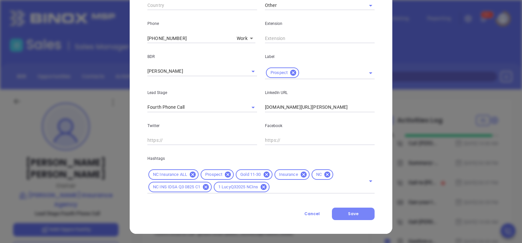
click at [358, 217] on button "Save" at bounding box center [353, 214] width 43 height 12
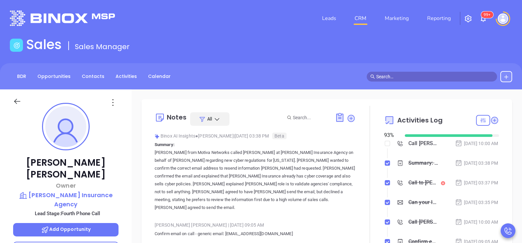
click at [128, 169] on div "Timothy Hoffman Owner Hoffman Insurance Agency Lead Stage: Fourth Phone Call Ad…" at bounding box center [66, 242] width 132 height 304
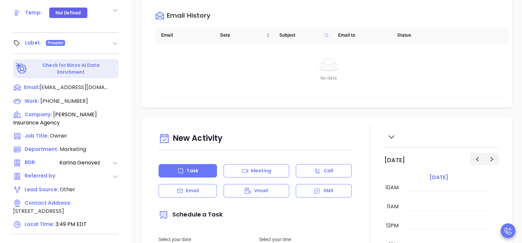
scroll to position [305, 0]
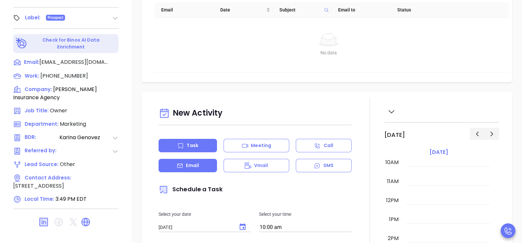
click at [179, 165] on icon at bounding box center [179, 166] width 5 height 4
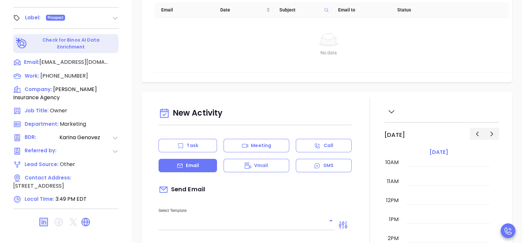
type input "[PERSON_NAME]"
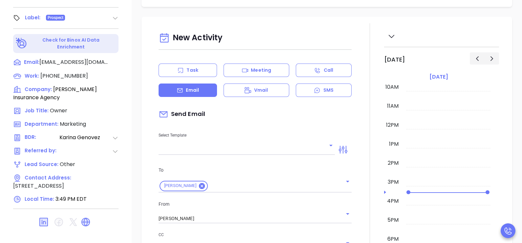
scroll to position [82, 0]
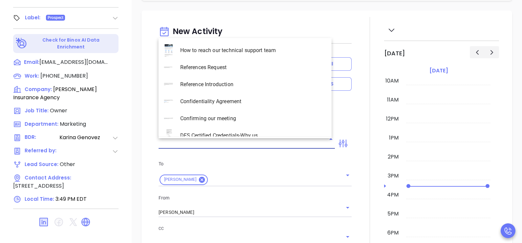
click at [261, 142] on input "text" at bounding box center [241, 144] width 166 height 10
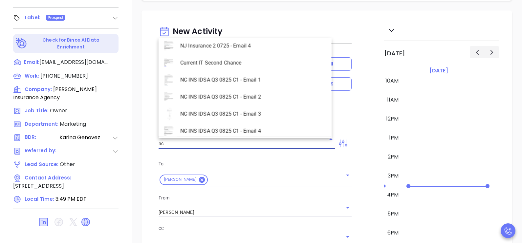
scroll to position [296, 0]
click at [244, 96] on li "NC INS IDSA Q3 0825 C1 - Email 2" at bounding box center [244, 96] width 173 height 17
type input "NC INS IDSA Q3 0825 C1 - Email 2"
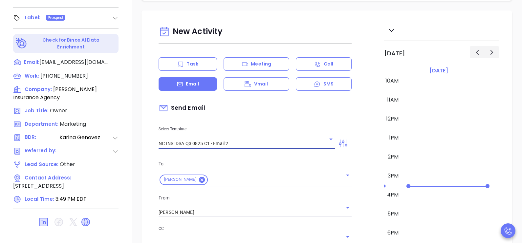
type input "Can your IT partner prove you're covered?"
type input "NC INS IDSA Q3 0825 C1 - Email 2"
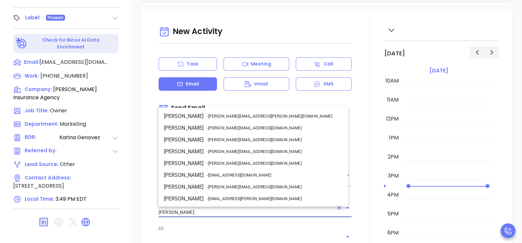
click at [251, 210] on input "[PERSON_NAME]" at bounding box center [245, 213] width 175 height 10
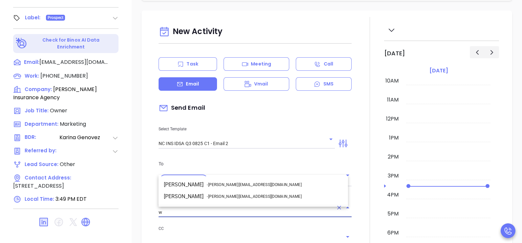
scroll to position [0, 0]
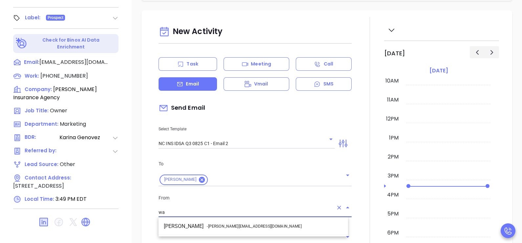
click at [218, 230] on li "Walter Contreras - walter@motiva.net" at bounding box center [252, 227] width 189 height 12
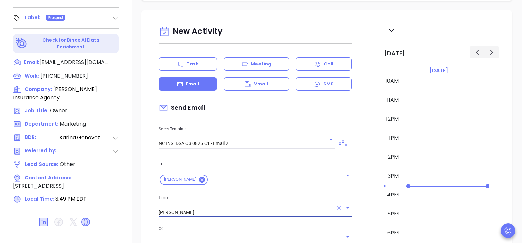
type input "[PERSON_NAME]"
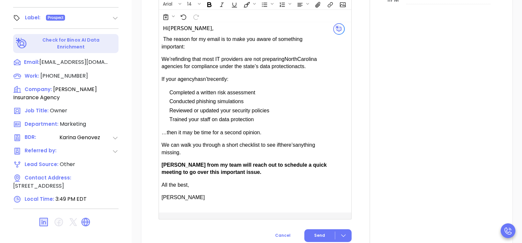
scroll to position [427, 0]
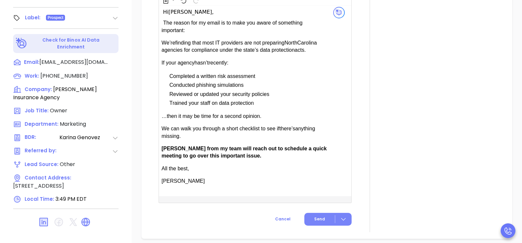
click at [320, 213] on button "Send" at bounding box center [327, 219] width 47 height 13
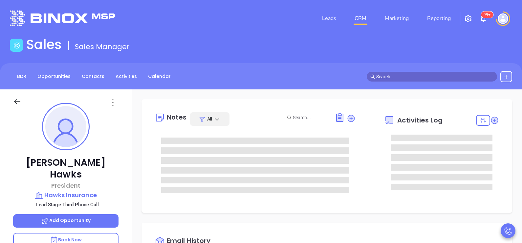
type input "[PERSON_NAME]"
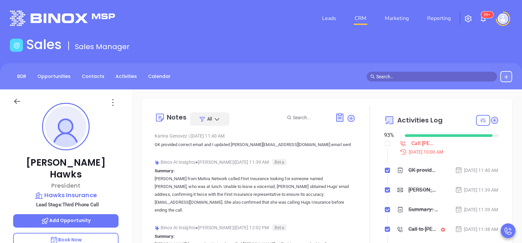
scroll to position [190, 0]
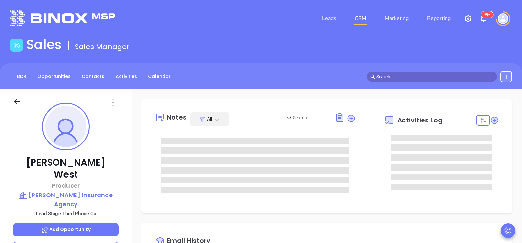
type input "[DATE]"
type input "[PERSON_NAME]"
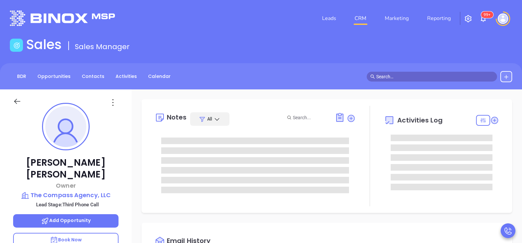
type input "[DATE]"
type input "[PERSON_NAME]"
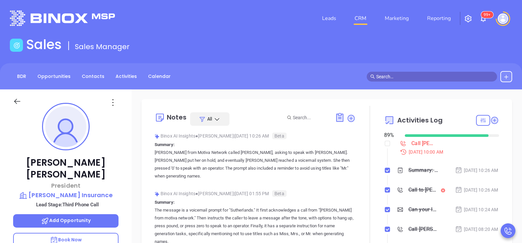
scroll to position [190, 0]
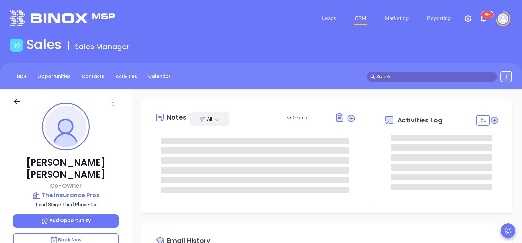
type input "[DATE]"
type input "[PERSON_NAME]"
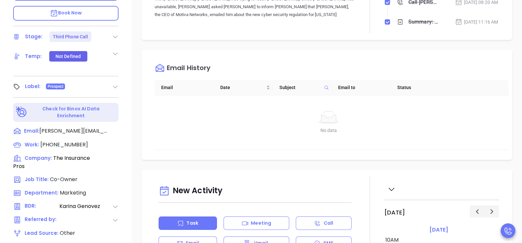
scroll to position [230, 0]
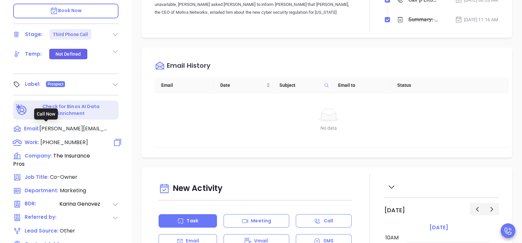
click at [59, 139] on span "[PHONE_NUMBER]" at bounding box center [64, 143] width 48 height 8
type input "[PHONE_NUMBER]"
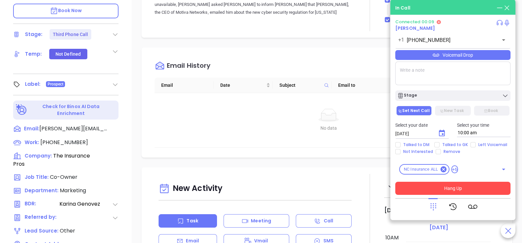
click at [426, 189] on button "Hang Up" at bounding box center [452, 188] width 115 height 13
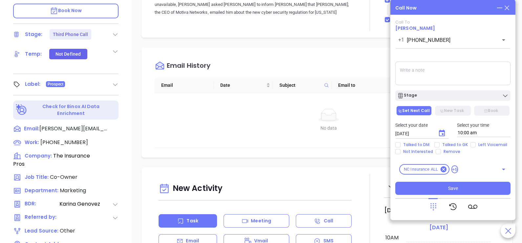
click at [508, 10] on icon at bounding box center [506, 7] width 7 height 7
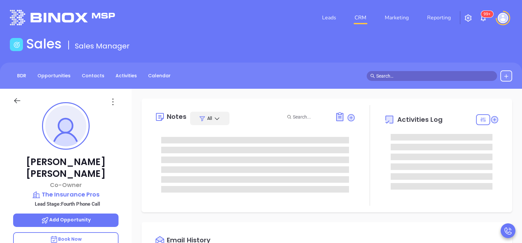
scroll to position [0, 0]
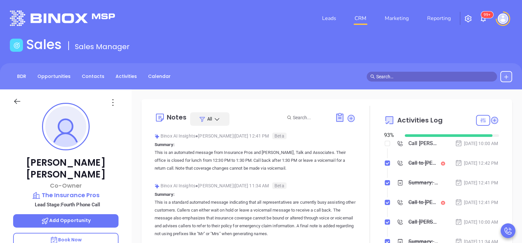
drag, startPoint x: 428, startPoint y: 133, endPoint x: 477, endPoint y: 162, distance: 57.1
click at [477, 162] on div "93 % Call Tim Foster to follow up Sep 26, 2025 | 10:00 AM Call to Tim Foster Se…" at bounding box center [441, 193] width 115 height 123
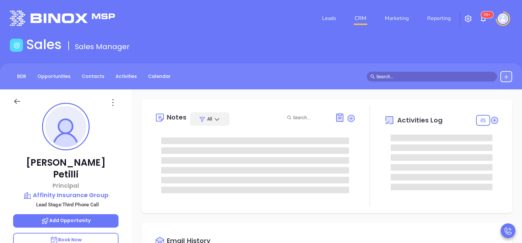
type input "10:00 am"
type input "[DATE]"
type input "[PERSON_NAME]"
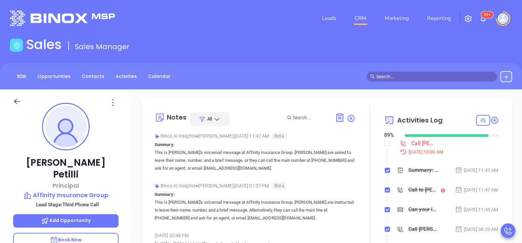
scroll to position [190, 0]
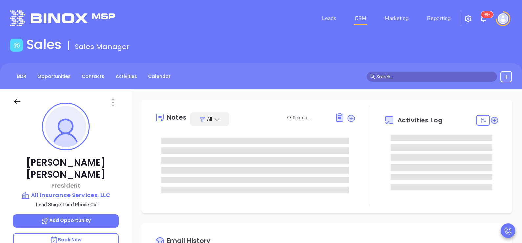
type input "[PERSON_NAME]"
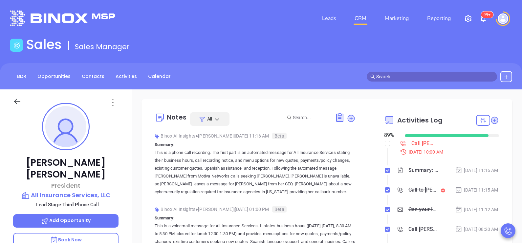
scroll to position [190, 0]
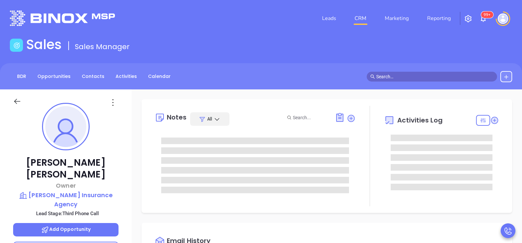
type input "[PERSON_NAME]"
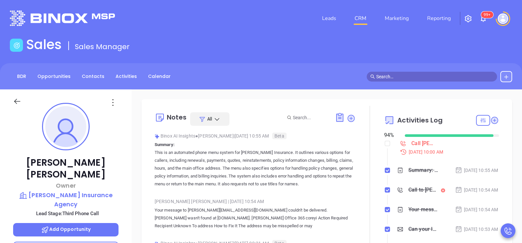
scroll to position [190, 0]
click at [124, 176] on div "Corey Illingworth Owner Pegram Insurance Agency Lead Stage: Third Phone Call Ad…" at bounding box center [66, 242] width 132 height 304
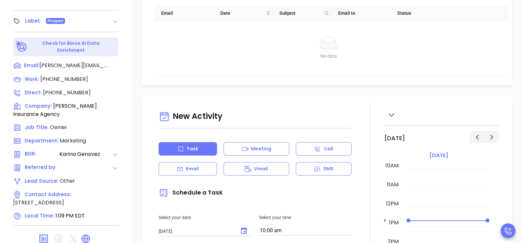
scroll to position [305, 0]
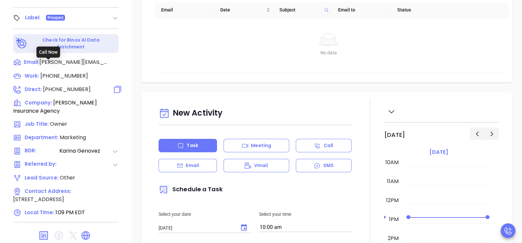
click at [73, 86] on span "(888) 563-4343" at bounding box center [67, 90] width 48 height 8
type input "(888) 563-4343"
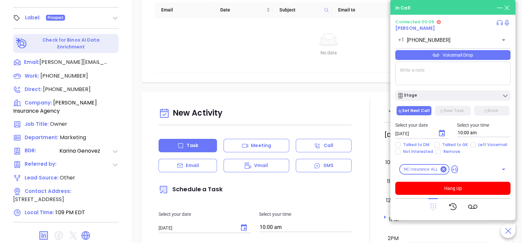
click at [432, 207] on icon at bounding box center [433, 207] width 6 height 7
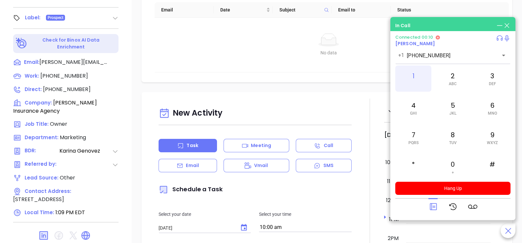
click at [415, 85] on div "1" at bounding box center [413, 79] width 36 height 26
click at [458, 99] on div "5 JKL" at bounding box center [452, 108] width 36 height 26
click at [456, 86] on span "ABC" at bounding box center [452, 84] width 8 height 5
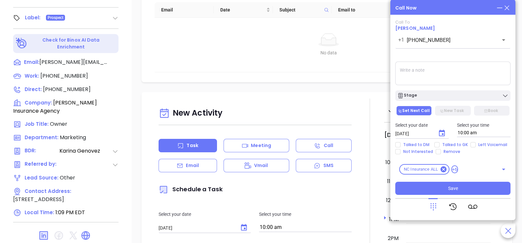
click at [447, 74] on textarea at bounding box center [452, 74] width 115 height 24
click at [451, 146] on span "Talked to GK" at bounding box center [454, 144] width 31 height 5
click at [439, 146] on input "Talked to GK" at bounding box center [436, 144] width 5 height 5
checkbox input "true"
click at [442, 132] on icon "Choose date, selected date is Sep 24, 2025" at bounding box center [442, 133] width 6 height 7
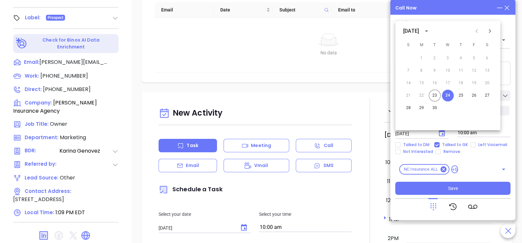
click at [470, 162] on div "NC Insurance ALL +6 ​" at bounding box center [452, 169] width 115 height 18
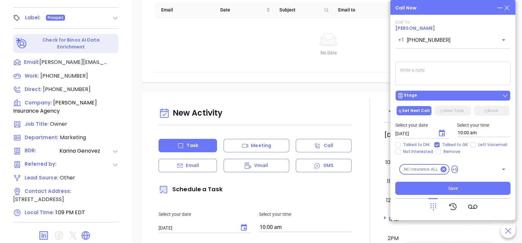
click at [453, 95] on div "Stage" at bounding box center [452, 96] width 111 height 7
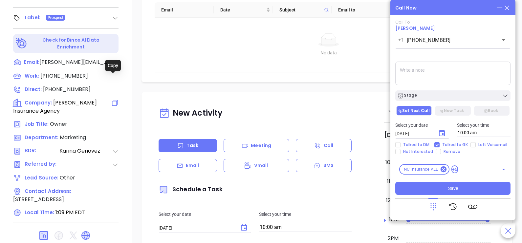
click at [113, 99] on icon at bounding box center [115, 103] width 8 height 8
click at [507, 9] on icon at bounding box center [506, 7] width 7 height 7
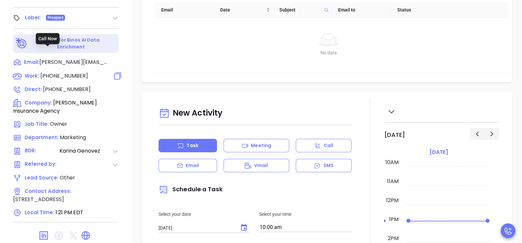
click at [75, 72] on span "(704) 494-9495" at bounding box center [64, 76] width 48 height 8
type input "(704) 494-9495"
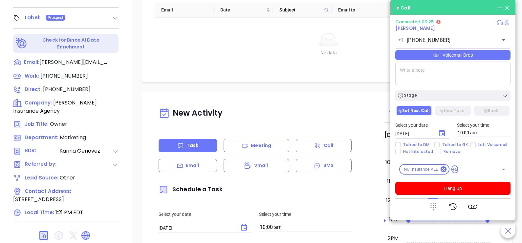
click at [428, 212] on div at bounding box center [452, 206] width 115 height 17
click at [431, 208] on icon at bounding box center [433, 207] width 6 height 7
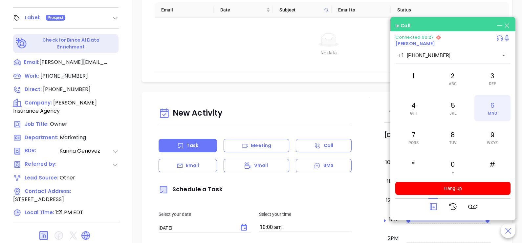
click at [497, 108] on div "6 MNO" at bounding box center [492, 108] width 36 height 26
click at [457, 82] on div "2 ABC" at bounding box center [452, 79] width 36 height 26
click at [479, 110] on div "6 MNO" at bounding box center [492, 108] width 36 height 26
click at [421, 133] on div "7 PQRS" at bounding box center [413, 138] width 36 height 26
click at [415, 105] on div "4 GHI" at bounding box center [413, 108] width 36 height 26
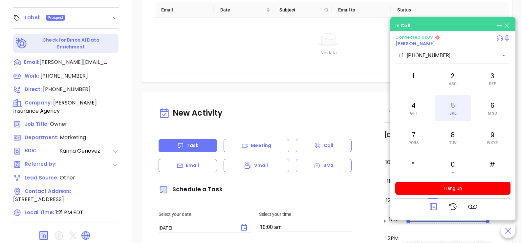
click at [444, 109] on div "5 JKL" at bounding box center [452, 108] width 36 height 26
click at [417, 107] on div "4 GHI" at bounding box center [413, 108] width 36 height 26
click at [453, 87] on div "2 ABC" at bounding box center [452, 79] width 36 height 26
click at [482, 104] on div "6 MNO" at bounding box center [492, 108] width 36 height 26
click at [416, 133] on div "7 PQRS" at bounding box center [413, 138] width 36 height 26
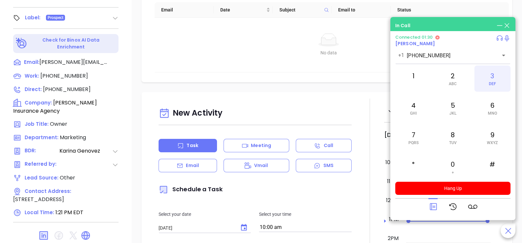
click at [496, 79] on div "3 DEF" at bounding box center [492, 79] width 36 height 26
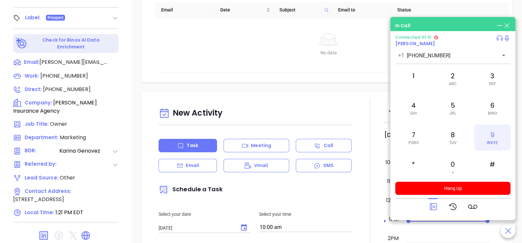
click at [496, 135] on div "9 WXYZ" at bounding box center [492, 138] width 36 height 26
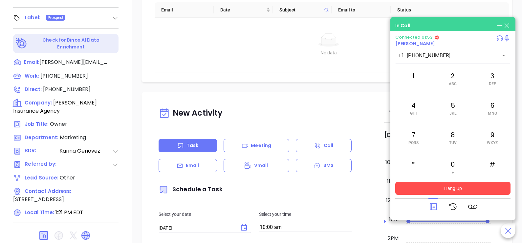
click at [472, 184] on button "Hang Up" at bounding box center [452, 188] width 115 height 13
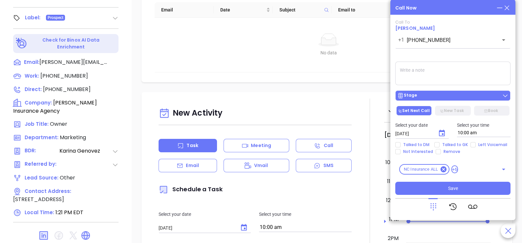
click at [454, 97] on div "Stage" at bounding box center [452, 96] width 111 height 7
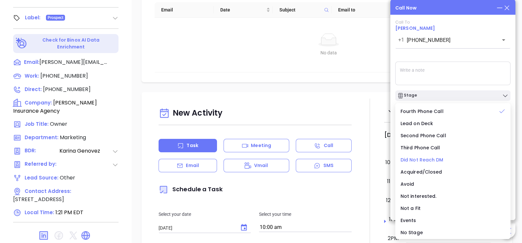
click at [427, 161] on span "Did Not Reach DM" at bounding box center [421, 160] width 43 height 7
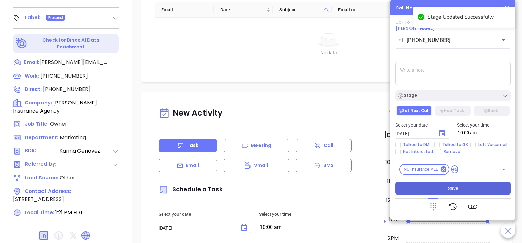
click at [456, 188] on span "Save" at bounding box center [453, 188] width 10 height 7
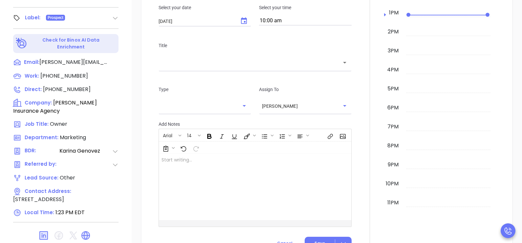
scroll to position [165, 0]
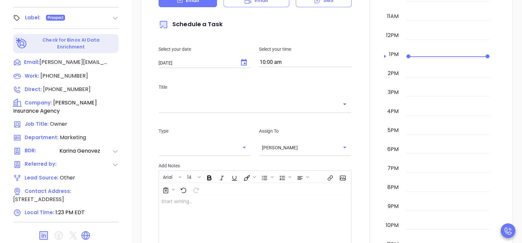
click at [194, 2] on p "Email" at bounding box center [192, 0] width 13 height 7
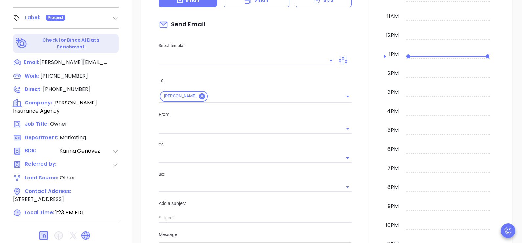
type input "[PERSON_NAME]"
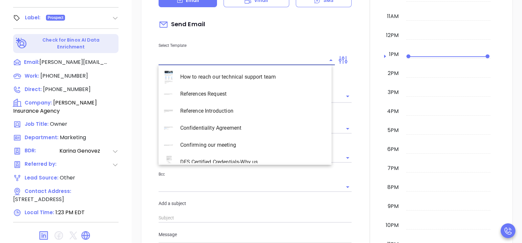
click at [212, 59] on input "text" at bounding box center [241, 60] width 166 height 10
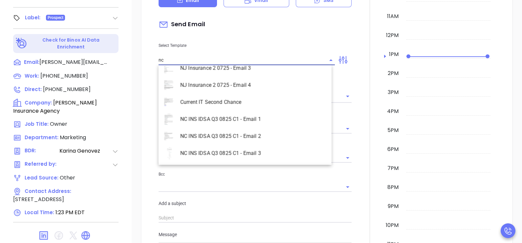
scroll to position [300, 0]
click at [253, 131] on li "NC INS IDSA Q3 0825 C1 - Email 3" at bounding box center [244, 135] width 173 height 17
type input "NC INS IDSA Q3 0825 C1 - Email 3"
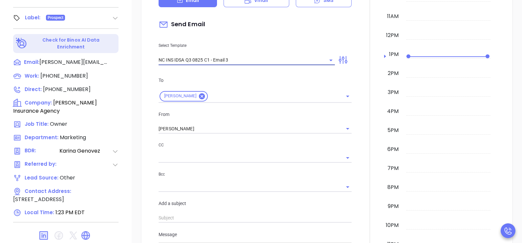
type input "Corey, could your agency survive a data breach?"
type input "NC INS IDSA Q3 0825 C1 - Email 3"
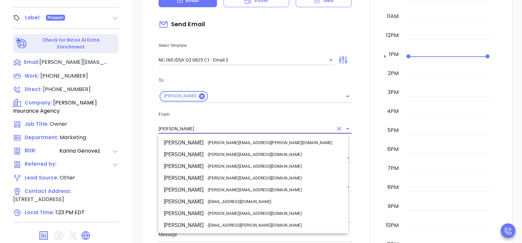
click at [223, 125] on input "[PERSON_NAME]" at bounding box center [245, 129] width 175 height 10
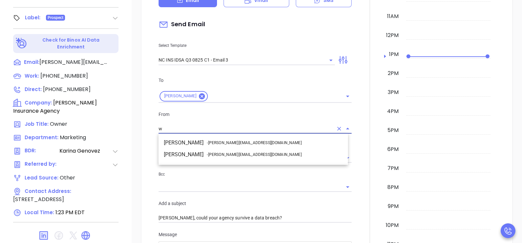
scroll to position [0, 0]
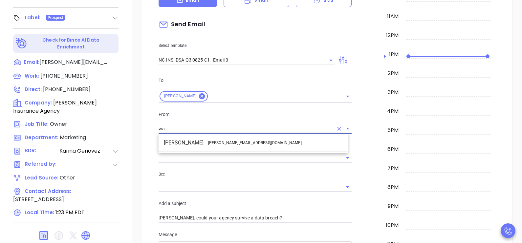
click at [241, 140] on span "- walter@motiva.net" at bounding box center [254, 143] width 94 height 6
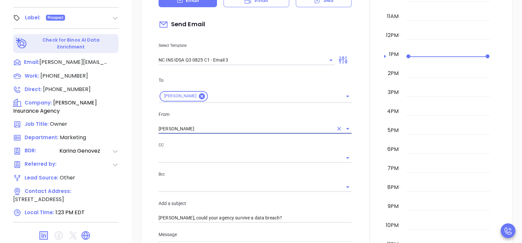
type input "Walter Contreras"
click at [356, 148] on div at bounding box center [369, 243] width 29 height 621
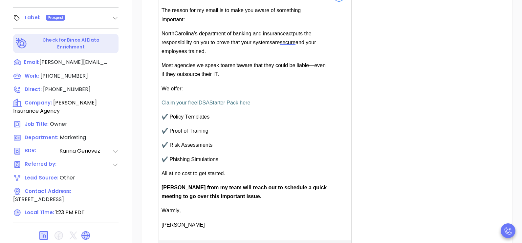
scroll to position [493, 0]
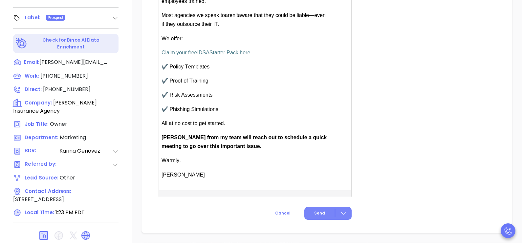
click at [316, 214] on span "Send" at bounding box center [319, 214] width 11 height 6
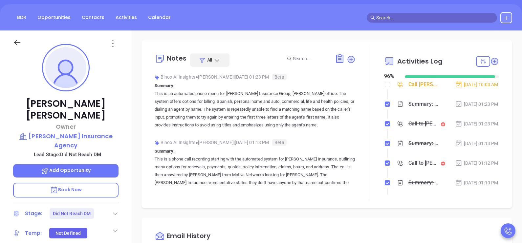
scroll to position [43, 0]
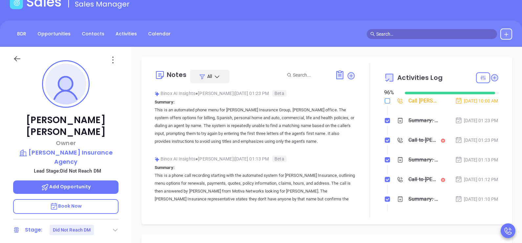
click at [385, 99] on input "checkbox" at bounding box center [387, 100] width 5 height 5
checkbox input "true"
click at [456, 122] on div "Sep 23, 2025 | 01:23 PM" at bounding box center [476, 120] width 43 height 7
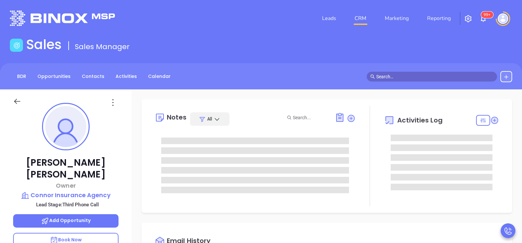
type input "[PERSON_NAME]"
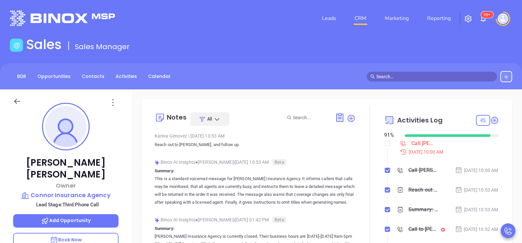
scroll to position [190, 0]
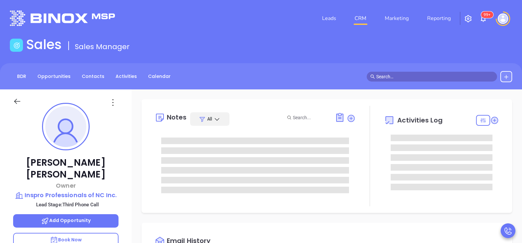
type input "[PERSON_NAME]"
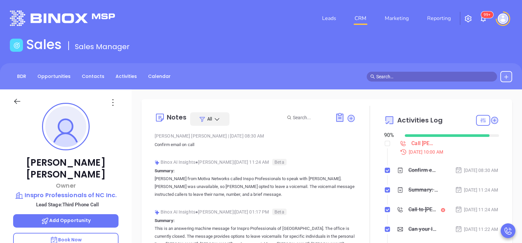
scroll to position [190, 0]
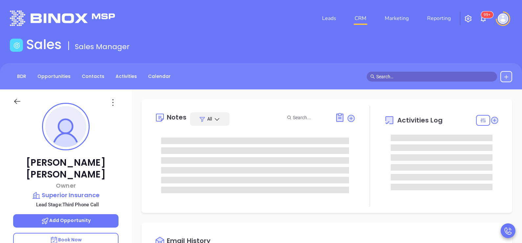
type input "[PERSON_NAME]"
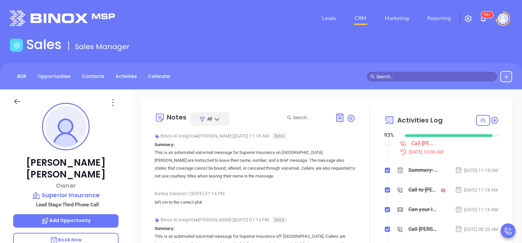
scroll to position [190, 0]
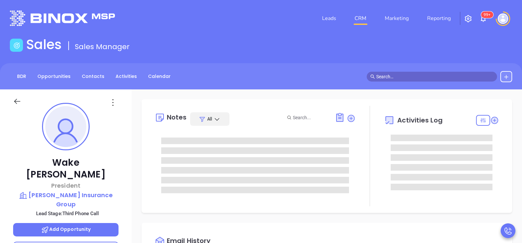
type input "[DATE]"
type input "[PERSON_NAME]"
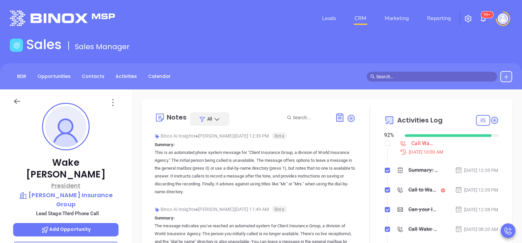
click at [118, 181] on p "President" at bounding box center [65, 185] width 105 height 9
click at [112, 162] on p "Wake [PERSON_NAME]" at bounding box center [65, 169] width 105 height 24
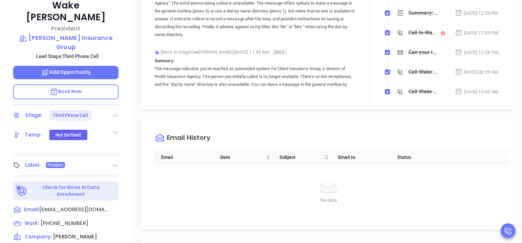
scroll to position [230, 0]
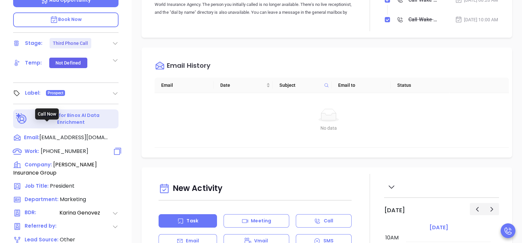
click at [71, 148] on span "[PHONE_NUMBER]" at bounding box center [65, 152] width 48 height 8
type input "[PHONE_NUMBER]"
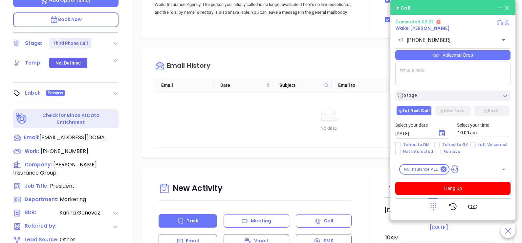
click at [434, 207] on icon at bounding box center [432, 206] width 9 height 9
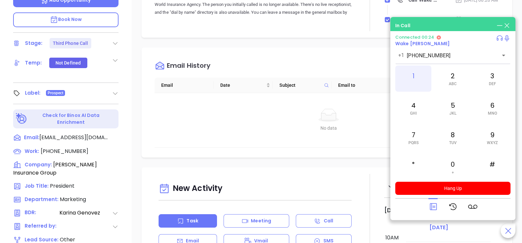
click at [414, 79] on div "1" at bounding box center [413, 79] width 36 height 26
click at [487, 138] on div "9 WXYZ" at bounding box center [492, 138] width 36 height 26
click at [453, 79] on div "2 ABC" at bounding box center [452, 79] width 36 height 26
click at [450, 109] on div "5 JKL" at bounding box center [452, 108] width 36 height 26
click at [487, 85] on div "3 DEF" at bounding box center [492, 79] width 36 height 26
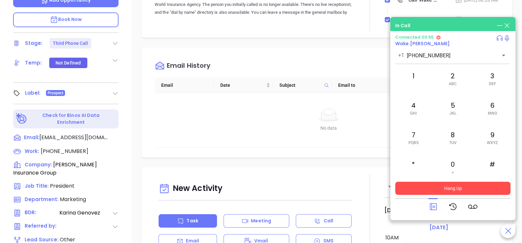
click at [465, 189] on button "Hang Up" at bounding box center [452, 188] width 115 height 13
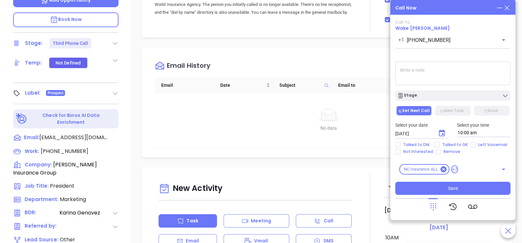
click at [507, 9] on icon at bounding box center [506, 7] width 7 height 7
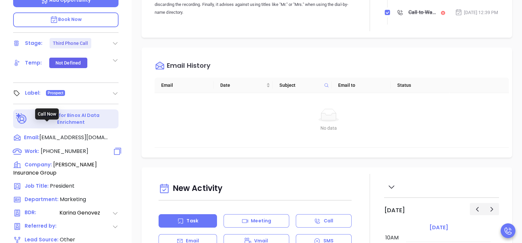
click at [76, 148] on span "[PHONE_NUMBER]" at bounding box center [65, 152] width 48 height 8
type input "[PHONE_NUMBER]"
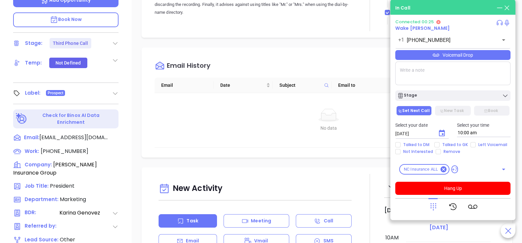
click at [433, 204] on icon at bounding box center [432, 206] width 9 height 9
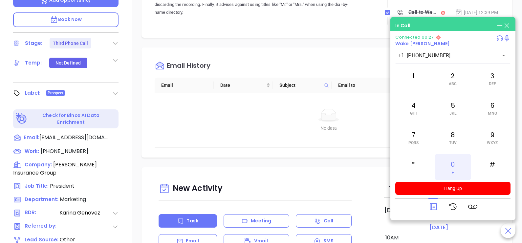
click at [451, 163] on div "0 +" at bounding box center [452, 167] width 36 height 26
click at [432, 204] on icon at bounding box center [432, 206] width 9 height 9
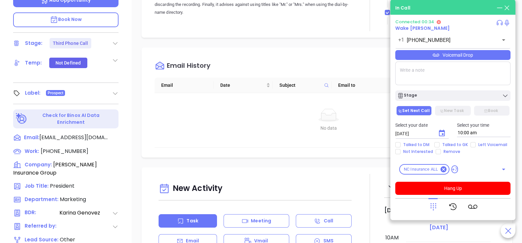
click at [475, 59] on div "Voicemail Drop" at bounding box center [452, 55] width 115 height 10
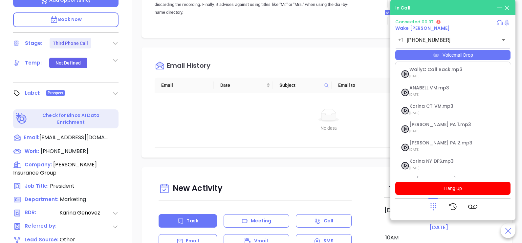
scroll to position [53, 0]
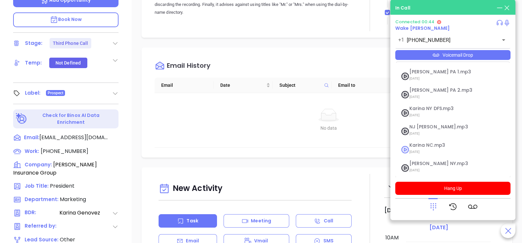
click at [426, 147] on span "Karina NC.mp3" at bounding box center [444, 145] width 71 height 5
checkbox input "true"
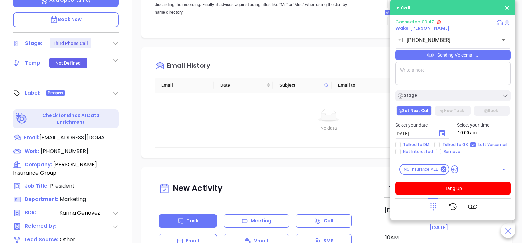
click at [431, 206] on icon at bounding box center [432, 206] width 9 height 9
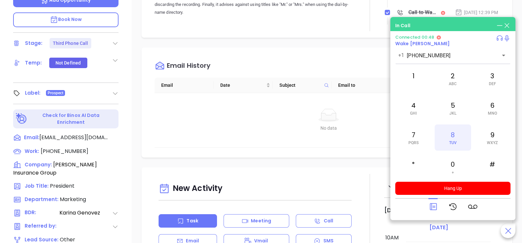
click at [451, 128] on div "8 TUV" at bounding box center [452, 138] width 36 height 26
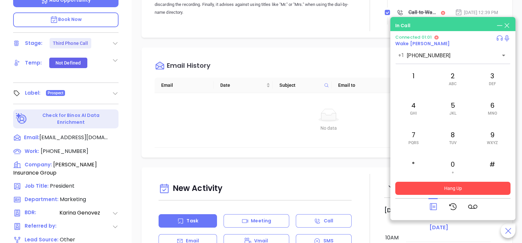
click at [442, 194] on button "Hang Up" at bounding box center [452, 188] width 115 height 13
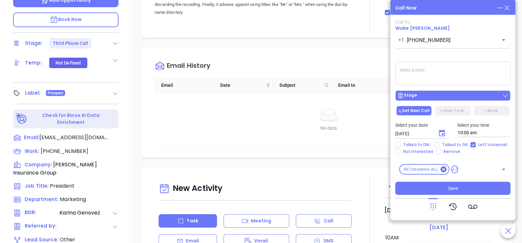
click at [474, 98] on div "Stage" at bounding box center [452, 96] width 111 height 7
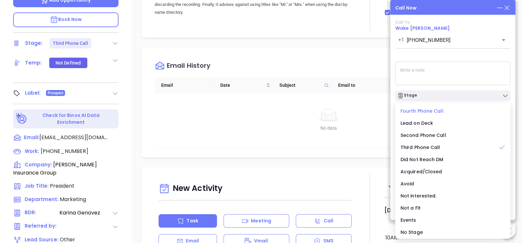
click at [435, 113] on span "Fourth Phone Call" at bounding box center [421, 111] width 43 height 7
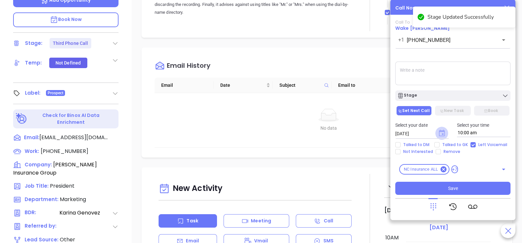
click at [441, 136] on icon "Choose date, selected date is Sep 24, 2025" at bounding box center [442, 133] width 6 height 7
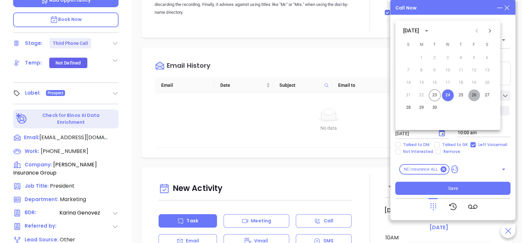
click at [471, 96] on button "26" at bounding box center [474, 96] width 12 height 12
type input "[DATE]"
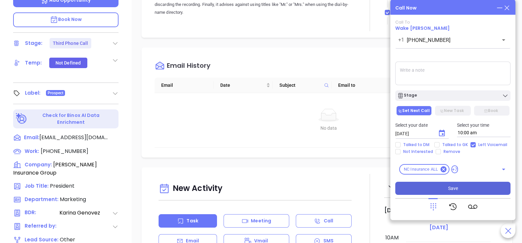
click at [444, 188] on button "Save" at bounding box center [452, 188] width 115 height 13
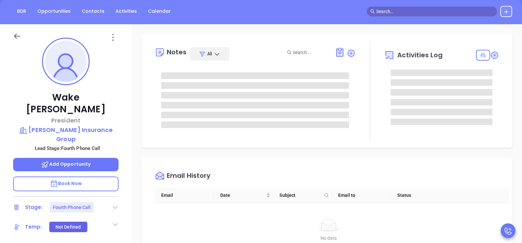
scroll to position [49, 0]
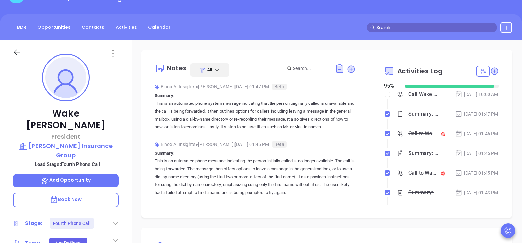
click at [476, 137] on div "[DATE] 01:46 PM" at bounding box center [476, 133] width 43 height 7
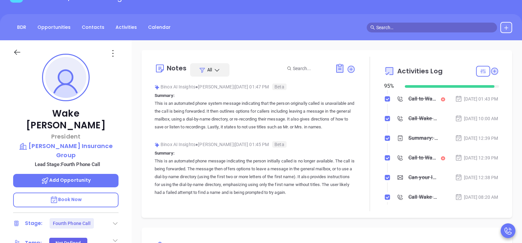
scroll to position [213, 0]
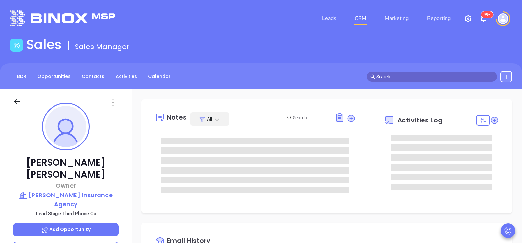
type input "[PERSON_NAME]"
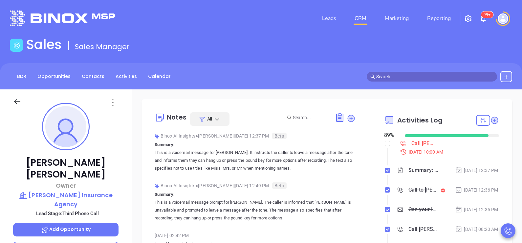
scroll to position [190, 0]
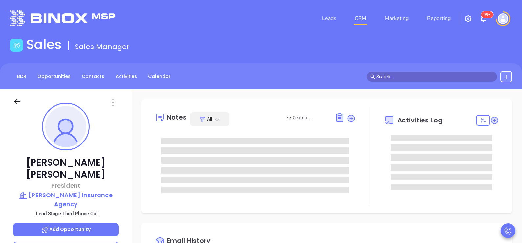
type input "10:00 am"
type input "[DATE]"
type input "[PERSON_NAME]"
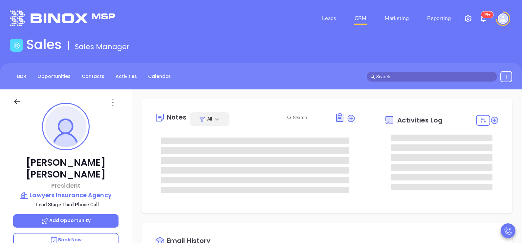
type input "[DATE]"
type input "[PERSON_NAME]"
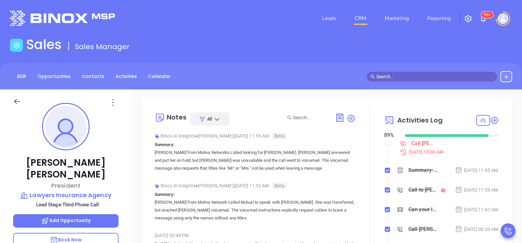
scroll to position [190, 0]
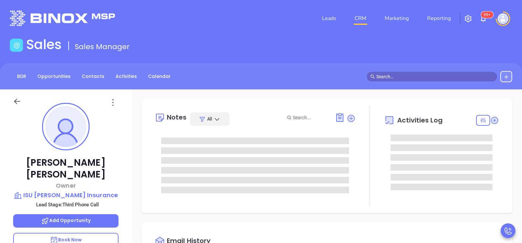
type input "[DATE]"
type input "[PERSON_NAME]"
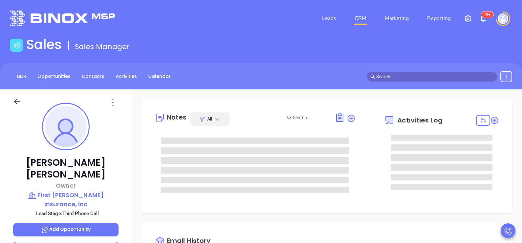
type input "10:00 am"
type input "[DATE]"
type input "[PERSON_NAME]"
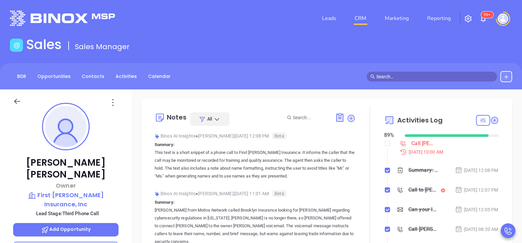
scroll to position [190, 0]
click at [121, 178] on div "[PERSON_NAME] Owner First [PERSON_NAME] Insurance, Inc Lead Stage: Third Phone …" at bounding box center [66, 242] width 132 height 304
click at [121, 173] on div "[PERSON_NAME] Owner First [PERSON_NAME] Insurance, Inc Lead Stage: Third Phone …" at bounding box center [66, 242] width 132 height 304
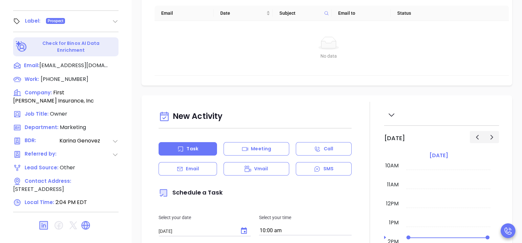
scroll to position [305, 0]
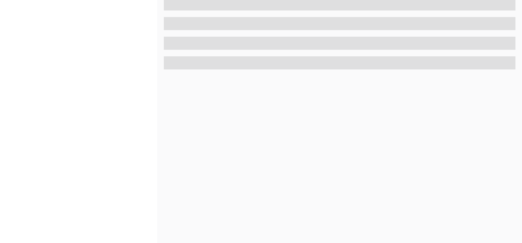
scroll to position [305, 0]
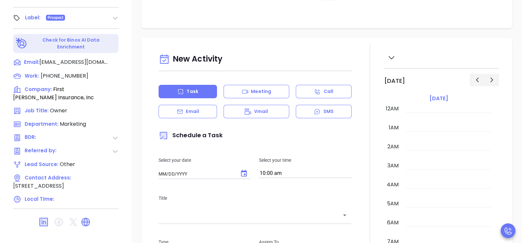
type input "[DATE]"
type input "[PERSON_NAME]"
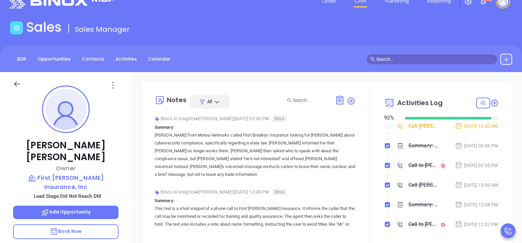
scroll to position [0, 0]
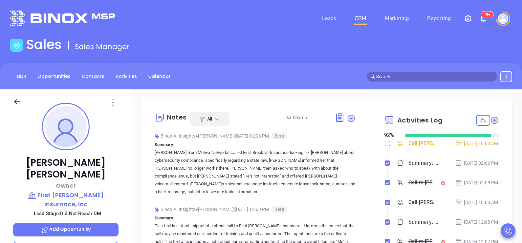
click at [385, 144] on input "checkbox" at bounding box center [387, 143] width 5 height 5
checkbox input "true"
click at [472, 167] on div "Sep 23, 2025 | 02:06 PM" at bounding box center [476, 163] width 43 height 7
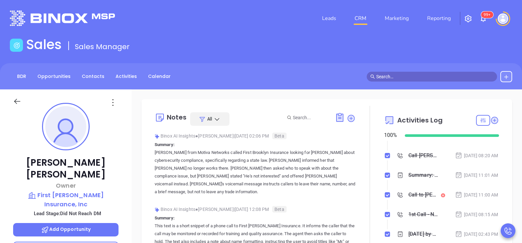
scroll to position [164, 0]
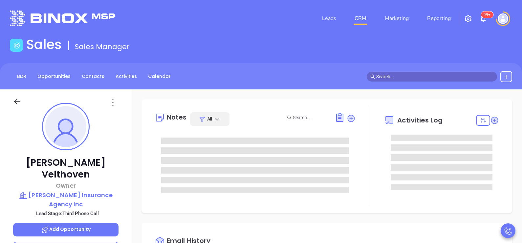
type input "[PERSON_NAME]"
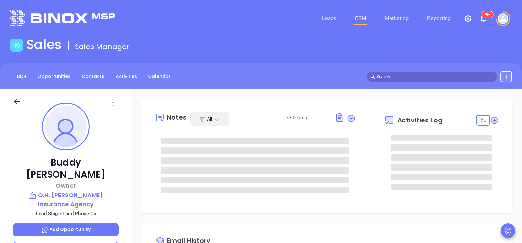
type input "[PERSON_NAME]"
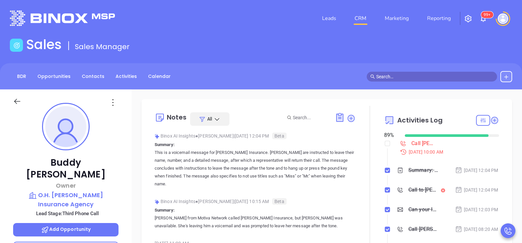
scroll to position [190, 0]
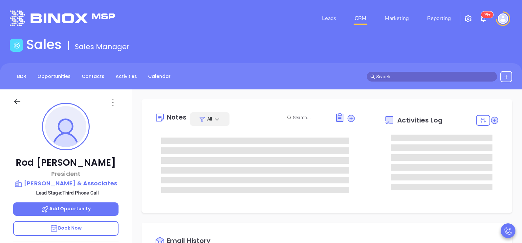
type input "[PERSON_NAME]"
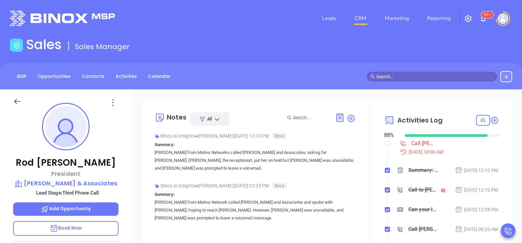
scroll to position [190, 0]
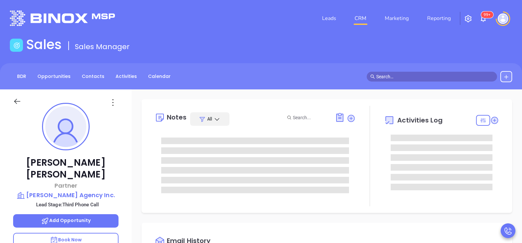
type input "[PERSON_NAME]"
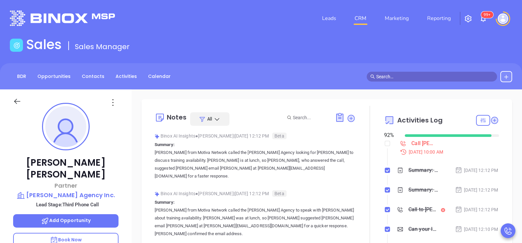
scroll to position [190, 0]
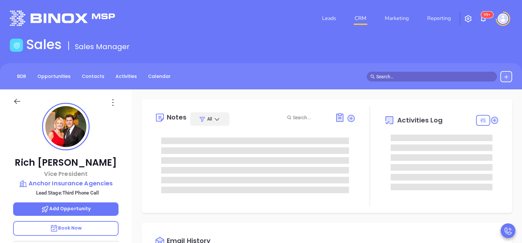
type input "[PERSON_NAME]"
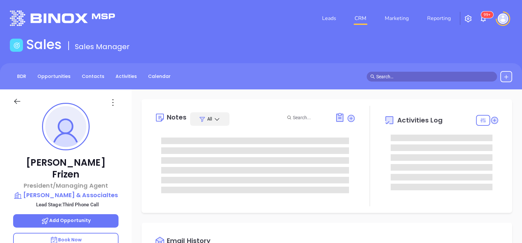
type input "10:00 am"
type input "[DATE]"
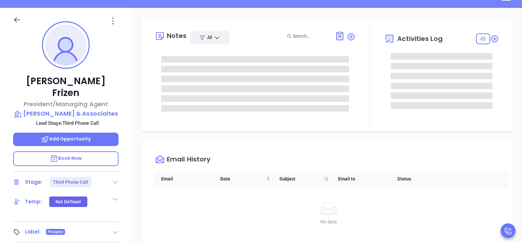
type input "[PERSON_NAME]"
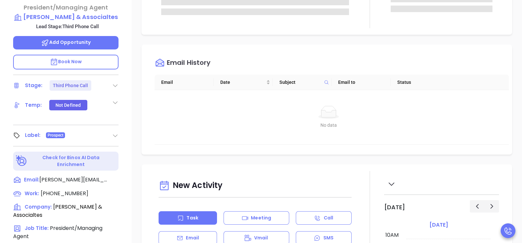
scroll to position [180, 0]
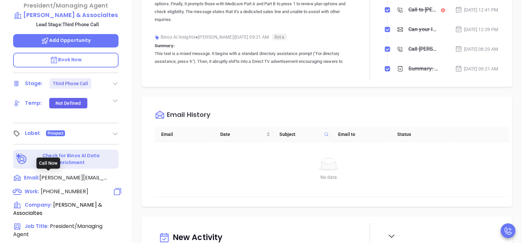
click at [53, 188] on span "[PHONE_NUMBER]" at bounding box center [65, 192] width 48 height 8
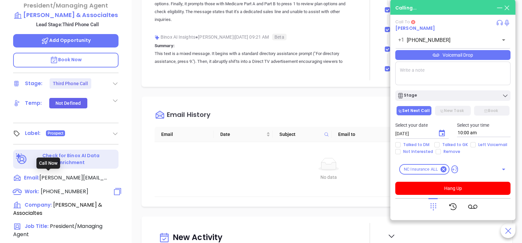
type input "[PHONE_NUMBER]"
click at [427, 208] on div at bounding box center [452, 206] width 115 height 17
click at [430, 207] on icon at bounding box center [432, 206] width 9 height 9
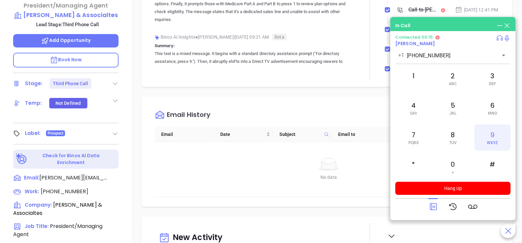
click at [484, 141] on div "9 WXYZ" at bounding box center [492, 138] width 36 height 26
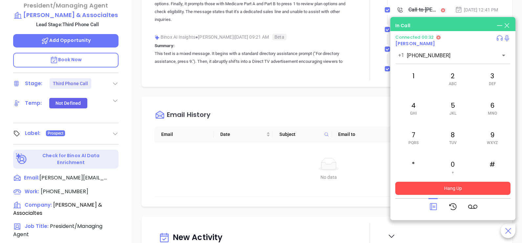
click at [477, 188] on button "Hang Up" at bounding box center [452, 188] width 115 height 13
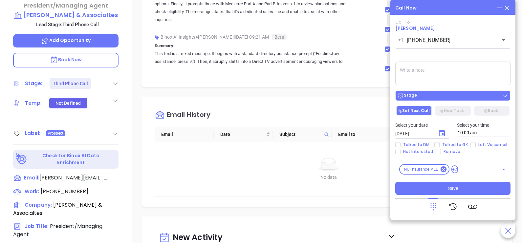
click at [476, 98] on div "Stage" at bounding box center [452, 96] width 111 height 7
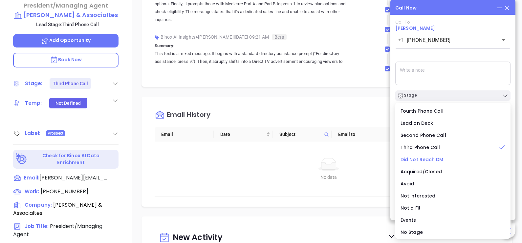
click at [422, 159] on span "Did Not Reach DM" at bounding box center [421, 159] width 43 height 7
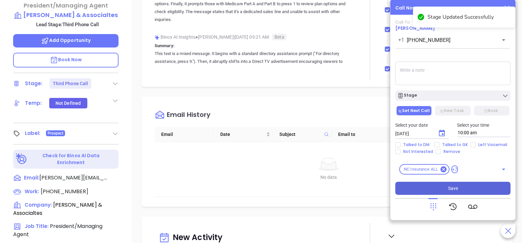
click at [456, 186] on span "Save" at bounding box center [453, 188] width 10 height 7
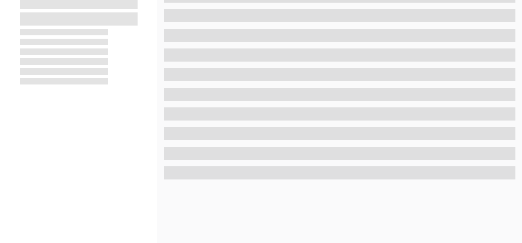
scroll to position [180, 0]
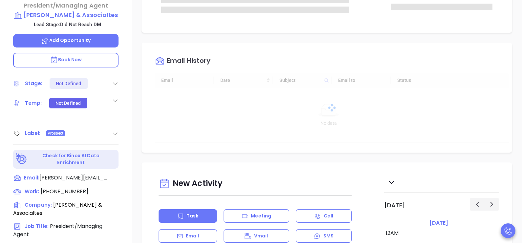
type input "[DATE]"
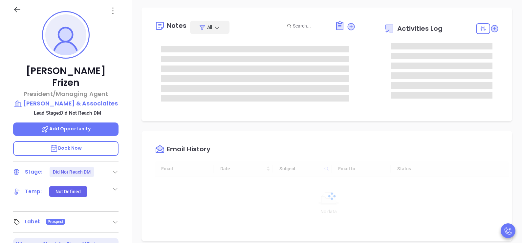
scroll to position [2, 0]
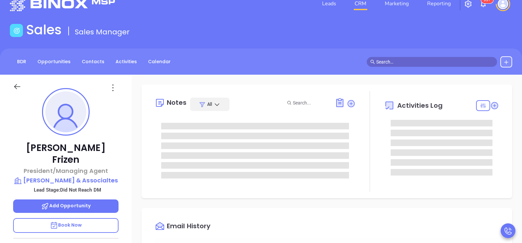
type input "[PERSON_NAME]"
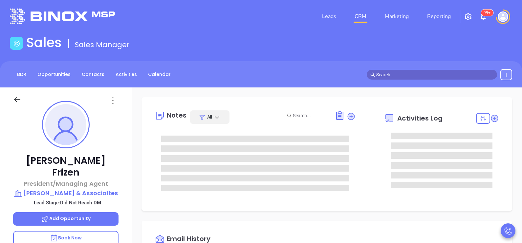
scroll to position [0, 0]
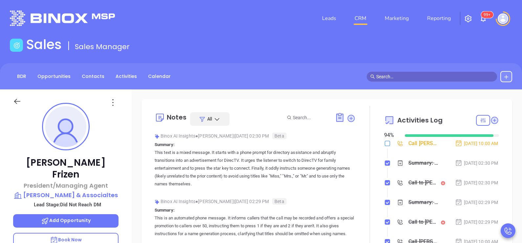
click at [385, 143] on input "checkbox" at bounding box center [387, 143] width 5 height 5
checkbox input "true"
click at [482, 163] on div "[DATE] 02:30 PM" at bounding box center [476, 163] width 43 height 7
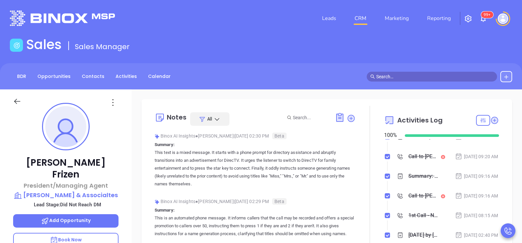
scroll to position [213, 0]
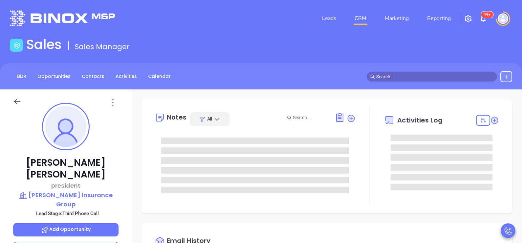
type input "10:00 am"
type input "[DATE]"
type input "[PERSON_NAME]"
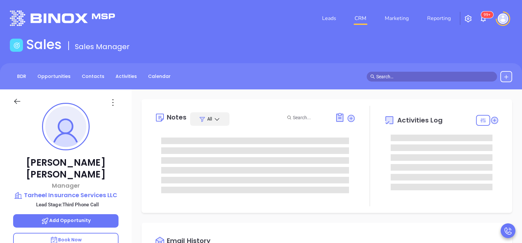
type input "[PERSON_NAME]"
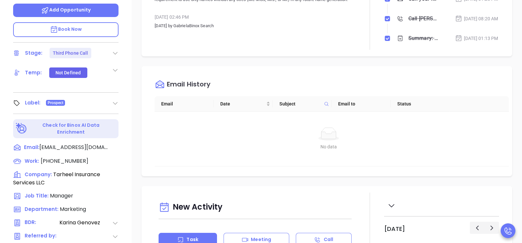
scroll to position [213, 0]
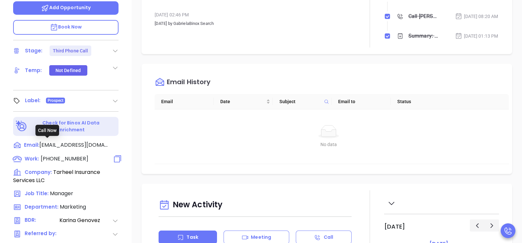
click at [69, 155] on span "[PHONE_NUMBER]" at bounding box center [65, 159] width 48 height 8
type input "[PHONE_NUMBER]"
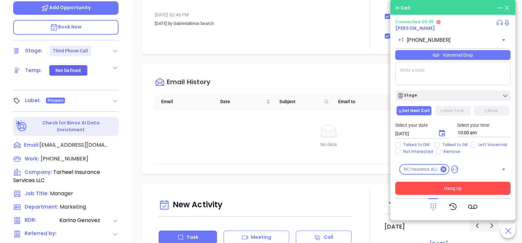
click at [433, 189] on button "Hang Up" at bounding box center [452, 188] width 115 height 13
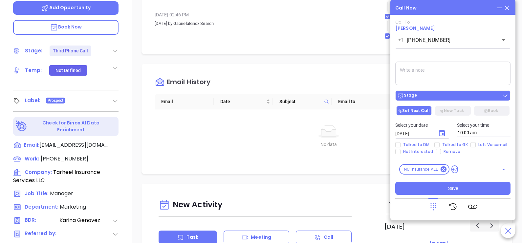
click at [475, 97] on div "Stage" at bounding box center [452, 96] width 111 height 7
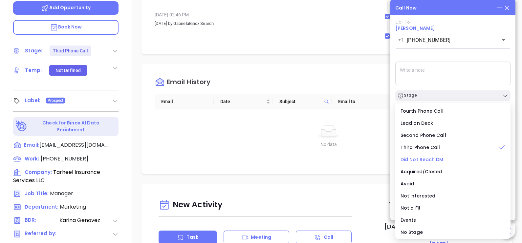
click at [423, 160] on span "Did Not Reach DM" at bounding box center [421, 159] width 43 height 7
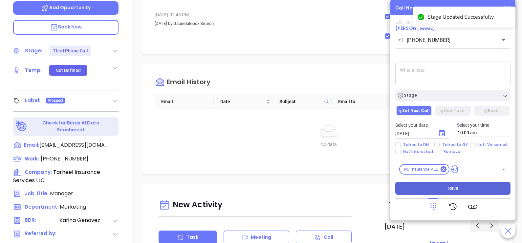
click at [453, 191] on span "Save" at bounding box center [453, 188] width 10 height 7
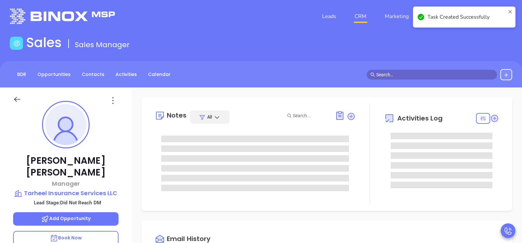
scroll to position [0, 0]
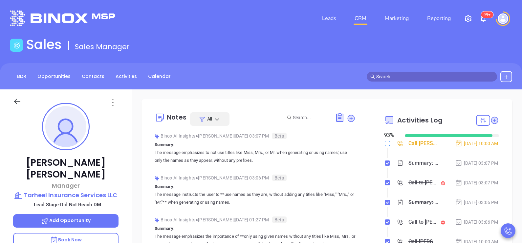
click at [385, 142] on input "checkbox" at bounding box center [387, 143] width 5 height 5
checkbox input "true"
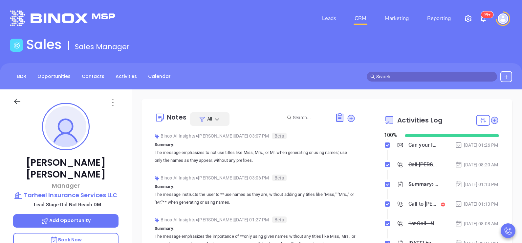
scroll to position [180, 0]
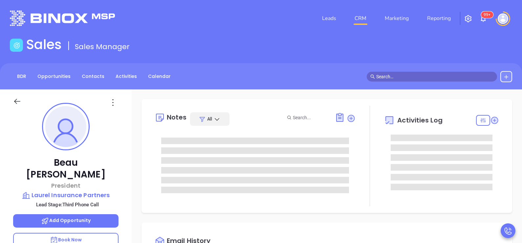
scroll to position [190, 0]
type input "[PERSON_NAME]"
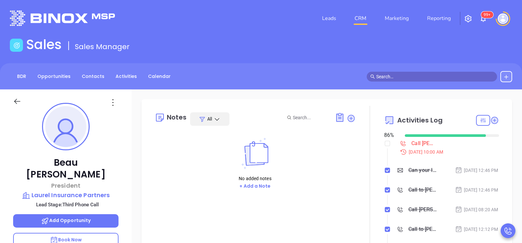
click at [128, 183] on div "Beau Singletary President Laurel Insurance Partners Lead Stage: Third Phone Cal…" at bounding box center [66, 242] width 132 height 304
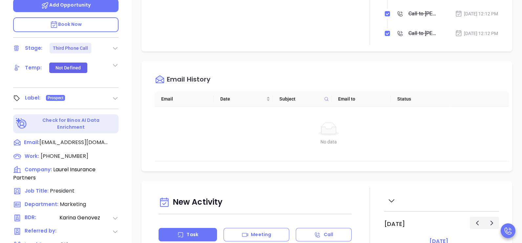
scroll to position [305, 0]
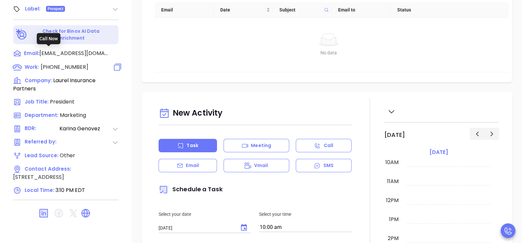
click at [63, 63] on span "(855) 664-5660" at bounding box center [65, 67] width 48 height 8
type input "(855) 664-5660"
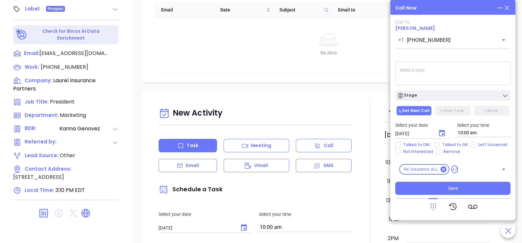
click at [506, 10] on icon at bounding box center [506, 7] width 7 height 7
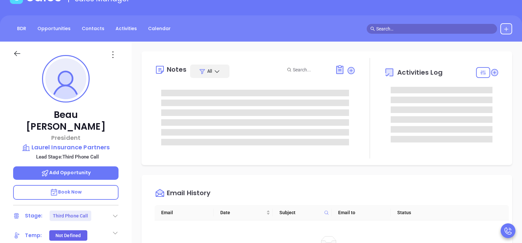
scroll to position [43, 0]
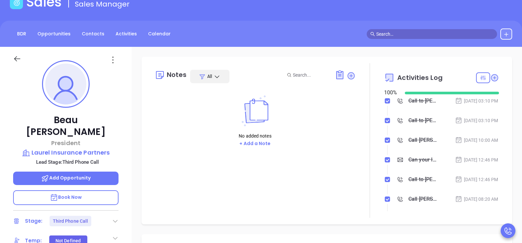
click at [117, 218] on icon at bounding box center [115, 221] width 7 height 7
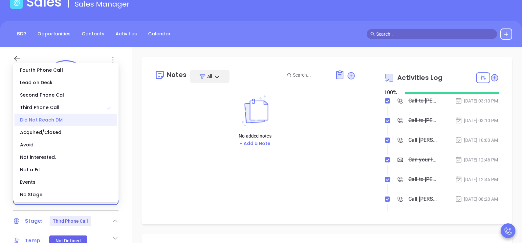
click at [89, 120] on div "Did Not Reach DM" at bounding box center [65, 120] width 103 height 12
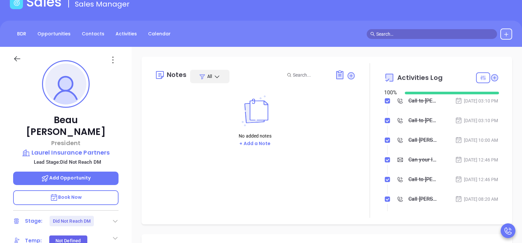
click at [469, 135] on li "Call to Beau Singletary Sep 23, 2025 | 03:10 PM" at bounding box center [441, 127] width 113 height 18
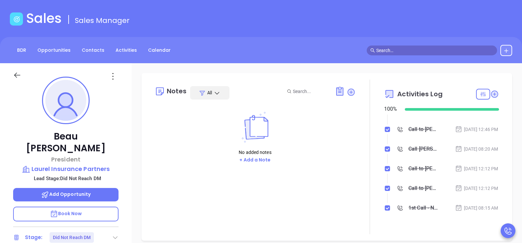
scroll to position [103, 0]
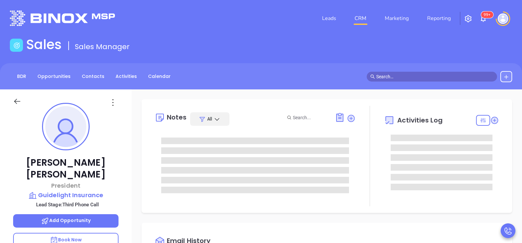
type input "10:00 am"
type input "[DATE]"
type input "[PERSON_NAME]"
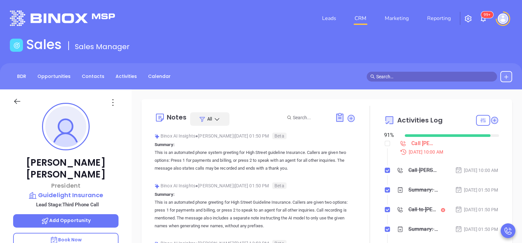
click at [126, 188] on div "[PERSON_NAME] President Guidelight Insurance Lead Stage: Third Phone Call Add O…" at bounding box center [66, 242] width 132 height 304
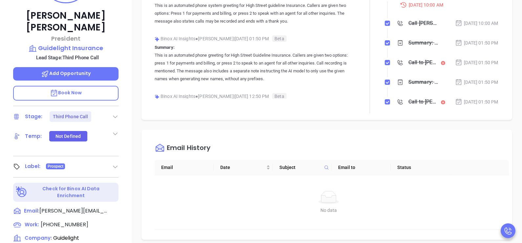
scroll to position [147, 0]
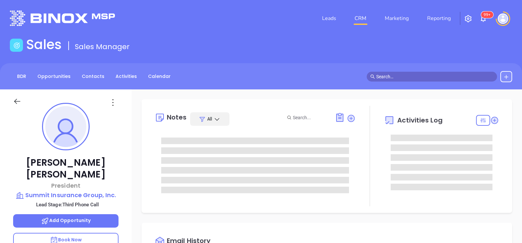
type input "[DATE]"
type input "[PERSON_NAME]"
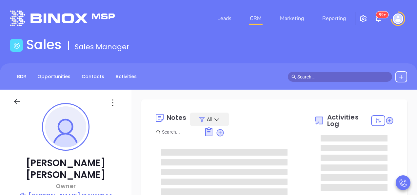
type input "[PERSON_NAME]"
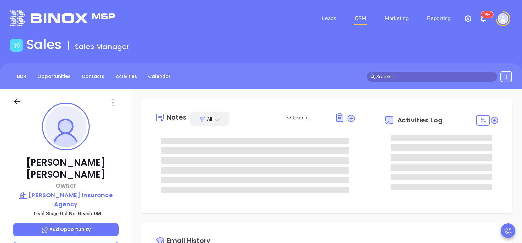
scroll to position [190, 0]
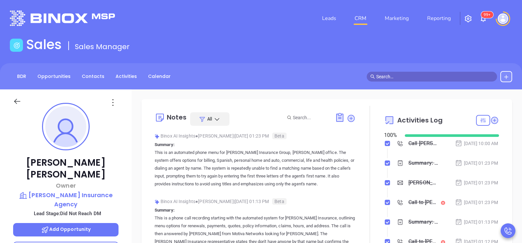
click at [124, 169] on div "[PERSON_NAME] Owner [PERSON_NAME] Insurance Agency Lead Stage: Did Not Reach DM…" at bounding box center [66, 242] width 132 height 304
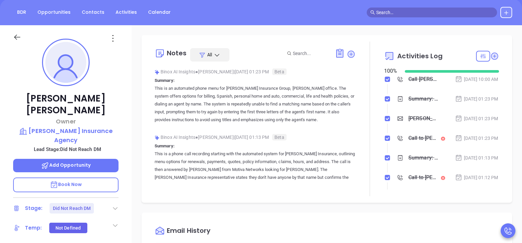
scroll to position [65, 0]
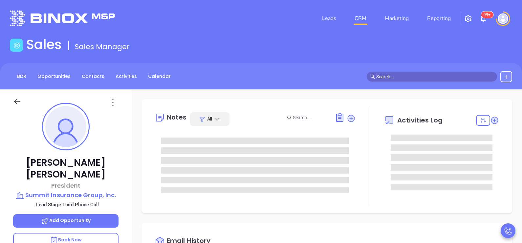
scroll to position [190, 0]
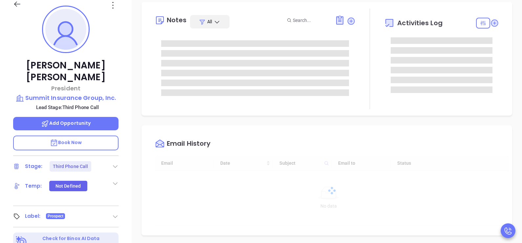
type input "[PERSON_NAME]"
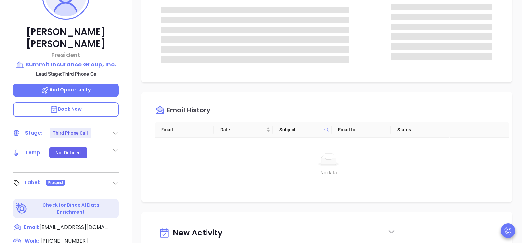
click at [117, 130] on icon at bounding box center [115, 133] width 7 height 7
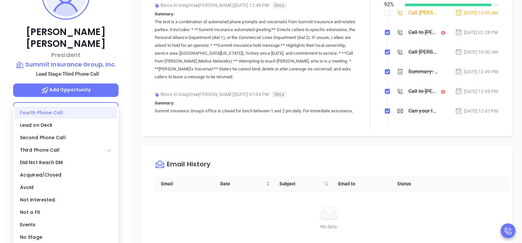
click at [62, 114] on div "Fourth Phone Call" at bounding box center [65, 113] width 103 height 12
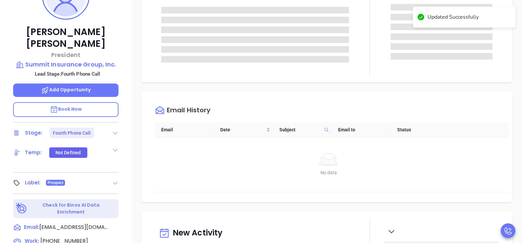
click at [367, 80] on div "Notes All Activities Log" at bounding box center [326, 26] width 370 height 114
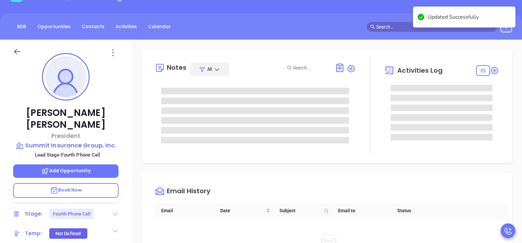
scroll to position [49, 0]
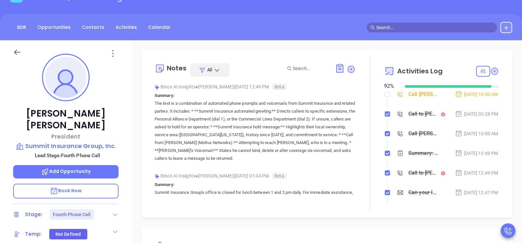
click at [412, 96] on div "Call [PERSON_NAME] to follow up" at bounding box center [423, 95] width 30 height 10
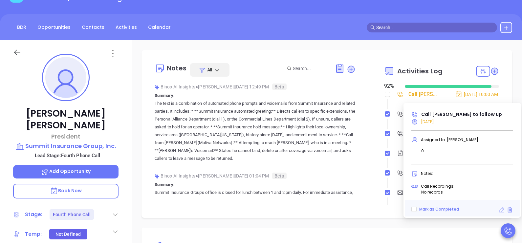
click at [499, 210] on icon at bounding box center [501, 210] width 5 height 5
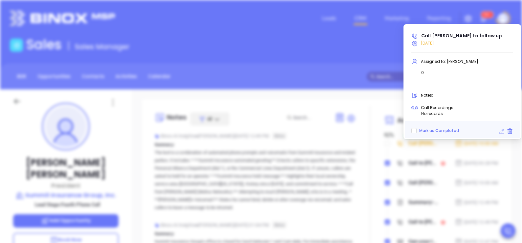
type input "[DATE]"
type input "Call [PERSON_NAME] to follow up"
type input "Call"
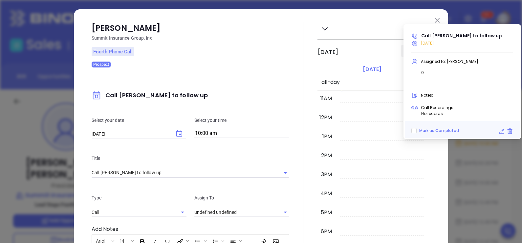
type input "[PERSON_NAME]"
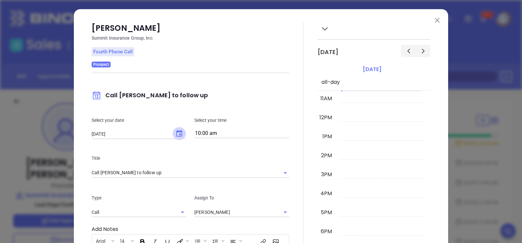
click at [177, 133] on icon "Choose date, selected date is Sep 24, 2025" at bounding box center [179, 134] width 8 height 8
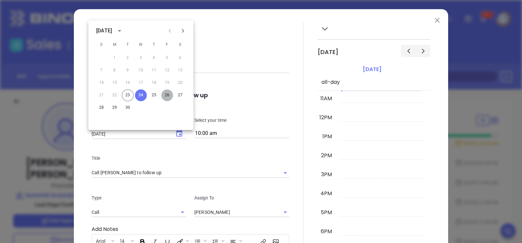
click at [168, 95] on button "26" at bounding box center [167, 96] width 12 height 12
type input "[DATE]"
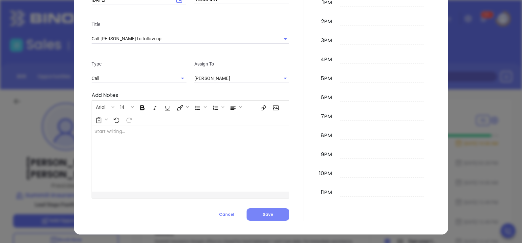
click at [262, 212] on span "Save" at bounding box center [267, 215] width 10 height 6
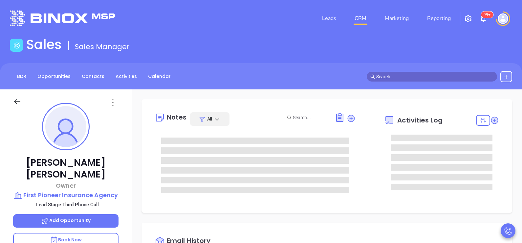
type input "[PERSON_NAME]"
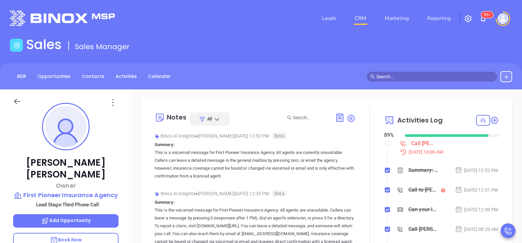
scroll to position [190, 0]
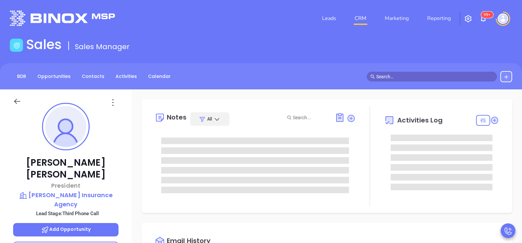
type input "[PERSON_NAME]"
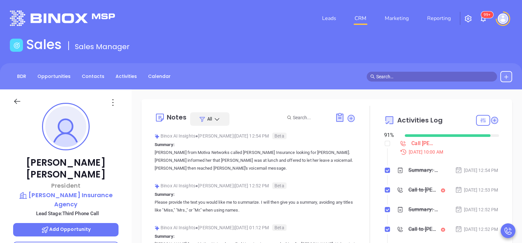
scroll to position [190, 0]
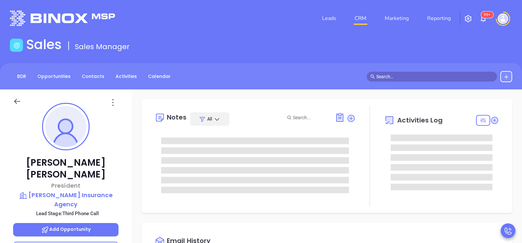
type input "[DATE]"
type input "[PERSON_NAME]"
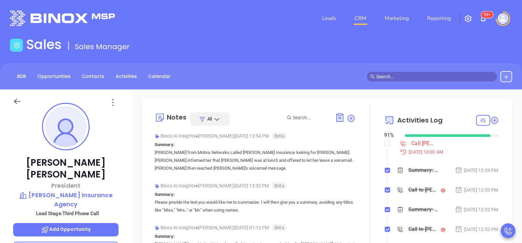
click at [126, 148] on div "Rob Simpson President Simpson Insurance Agency Lead Stage: Third Phone Call Add…" at bounding box center [66, 242] width 132 height 304
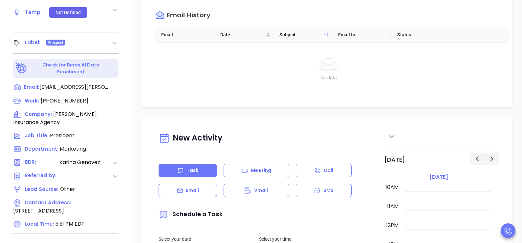
scroll to position [295, 0]
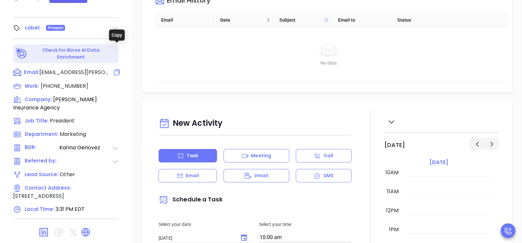
click at [116, 69] on icon at bounding box center [117, 73] width 8 height 8
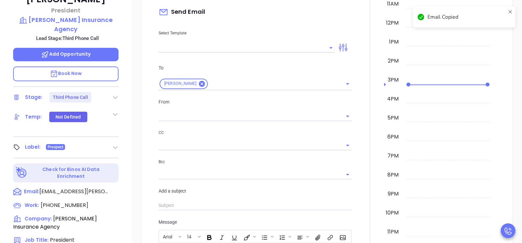
scroll to position [90, 0]
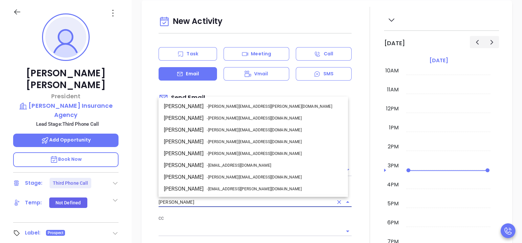
click at [219, 200] on input "[PERSON_NAME]" at bounding box center [245, 203] width 175 height 10
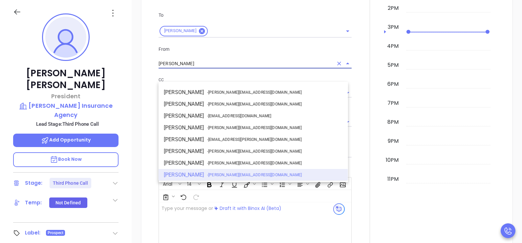
scroll to position [460, 0]
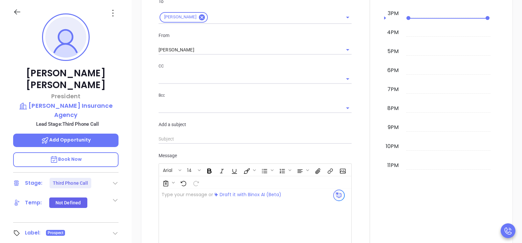
click at [208, 231] on div at bounding box center [248, 222] width 179 height 66
click at [236, 197] on p "rsimpson@simpson-insurance.com ﻿" at bounding box center [248, 194] width 174 height 7
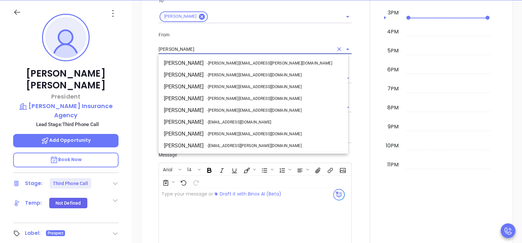
click at [283, 52] on input "[PERSON_NAME]" at bounding box center [245, 50] width 175 height 10
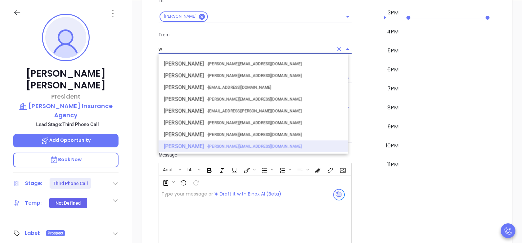
scroll to position [0, 0]
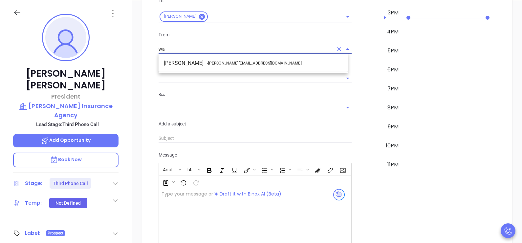
click at [269, 64] on li "Walter Contreras - [EMAIL_ADDRESS][DOMAIN_NAME]" at bounding box center [252, 63] width 189 height 12
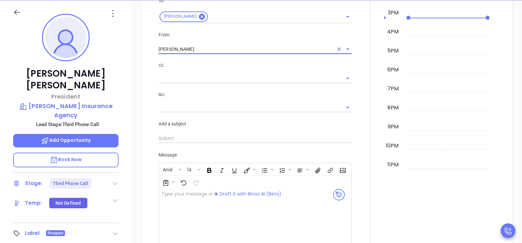
type input "[PERSON_NAME]"
click at [361, 83] on div at bounding box center [369, 72] width 29 height 437
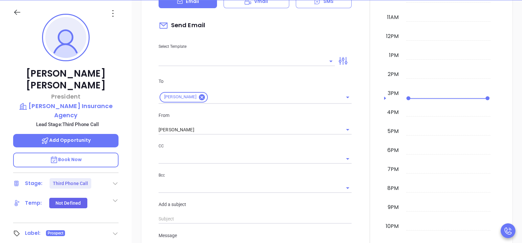
scroll to position [379, 0]
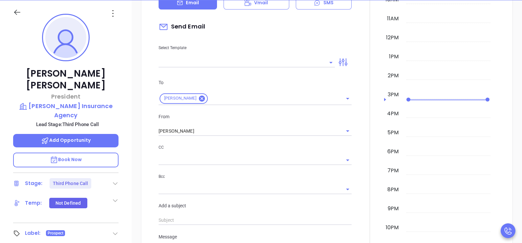
click at [310, 64] on input "text" at bounding box center [241, 63] width 166 height 10
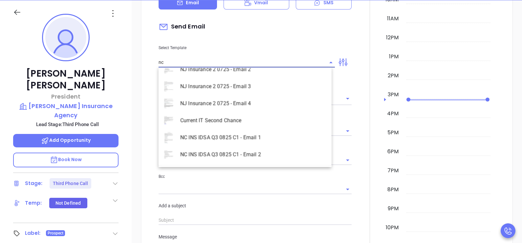
scroll to position [300, 0]
click at [252, 137] on li "NC INS IDSA Q3 0825 C1 - Email 3" at bounding box center [244, 137] width 173 height 17
type input "NC INS IDSA Q3 0825 C1 - Email 3"
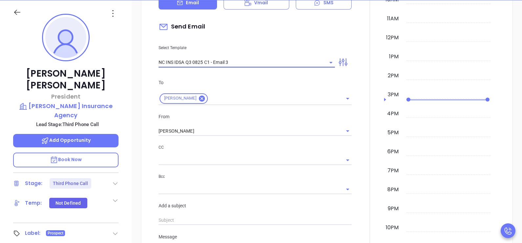
type input "Rob, could your agency survive a data breach?"
type input "NC INS IDSA Q3 0825 C1 - Email 3"
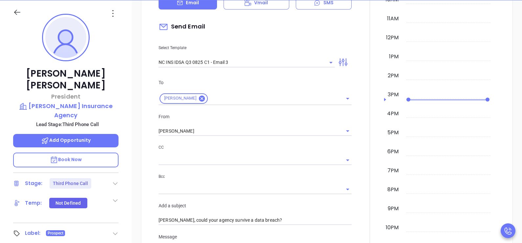
click at [355, 118] on div at bounding box center [369, 246] width 29 height 621
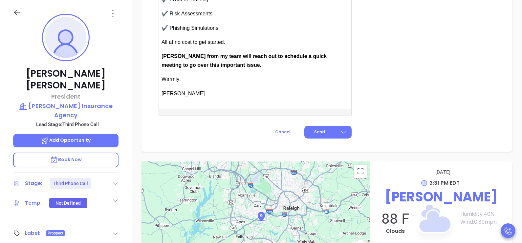
scroll to position [818, 0]
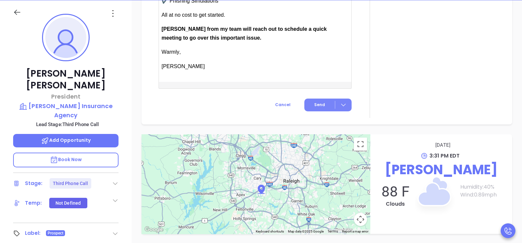
click at [312, 108] on button "Send" at bounding box center [327, 105] width 47 height 13
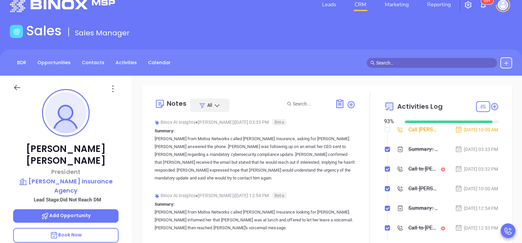
scroll to position [0, 0]
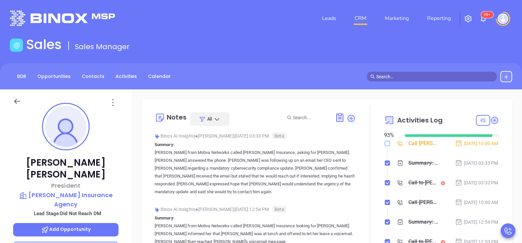
click at [385, 146] on label at bounding box center [387, 143] width 5 height 7
click at [385, 146] on input "checkbox" at bounding box center [387, 143] width 5 height 5
checkbox input "true"
click at [472, 159] on li "Call Rob Simpson to follow up Sep 24, 2025 | 10:00 AM" at bounding box center [441, 150] width 113 height 18
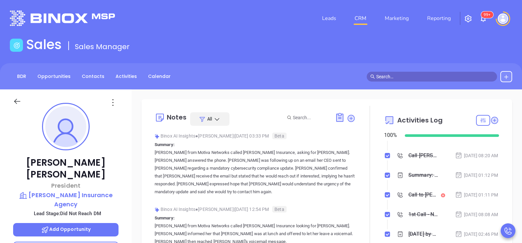
scroll to position [197, 0]
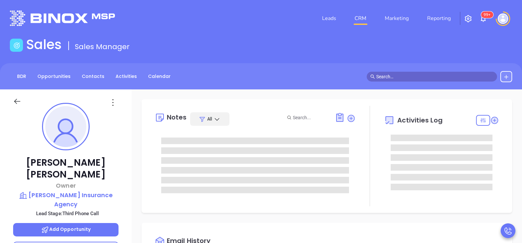
type input "[DATE]"
type input "[PERSON_NAME]"
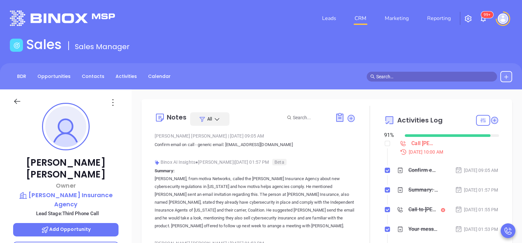
click at [121, 174] on div "[PERSON_NAME] Owner [PERSON_NAME] Insurance Agency Lead Stage: Third Phone Call…" at bounding box center [66, 242] width 132 height 304
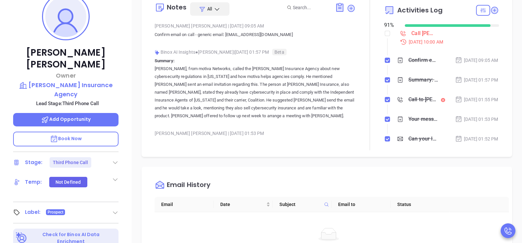
scroll to position [108, 0]
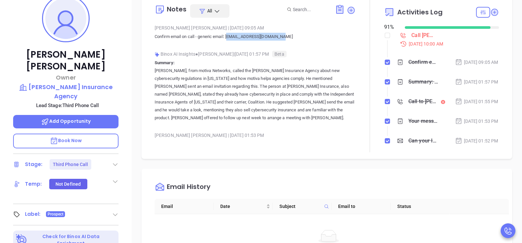
drag, startPoint x: 283, startPoint y: 37, endPoint x: 227, endPoint y: 41, distance: 55.6
click at [227, 41] on div "[PERSON_NAME] | [DATE] 09:05 AM Confirm email on call - generic email: [EMAIL_A…" at bounding box center [255, 34] width 201 height 23
drag, startPoint x: 227, startPoint y: 41, endPoint x: 225, endPoint y: 36, distance: 5.0
click at [225, 36] on p "Confirm email on call - generic email: [EMAIL_ADDRESS][DOMAIN_NAME]" at bounding box center [255, 37] width 201 height 8
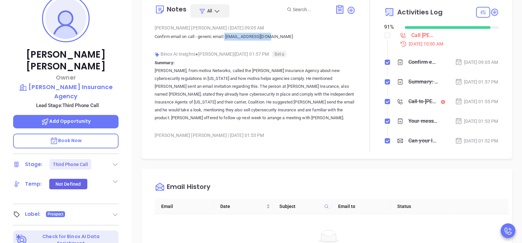
drag, startPoint x: 225, startPoint y: 36, endPoint x: 271, endPoint y: 36, distance: 45.9
click at [271, 36] on p "Confirm email on call - generic email: [EMAIL_ADDRESS][DOMAIN_NAME]" at bounding box center [255, 37] width 201 height 8
click at [279, 37] on p "Confirm email on call - generic email: [EMAIL_ADDRESS][DOMAIN_NAME]" at bounding box center [255, 37] width 201 height 8
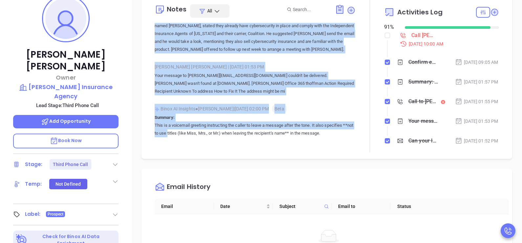
drag, startPoint x: 283, startPoint y: 37, endPoint x: 163, endPoint y: 149, distance: 164.3
click at [163, 149] on div "Notes All [PERSON_NAME] | [DATE] 09:05 AM Confirm email on call - generic email…" at bounding box center [255, 75] width 201 height 155
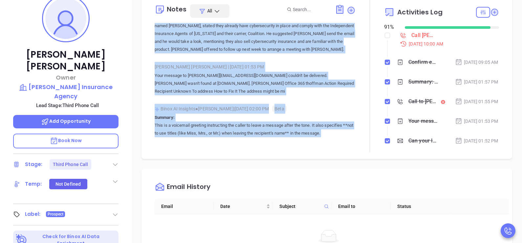
scroll to position [86, 0]
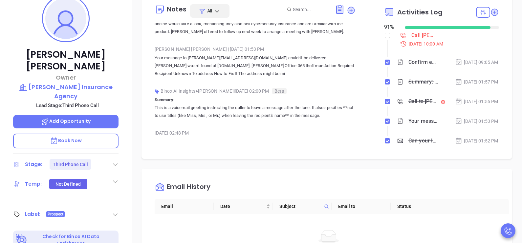
drag, startPoint x: 163, startPoint y: 149, endPoint x: 128, endPoint y: 169, distance: 40.2
click at [128, 169] on div "[PERSON_NAME] Owner [PERSON_NAME] Insurance Agency Lead Stage: Third Phone Call…" at bounding box center [66, 133] width 132 height 304
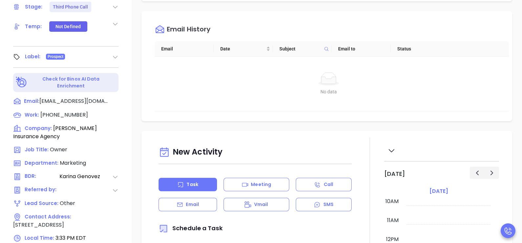
scroll to position [289, 0]
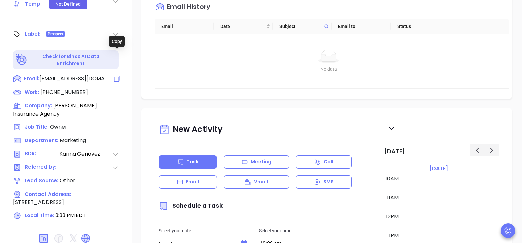
click at [114, 75] on icon at bounding box center [117, 79] width 8 height 8
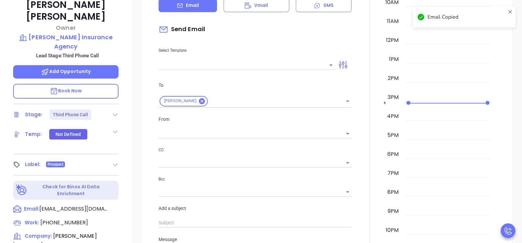
scroll to position [90, 0]
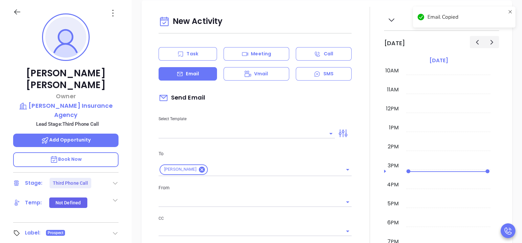
type input "[PERSON_NAME]"
click at [358, 195] on div at bounding box center [369, 225] width 29 height 437
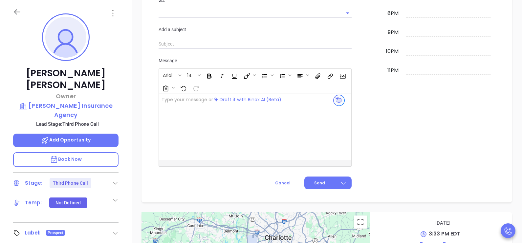
scroll to position [633, 0]
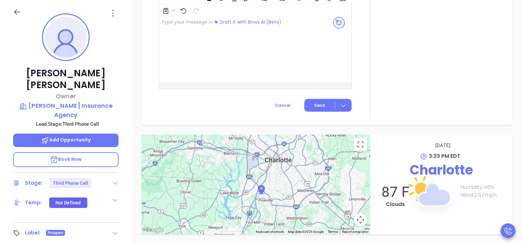
click at [258, 55] on div at bounding box center [248, 49] width 179 height 66
click at [250, 31] on div "[PERSON_NAME][EMAIL_ADDRESS][DOMAIN_NAME] ﻿" at bounding box center [248, 49] width 179 height 66
click at [121, 143] on div "[PERSON_NAME] Owner [PERSON_NAME] Insurance Agency Lead Stage: Third Phone Call…" at bounding box center [66, 152] width 132 height 304
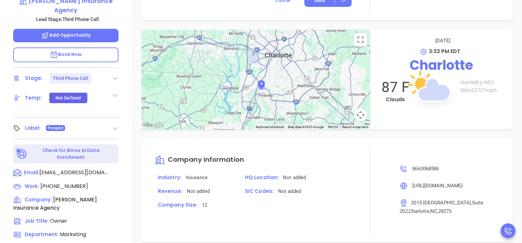
scroll to position [221, 0]
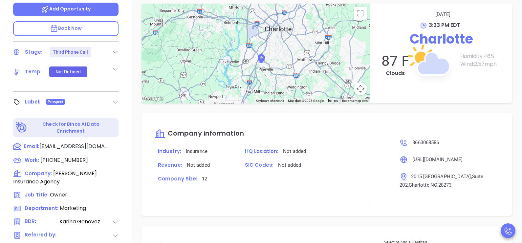
click at [102, 21] on p "Book Now" at bounding box center [65, 28] width 105 height 15
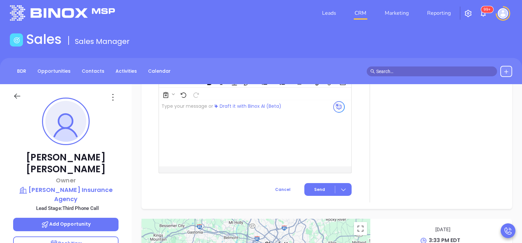
scroll to position [0, 0]
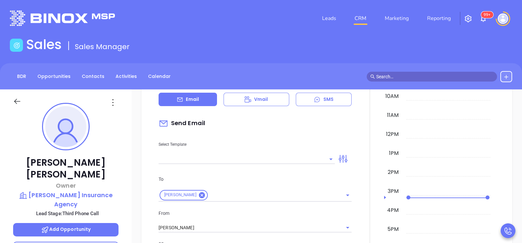
scroll to position [371, 0]
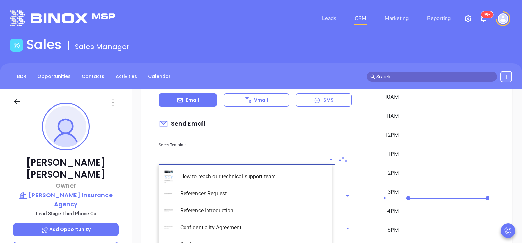
click at [304, 161] on input "text" at bounding box center [241, 160] width 166 height 10
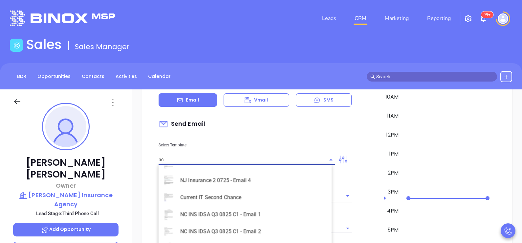
scroll to position [300, 0]
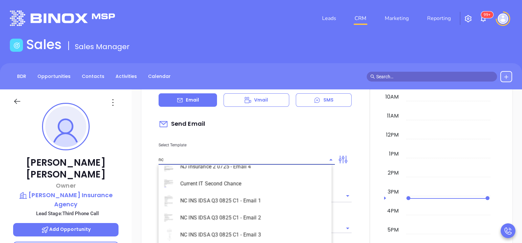
click at [237, 220] on li "NC INS IDSA Q3 0825 C1 - Email 2" at bounding box center [244, 218] width 173 height 17
type input "NC INS IDSA Q3 0825 C1 - Email 2"
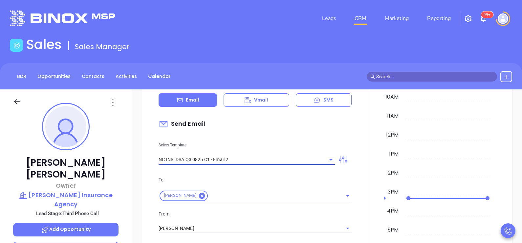
type input "Can your IT partner prove you're covered?"
type input "NC INS IDSA Q3 0825 C1 - Email 2"
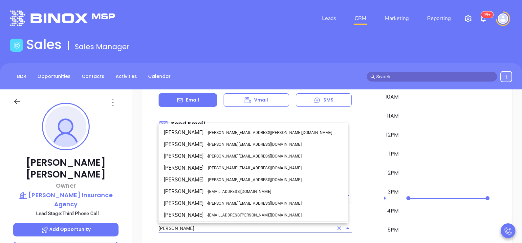
click at [249, 225] on input "[PERSON_NAME]" at bounding box center [245, 229] width 175 height 10
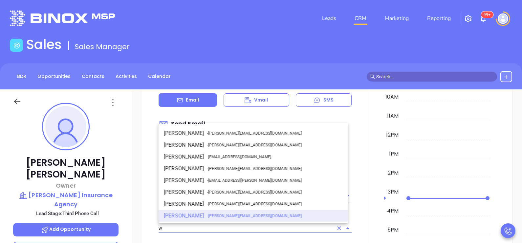
scroll to position [0, 0]
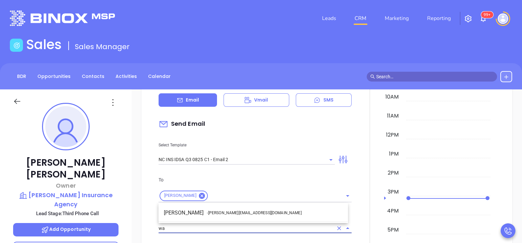
click at [244, 214] on li "Walter Contreras - [EMAIL_ADDRESS][DOMAIN_NAME]" at bounding box center [252, 213] width 189 height 12
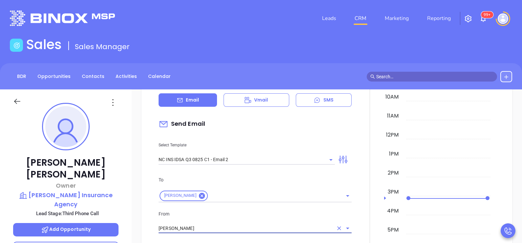
type input "[PERSON_NAME]"
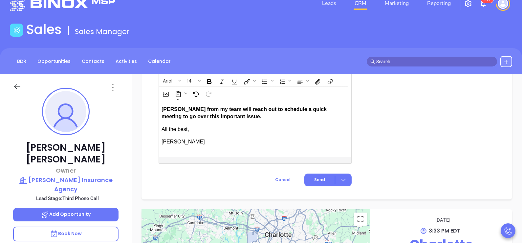
scroll to position [16, 0]
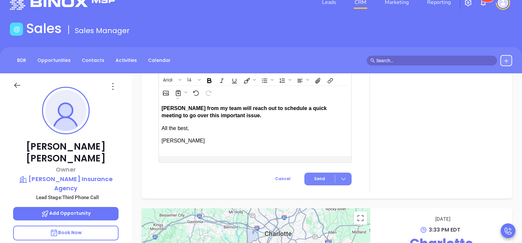
click at [317, 182] on button "Send" at bounding box center [327, 179] width 47 height 13
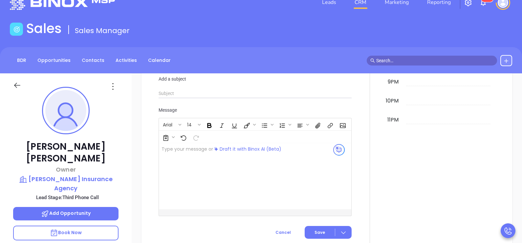
scroll to position [633, 0]
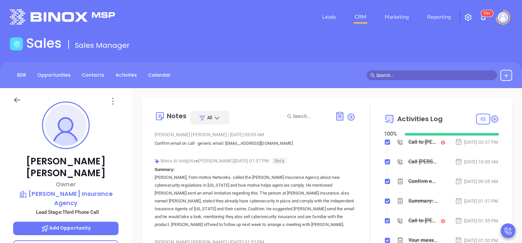
scroll to position [0, 0]
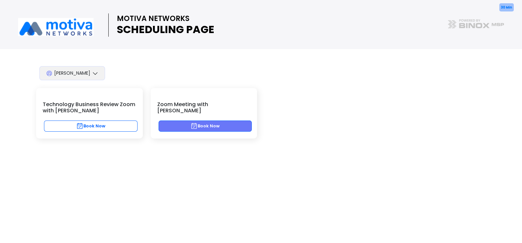
click at [220, 121] on button "Book Now" at bounding box center [205, 126] width 94 height 11
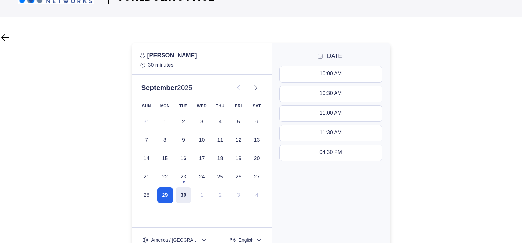
scroll to position [49, 0]
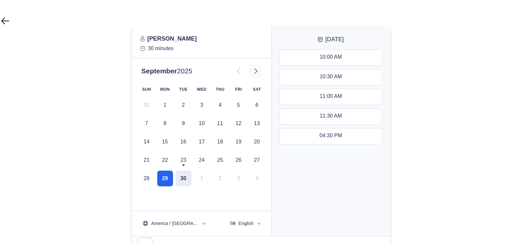
click at [252, 75] on icon at bounding box center [256, 71] width 8 height 8
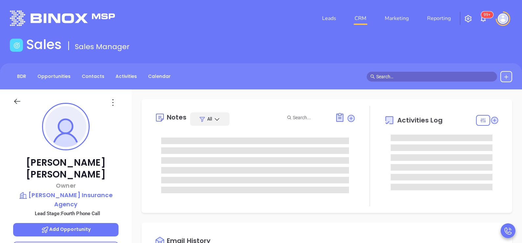
type input "[DATE]"
type input "[PERSON_NAME]"
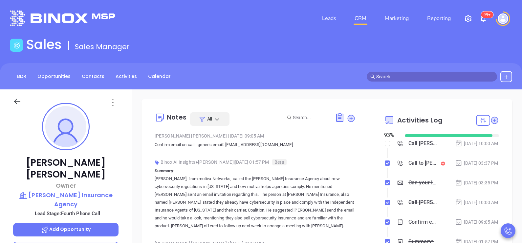
click at [478, 167] on div "[DATE] 03:37 PM" at bounding box center [476, 163] width 43 height 7
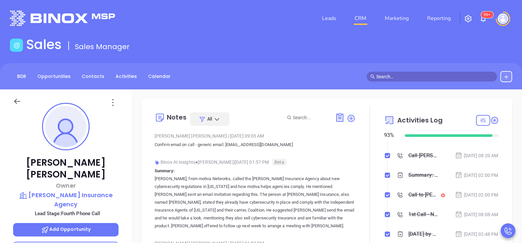
scroll to position [197, 0]
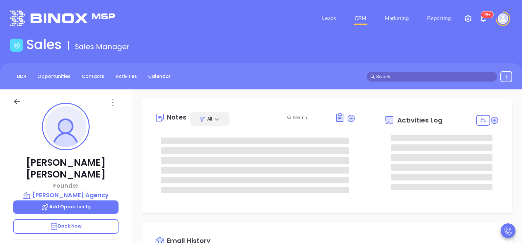
type input "[DATE]"
type input "[PERSON_NAME]"
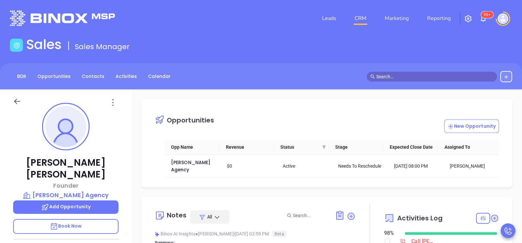
click at [266, 111] on div "Opportunities New Opportunity" at bounding box center [332, 119] width 354 height 27
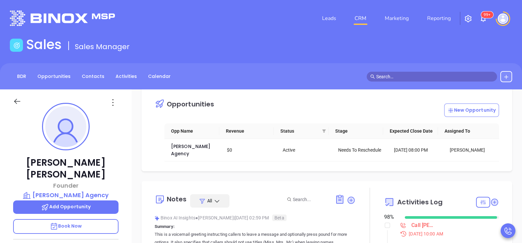
click at [266, 111] on div "Opportunities New Opportunity Opp Name Revenue Status Stage Expected Close Date…" at bounding box center [326, 127] width 370 height 88
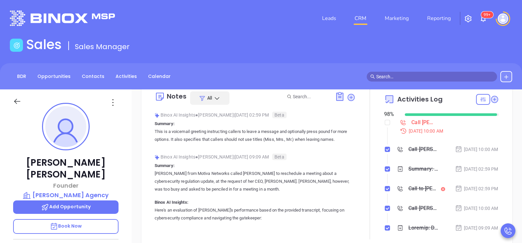
scroll to position [82, 0]
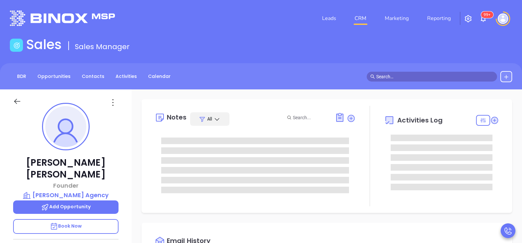
type input "[DATE]"
type input "[PERSON_NAME]"
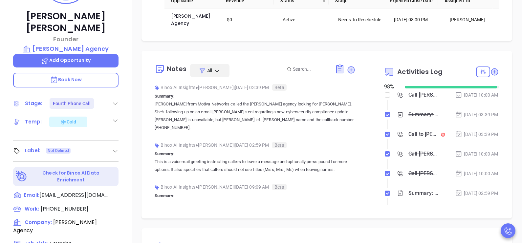
scroll to position [147, 0]
